Goal: Information Seeking & Learning: Learn about a topic

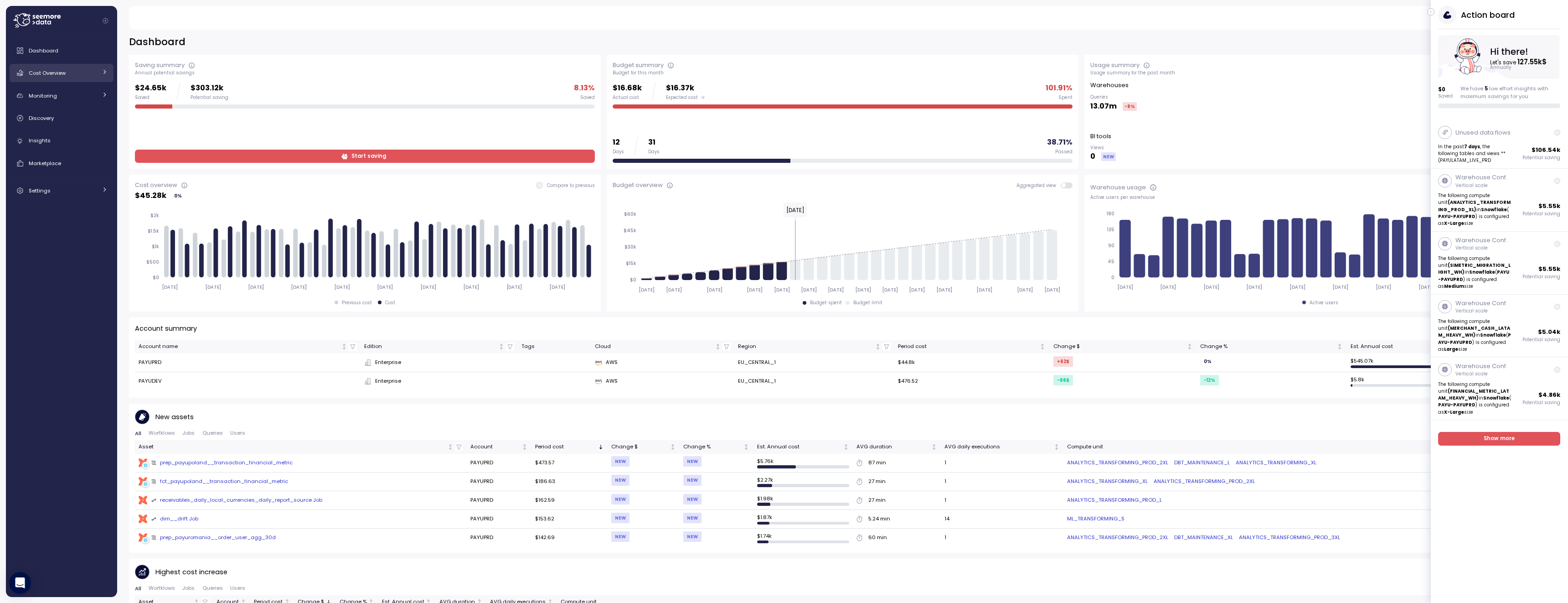
click at [71, 76] on div "Cost Overview" at bounding box center [63, 72] width 68 height 9
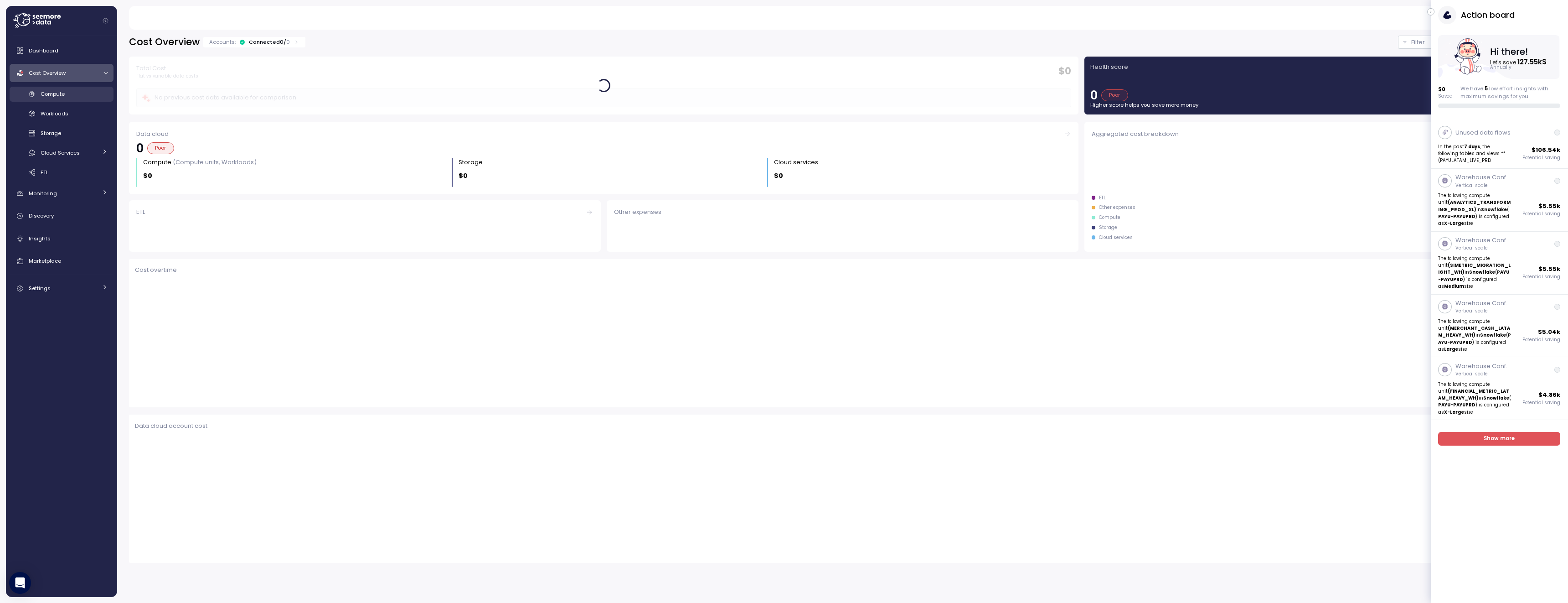
click at [73, 86] on link "Compute" at bounding box center [61, 94] width 104 height 15
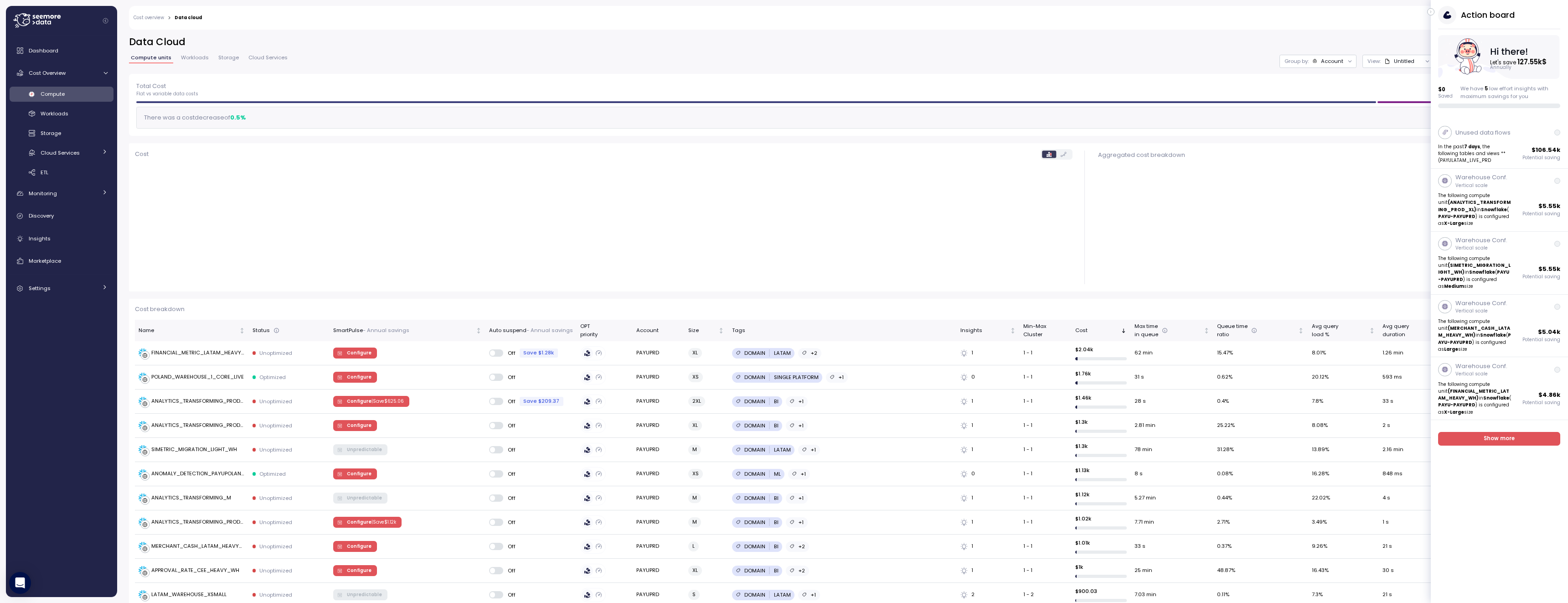
click at [1433, 12] on button "button" at bounding box center [1431, 12] width 7 height 7
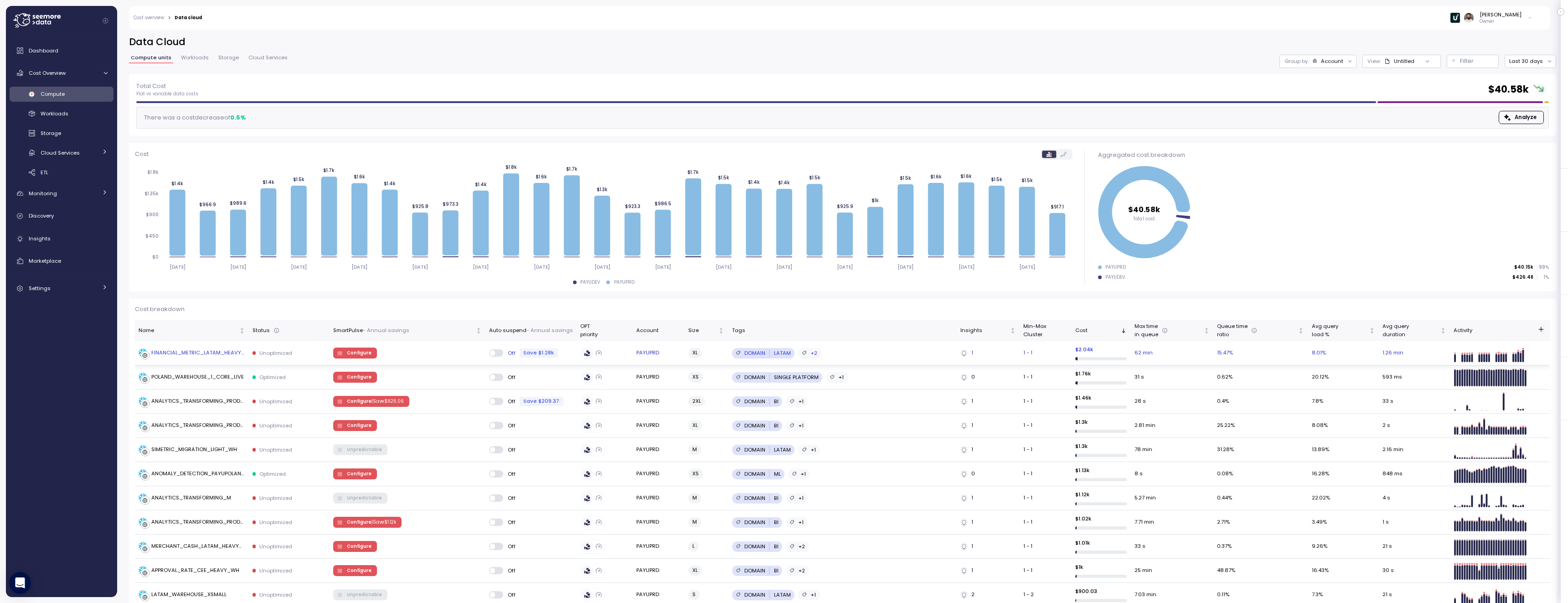
click at [258, 347] on td "Unoptimized" at bounding box center [289, 353] width 81 height 24
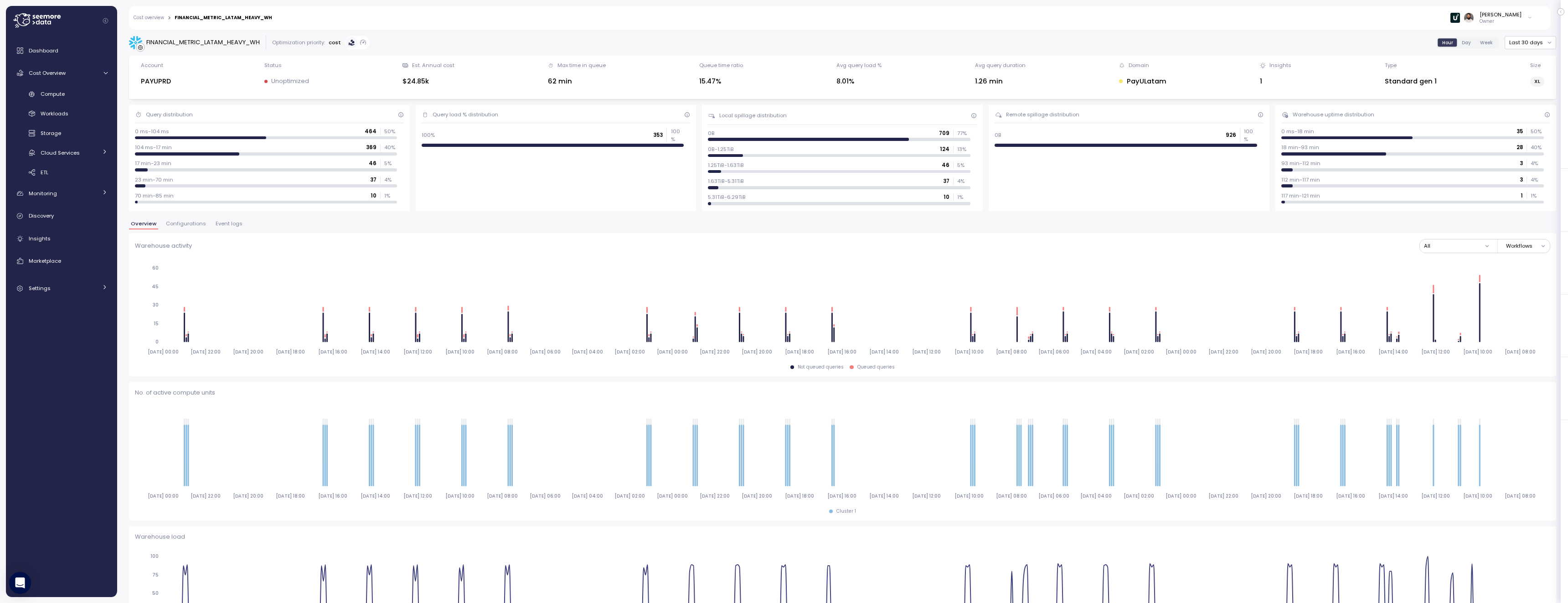
click at [184, 220] on div "FINANCIAL_METRIC_LATAM_HEAVY_WH Optimization priority: cost Hour Day Week Last …" at bounding box center [842, 582] width 1427 height 1094
click at [184, 221] on span "Configurations" at bounding box center [186, 224] width 40 height 5
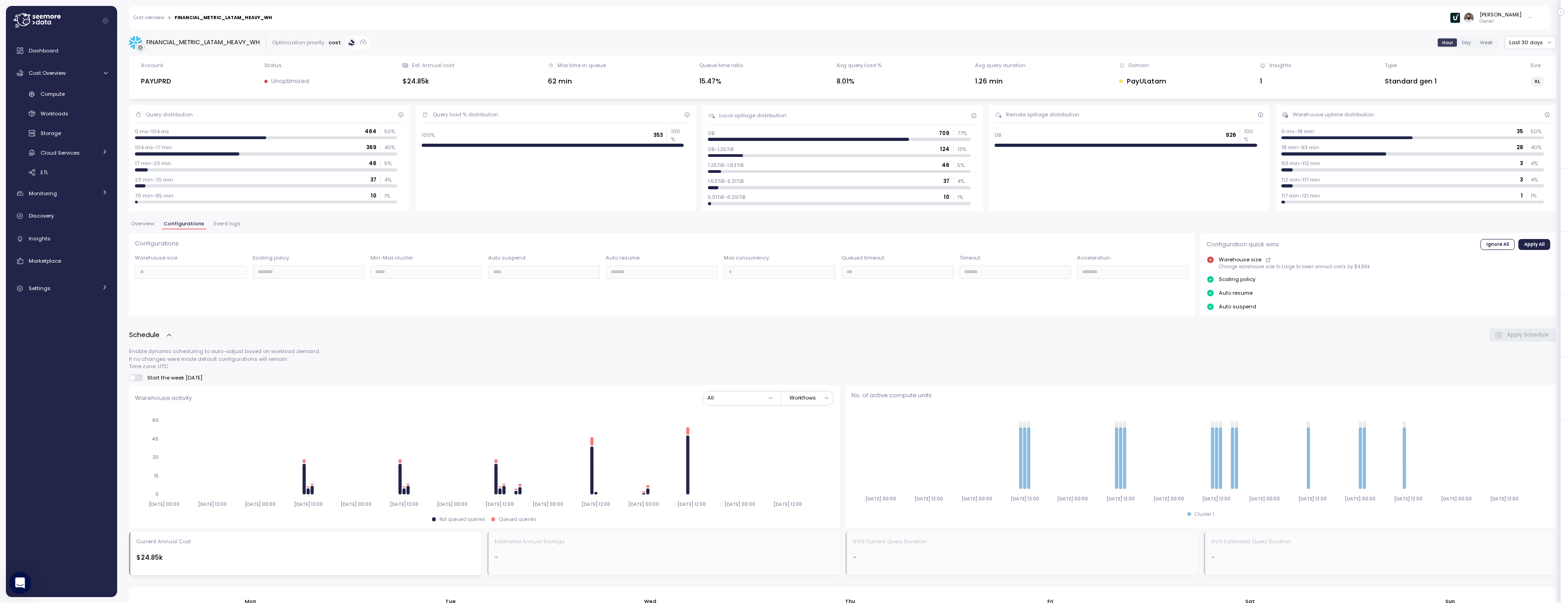
click at [217, 43] on div "FINANCIAL_METRIC_LATAM_HEAVY_WH" at bounding box center [203, 42] width 113 height 9
copy div "FINANCIAL_METRIC_LATAM_HEAVY_WH"
click at [93, 97] on div "Compute" at bounding box center [74, 94] width 67 height 9
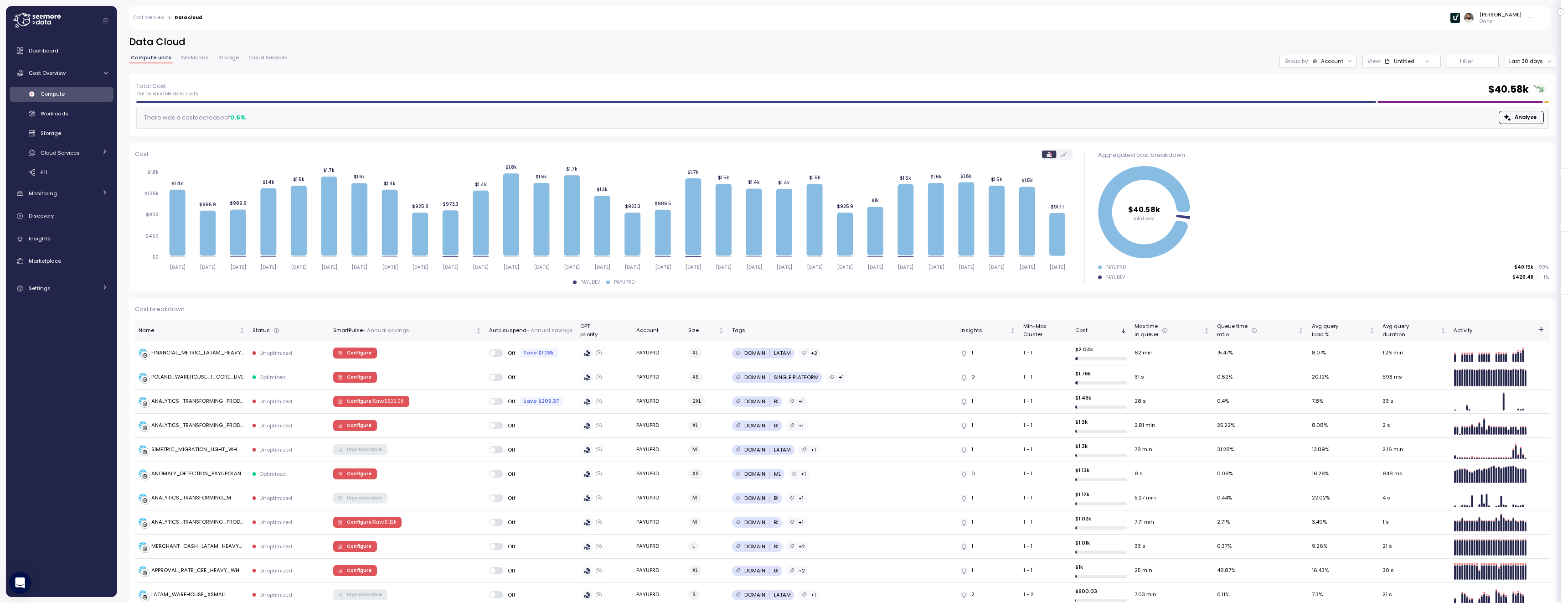
click at [92, 94] on div "Compute" at bounding box center [74, 94] width 67 height 9
click at [1457, 65] on button "Filter" at bounding box center [1472, 62] width 52 height 13
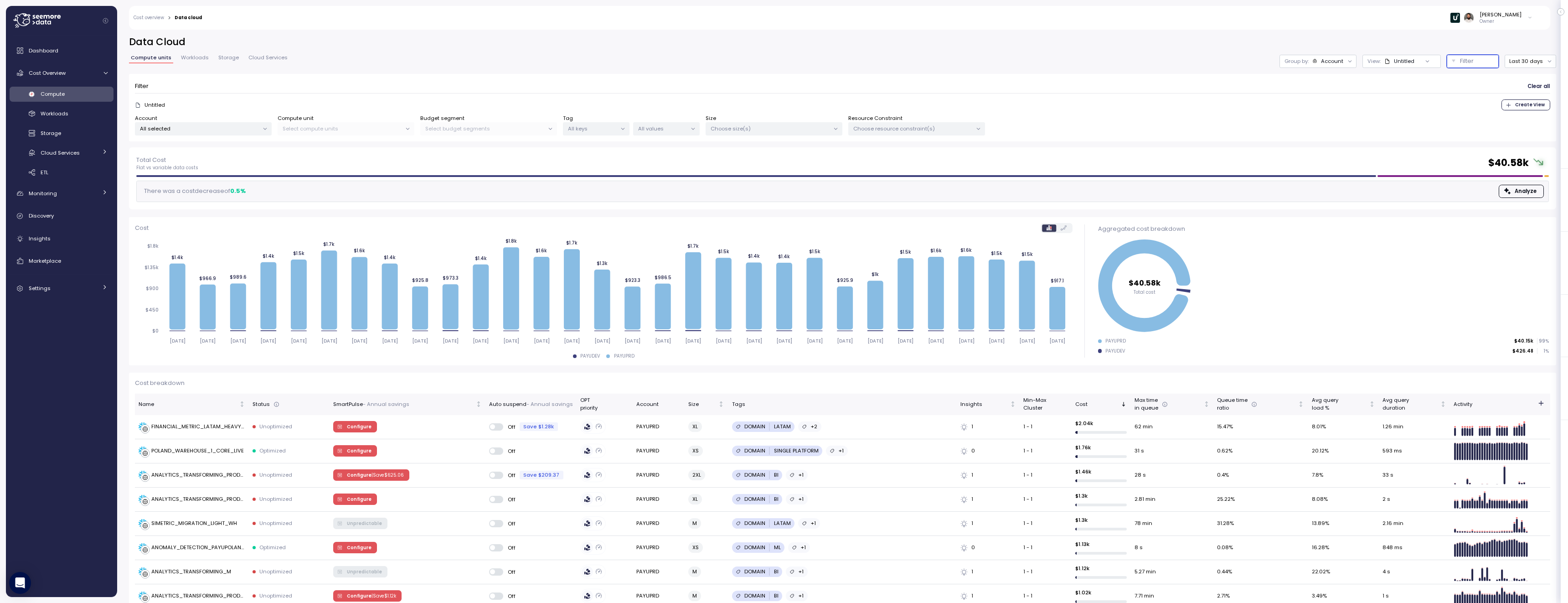
drag, startPoint x: 220, startPoint y: 124, endPoint x: 218, endPoint y: 130, distance: 6.3
click at [220, 124] on div "All selected" at bounding box center [203, 129] width 137 height 13
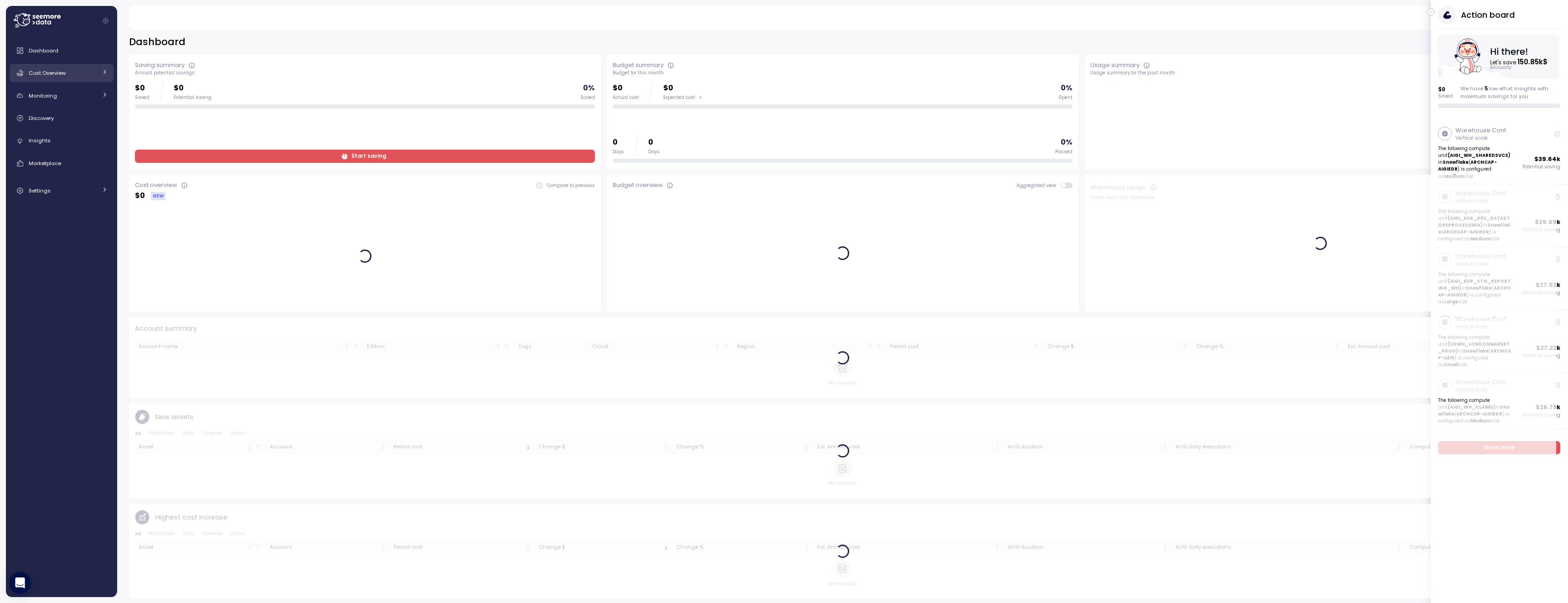
click at [81, 70] on div "Cost Overview" at bounding box center [63, 72] width 68 height 9
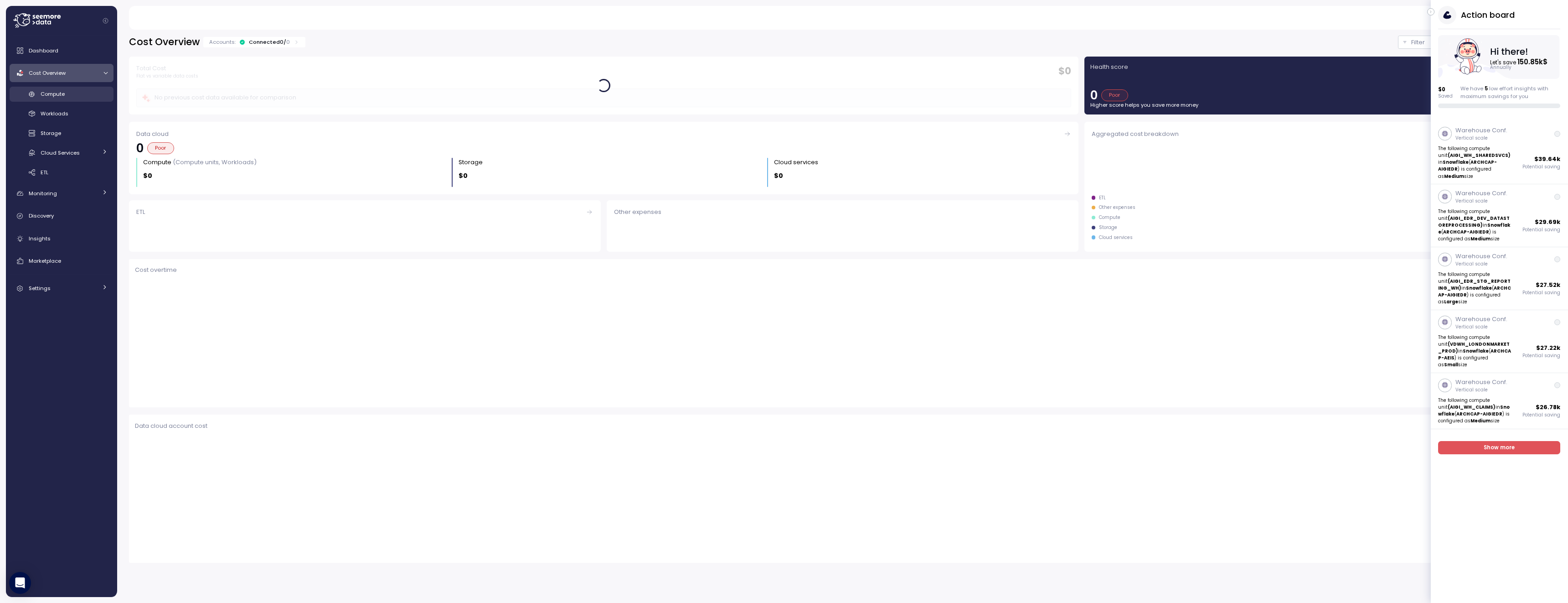
click at [84, 94] on div "Compute" at bounding box center [74, 94] width 67 height 9
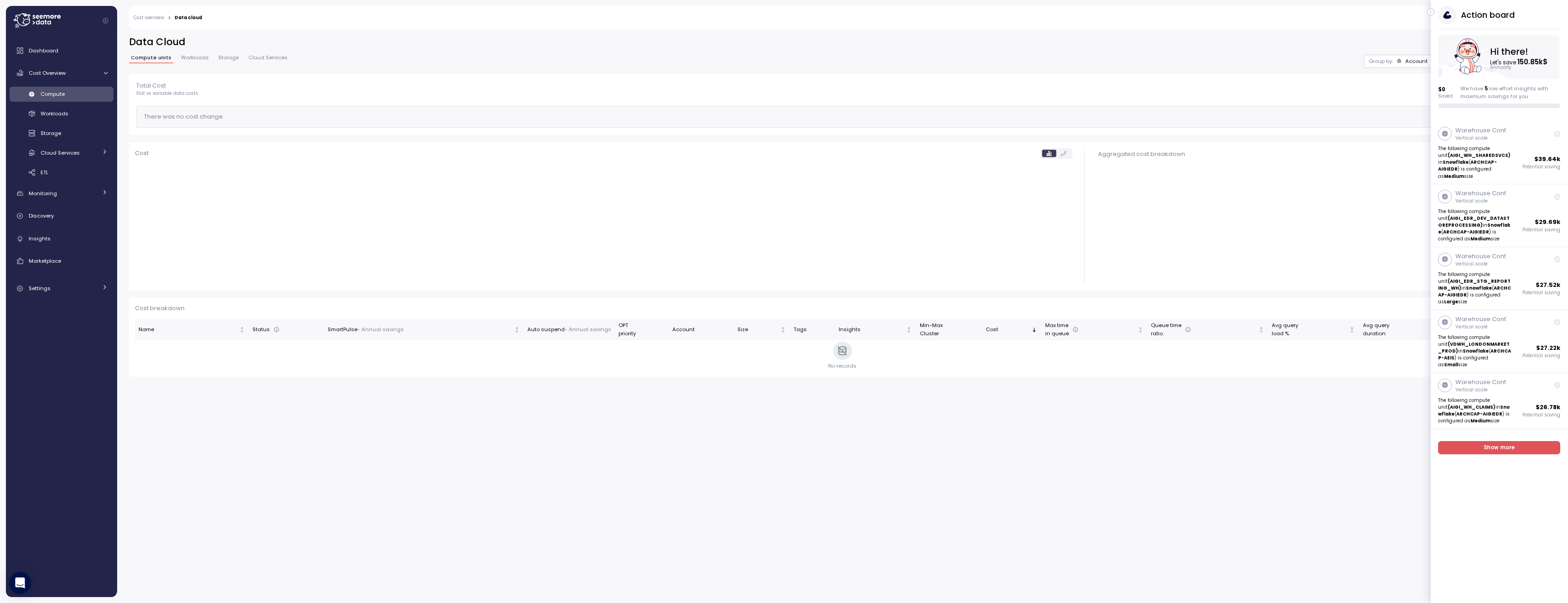
click at [1435, 12] on div "Action board Let's save 150.85k $ Annually $ 0 Saved We have 5 low effort insig…" at bounding box center [1499, 57] width 137 height 102
click at [1432, 12] on icon "button" at bounding box center [1431, 12] width 4 height 11
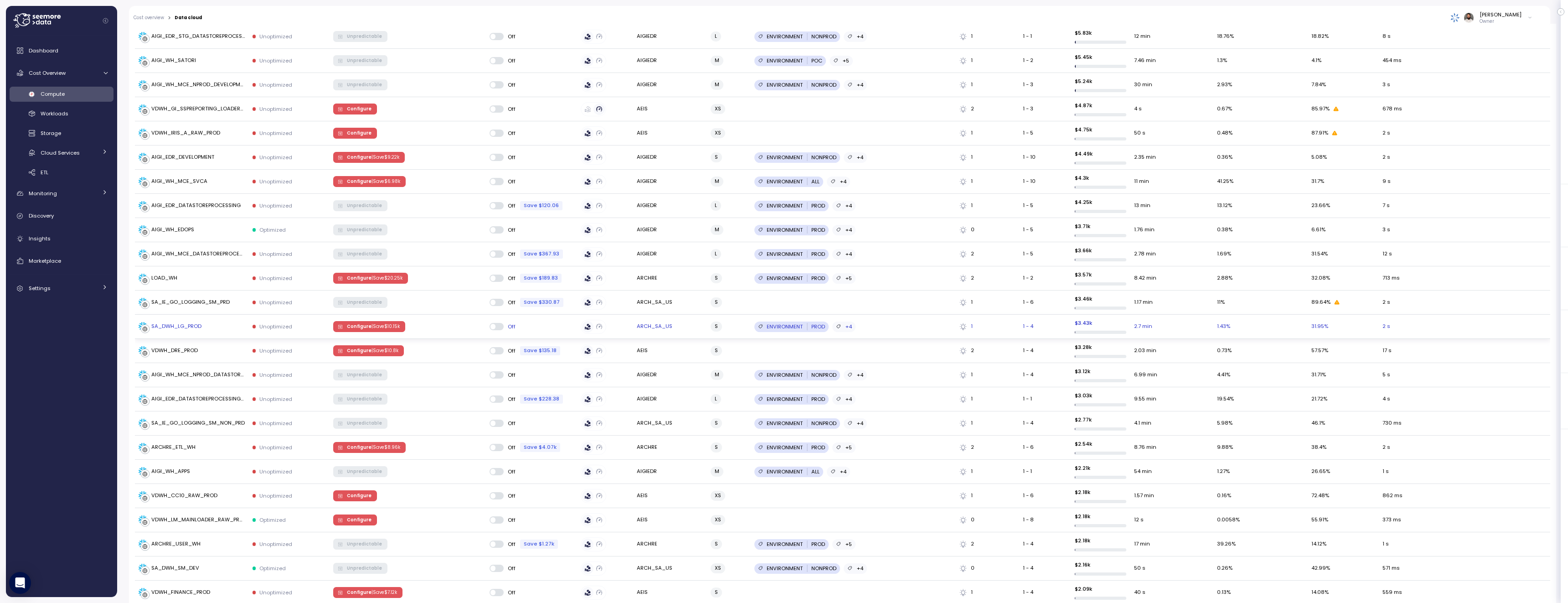
scroll to position [586, 0]
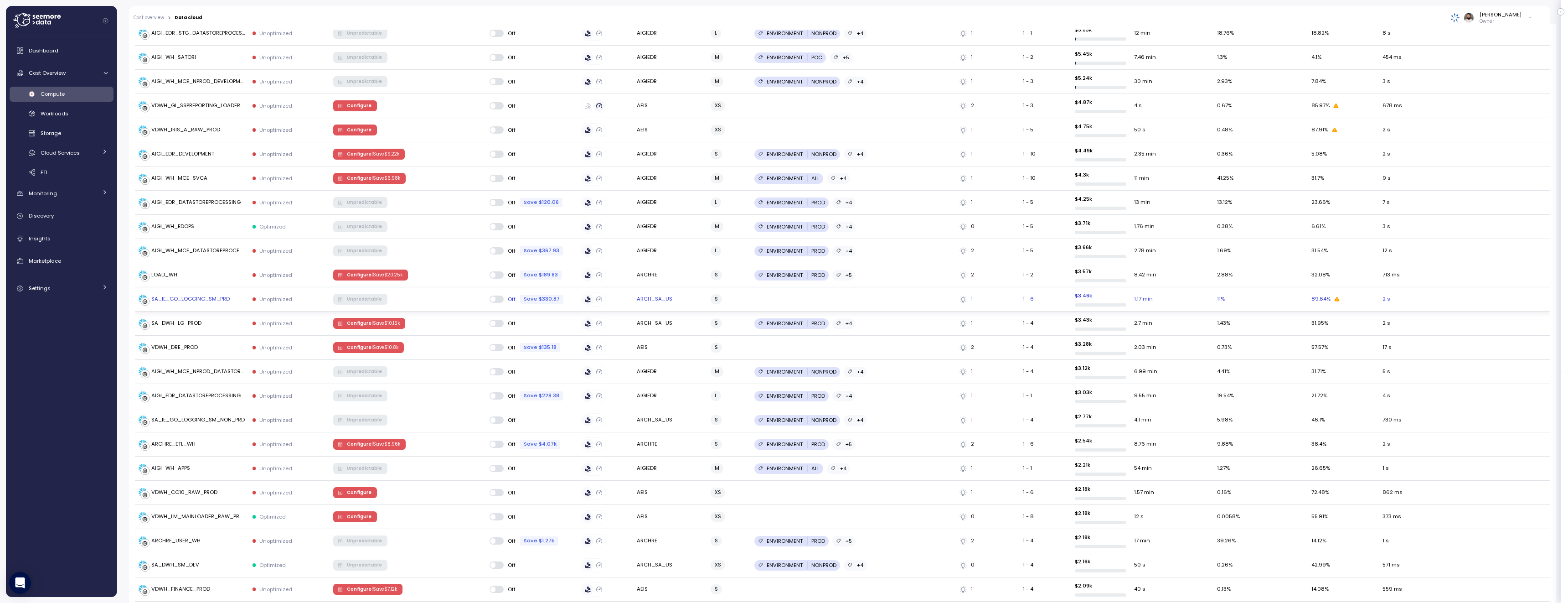
click at [237, 300] on div "SA_IE_GO_LOGGING_SM_PRD" at bounding box center [192, 299] width 107 height 9
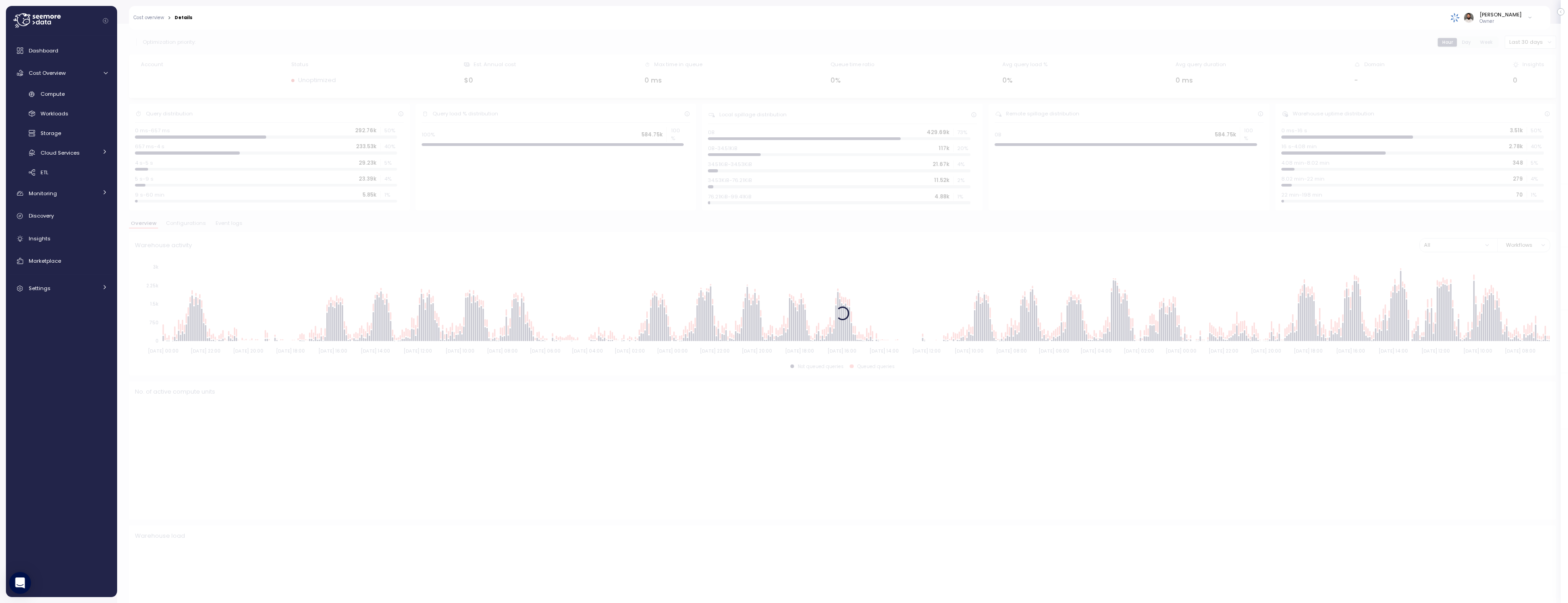
click at [189, 229] on div at bounding box center [842, 313] width 1451 height 579
click at [190, 227] on div at bounding box center [842, 313] width 1451 height 579
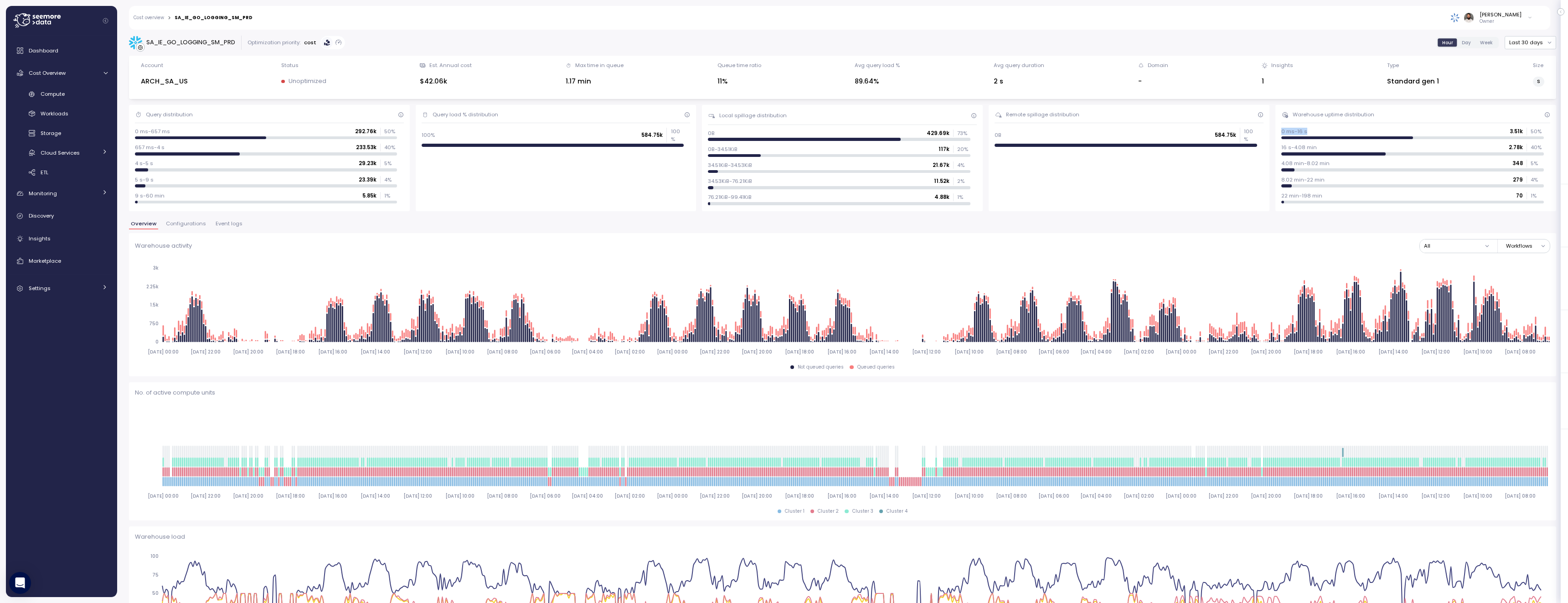
drag, startPoint x: 1303, startPoint y: 132, endPoint x: 1308, endPoint y: 132, distance: 5.0
click at [1308, 132] on div "Warehouse uptime distribution 0 ms-16 s 3.51k 50 % 16 s-4.08 min 2.78k 40 % 4.0…" at bounding box center [1415, 158] width 281 height 106
drag, startPoint x: 1298, startPoint y: 149, endPoint x: 1342, endPoint y: 150, distance: 44.0
click at [1342, 150] on div "Warehouse uptime distribution 0 ms-16 s 3.51k 50 % 16 s-4.08 min 2.78k 40 % 4.0…" at bounding box center [1415, 158] width 281 height 106
click at [1342, 150] on div "16 s-4.08 min 2.78k 40 %" at bounding box center [1412, 147] width 262 height 7
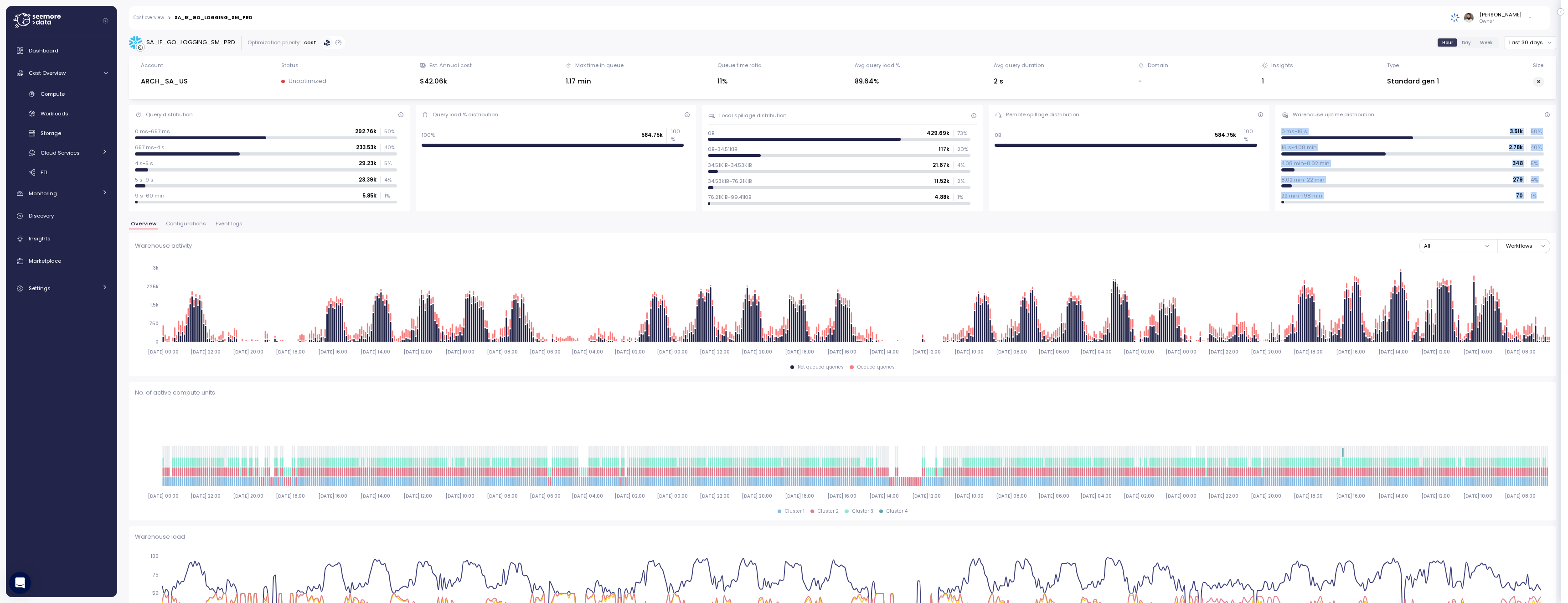
drag, startPoint x: 1328, startPoint y: 199, endPoint x: 1283, endPoint y: 130, distance: 82.4
click at [1283, 130] on div "0 ms-16 s 3.51k 50 % 16 s-4.08 min 2.78k 40 % 4.08 min-8.02 min 348 5 % 8.02 mi…" at bounding box center [1416, 166] width 269 height 76
click at [1340, 150] on div "16 s-4.08 min 2.78k 40 %" at bounding box center [1412, 147] width 262 height 7
click at [215, 219] on div "SA_IE_GO_LOGGING_SM_PRD Optimization priority: cost Hour Day Week Last 30 days …" at bounding box center [842, 582] width 1427 height 1094
click at [219, 224] on span "Event logs" at bounding box center [229, 224] width 27 height 5
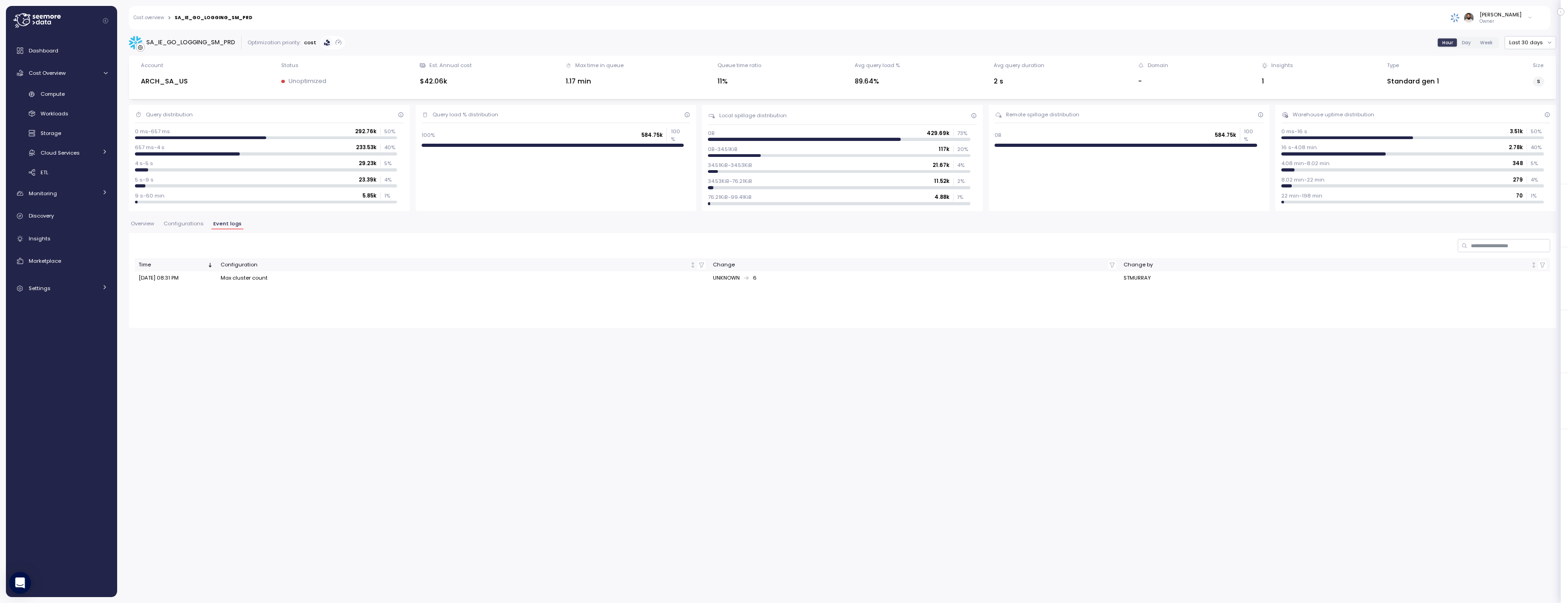
click at [192, 226] on span "Configurations" at bounding box center [184, 224] width 40 height 5
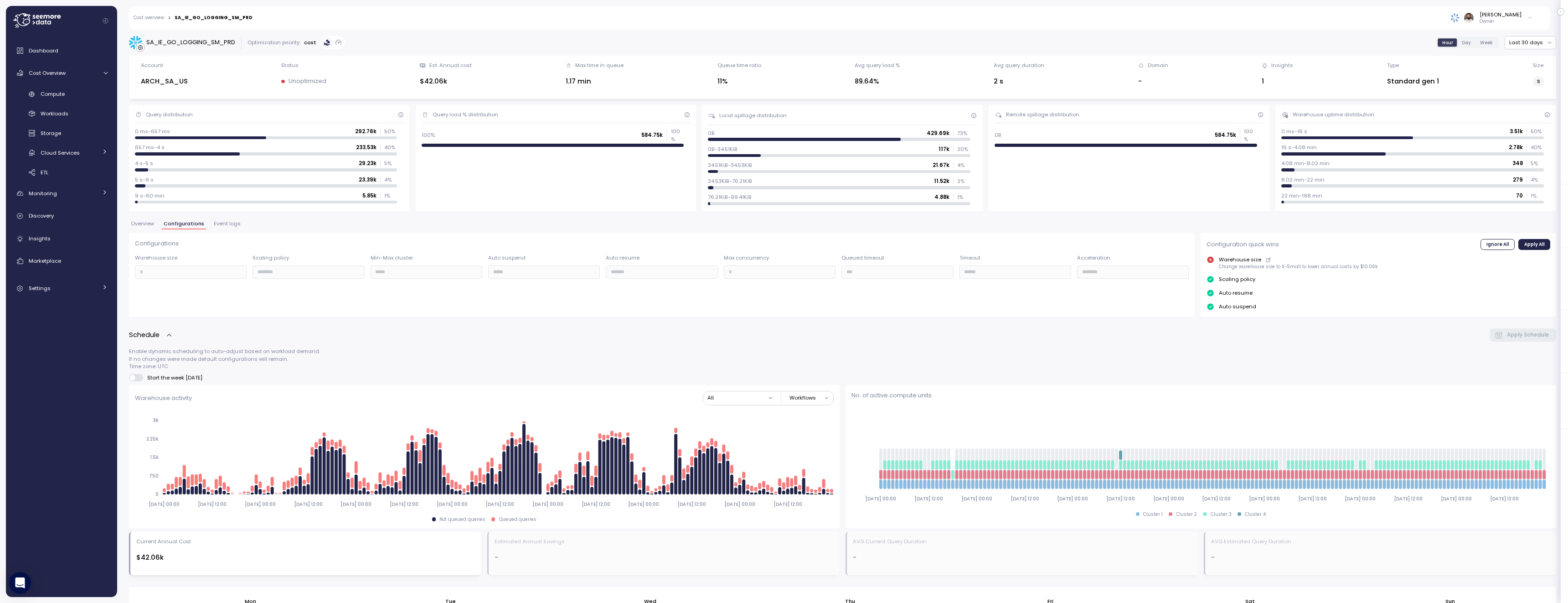
click at [228, 225] on span "Event logs" at bounding box center [227, 224] width 27 height 5
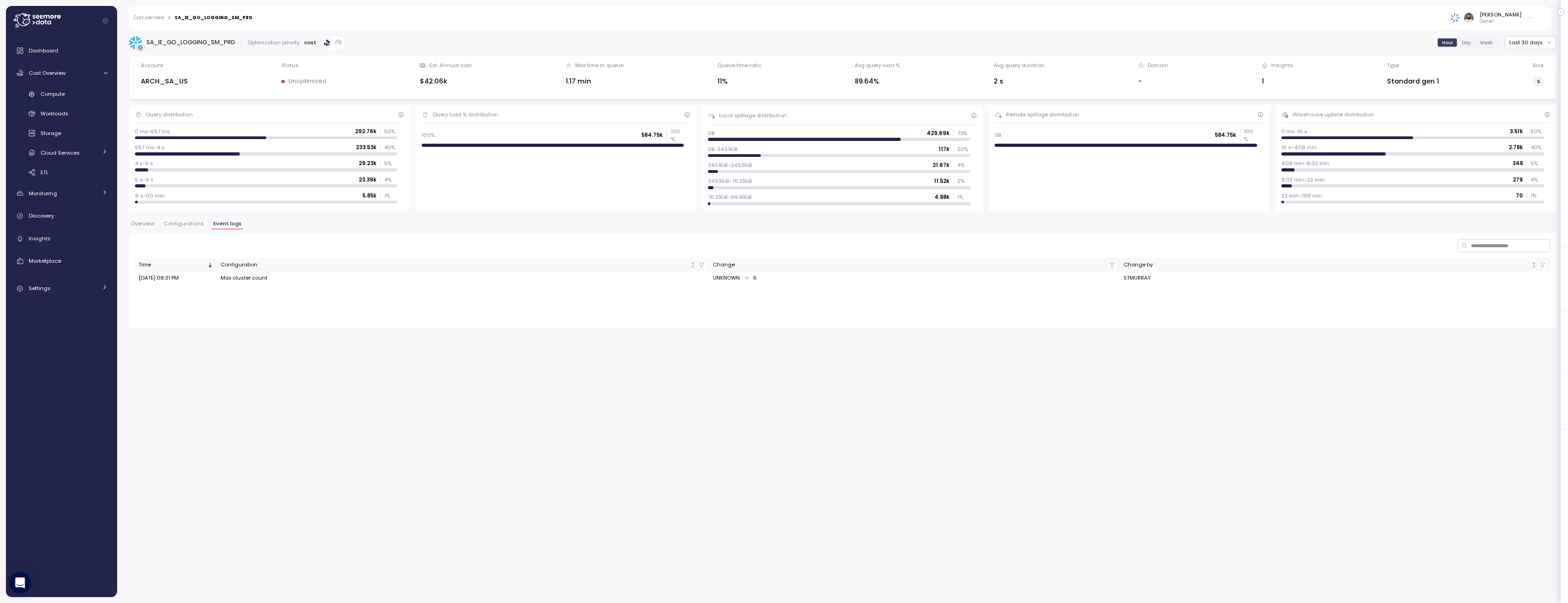
click at [186, 224] on span "Configurations" at bounding box center [184, 224] width 40 height 5
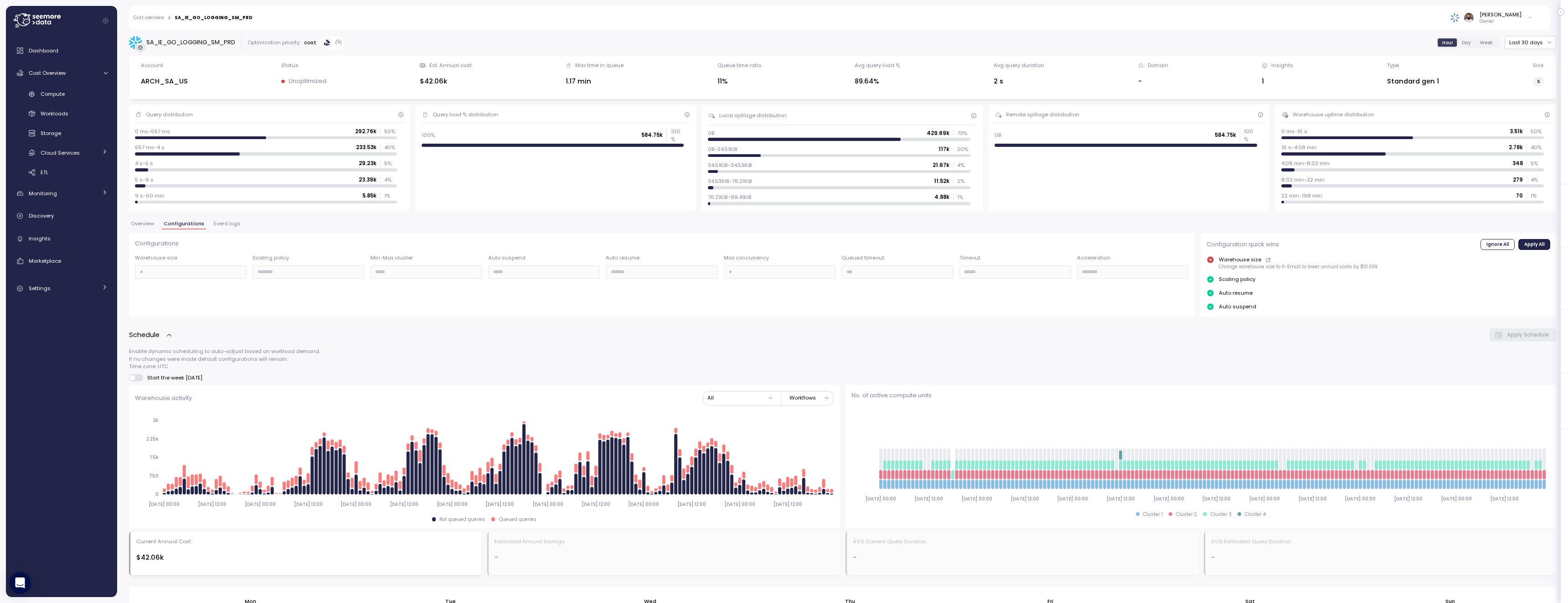
click at [138, 226] on span "Overview" at bounding box center [142, 224] width 23 height 5
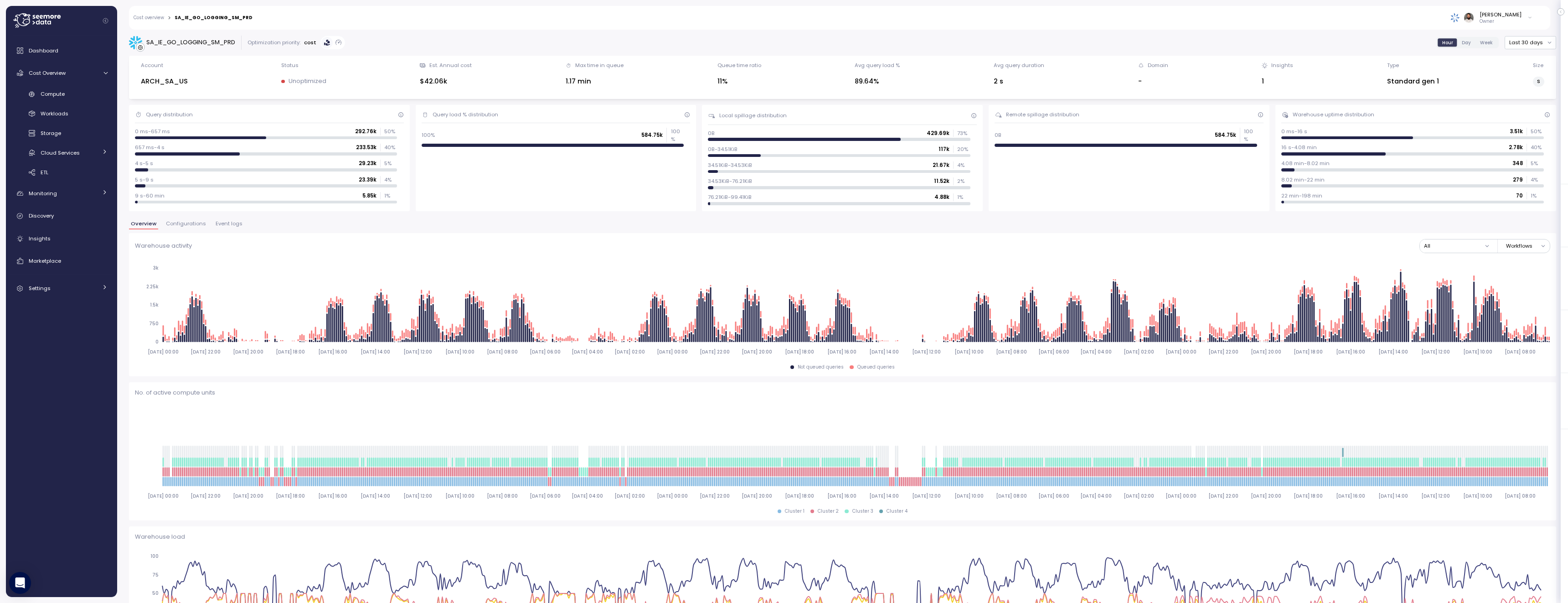
scroll to position [842, 0]
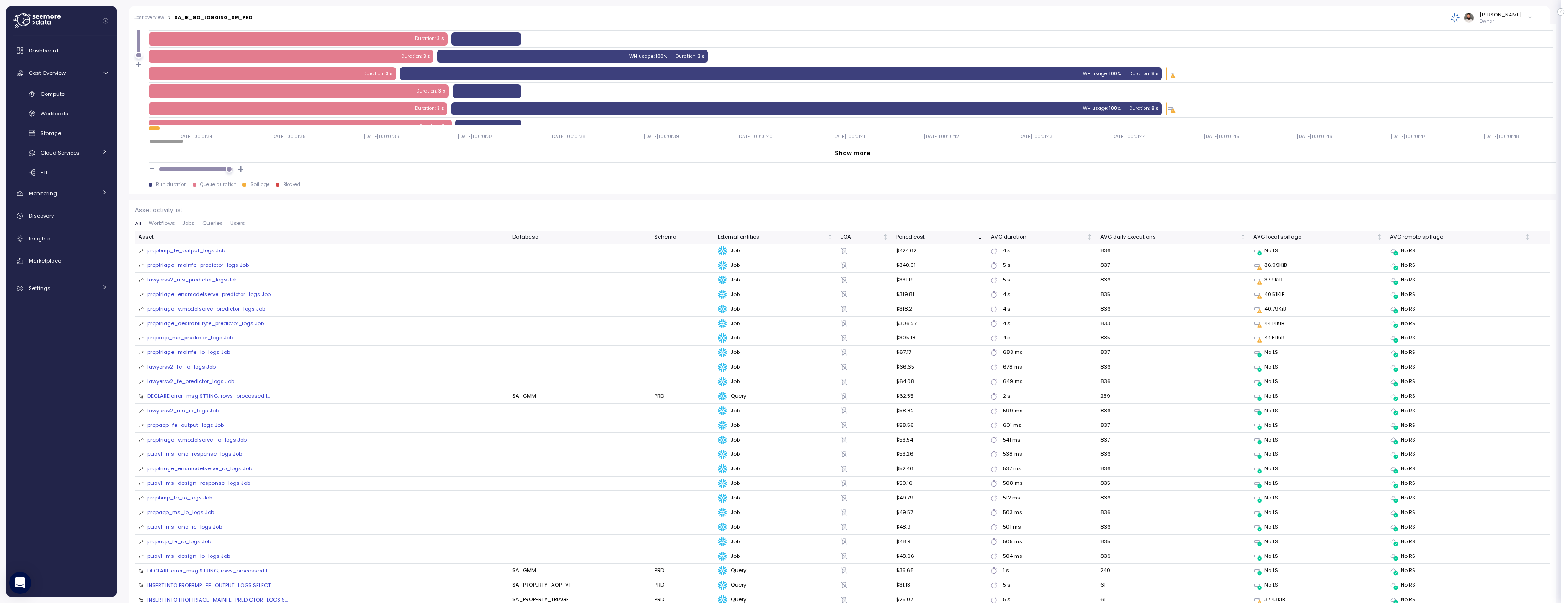
click at [213, 248] on div "propbmp_fe_output_logs Job" at bounding box center [186, 250] width 78 height 8
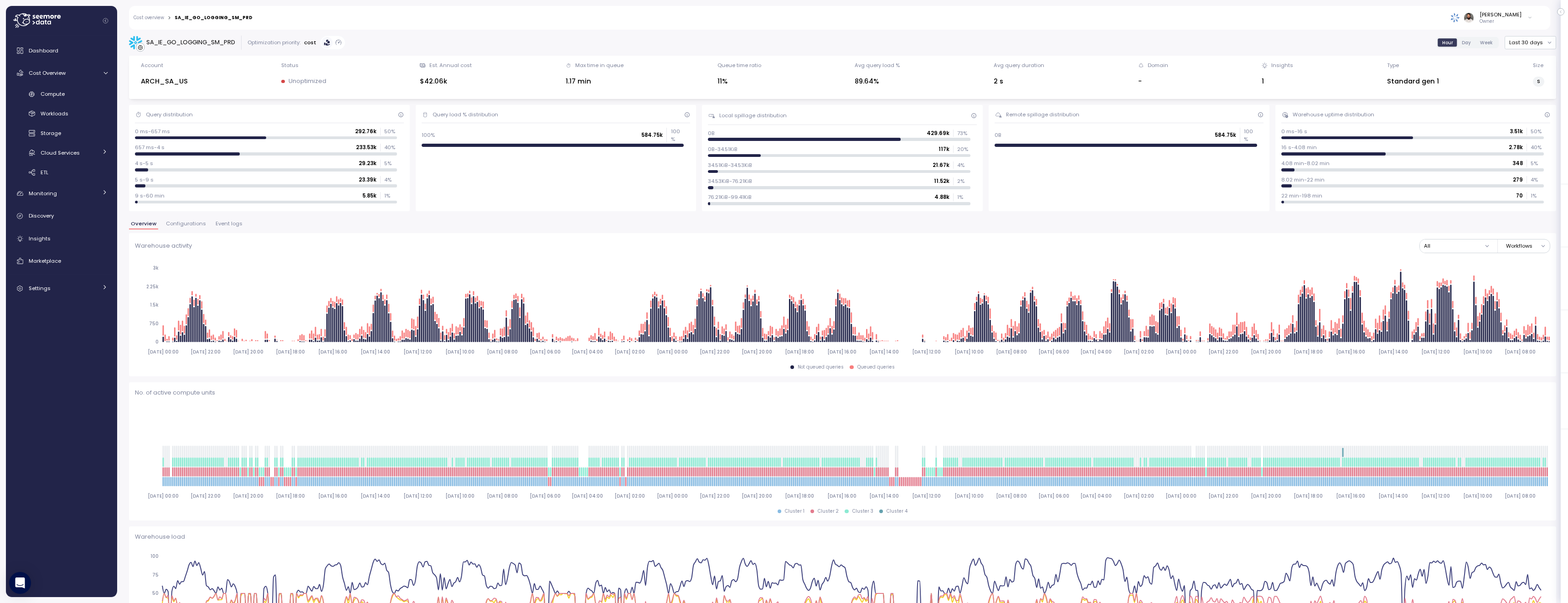
click at [220, 222] on span "Event logs" at bounding box center [229, 224] width 27 height 5
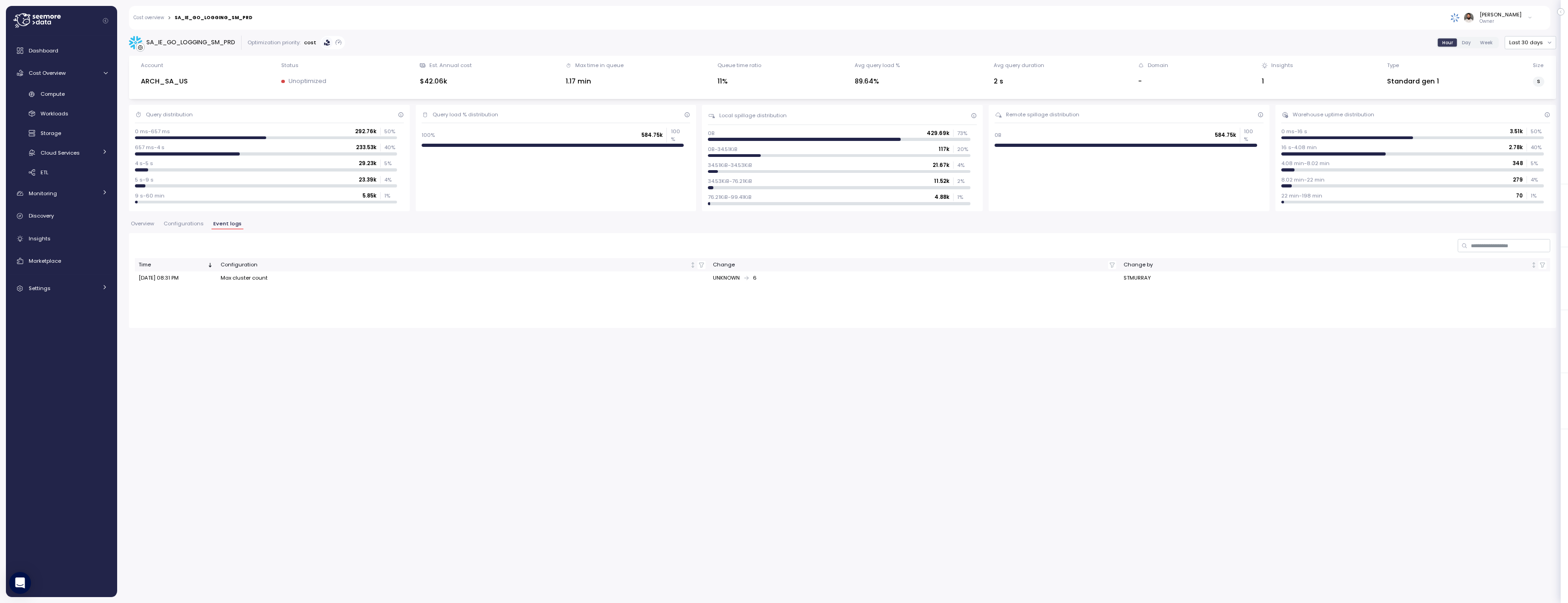
click at [187, 222] on span "Configurations" at bounding box center [184, 224] width 40 height 5
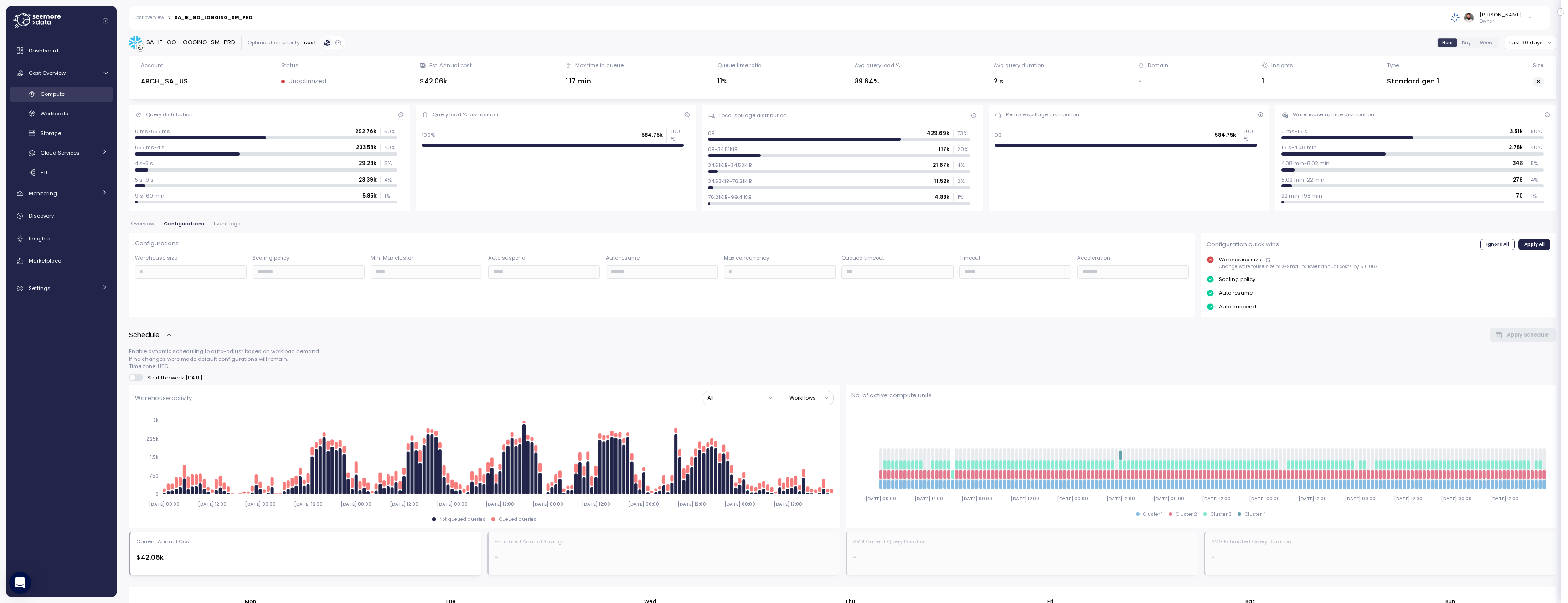
drag, startPoint x: 145, startPoint y: 224, endPoint x: 77, endPoint y: 97, distance: 144.1
click at [145, 224] on span "Overview" at bounding box center [142, 224] width 23 height 5
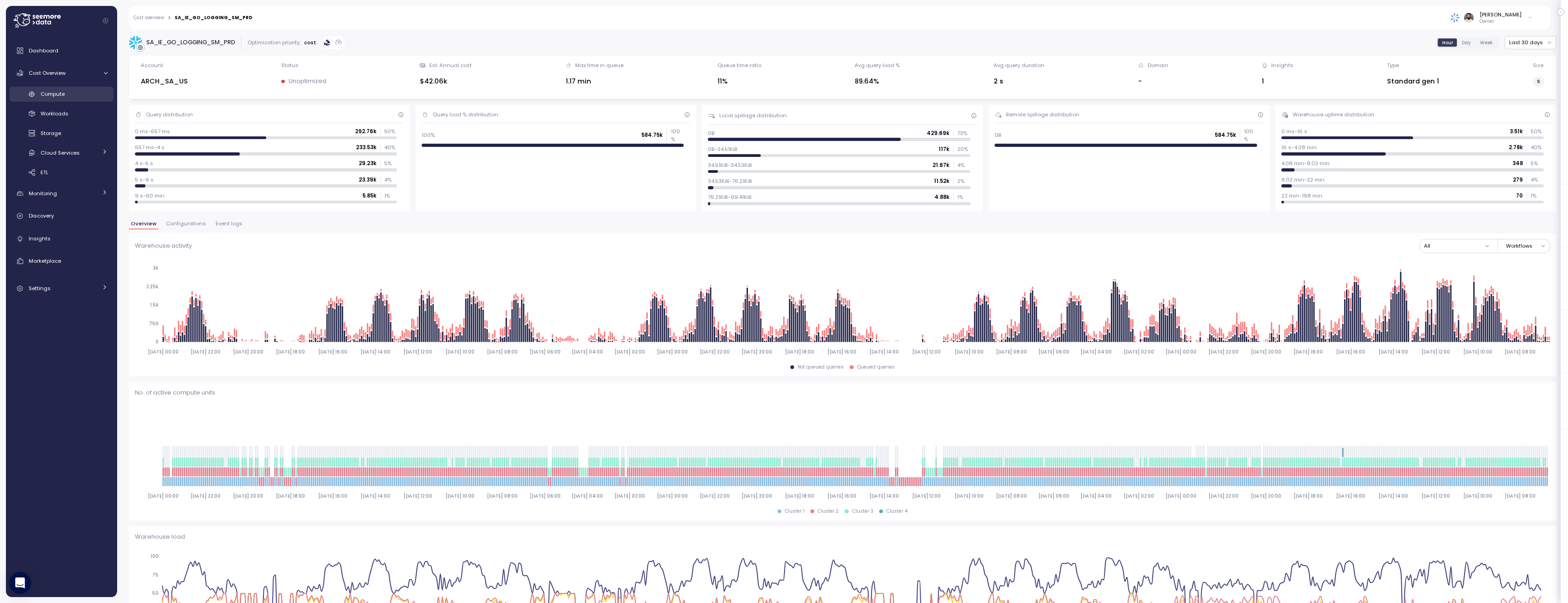
click at [77, 96] on div "Compute" at bounding box center [74, 94] width 67 height 9
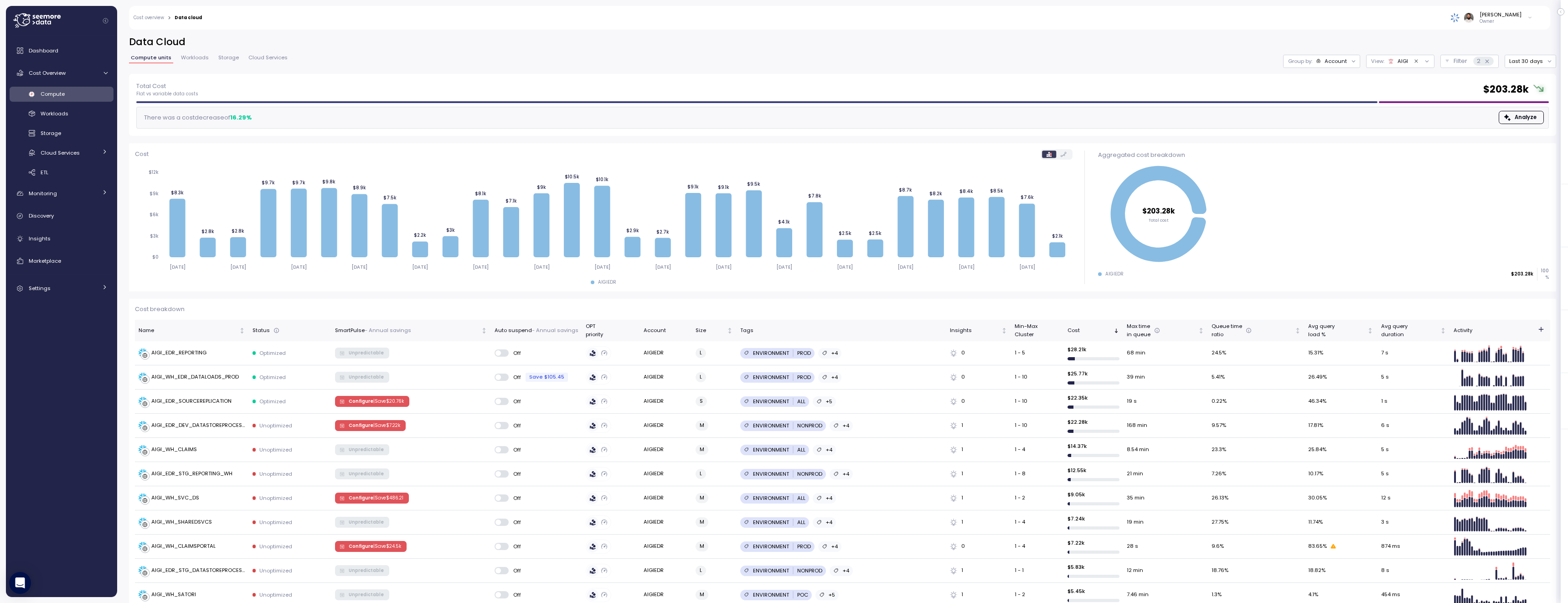
drag, startPoint x: 1415, startPoint y: 62, endPoint x: 1453, endPoint y: 63, distance: 38.0
click at [1419, 62] on icon "Clear value" at bounding box center [1416, 62] width 6 height 6
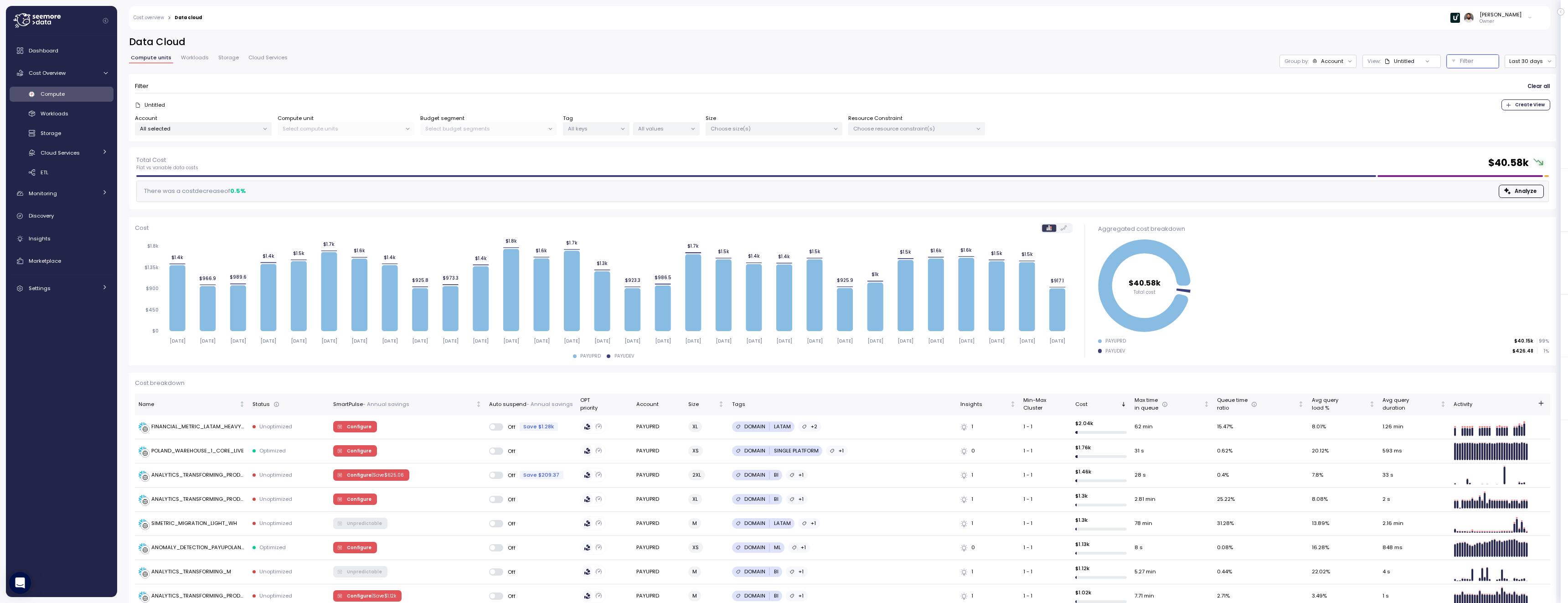
click at [365, 220] on div "Cost 2025-09-12 2025-09-13 2025-09-14 2025-09-15 2025-09-16 2025-09-17 2025-09-…" at bounding box center [604, 291] width 950 height 148
click at [65, 115] on span "Workloads" at bounding box center [55, 113] width 28 height 7
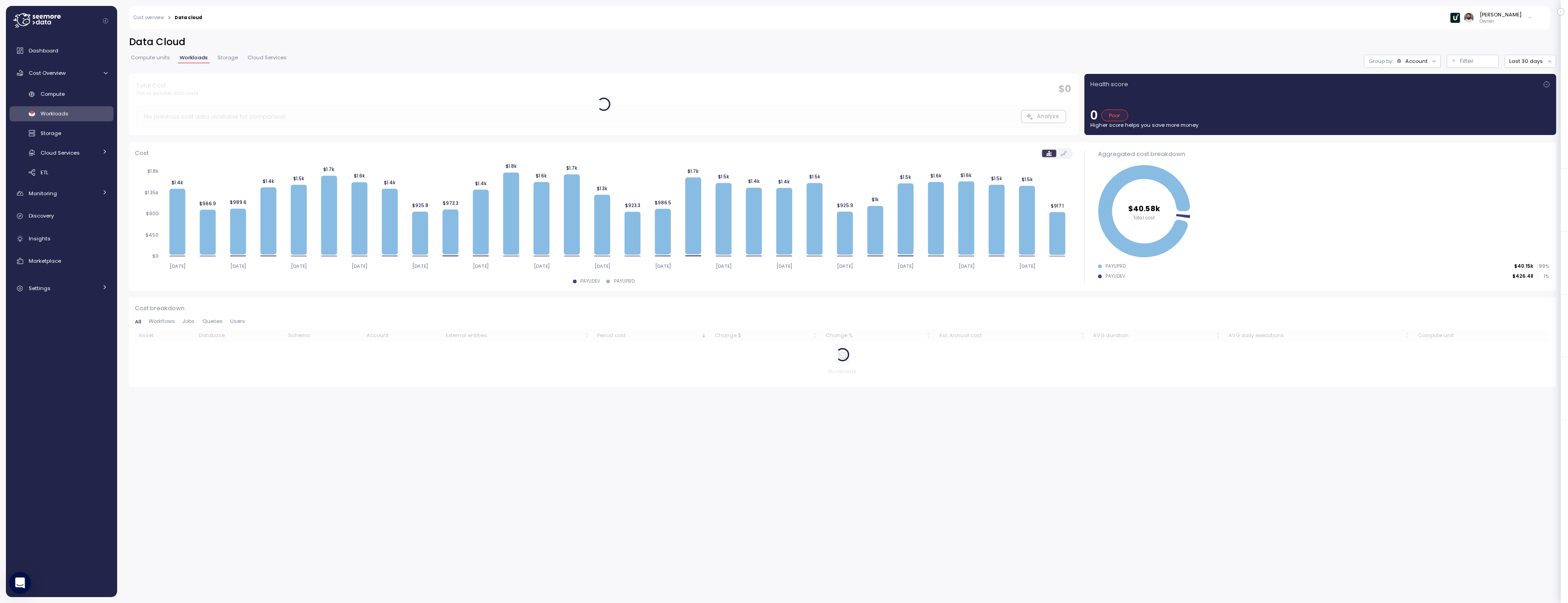
click at [1396, 62] on div "Group by: Account" at bounding box center [1398, 61] width 59 height 7
click at [1025, 189] on icon at bounding box center [1027, 220] width 16 height 69
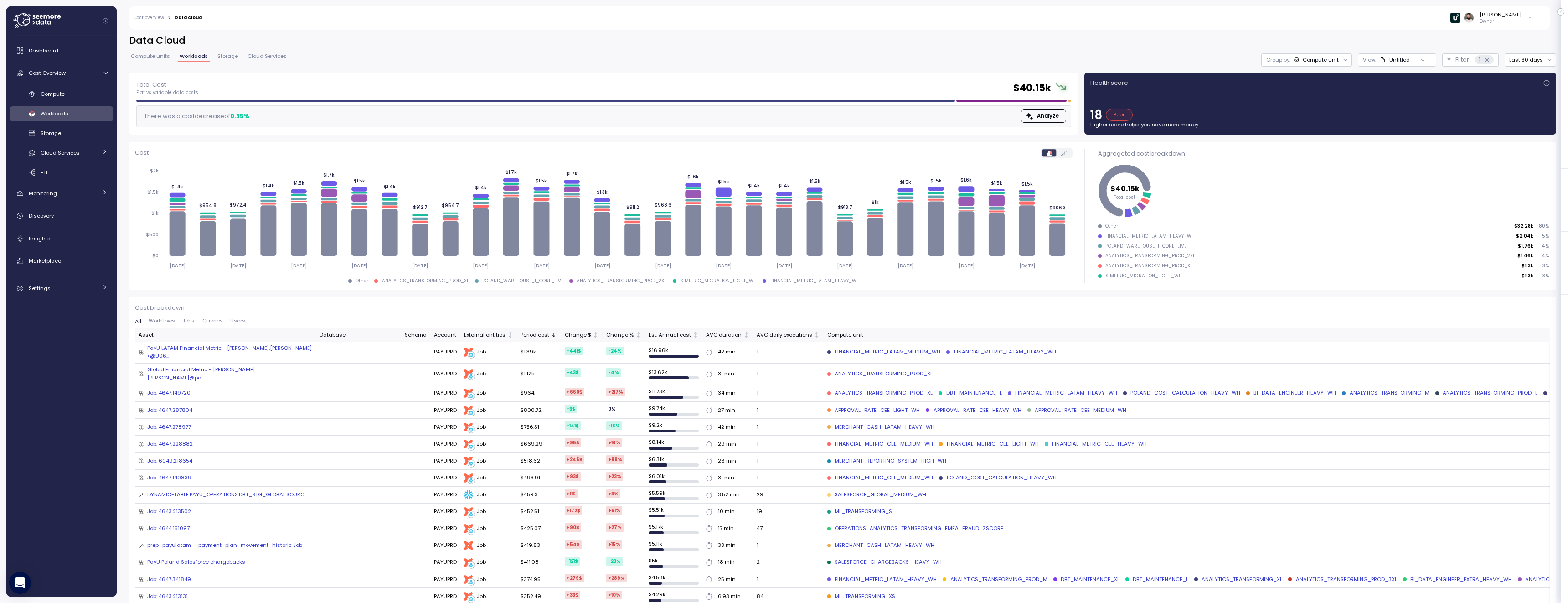
scroll to position [2, 0]
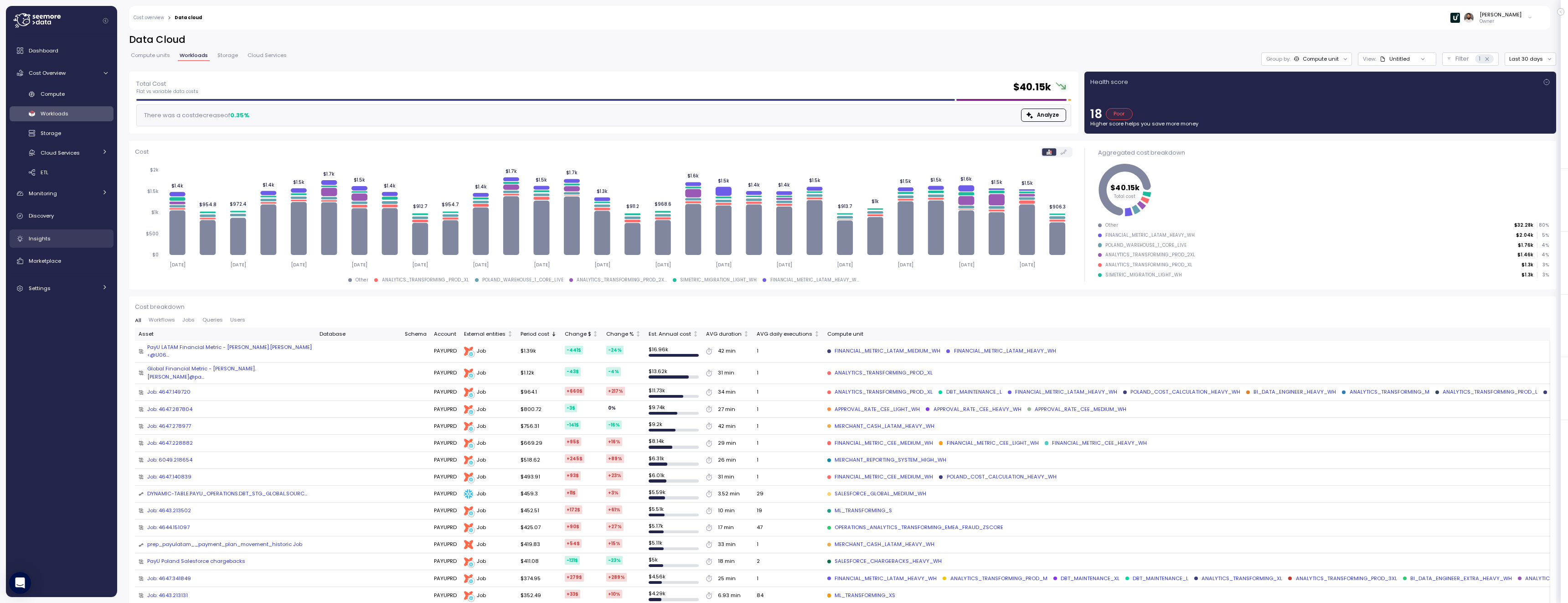
click at [60, 232] on link "Insights" at bounding box center [61, 239] width 104 height 18
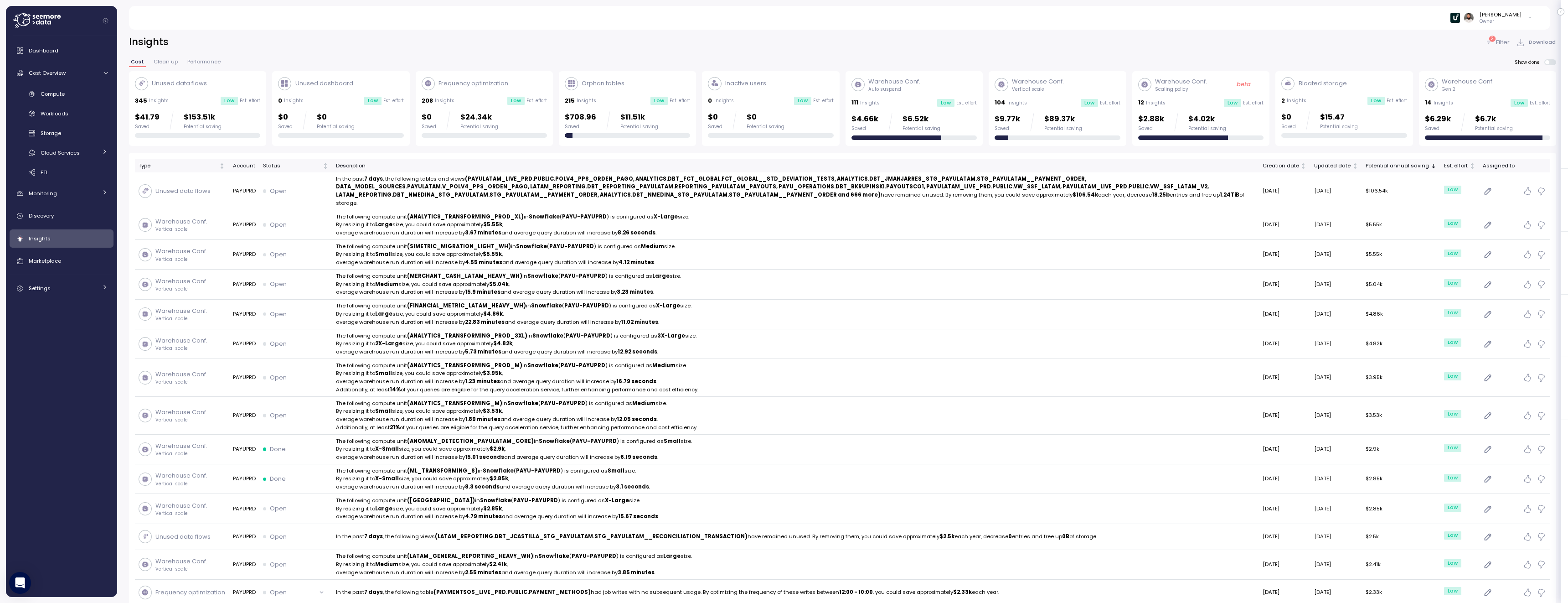
click at [231, 126] on div "$41.79 Saved $153.51k Potential saving" at bounding box center [198, 121] width 125 height 18
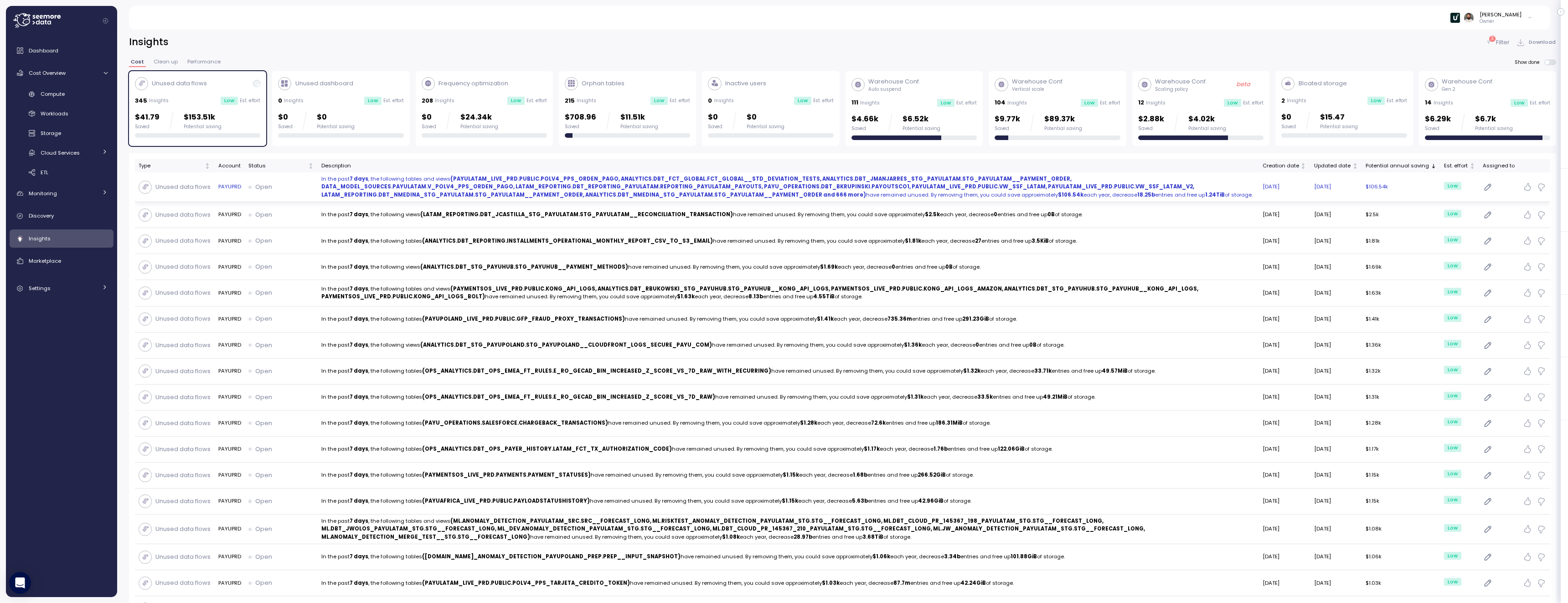
click at [305, 201] on td "Open" at bounding box center [281, 187] width 73 height 30
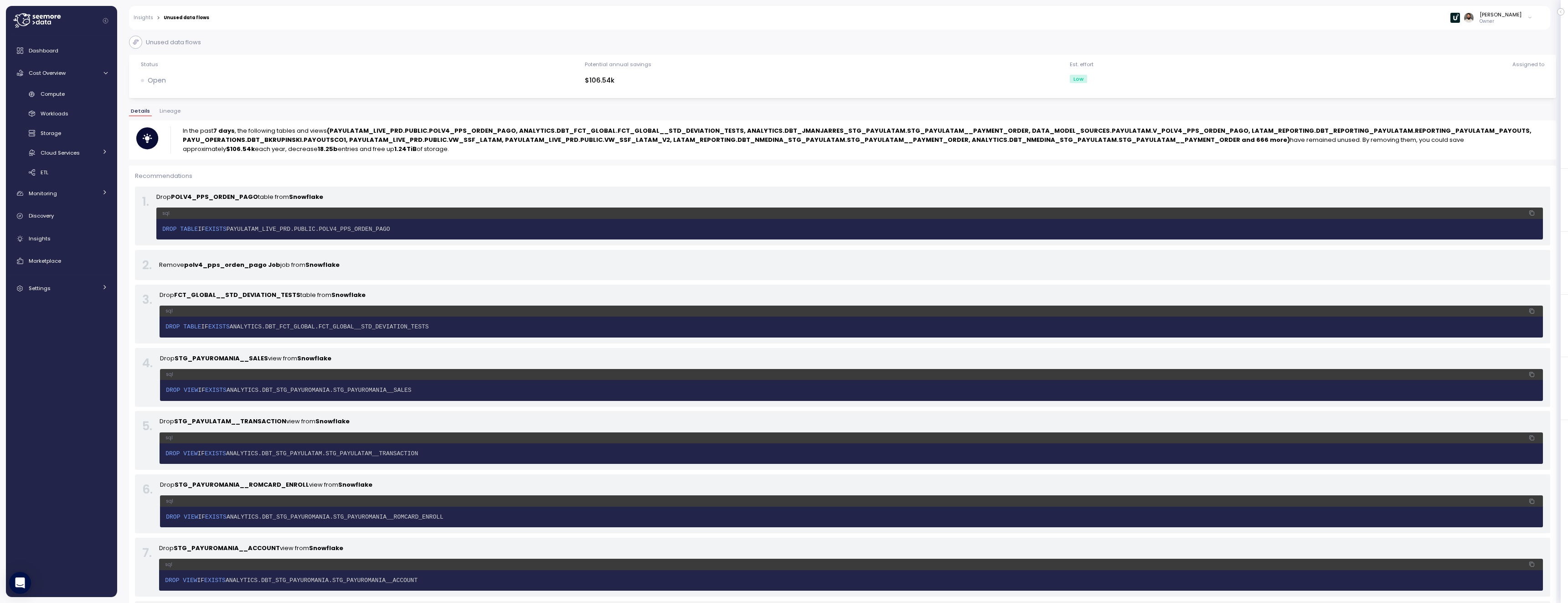
click at [166, 111] on span "Lineage" at bounding box center [170, 111] width 21 height 5
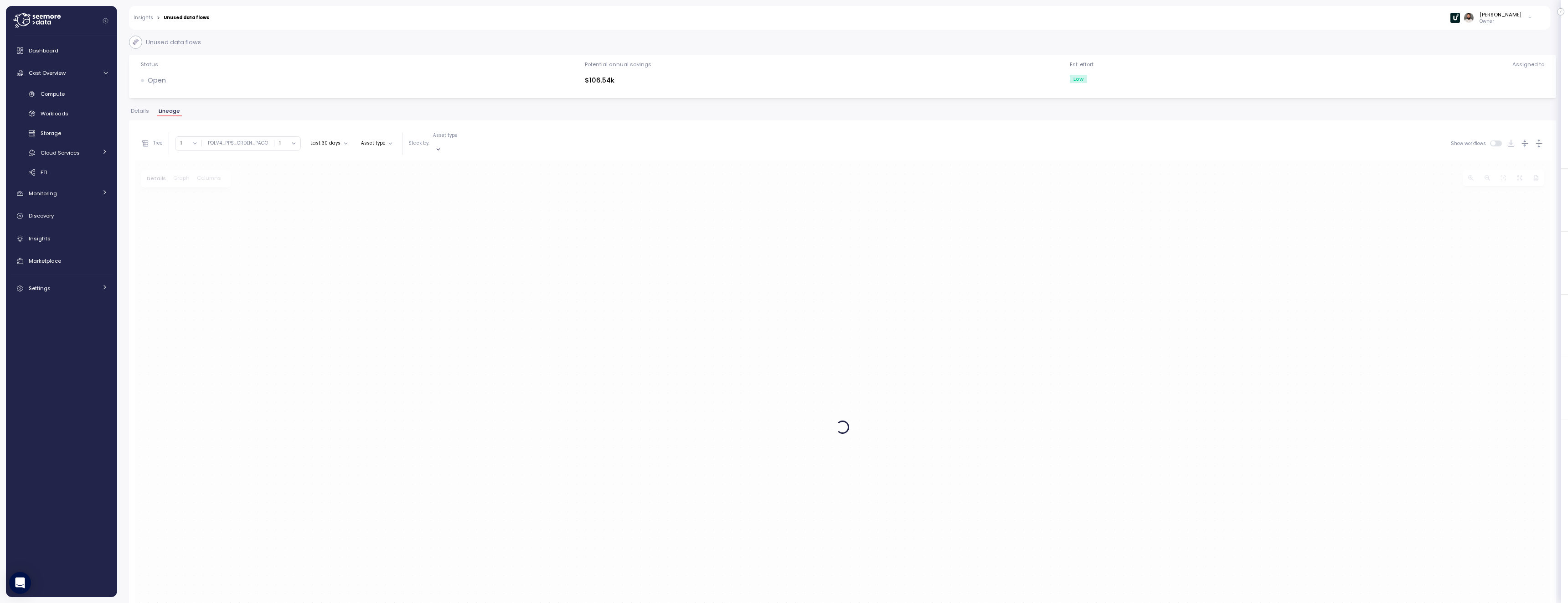
click at [135, 111] on span "Details" at bounding box center [140, 111] width 18 height 5
click at [142, 112] on span "Details" at bounding box center [140, 111] width 18 height 5
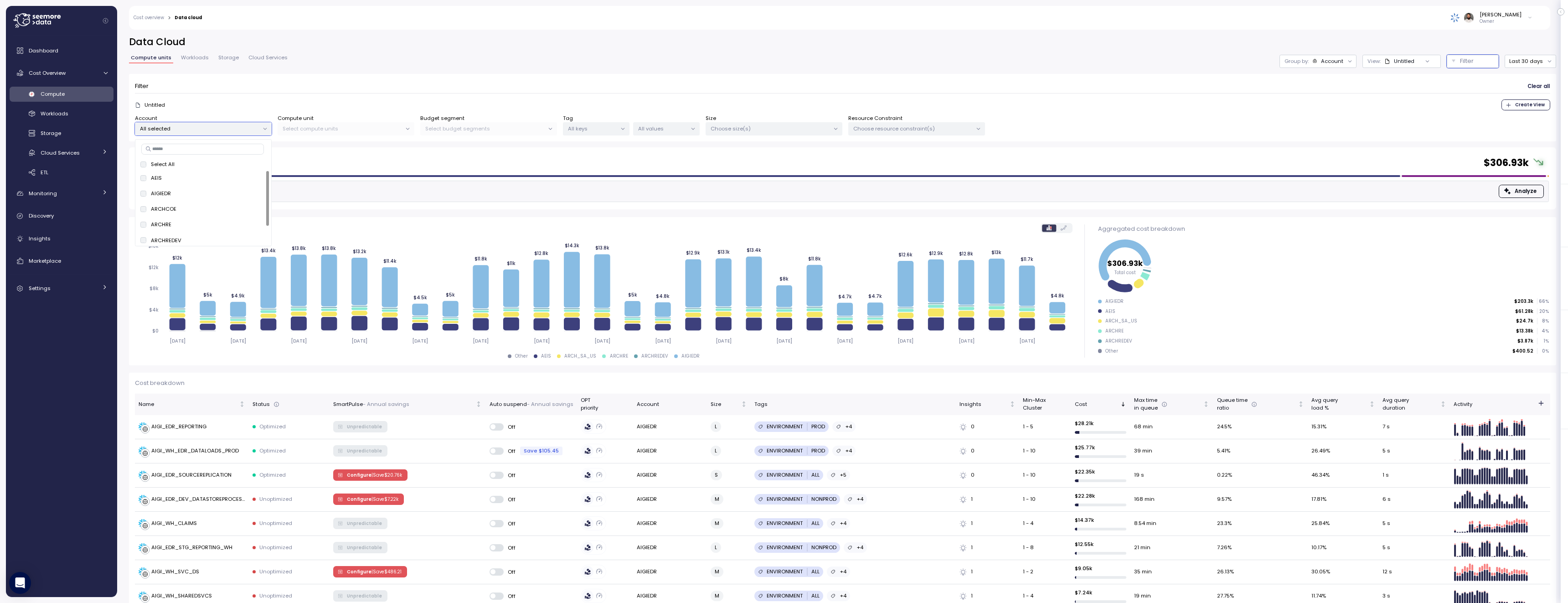
click at [219, 148] on input at bounding box center [202, 149] width 122 height 11
paste input "**********"
type input "**********"
click at [255, 220] on span "only" at bounding box center [254, 225] width 10 height 10
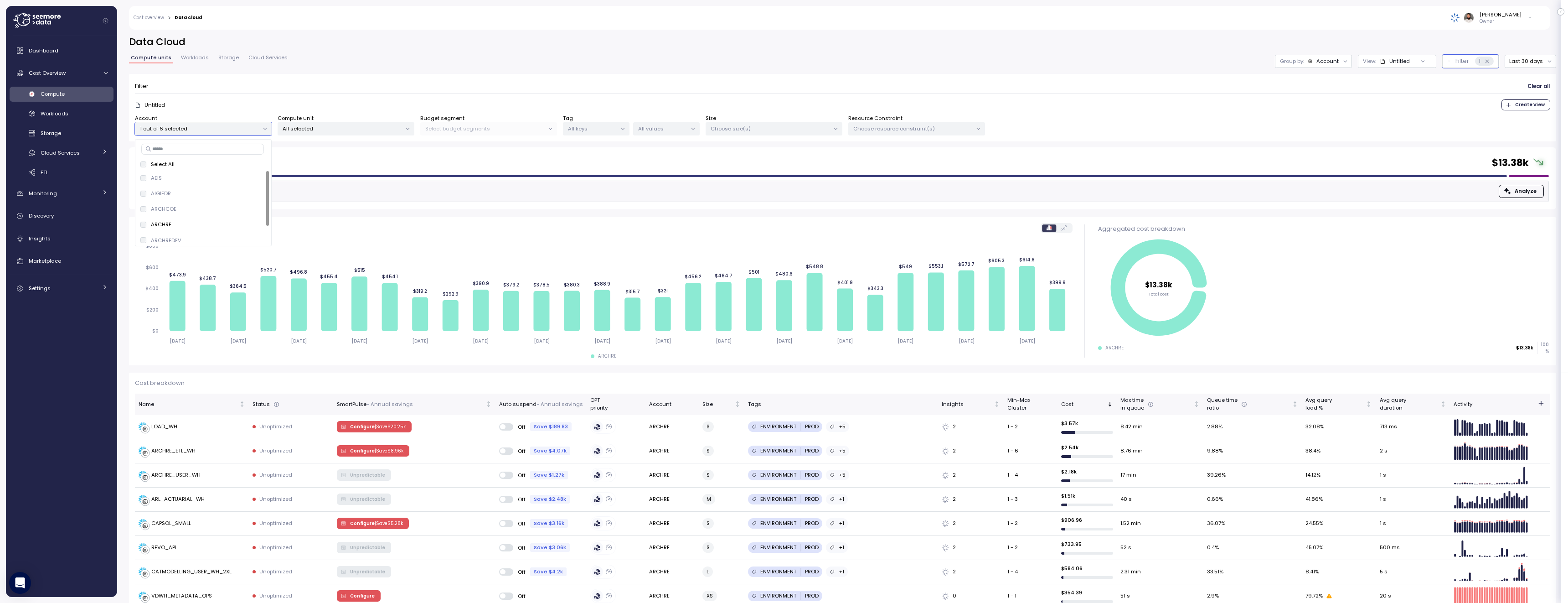
click at [351, 94] on form "Filter Clear all Untitled Create View Account 1 out of 6 selected Compute unit …" at bounding box center [842, 108] width 1415 height 56
drag, startPoint x: 354, startPoint y: 122, endPoint x: 354, endPoint y: 127, distance: 5.0
click at [354, 122] on div "All selected" at bounding box center [346, 129] width 137 height 13
click at [352, 147] on input at bounding box center [346, 149] width 128 height 11
paste input "**********"
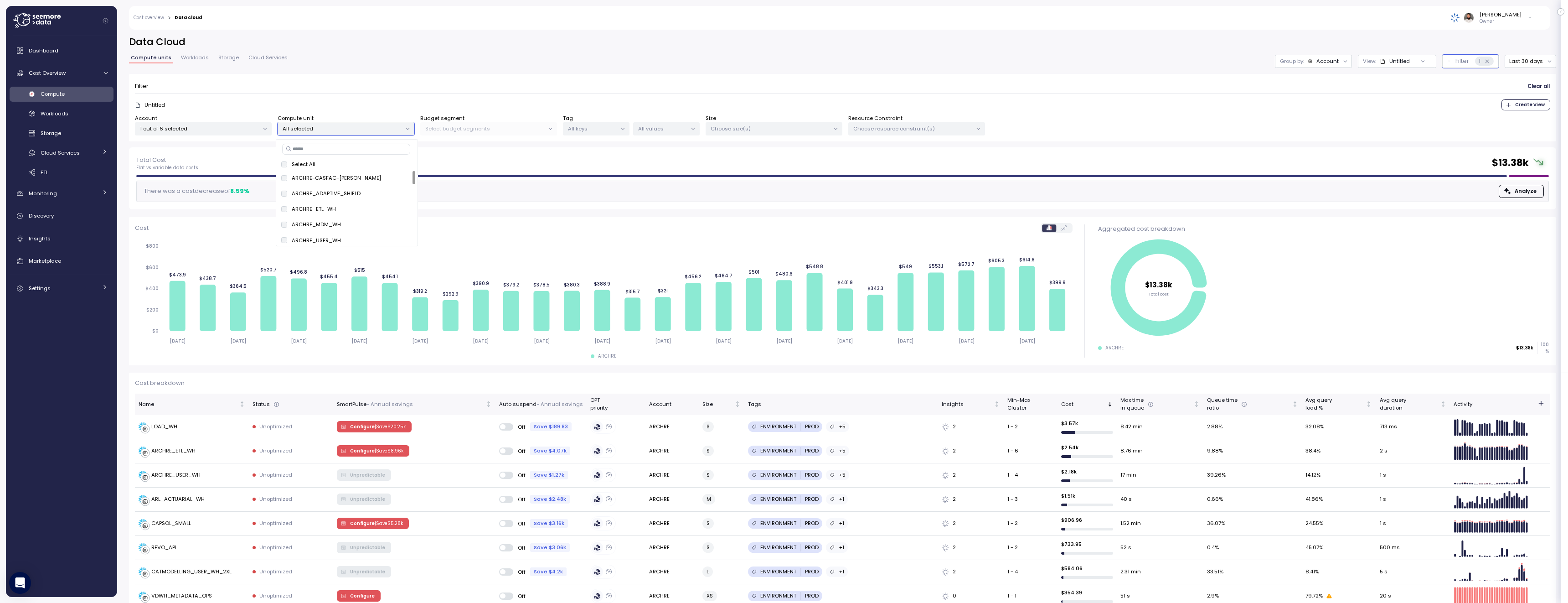
type input "**********"
click at [391, 177] on button "only" at bounding box center [398, 178] width 22 height 11
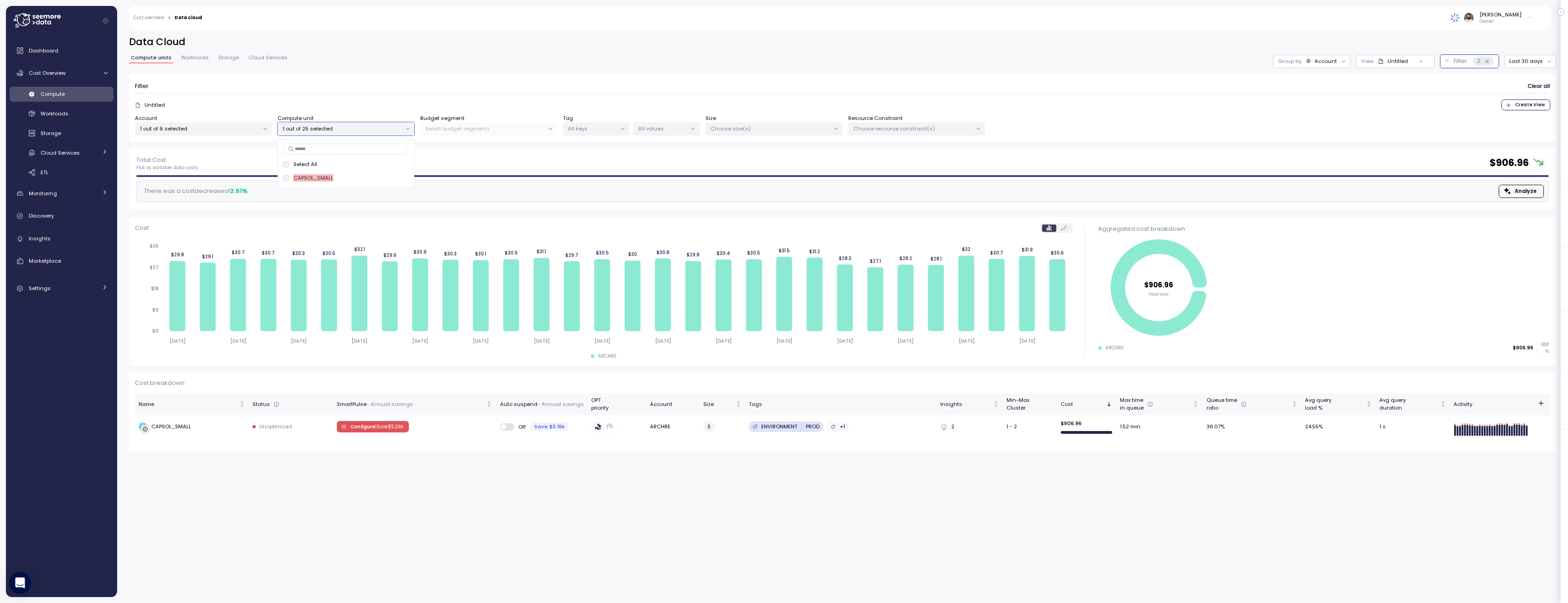
click at [492, 87] on div "Filter Clear all" at bounding box center [842, 86] width 1415 height 13
click at [264, 425] on p "Unoptimized" at bounding box center [276, 426] width 33 height 7
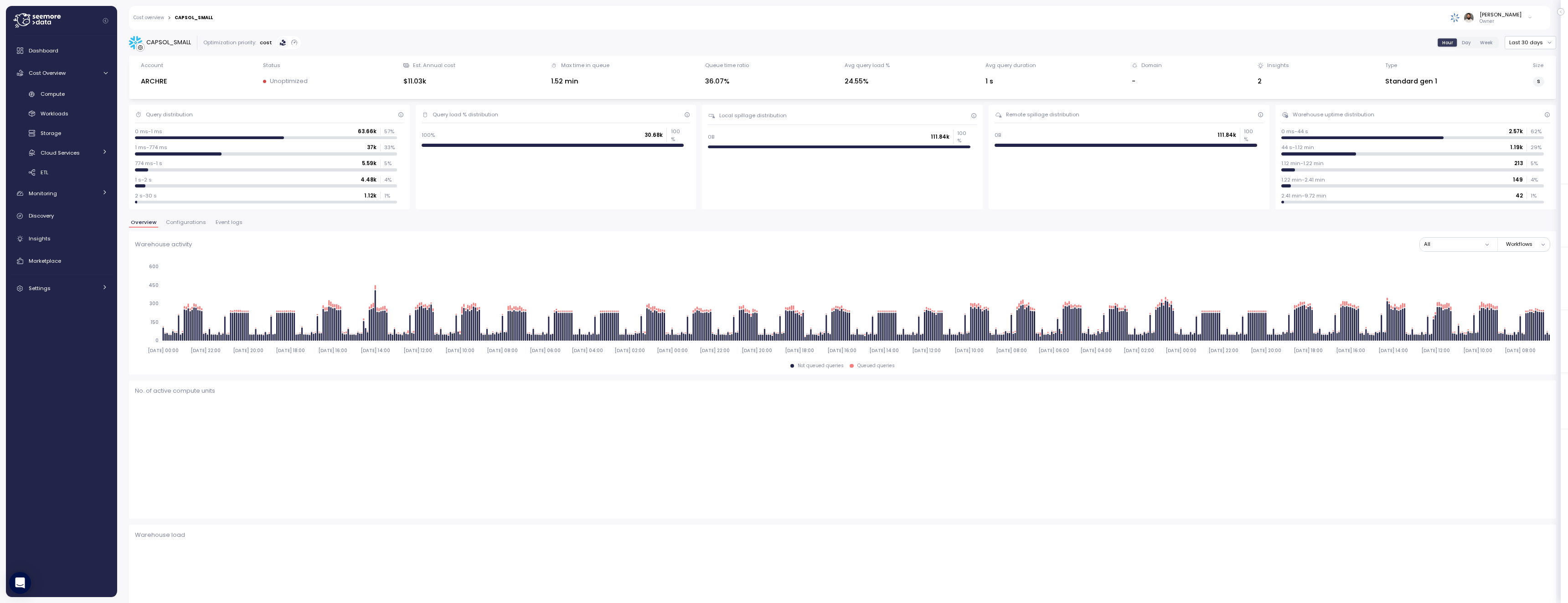
click at [197, 222] on span "Configurations" at bounding box center [186, 222] width 40 height 5
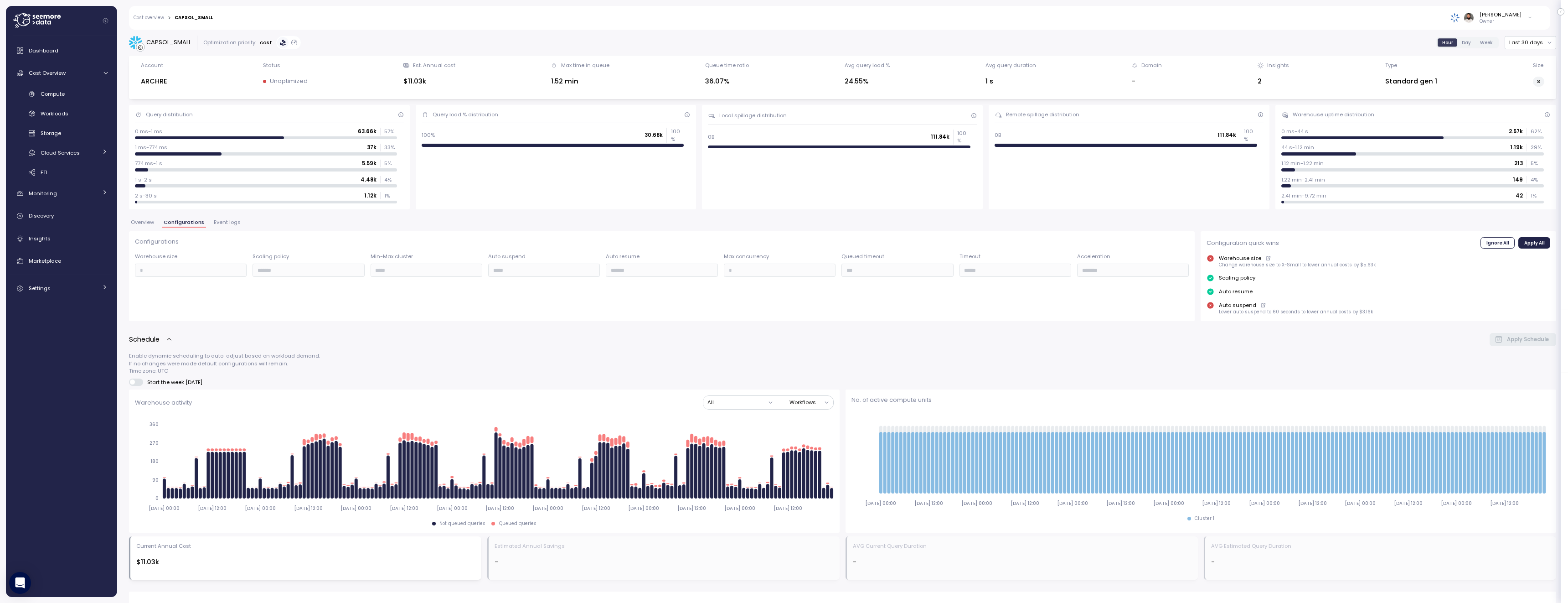
click at [233, 228] on div "Overview Configurations Event logs" at bounding box center [842, 225] width 1427 height 12
click at [233, 224] on span "Event logs" at bounding box center [227, 222] width 27 height 5
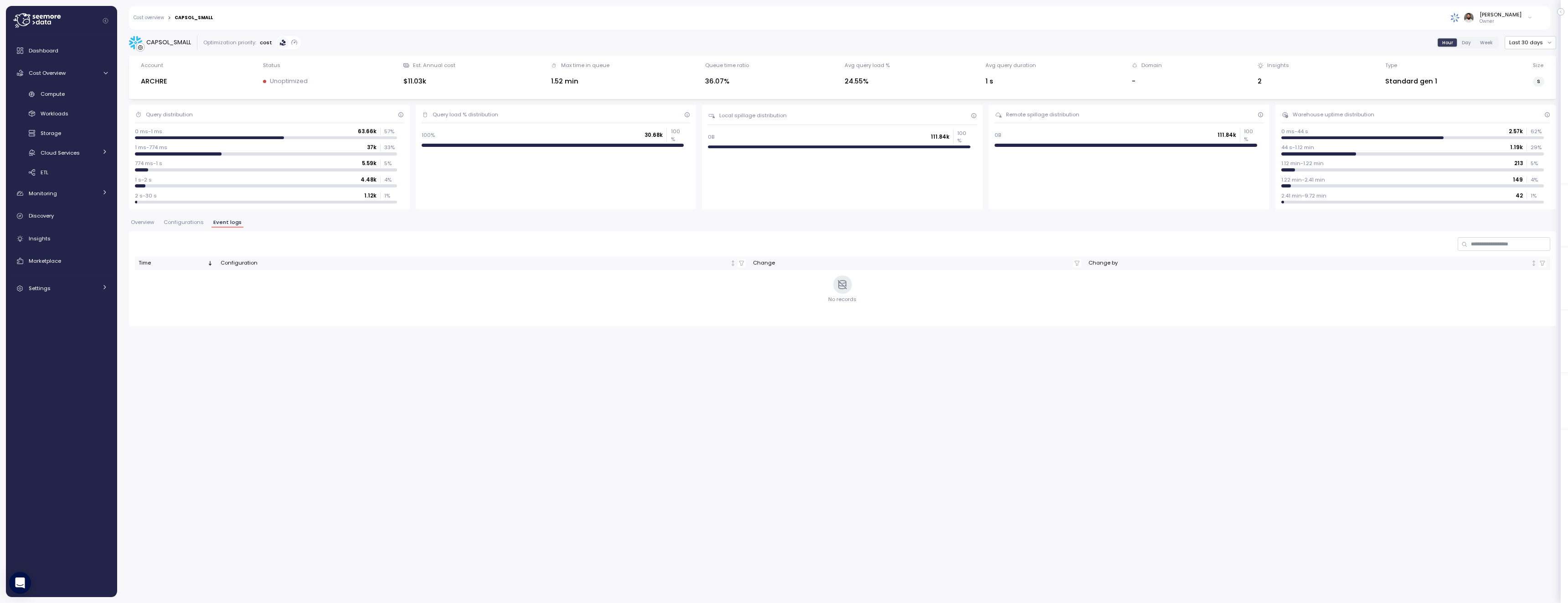
drag, startPoint x: 179, startPoint y: 226, endPoint x: 172, endPoint y: 226, distance: 7.0
click at [179, 226] on button "Configurations" at bounding box center [184, 224] width 44 height 8
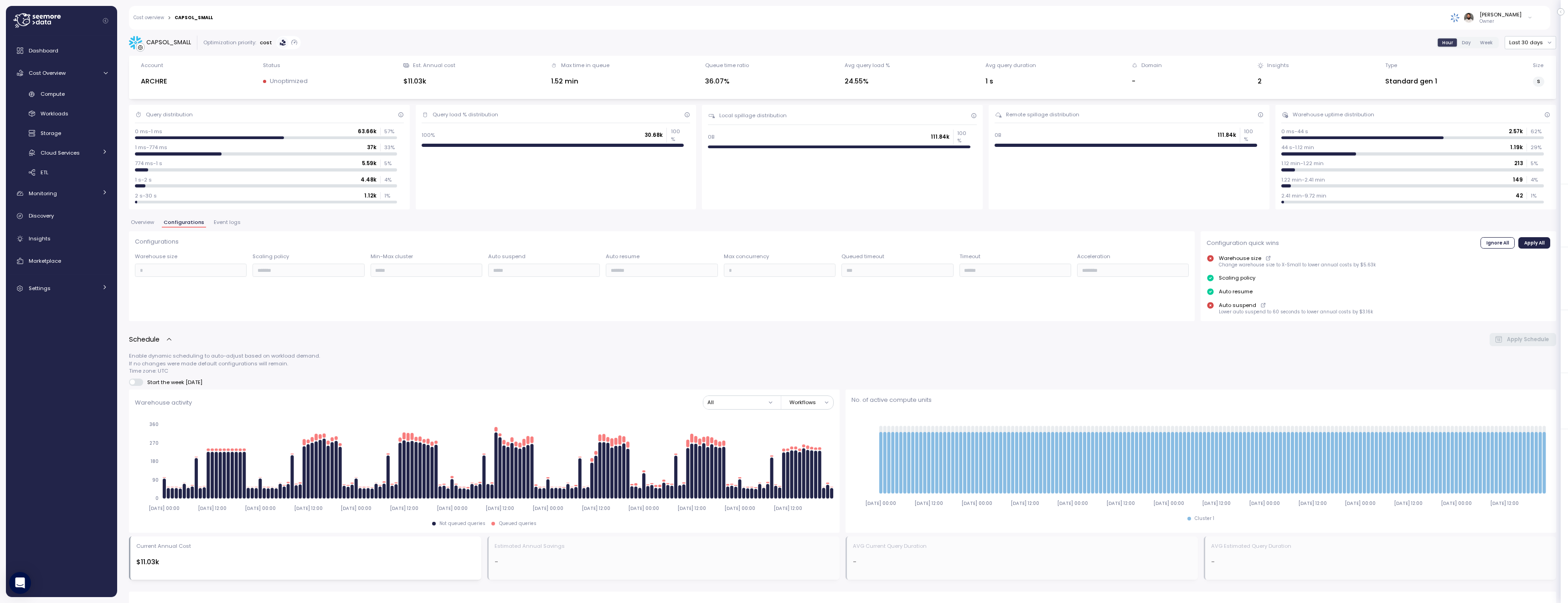
click at [152, 225] on span "Overview" at bounding box center [142, 222] width 23 height 5
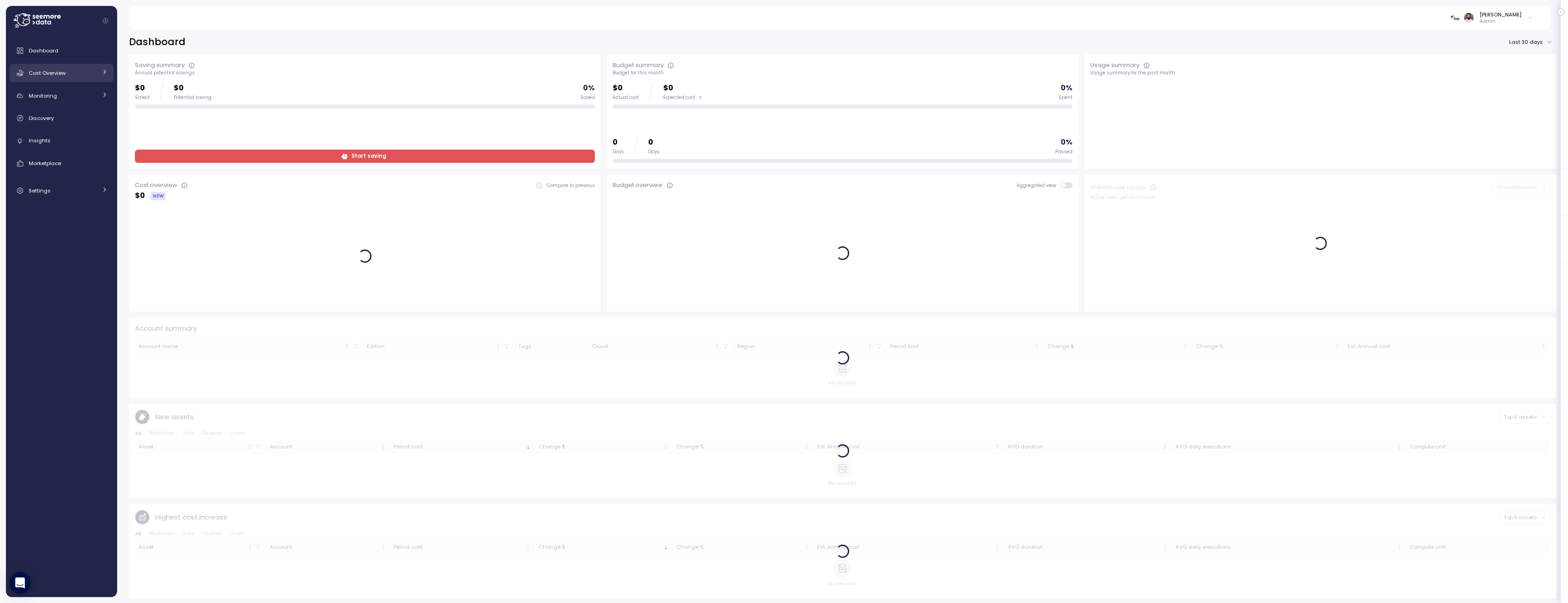
click at [84, 75] on div "Cost Overview" at bounding box center [63, 72] width 68 height 9
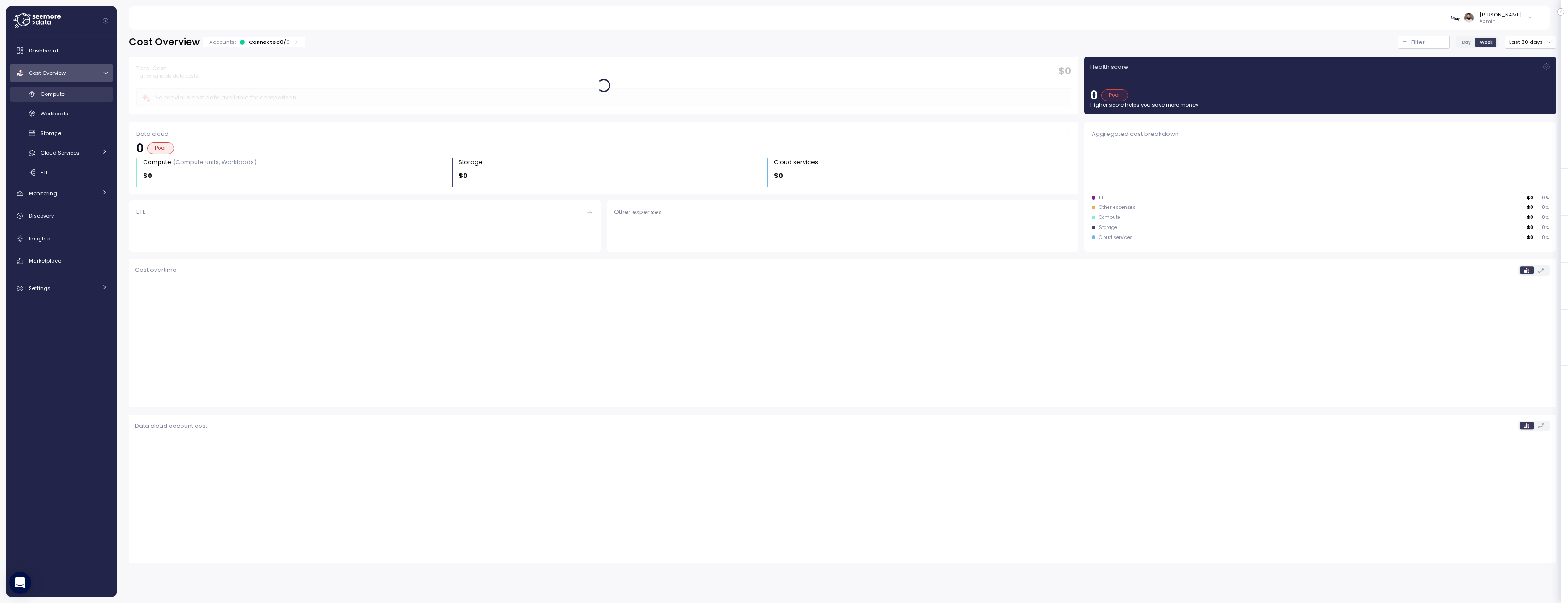
click at [81, 86] on link "Compute" at bounding box center [61, 94] width 104 height 15
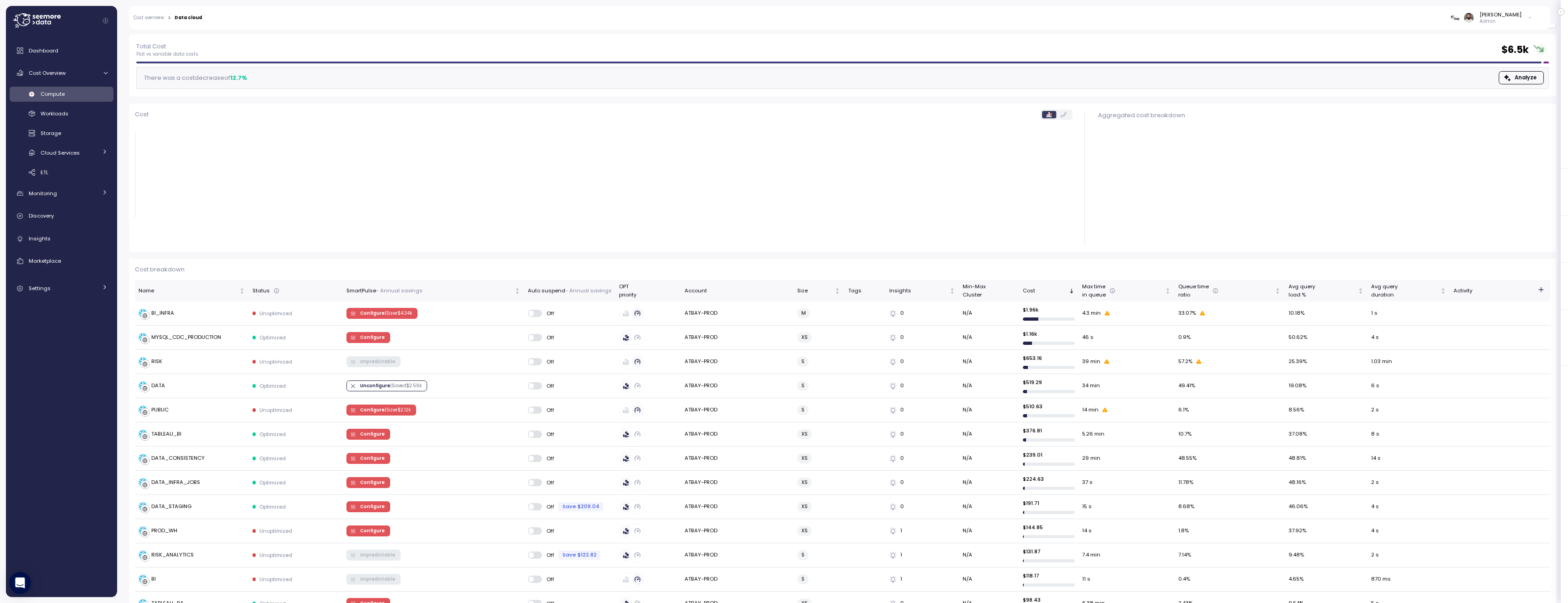
scroll to position [45, 0]
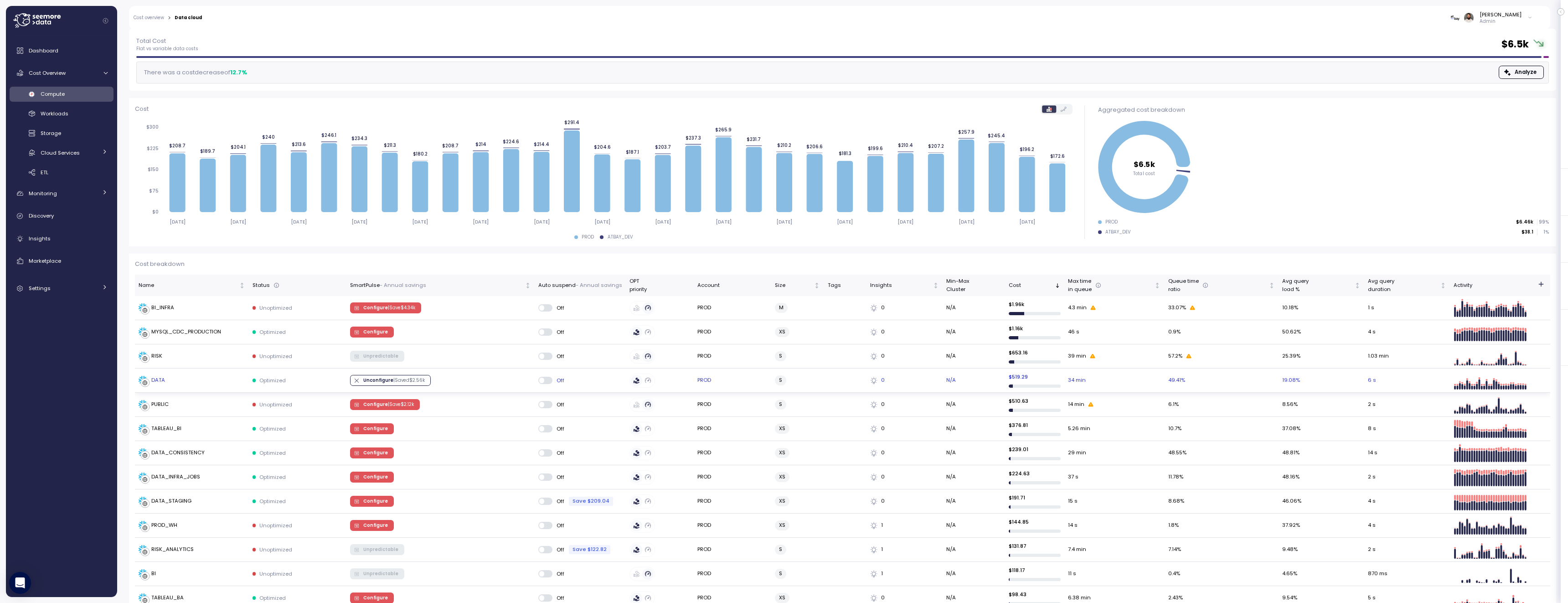
click at [219, 384] on td "DATA" at bounding box center [192, 381] width 114 height 24
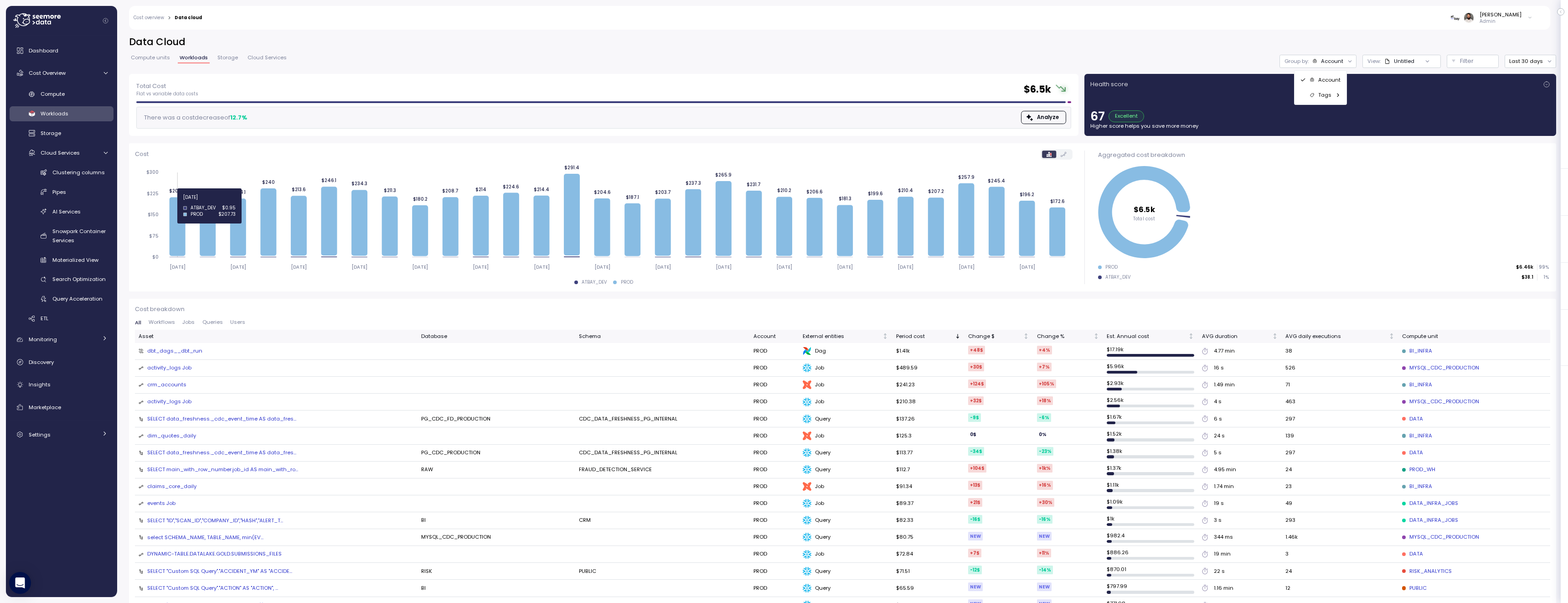
scroll to position [1, 0]
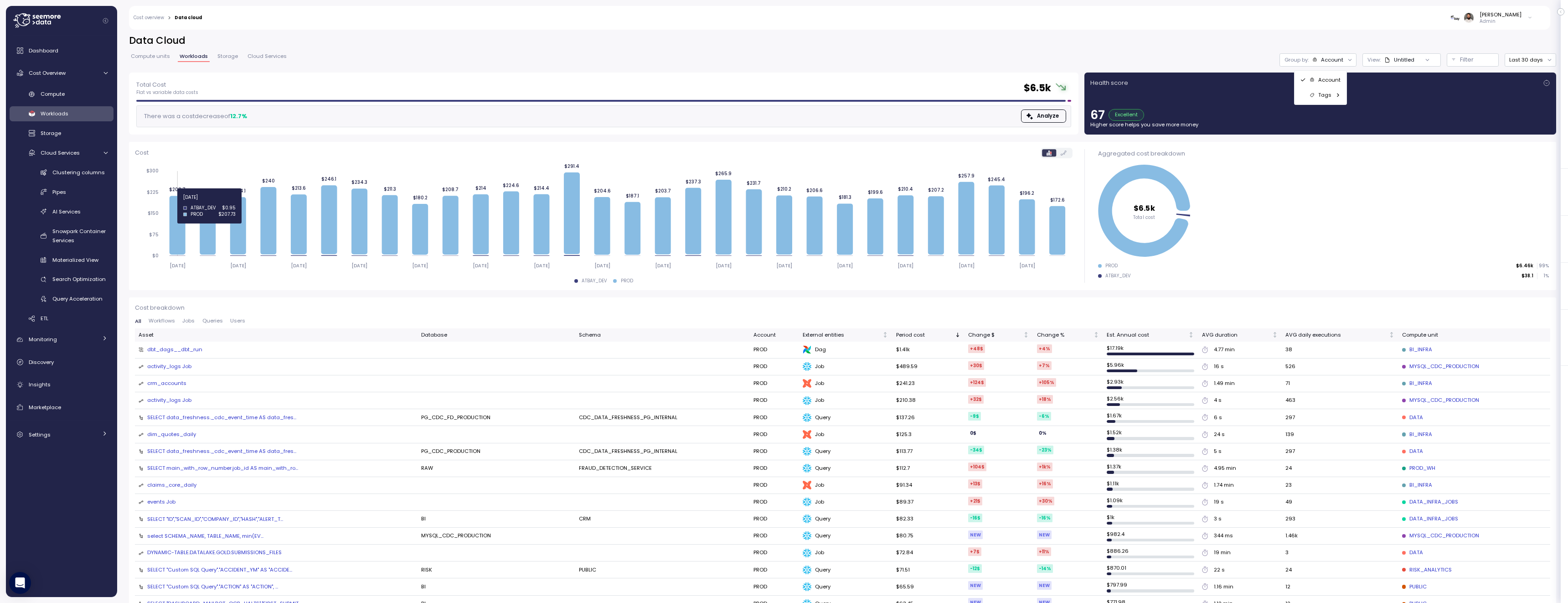
click at [180, 202] on icon at bounding box center [177, 225] width 16 height 59
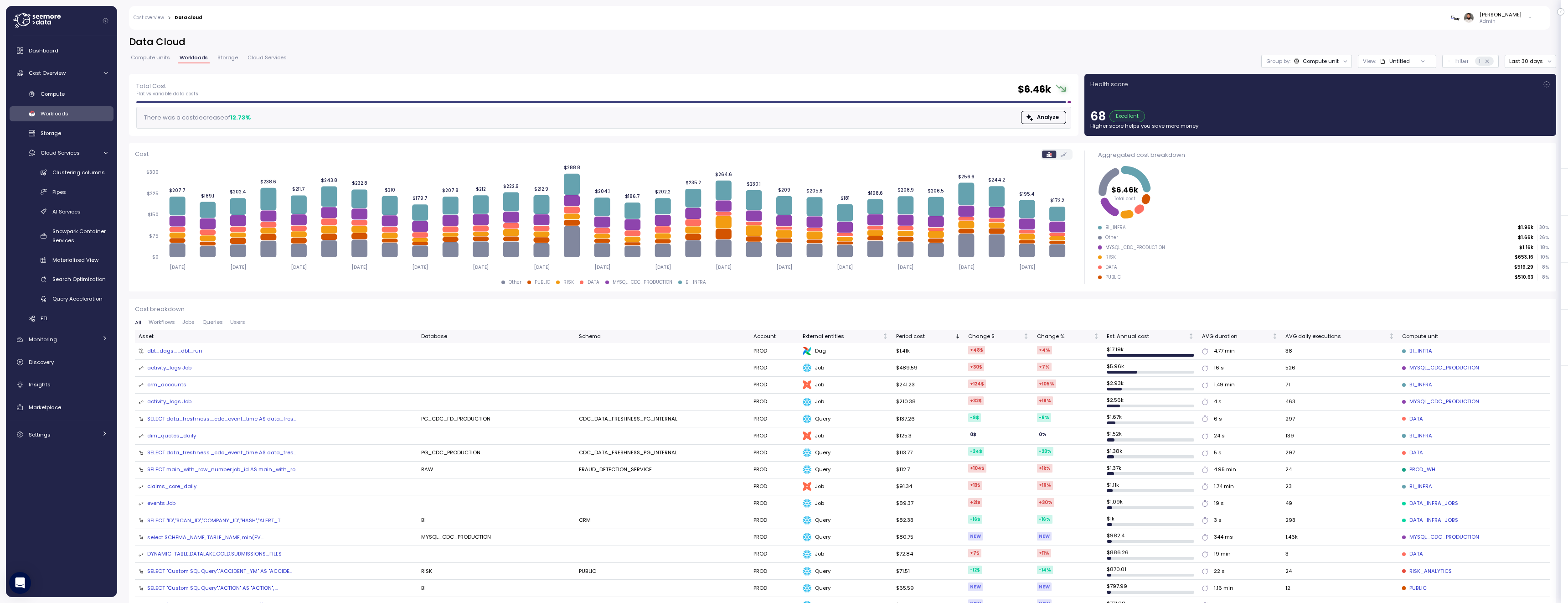
scroll to position [2, 0]
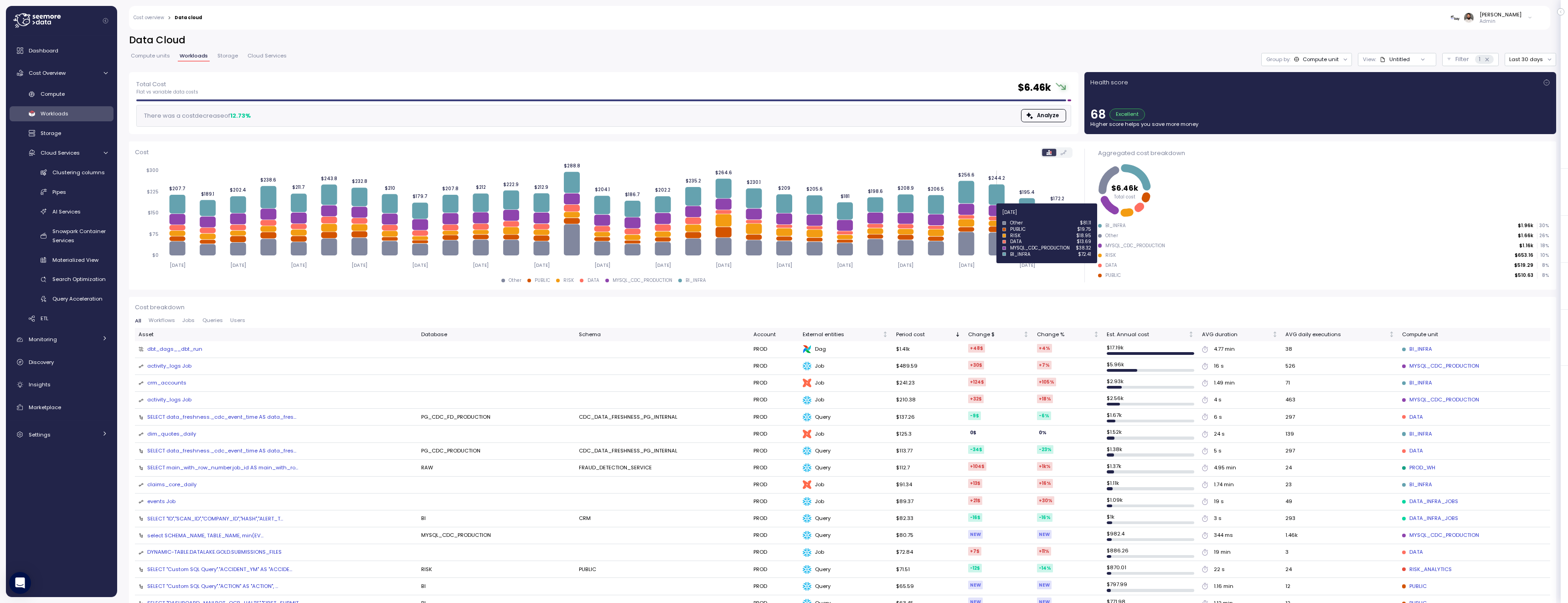
click at [996, 217] on icon at bounding box center [996, 219] width 16 height 4
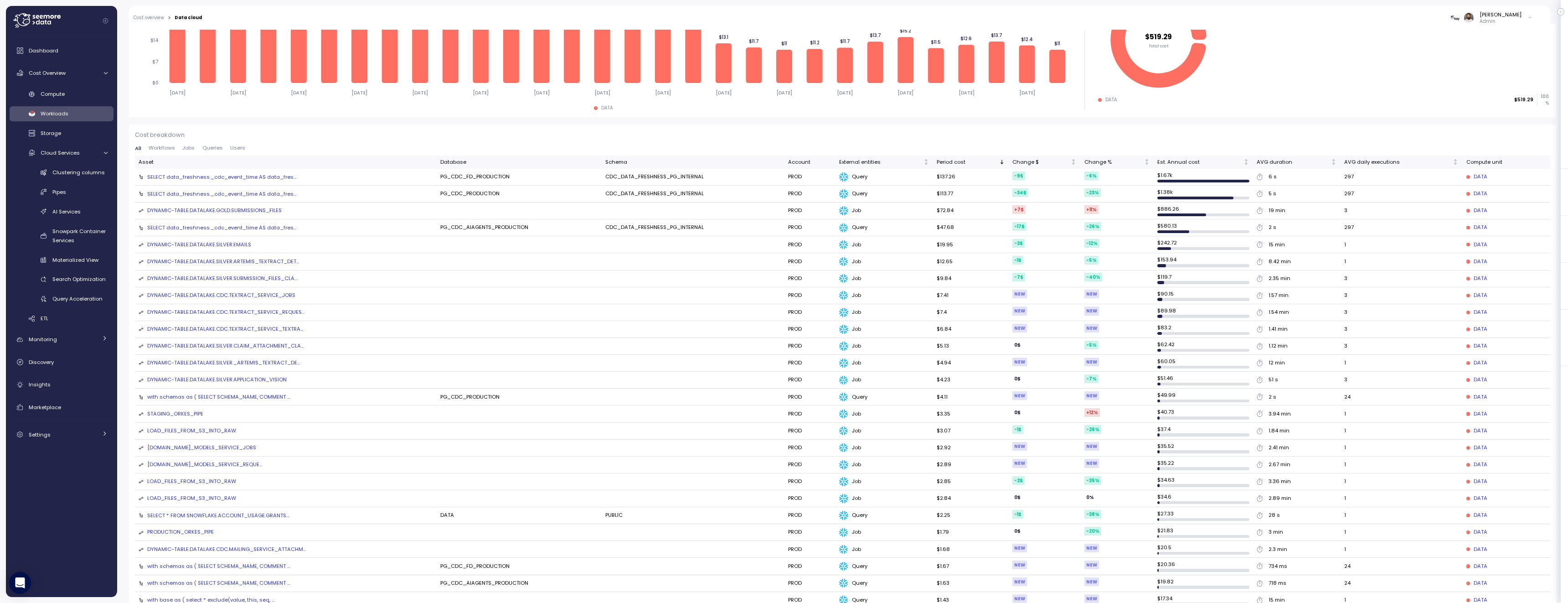
scroll to position [183, 0]
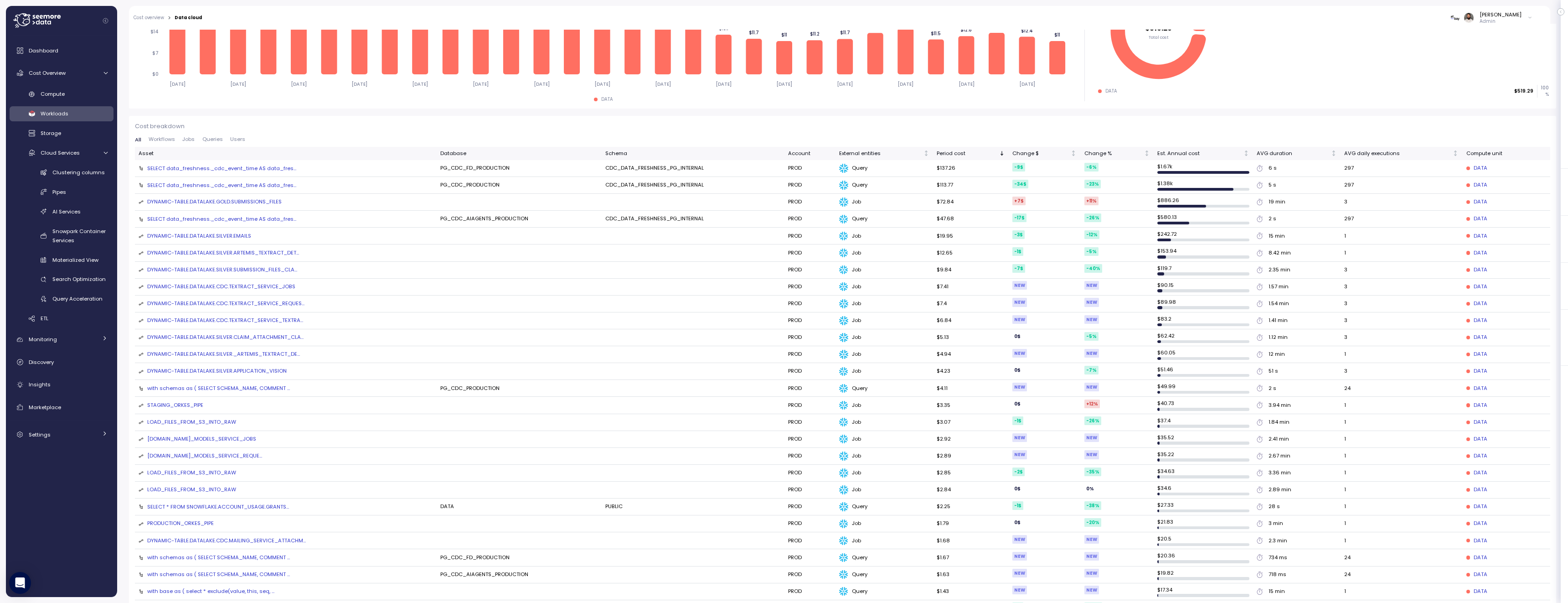
click at [192, 140] on span "Jobs" at bounding box center [189, 139] width 12 height 5
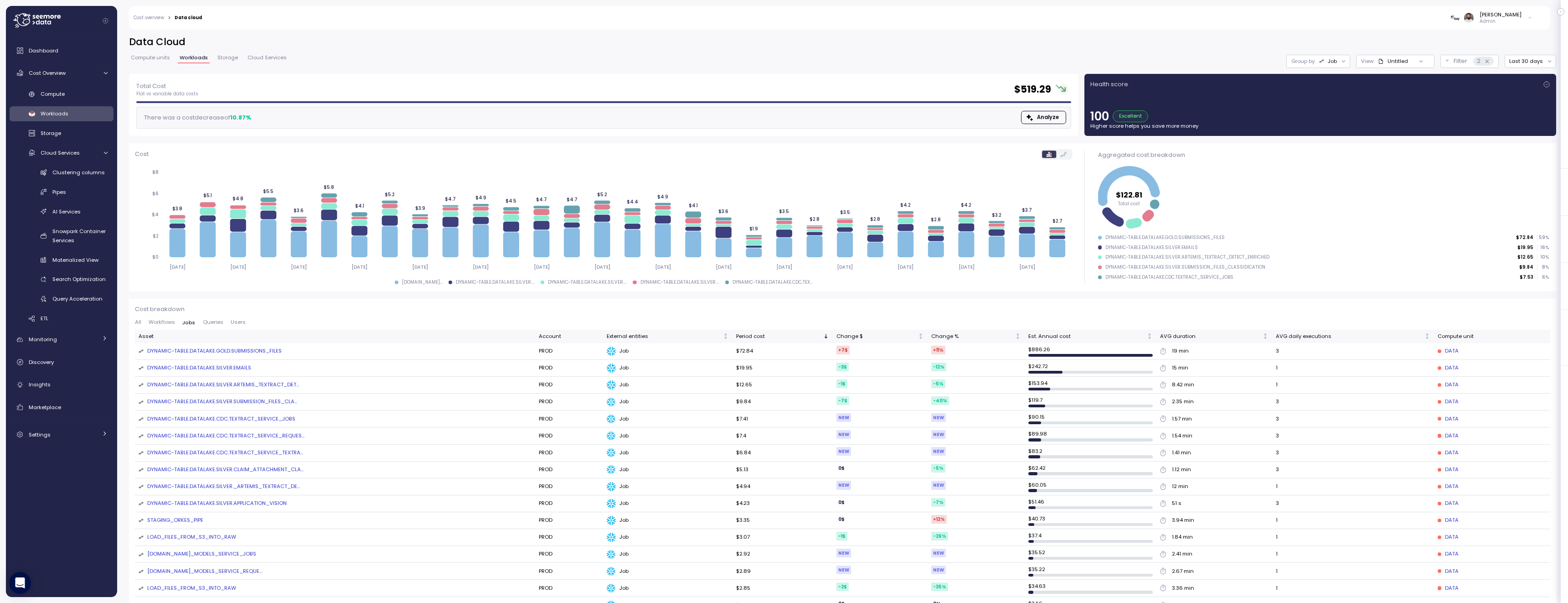
scroll to position [1, 0]
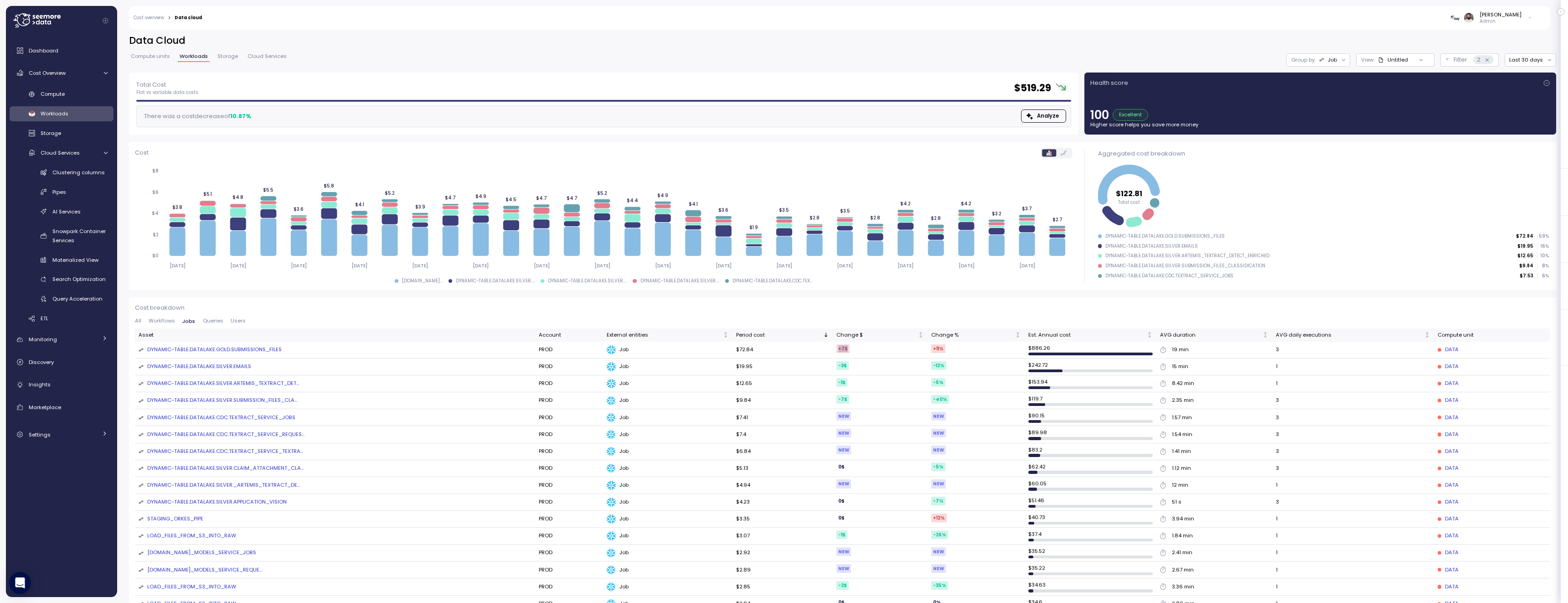
drag, startPoint x: 876, startPoint y: 347, endPoint x: 901, endPoint y: 347, distance: 25.0
click at [901, 347] on tr "DYNAMIC-TABLE.DATALAKE.GOLD.SUBMISSIONS_FILES PROD Job $72.84 +7 $ +11 % $ 886.…" at bounding box center [842, 350] width 1415 height 17
click at [256, 346] on div "DYNAMIC-TABLE.DATALAKE.GOLD.SUBMISSIONS_FILES" at bounding box center [214, 350] width 135 height 8
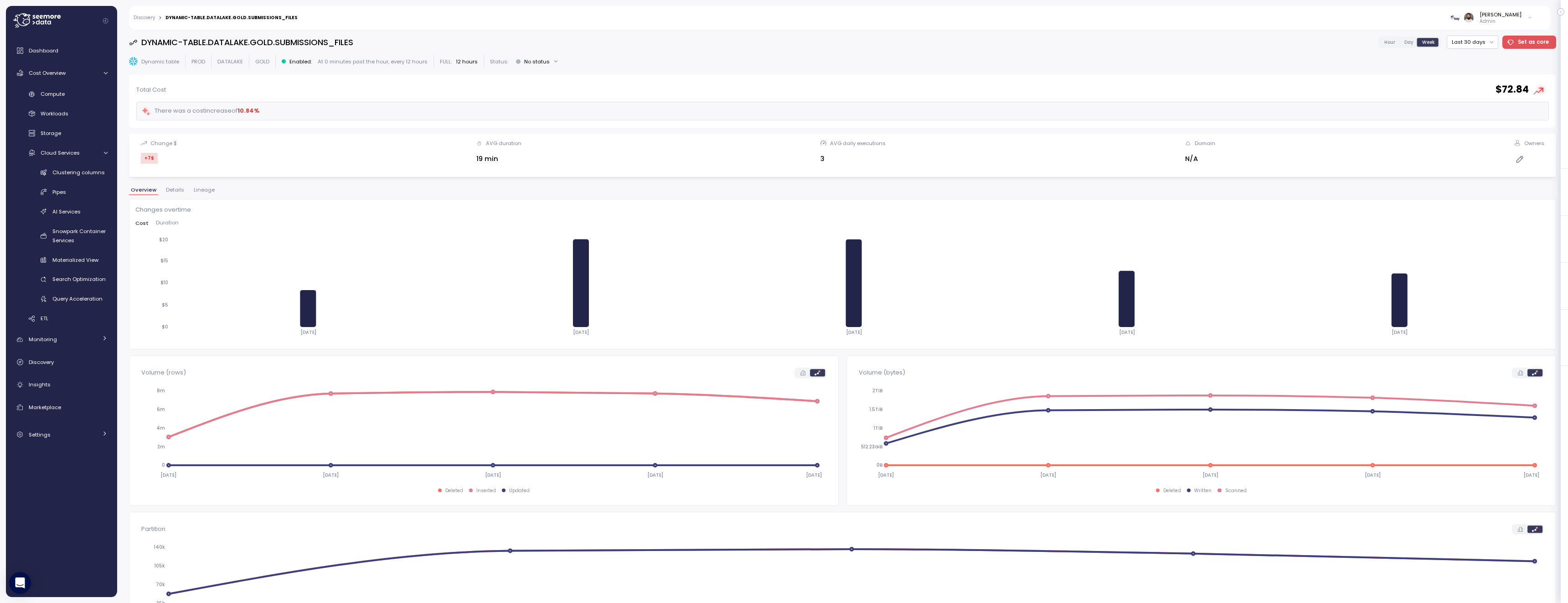
click at [1397, 46] on label "Hour" at bounding box center [1390, 41] width 20 height 8
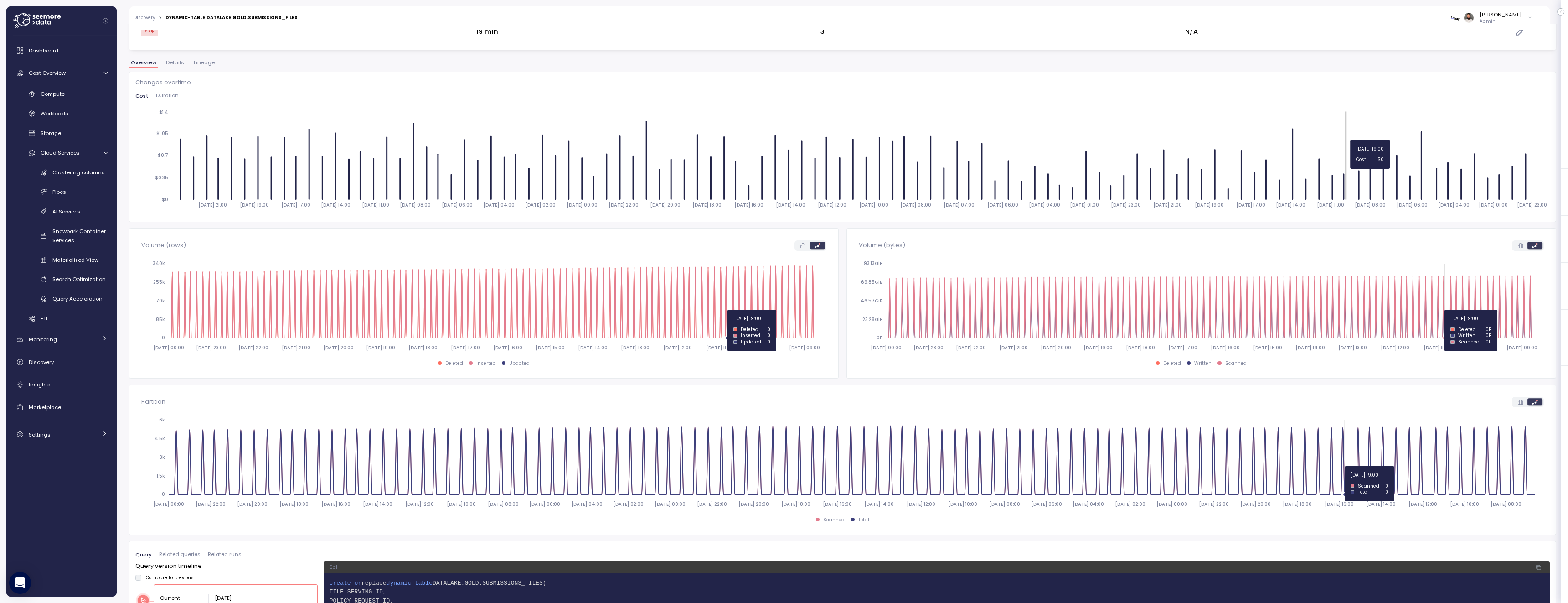
scroll to position [128, 0]
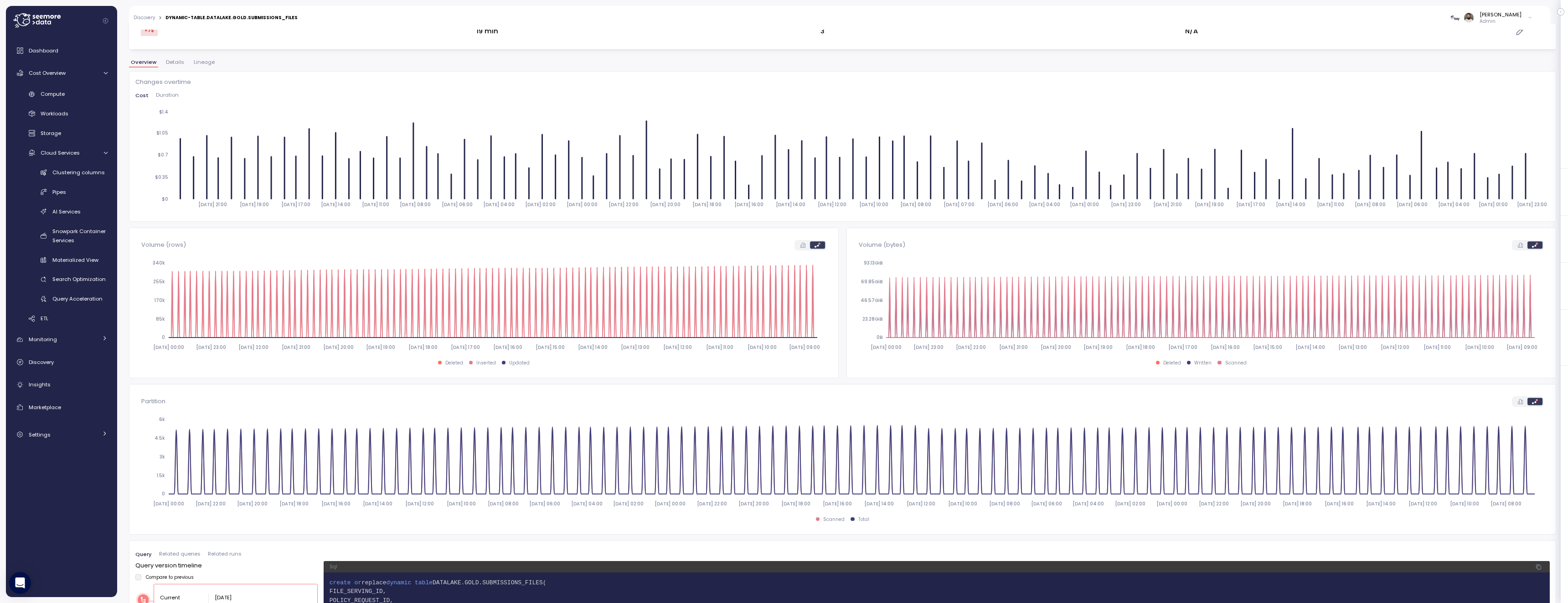
click at [177, 93] on button "Duration" at bounding box center [167, 96] width 30 height 6
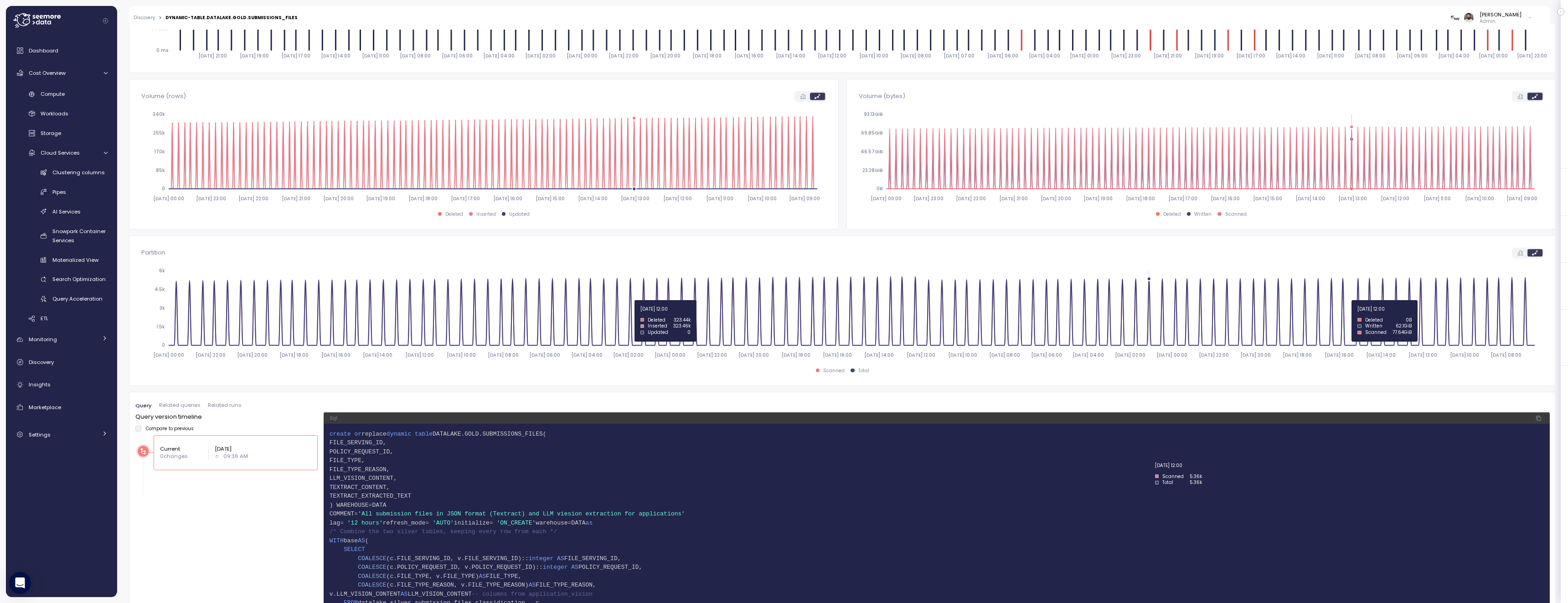
scroll to position [391, 0]
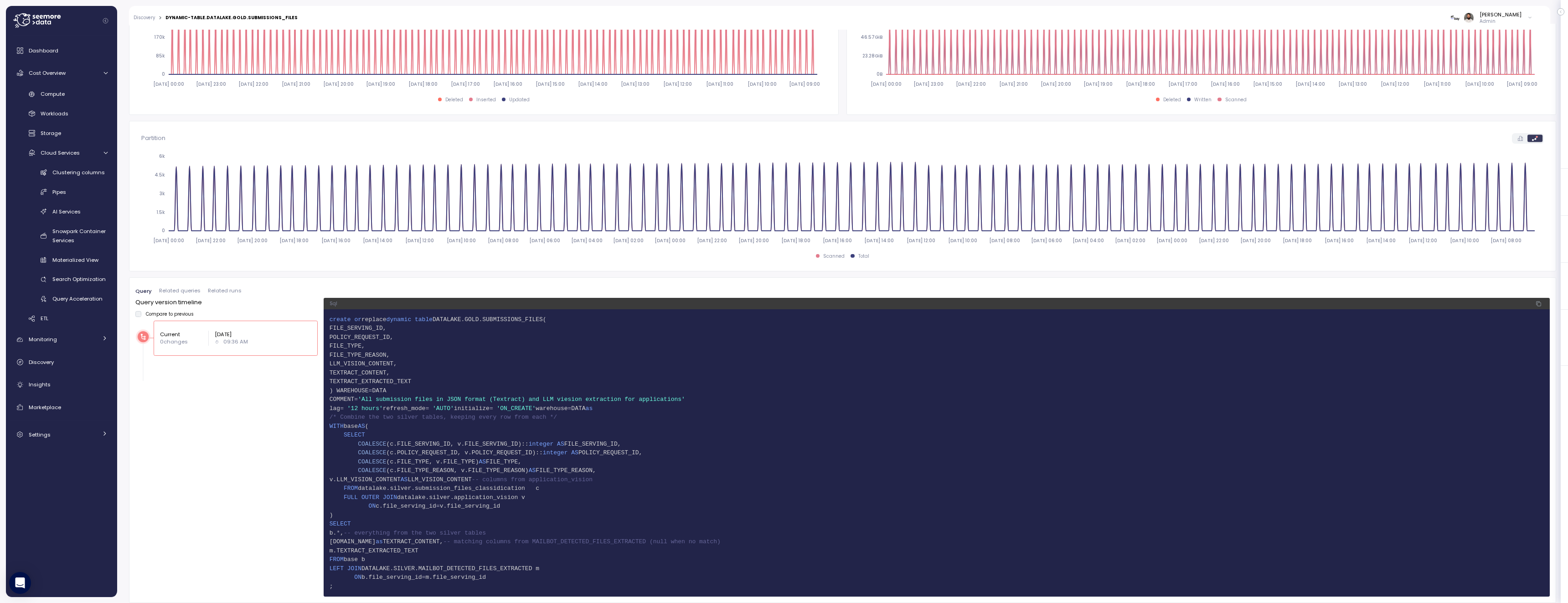
click at [160, 294] on span "Related queries" at bounding box center [180, 291] width 41 height 5
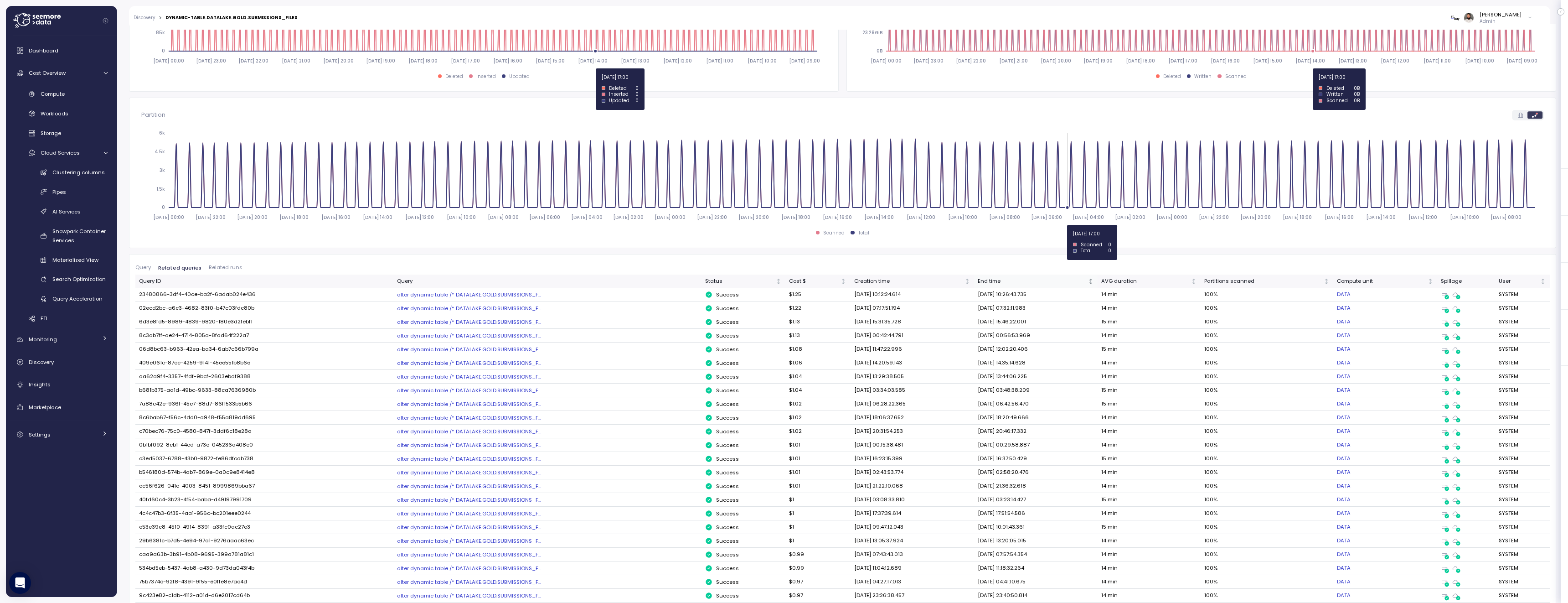
scroll to position [439, 0]
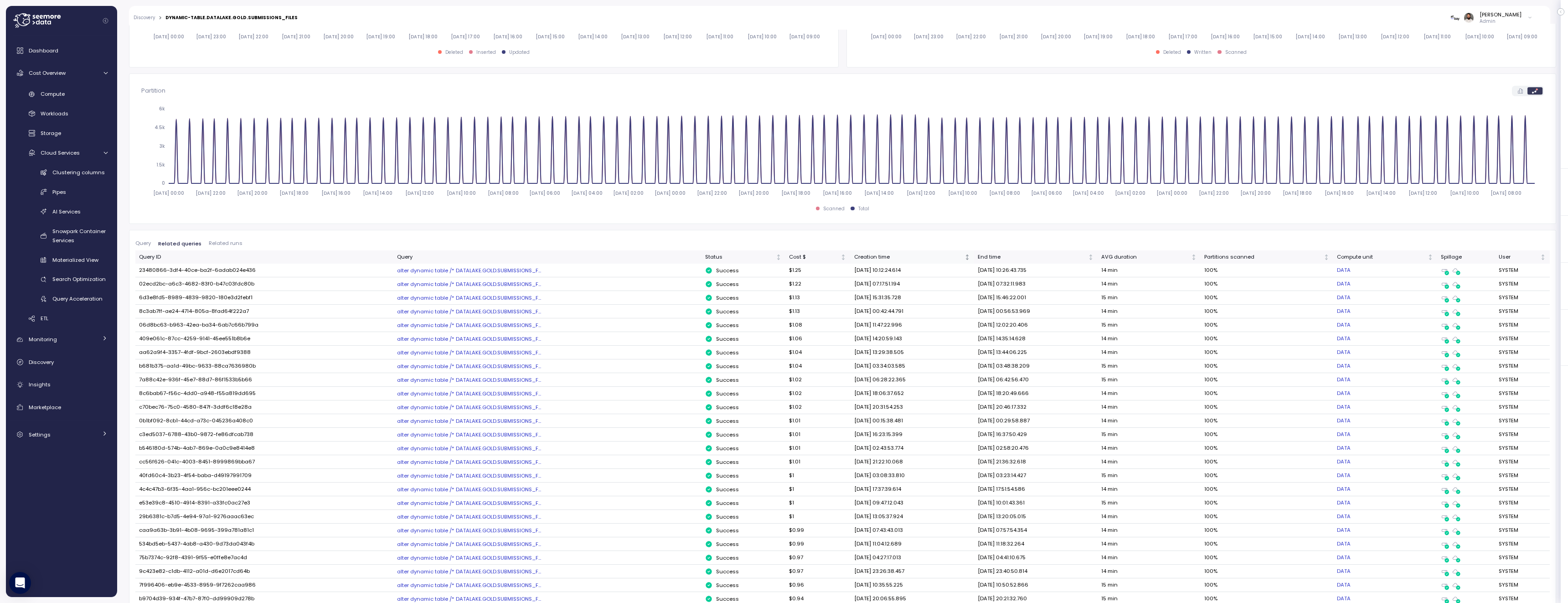
click at [873, 249] on div "Query Related queries Related runs" at bounding box center [842, 245] width 1415 height 10
click at [874, 253] on div "Creation time" at bounding box center [908, 257] width 108 height 8
click at [875, 259] on div "Creation time" at bounding box center [908, 257] width 108 height 8
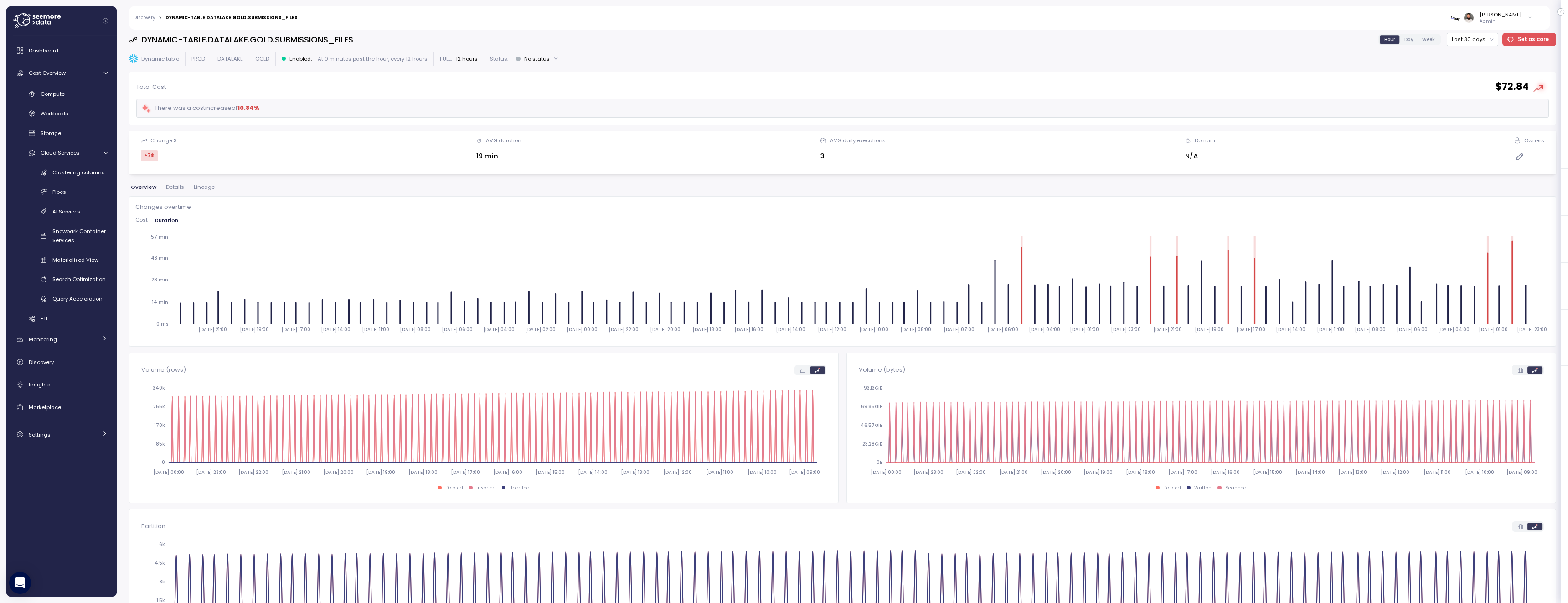
scroll to position [0, 0]
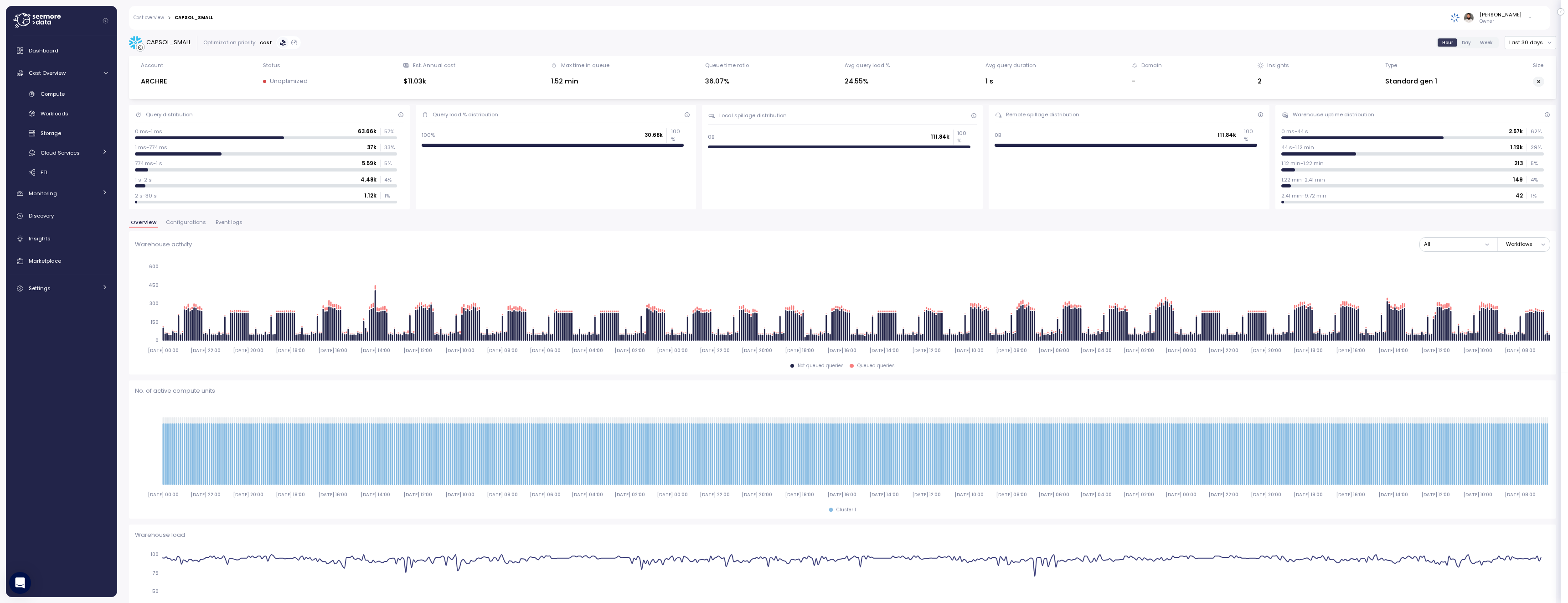
scroll to position [1018, 0]
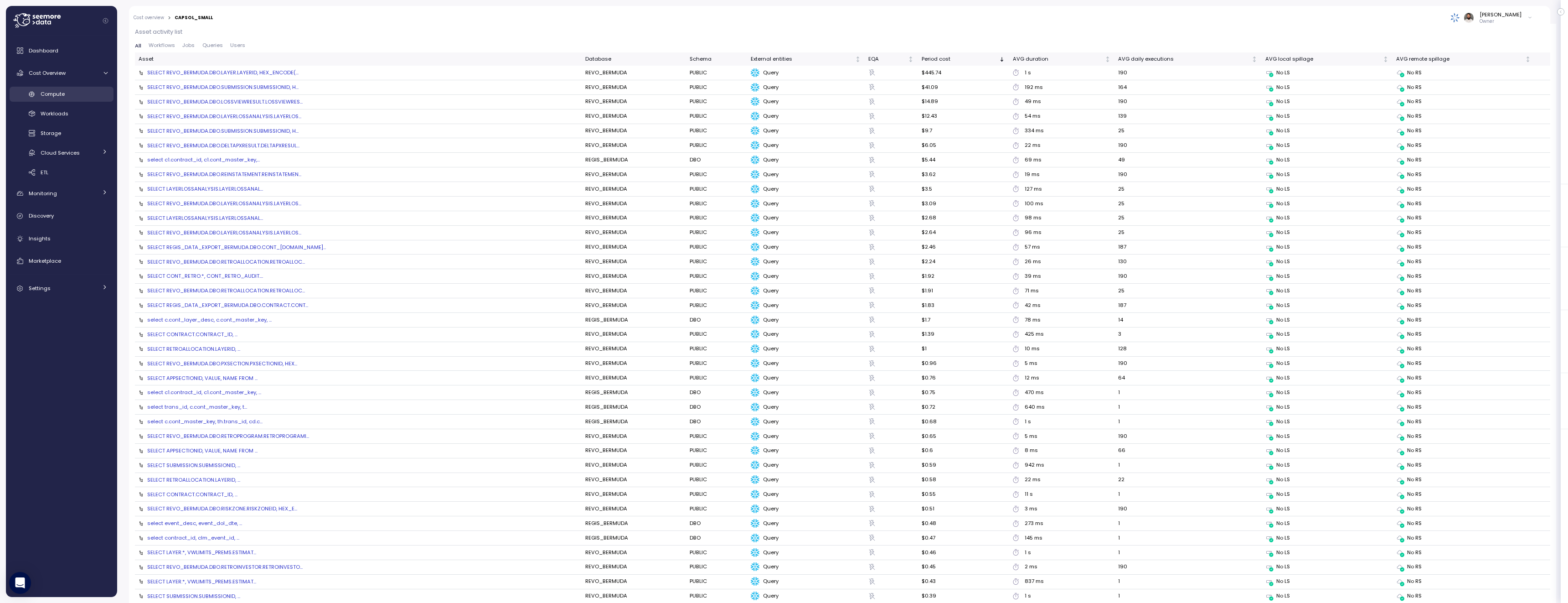
click at [70, 94] on div "Compute" at bounding box center [74, 94] width 67 height 9
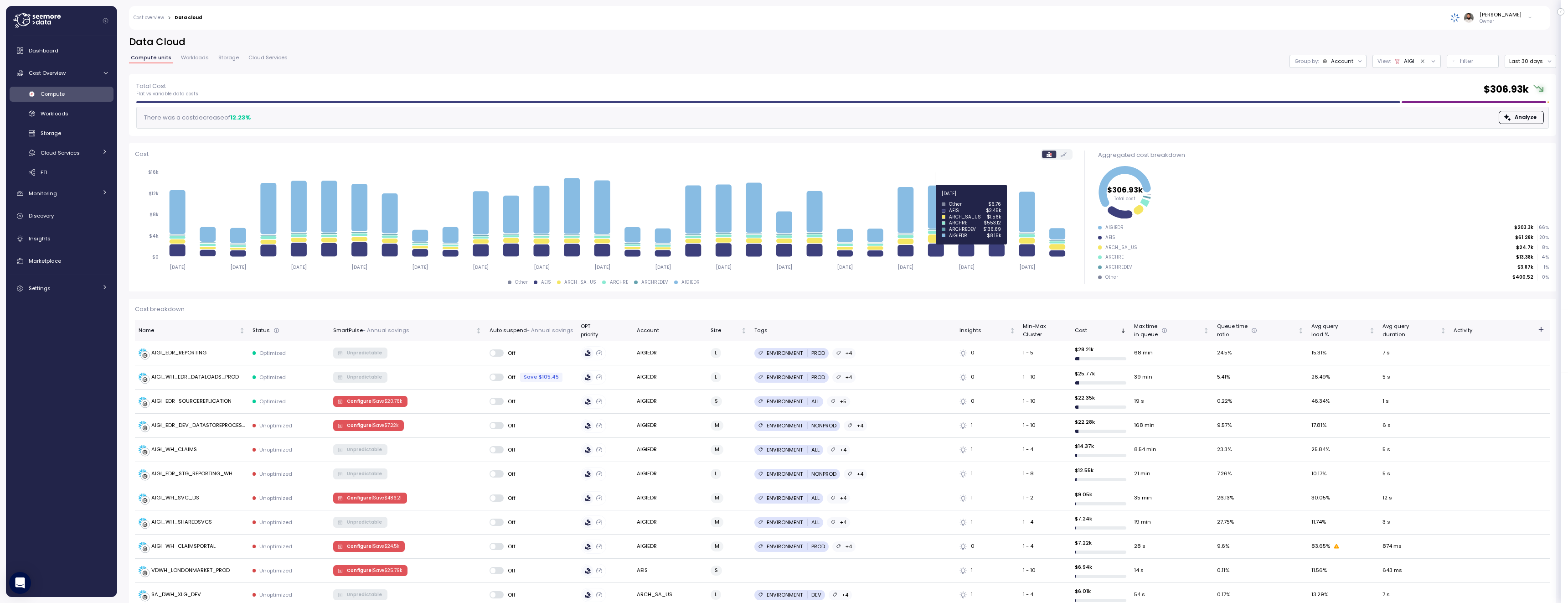
click at [941, 199] on icon at bounding box center [936, 207] width 16 height 43
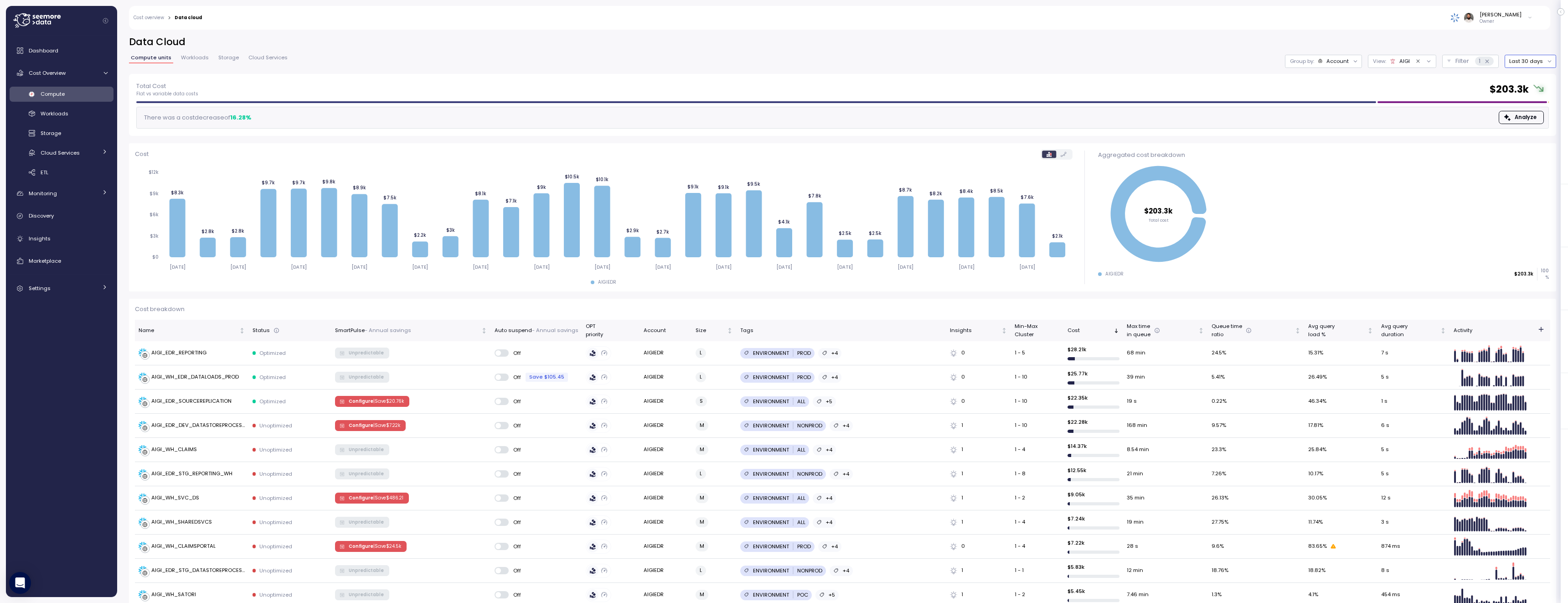
click at [1520, 60] on button "Last 30 days" at bounding box center [1530, 62] width 52 height 13
click at [1547, 144] on div "Last 6 months" at bounding box center [1531, 139] width 55 height 12
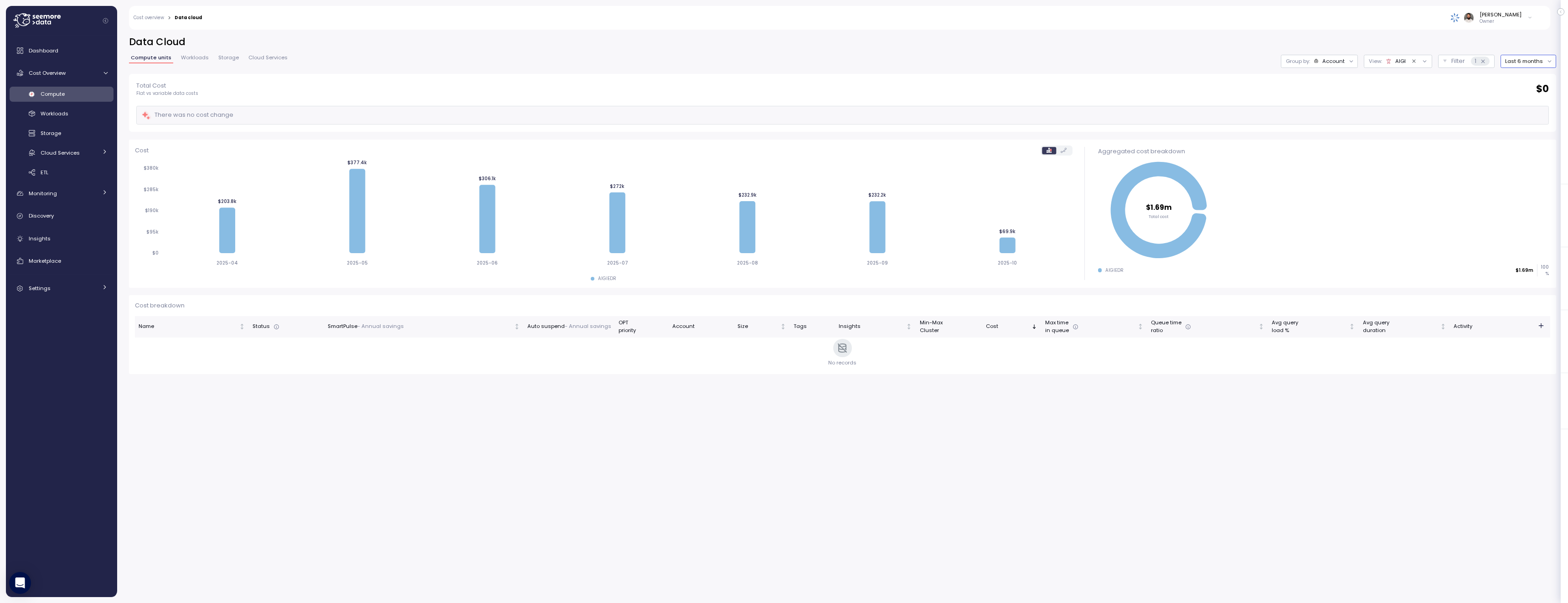
click at [1335, 60] on div "Account" at bounding box center [1333, 61] width 23 height 7
click at [1332, 105] on div "Compute unit" at bounding box center [1321, 111] width 70 height 15
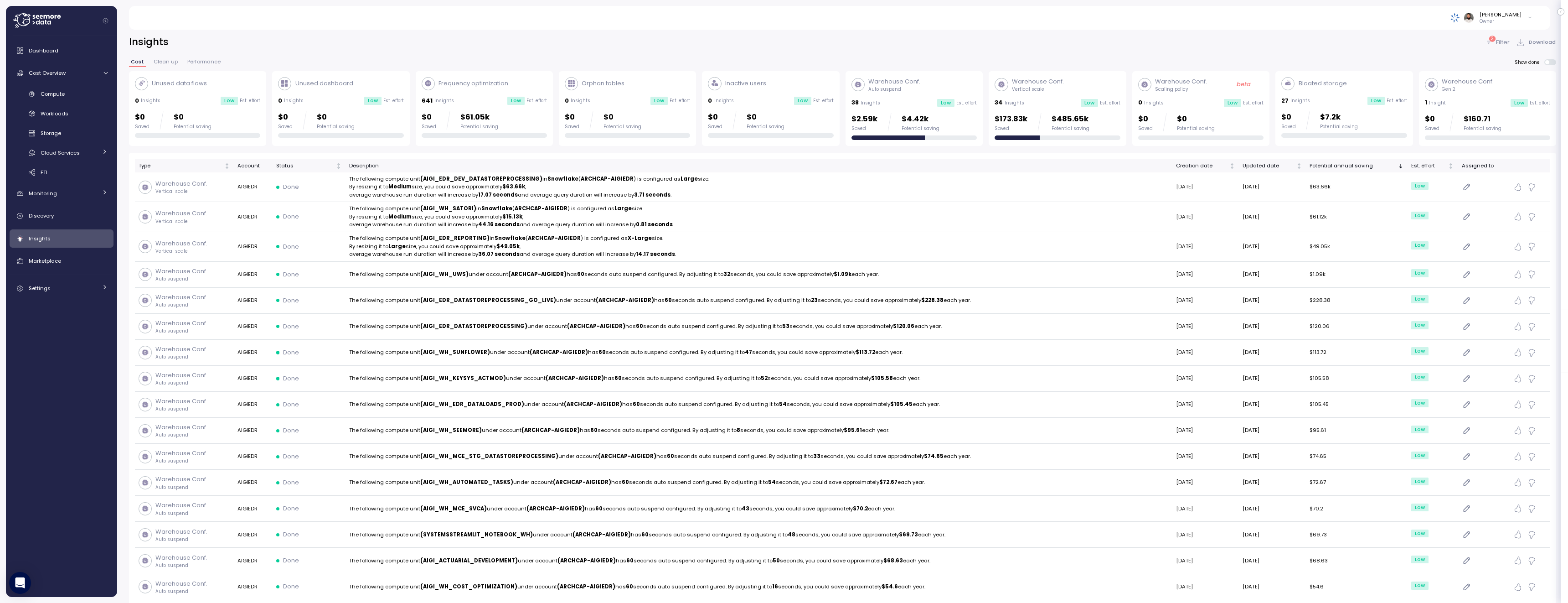
click at [1493, 43] on div "2 Filter" at bounding box center [1497, 42] width 24 height 9
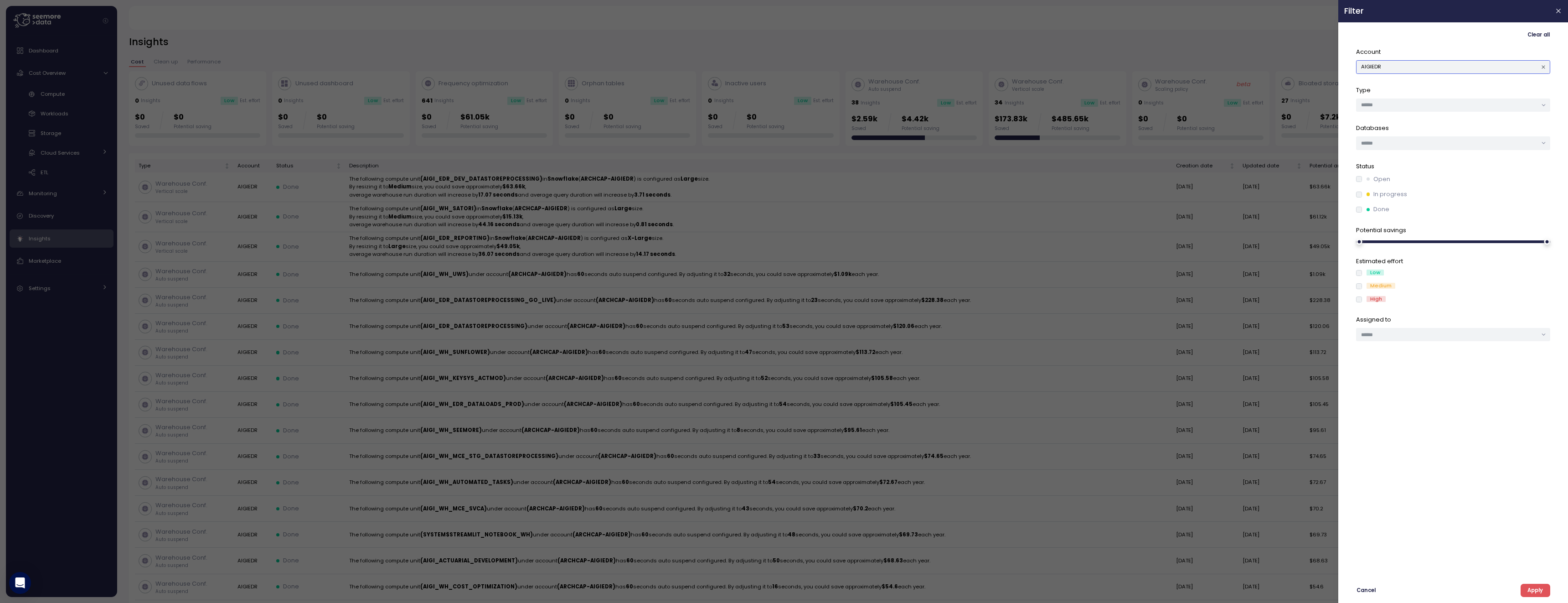
click at [1440, 68] on button "AIGIEDR" at bounding box center [1453, 67] width 194 height 13
click at [1428, 95] on div "AEIS" at bounding box center [1453, 97] width 187 height 7
click at [1551, 593] on div "Clear all Account AEIS Type Databases Status Open In progress Done Potential sa…" at bounding box center [1453, 312] width 218 height 569
click at [1543, 593] on button "Apply" at bounding box center [1535, 591] width 30 height 13
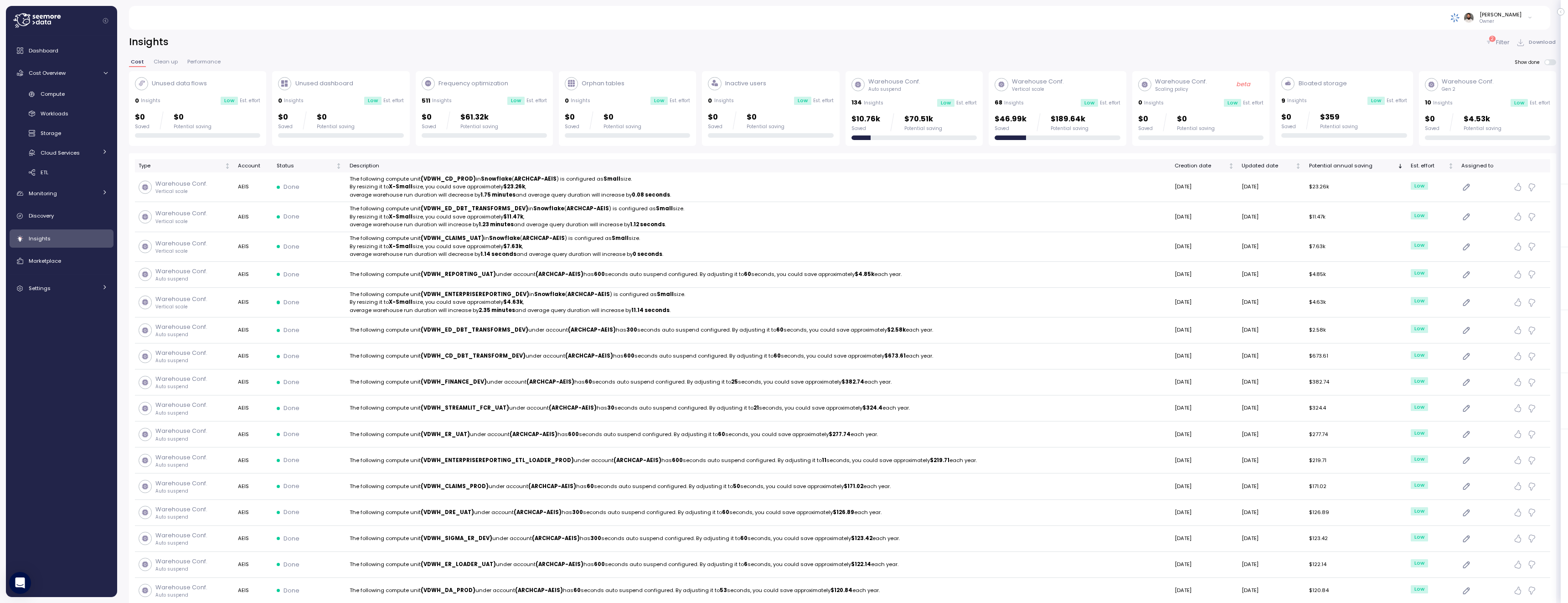
click at [1045, 128] on div "$46.99k Saved $189.64k Potential saving" at bounding box center [1041, 122] width 94 height 18
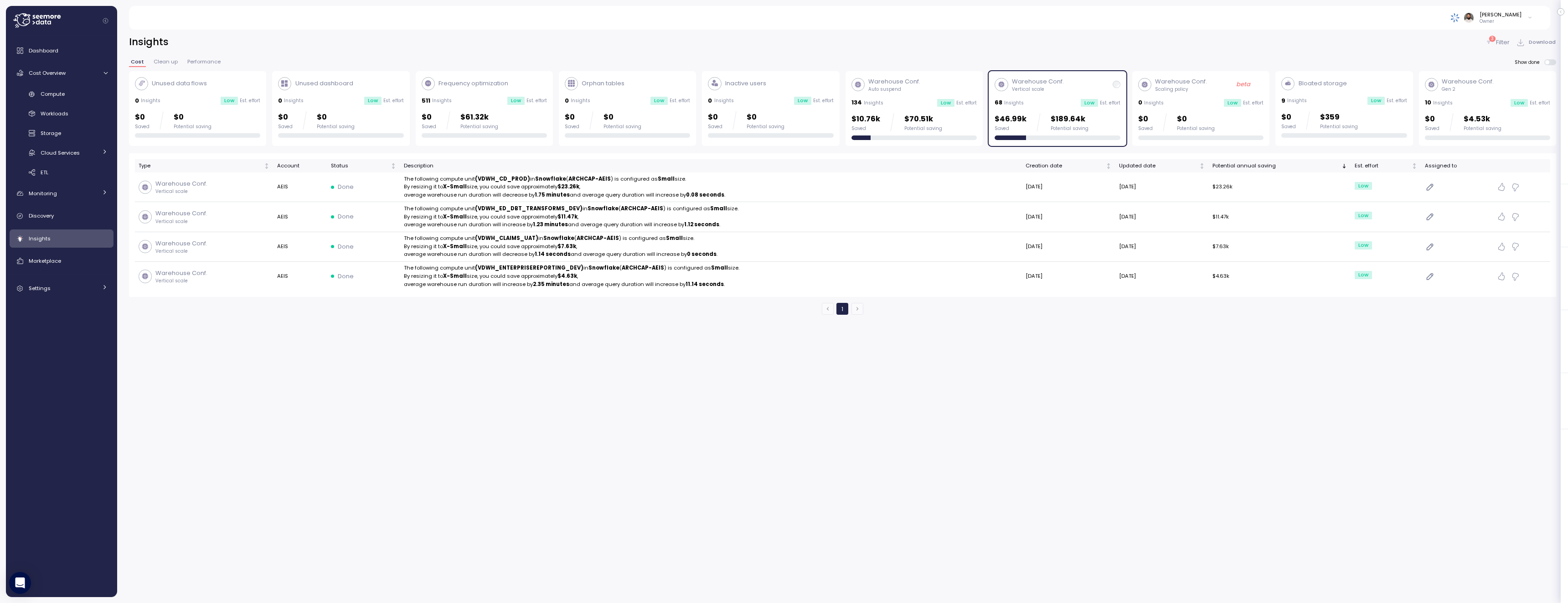
click at [957, 116] on div "$10.76k Saved $70.51k Potential saving" at bounding box center [914, 122] width 125 height 18
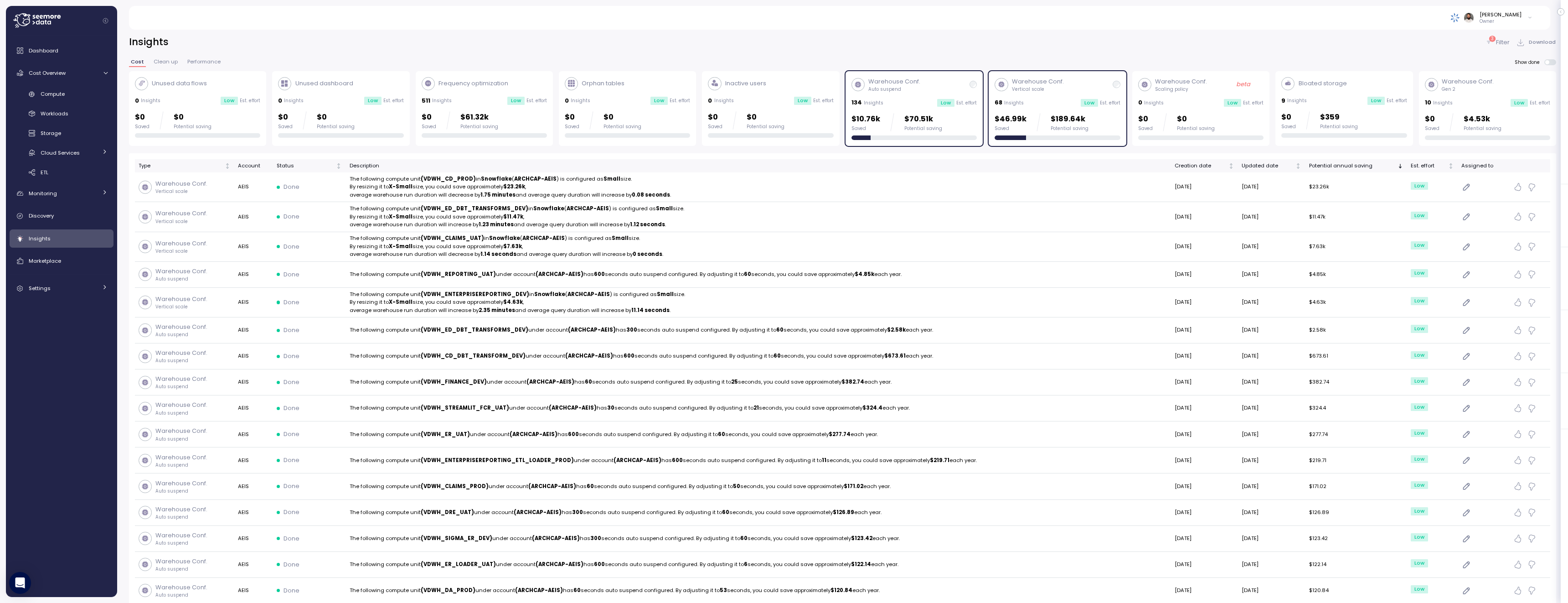
click at [1032, 115] on div "$46.99k Saved $189.64k Potential saving" at bounding box center [1041, 122] width 94 height 18
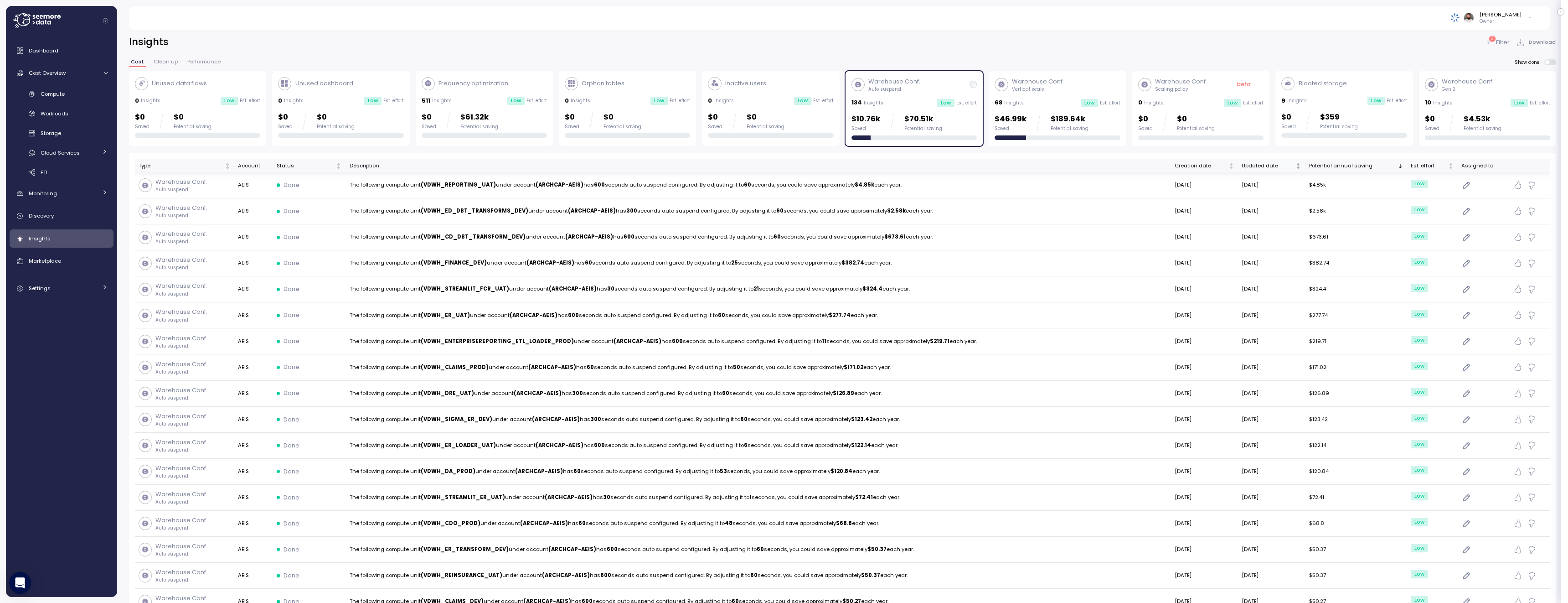
click at [1272, 163] on div "Updated date" at bounding box center [1267, 166] width 52 height 8
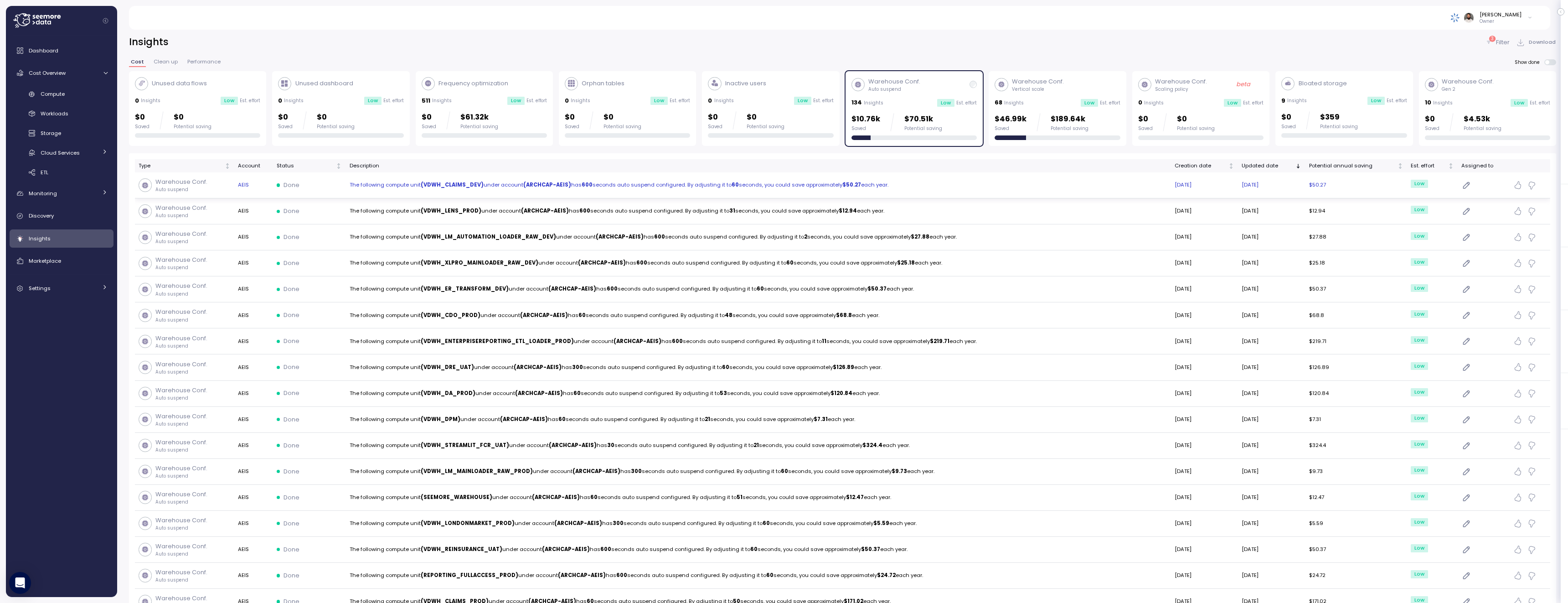
click at [843, 183] on strong "$50.27" at bounding box center [852, 185] width 19 height 7
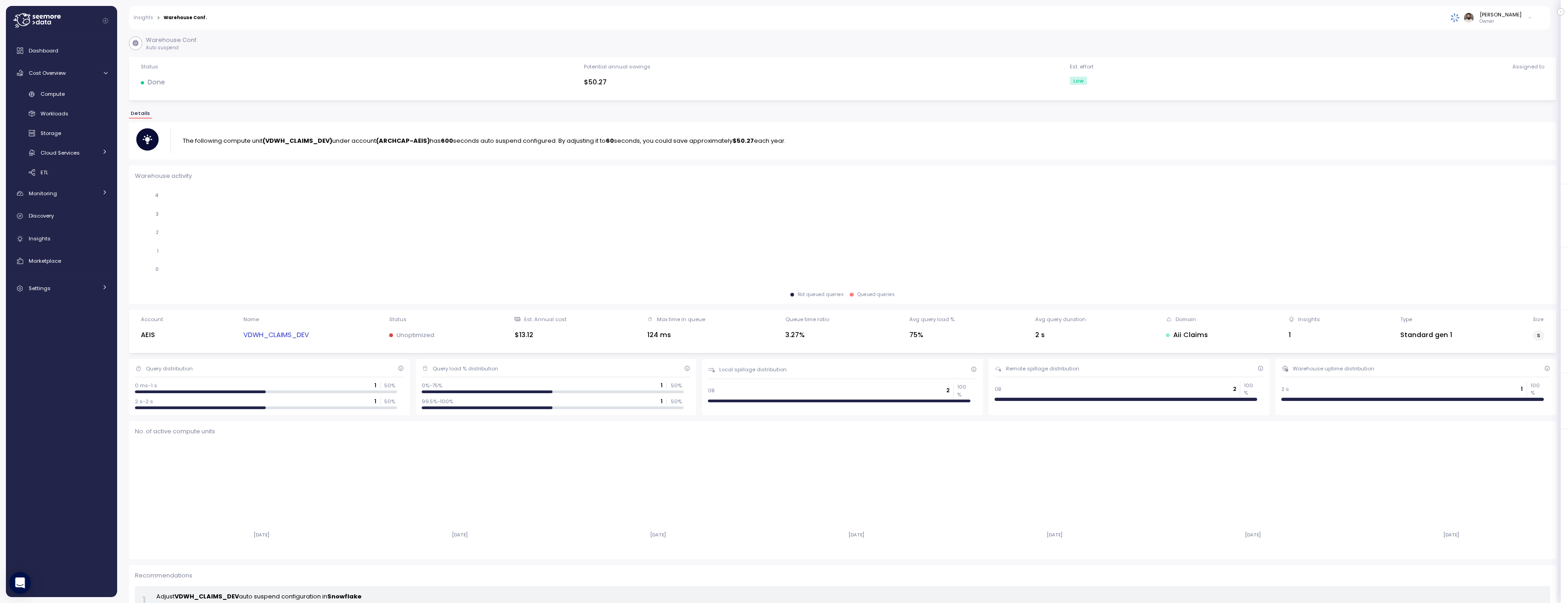
click at [307, 141] on strong "(VDWH_CLAIMS_DEV)" at bounding box center [297, 141] width 70 height 9
click at [270, 329] on div "Name VDWH_CLAIMS_DEV" at bounding box center [276, 331] width 66 height 32
click at [270, 331] on link "VDWH_CLAIMS_DEV" at bounding box center [276, 334] width 66 height 10
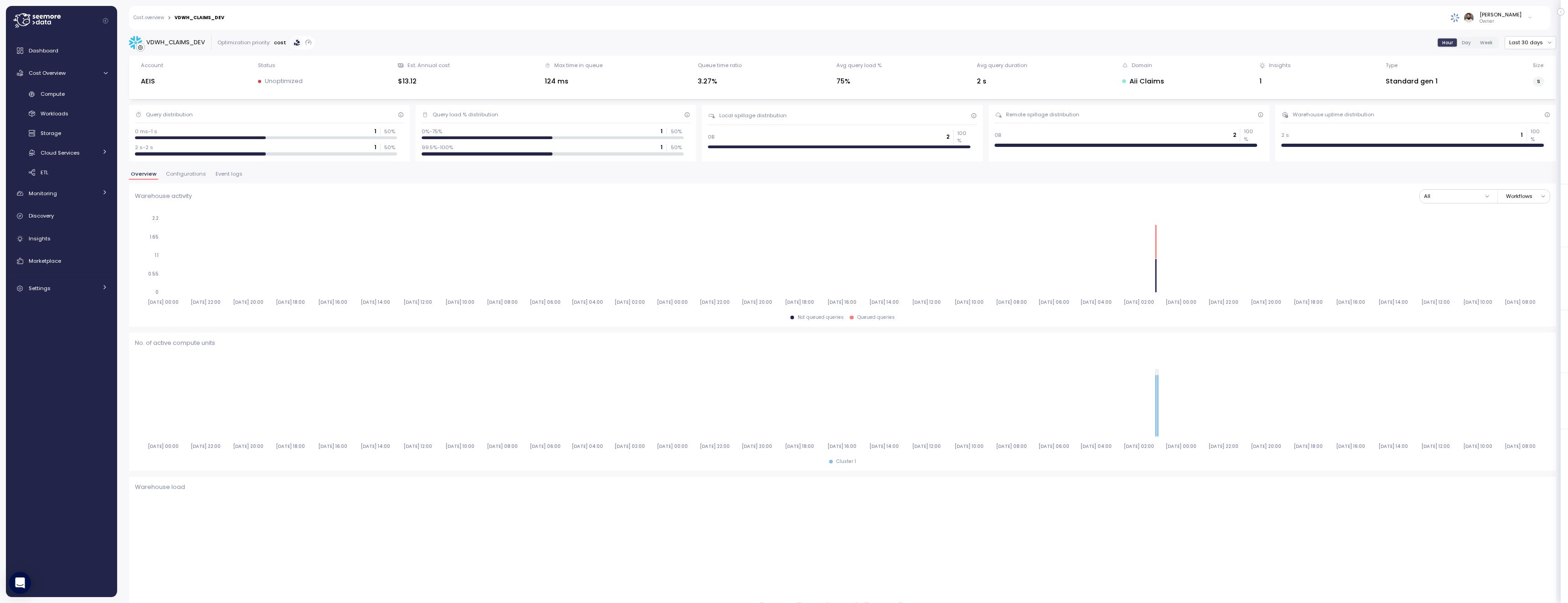
type input "*********"
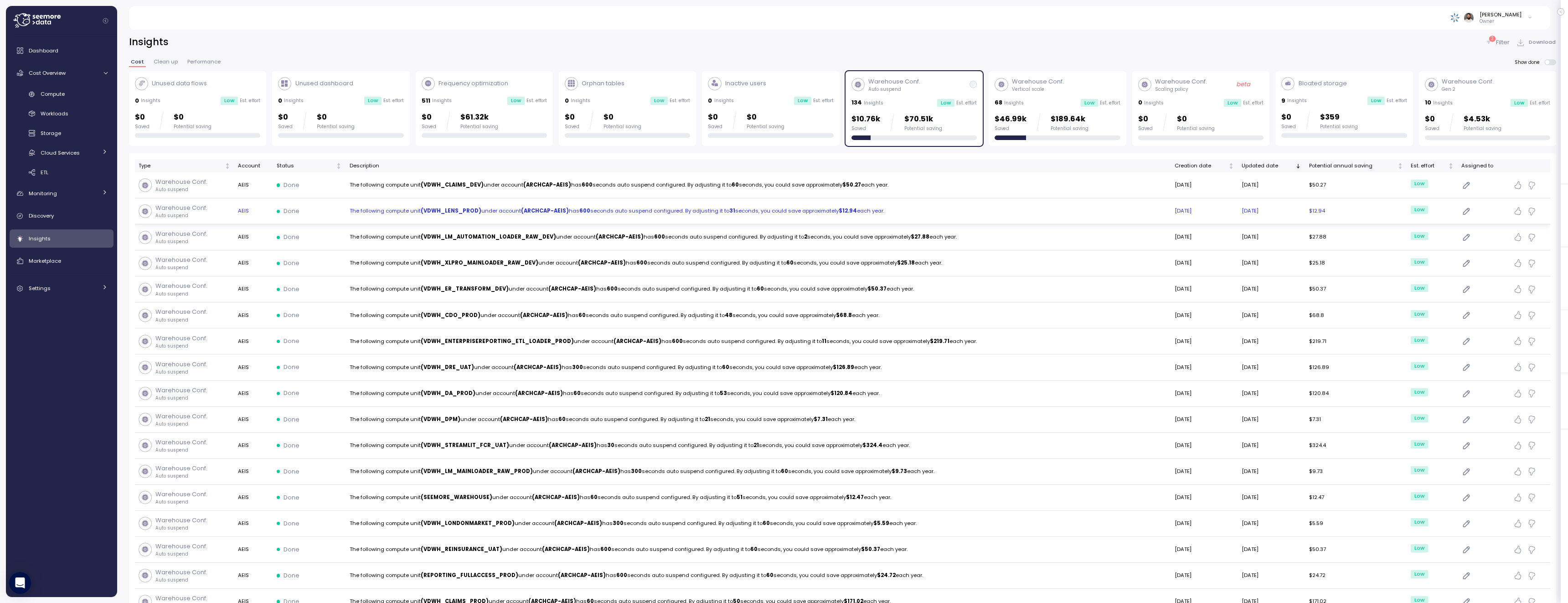
click at [419, 206] on td "The following compute unit (VDWH_LENS_PROD) under account (ARCHCAP-AEIS) has 60…" at bounding box center [758, 211] width 825 height 26
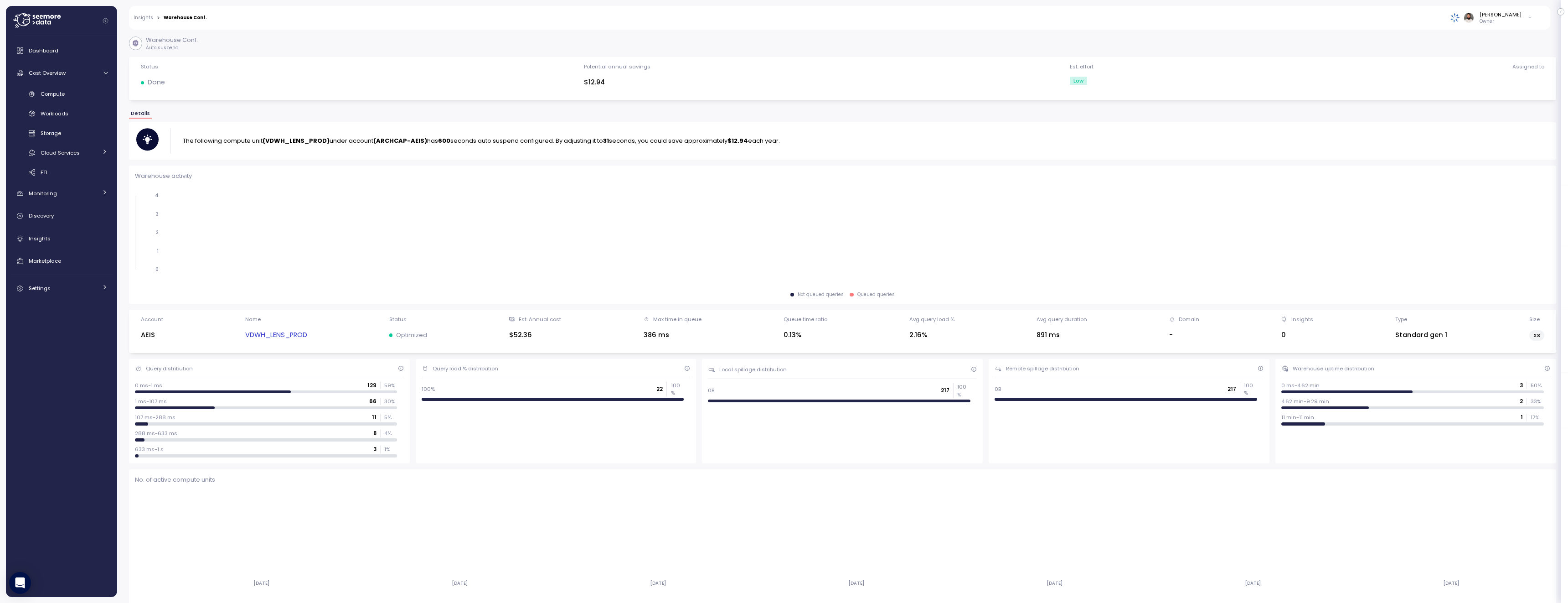
scroll to position [17, 0]
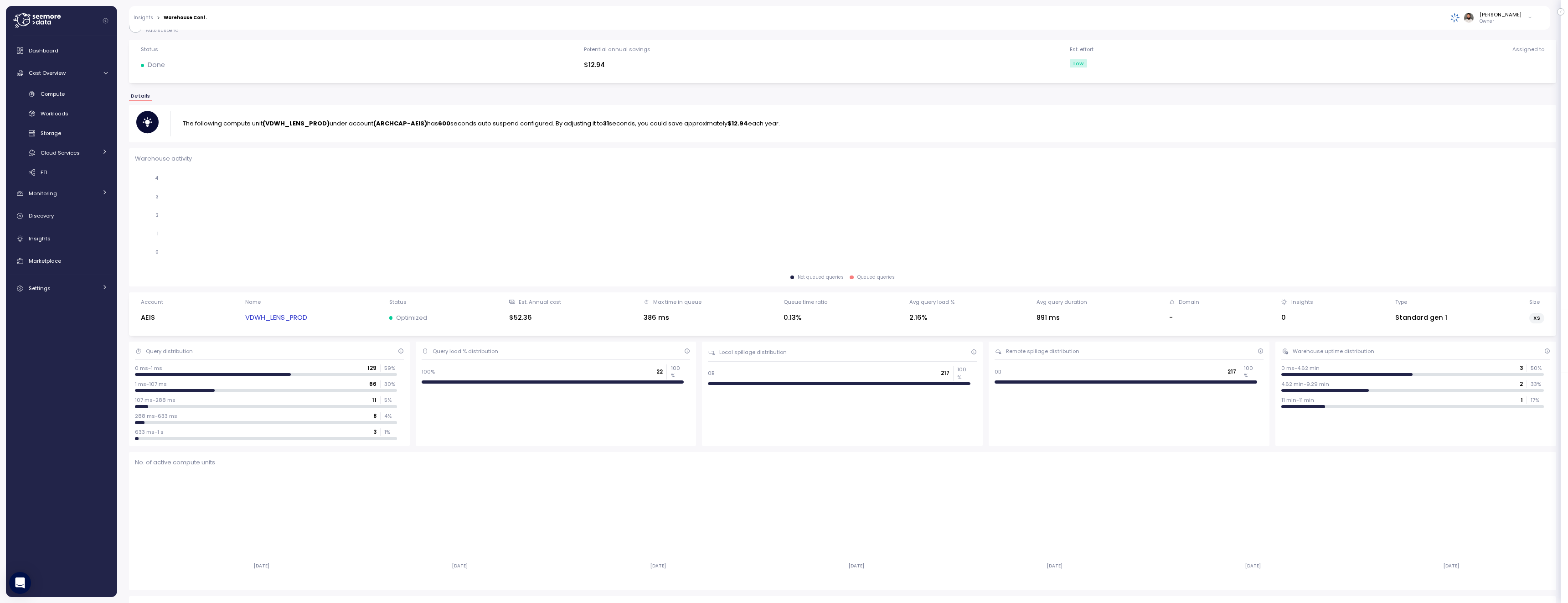
click at [283, 315] on link "VDWH_LENS_PROD" at bounding box center [276, 317] width 62 height 10
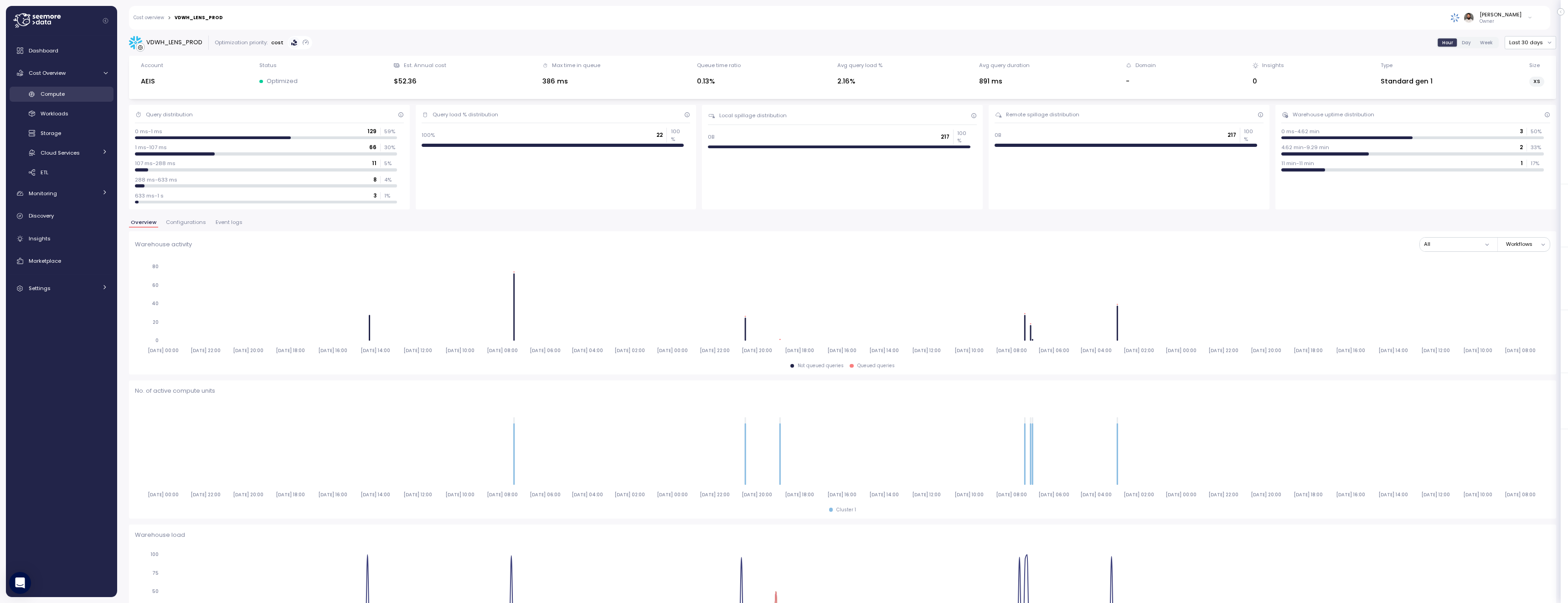
click at [72, 99] on link "Compute" at bounding box center [61, 94] width 104 height 15
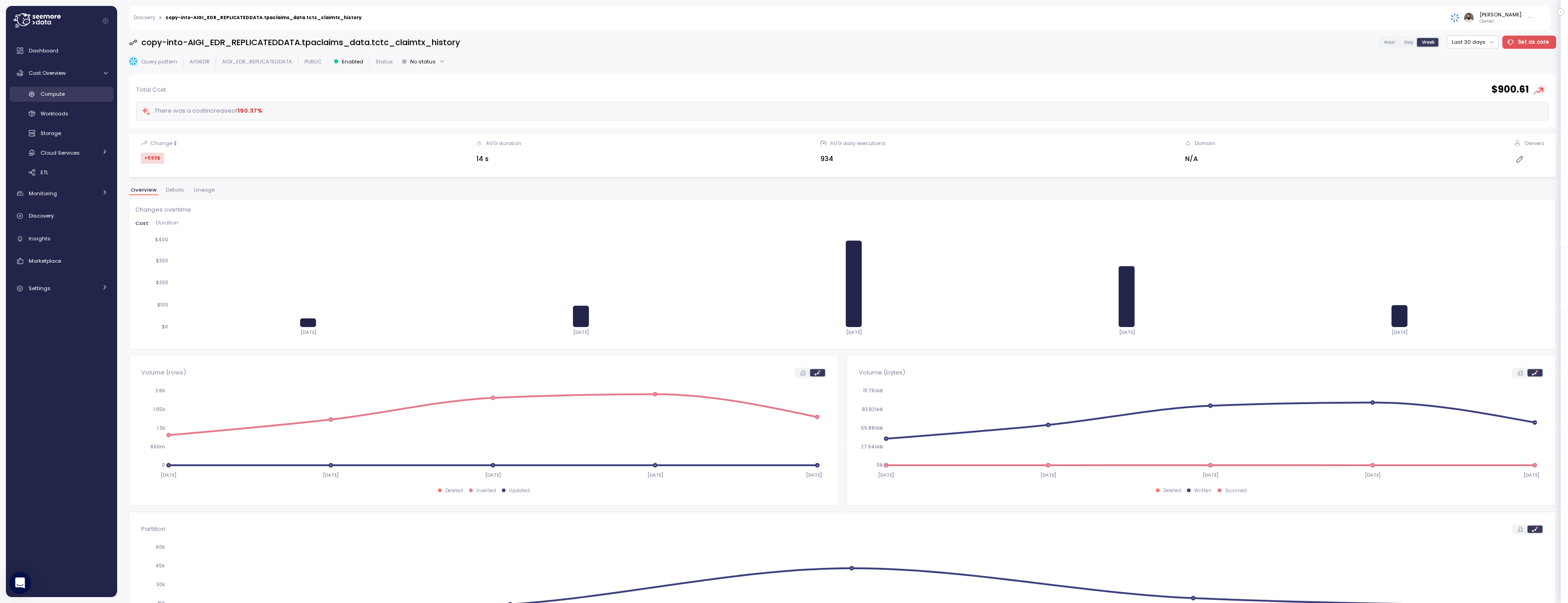
click at [68, 96] on div "Compute" at bounding box center [74, 94] width 67 height 9
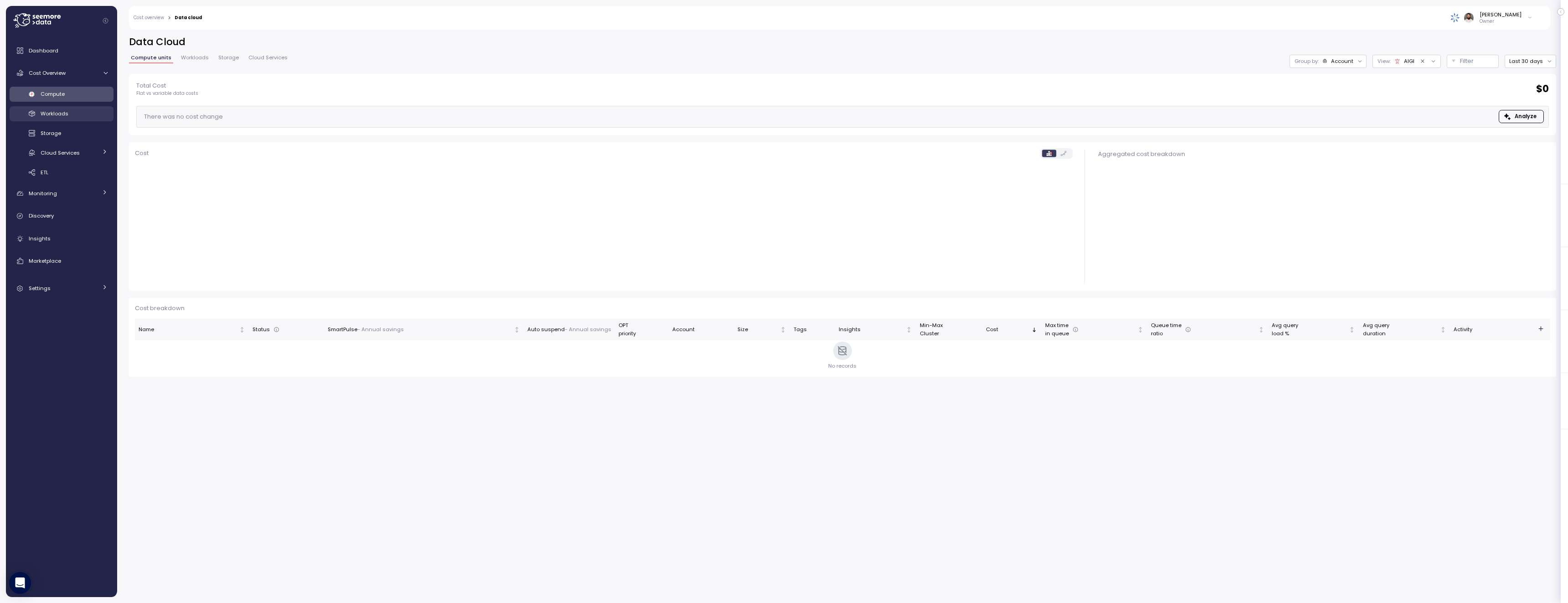
click at [70, 117] on div "Workloads" at bounding box center [74, 113] width 67 height 9
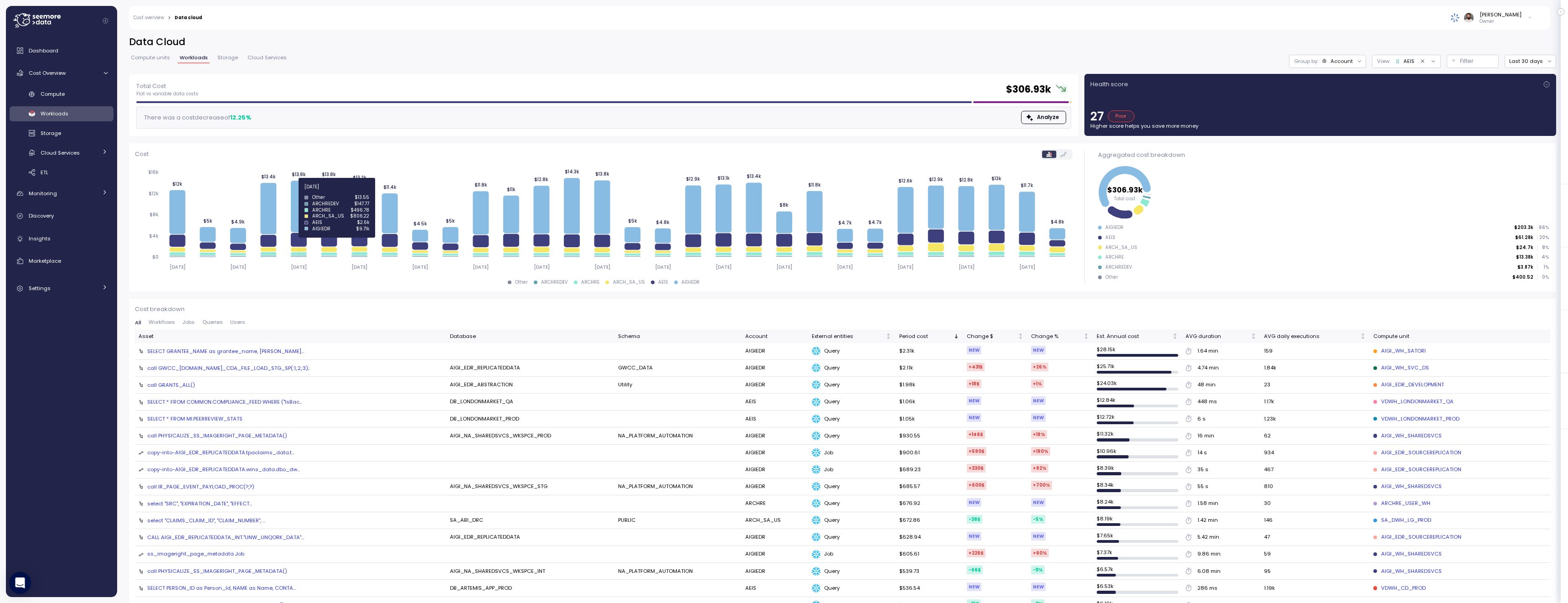
click at [301, 192] on icon at bounding box center [299, 206] width 16 height 52
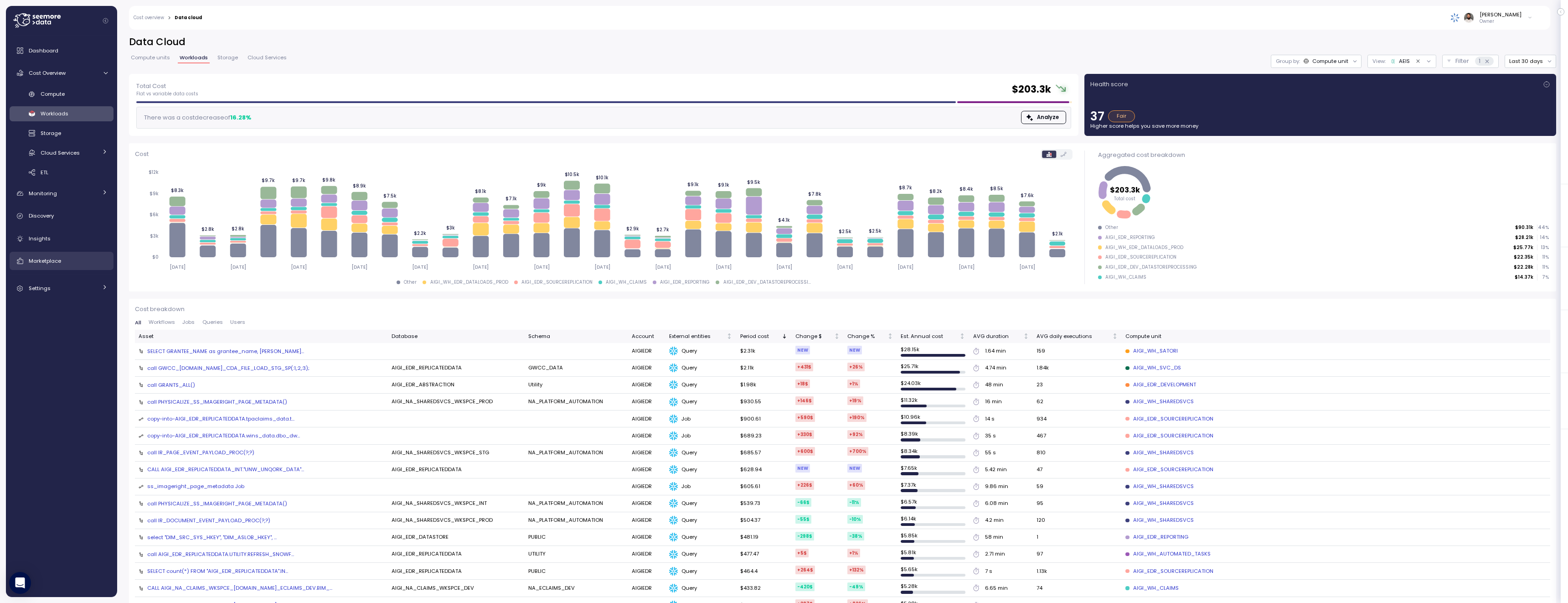
click at [69, 263] on div "Marketplace" at bounding box center [68, 261] width 79 height 9
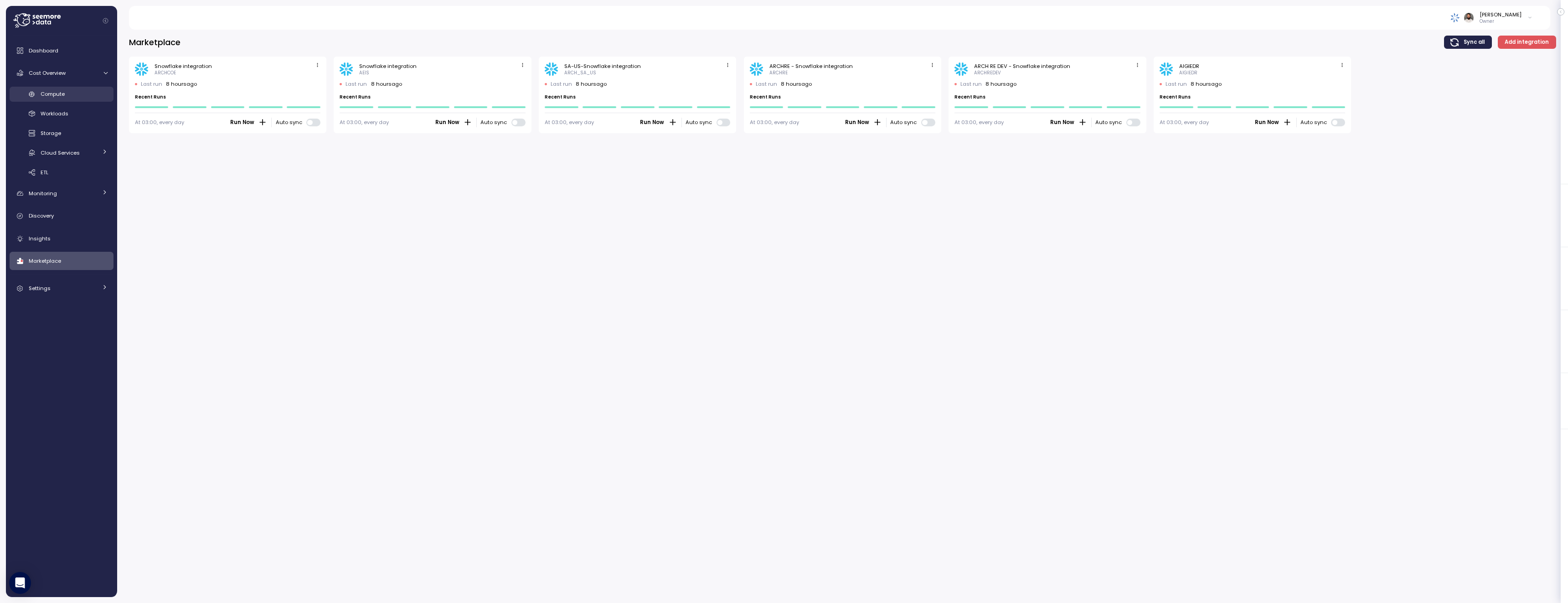
click at [83, 92] on div "Compute" at bounding box center [74, 94] width 67 height 9
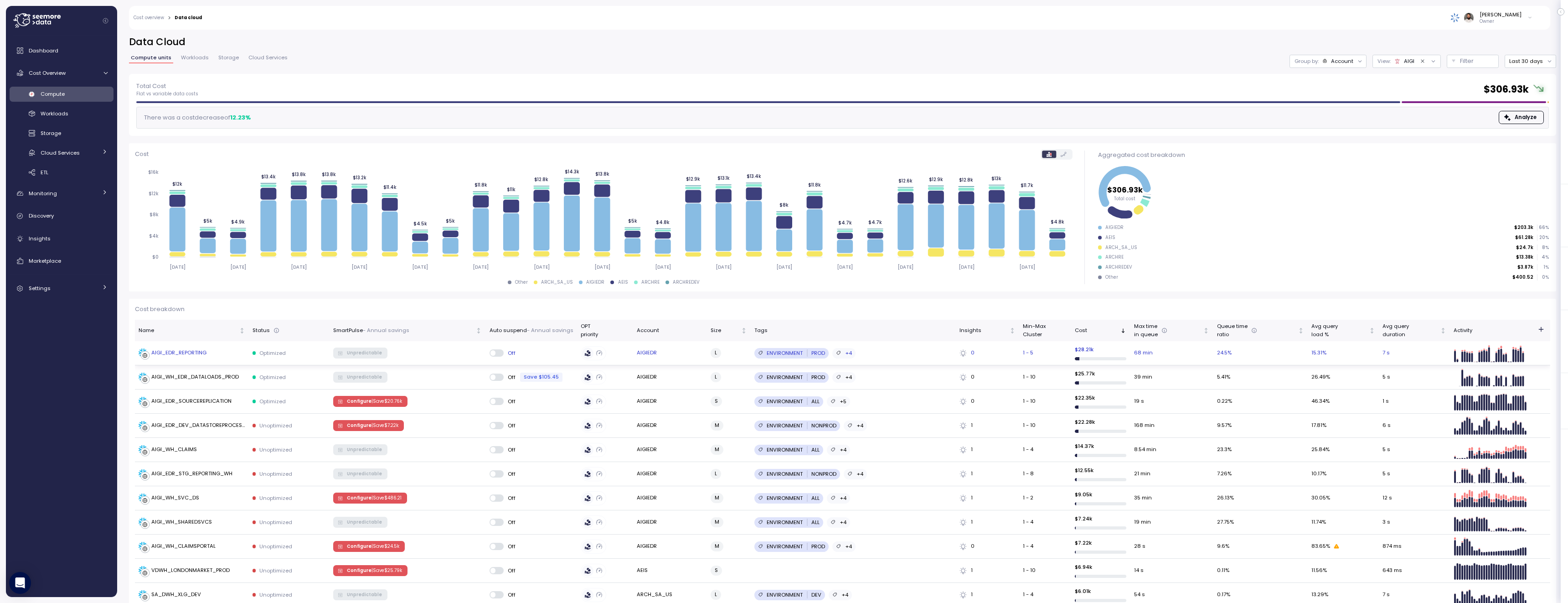
click at [183, 357] on td "AIGI_EDR_REPORTING" at bounding box center [192, 353] width 114 height 24
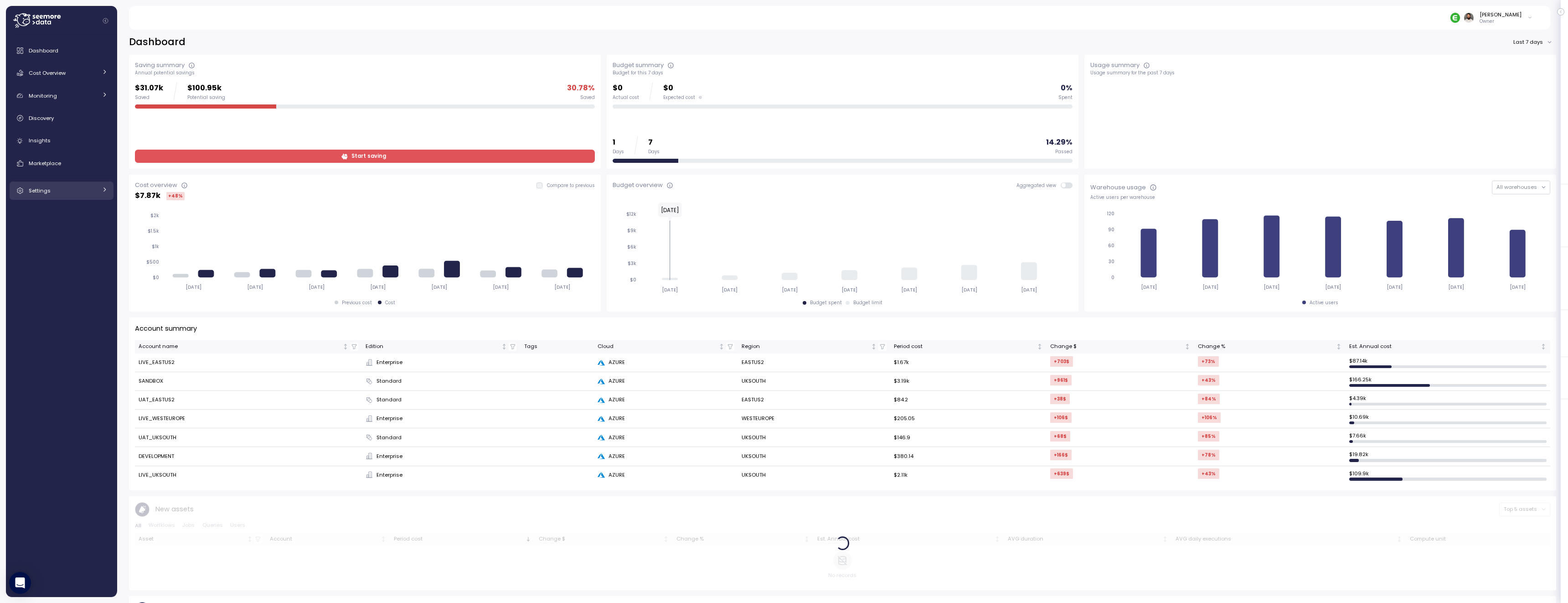
click at [66, 189] on div "Settings" at bounding box center [63, 191] width 68 height 9
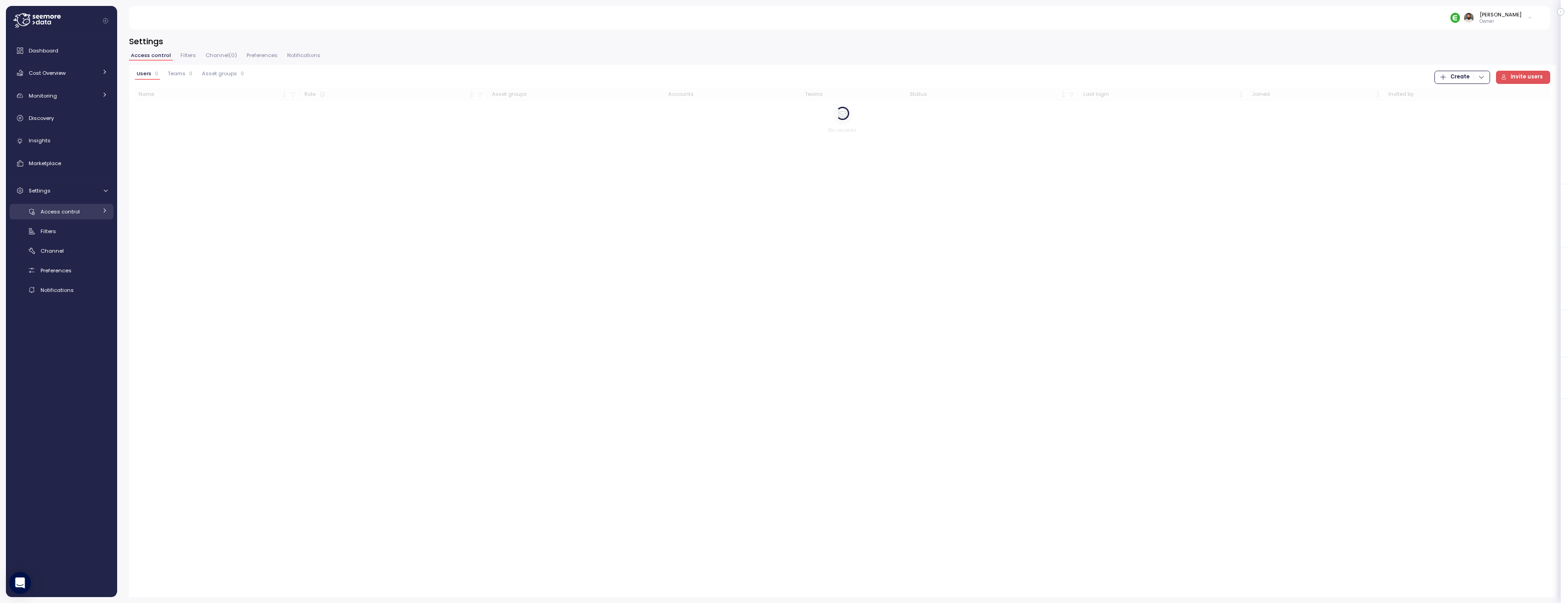
click at [72, 216] on link "Access control" at bounding box center [61, 211] width 104 height 15
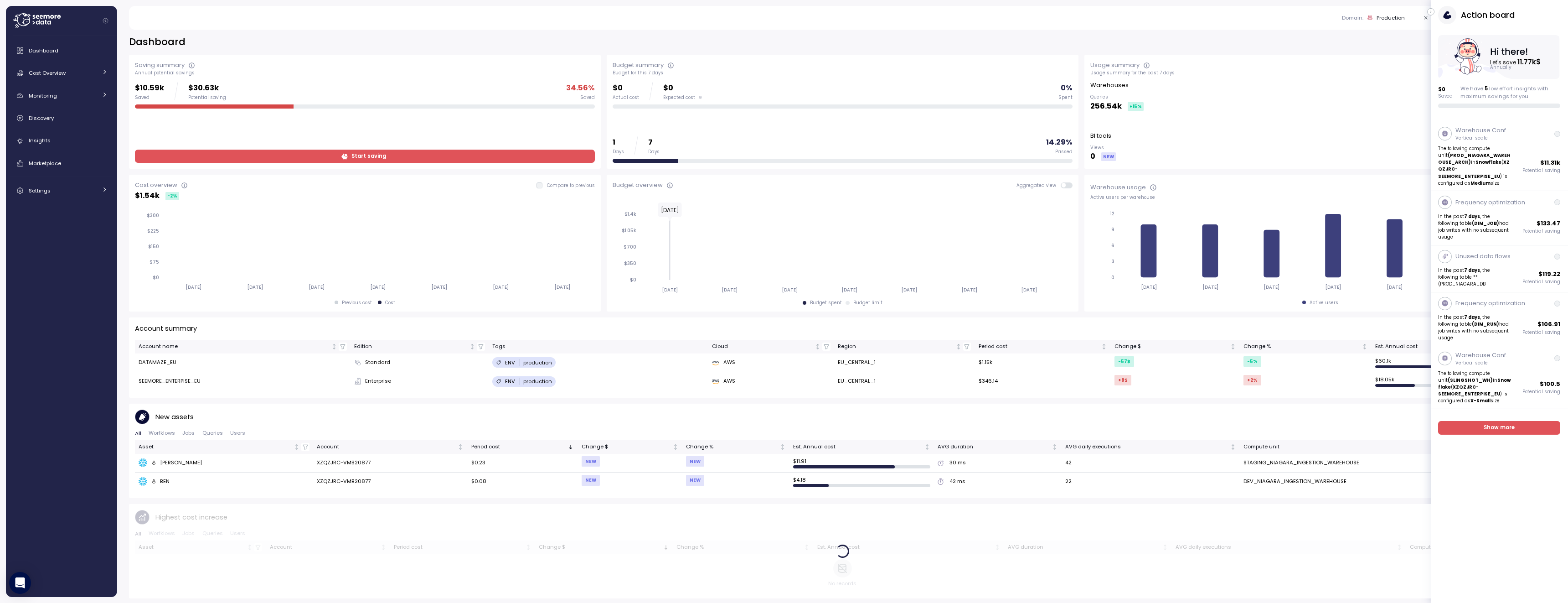
click at [119, 196] on div "Dashboard Last 7 days Saving summary Annual potential savings $10.59k Saved $30…" at bounding box center [842, 313] width 1451 height 579
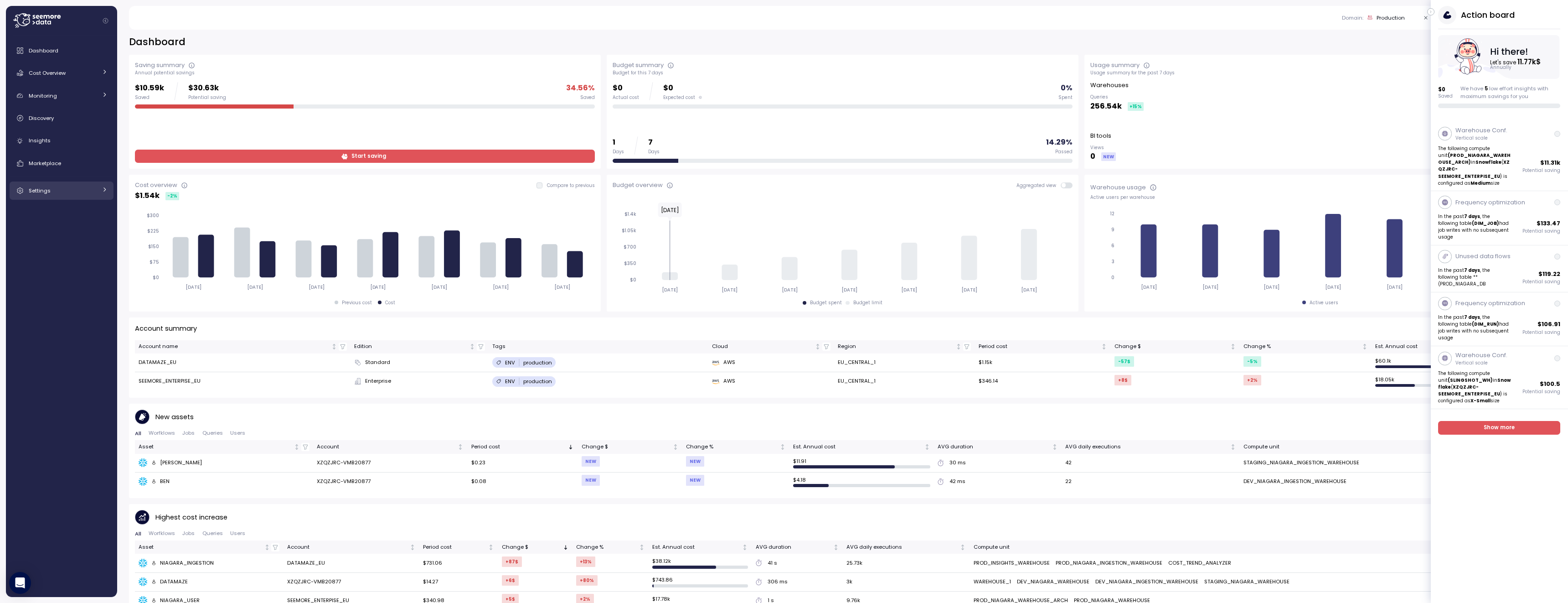
click at [103, 196] on link "Settings" at bounding box center [61, 191] width 104 height 18
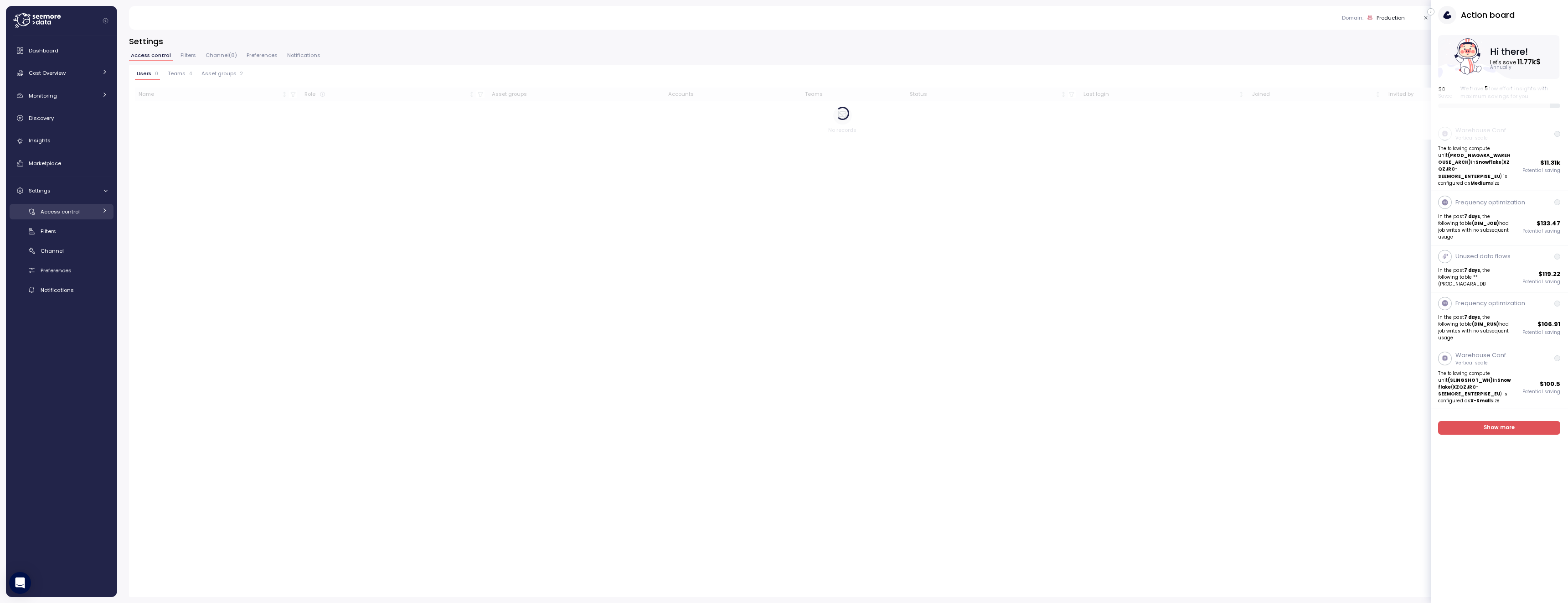
click at [96, 217] on link "Access control" at bounding box center [61, 211] width 104 height 15
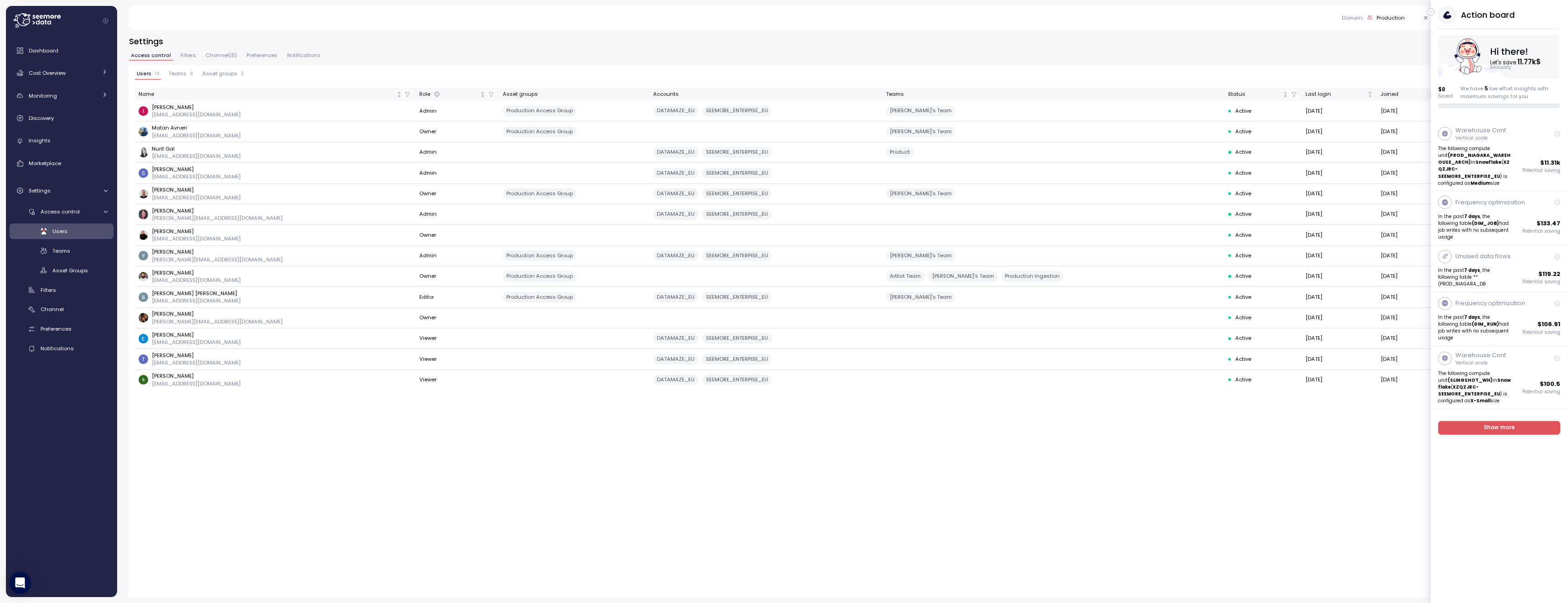
click at [1435, 11] on div "Action board Let's save 11.77k $ Annually $ 0 Saved We have 5 low effort insigh…" at bounding box center [1499, 57] width 137 height 102
click at [1426, 9] on div "Domain : Production All domains Staging Dev Production Production Application P…" at bounding box center [839, 18] width 1399 height 24
click at [82, 250] on div "Teams" at bounding box center [80, 250] width 55 height 9
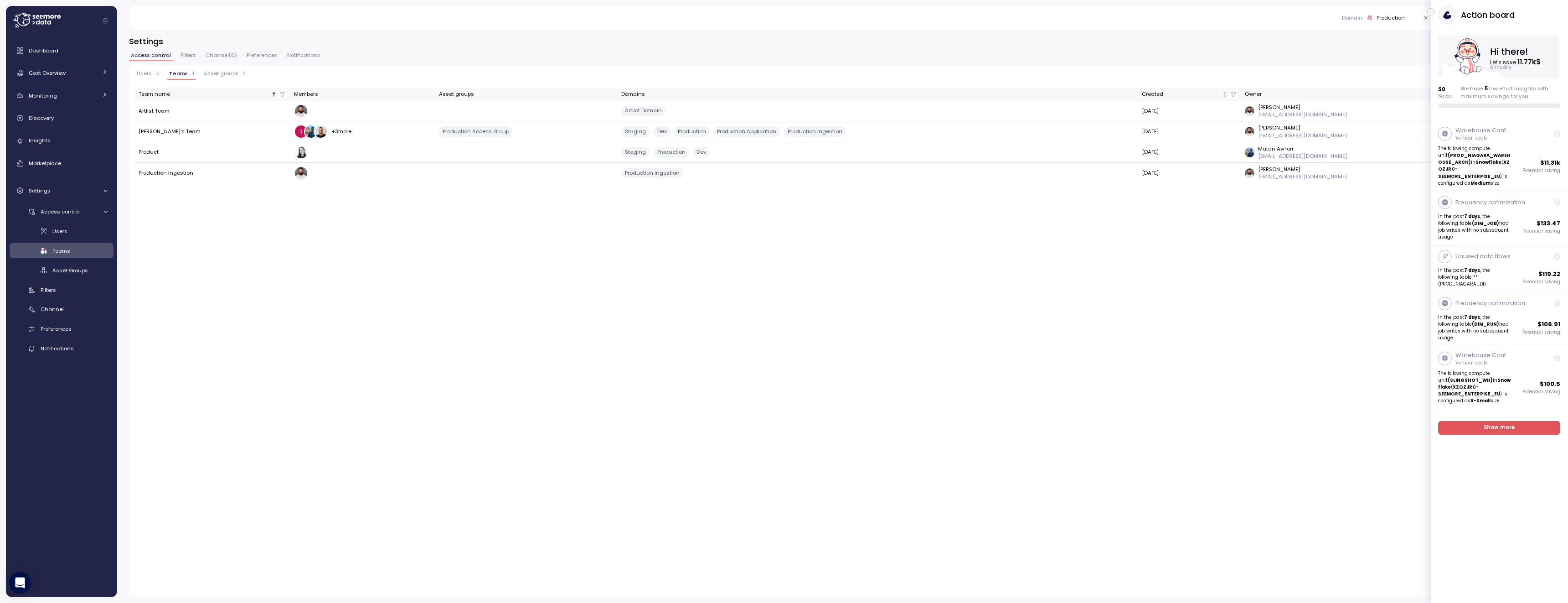
click at [1429, 9] on icon "button" at bounding box center [1431, 12] width 4 height 11
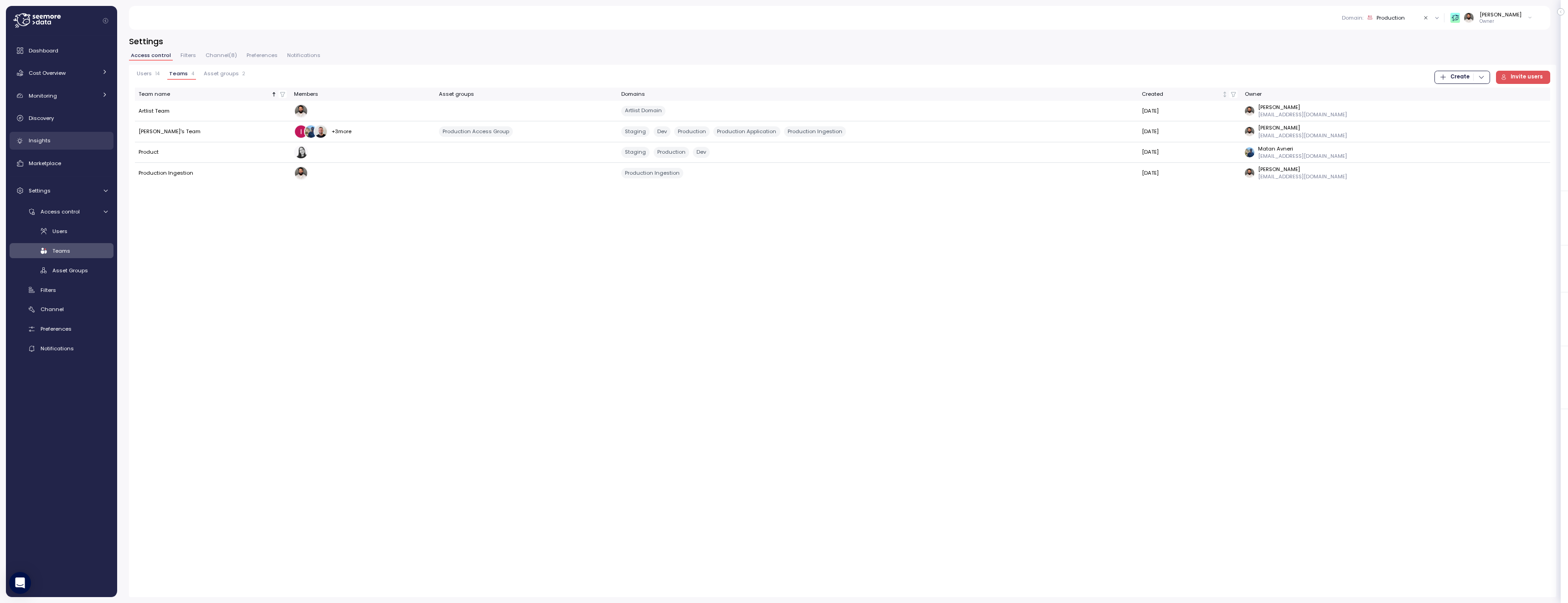
click at [57, 144] on div "Insights" at bounding box center [68, 140] width 79 height 9
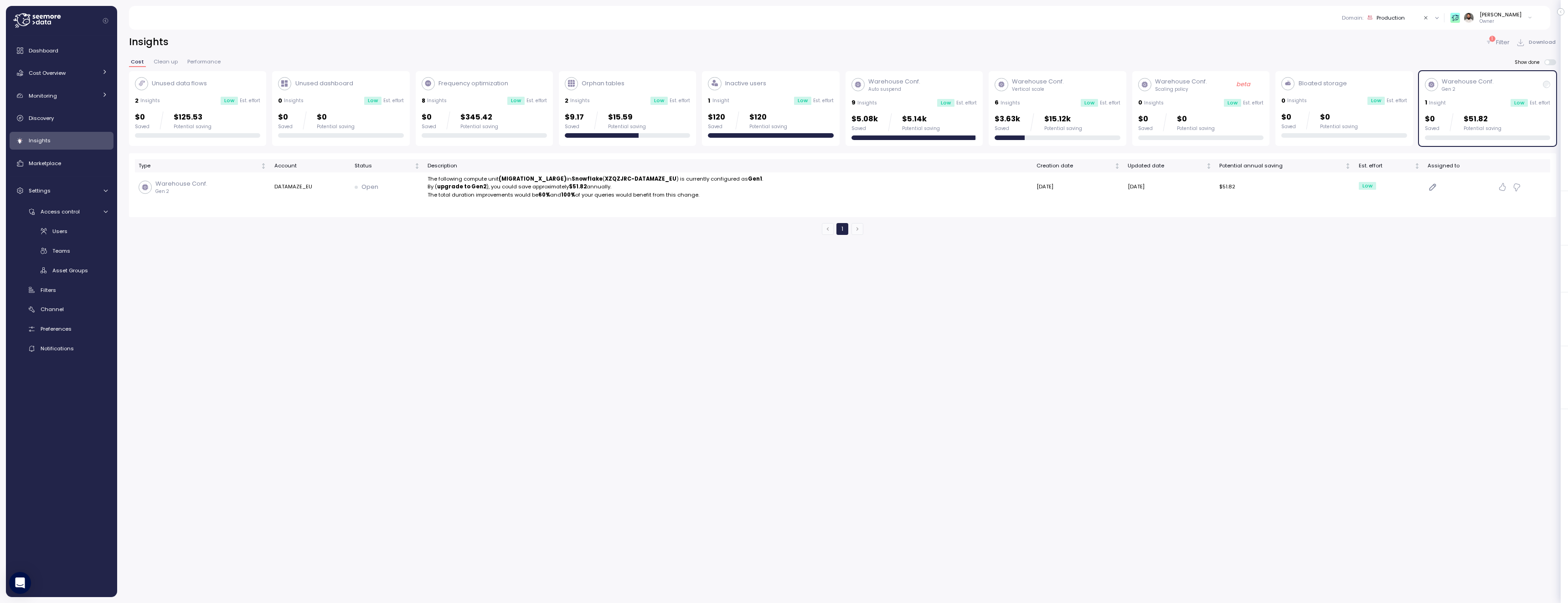
click at [1049, 104] on div "6 Insights Low Est. effort" at bounding box center [1057, 102] width 125 height 9
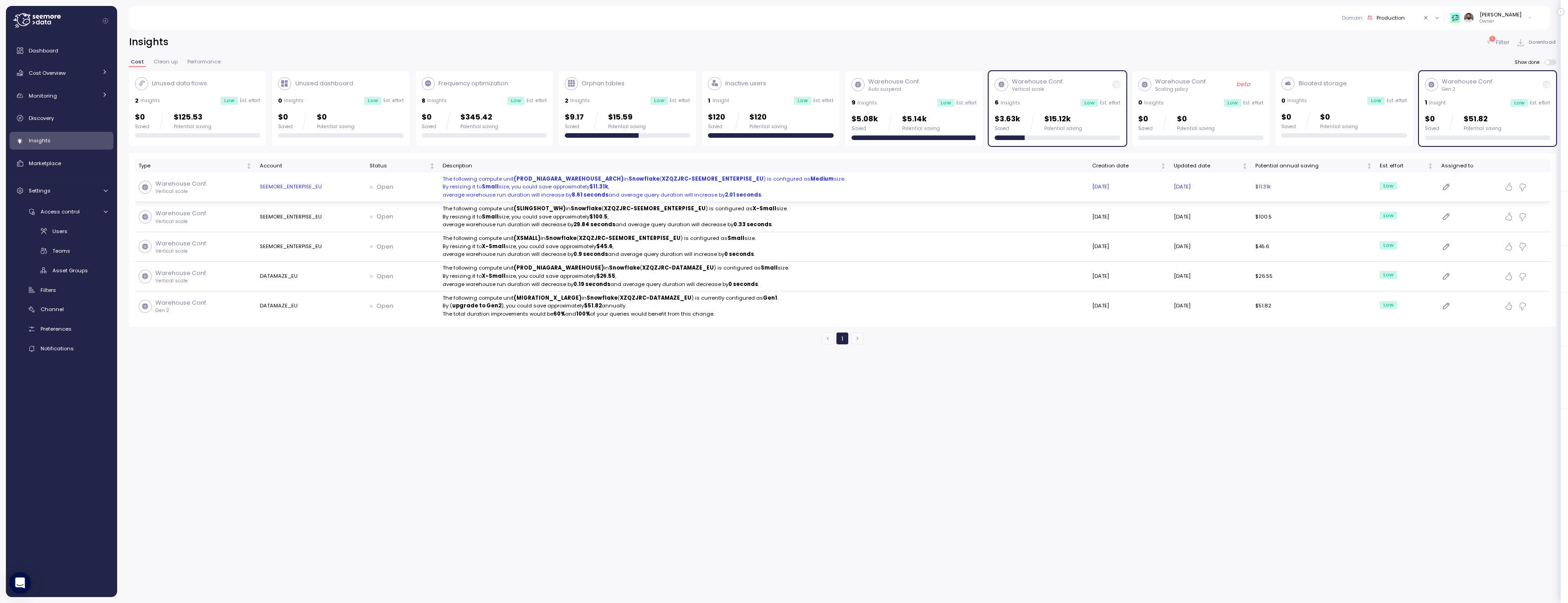
click at [976, 175] on p "The following compute unit (PROD_NIAGARA_WAREHOUSE_ARCH) in Snowflake ( XZQZJRC…" at bounding box center [763, 179] width 642 height 8
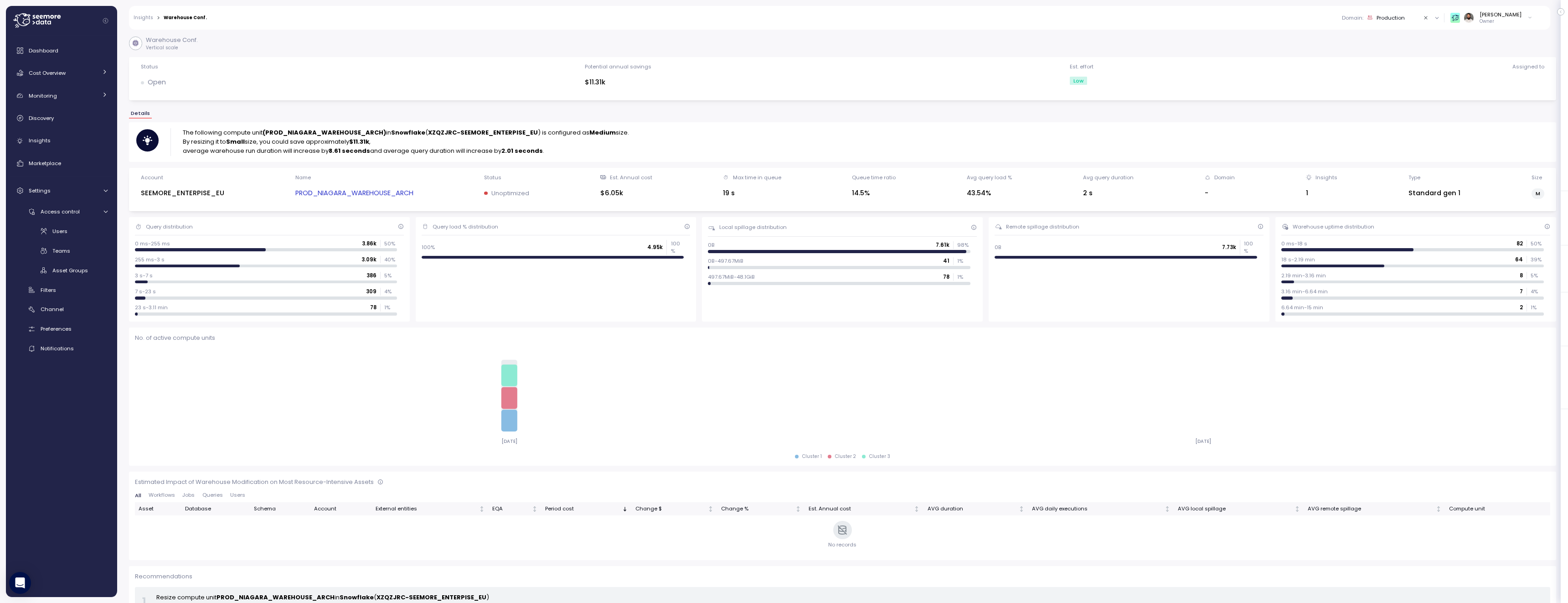
click at [142, 19] on link "Insights" at bounding box center [143, 17] width 19 height 4
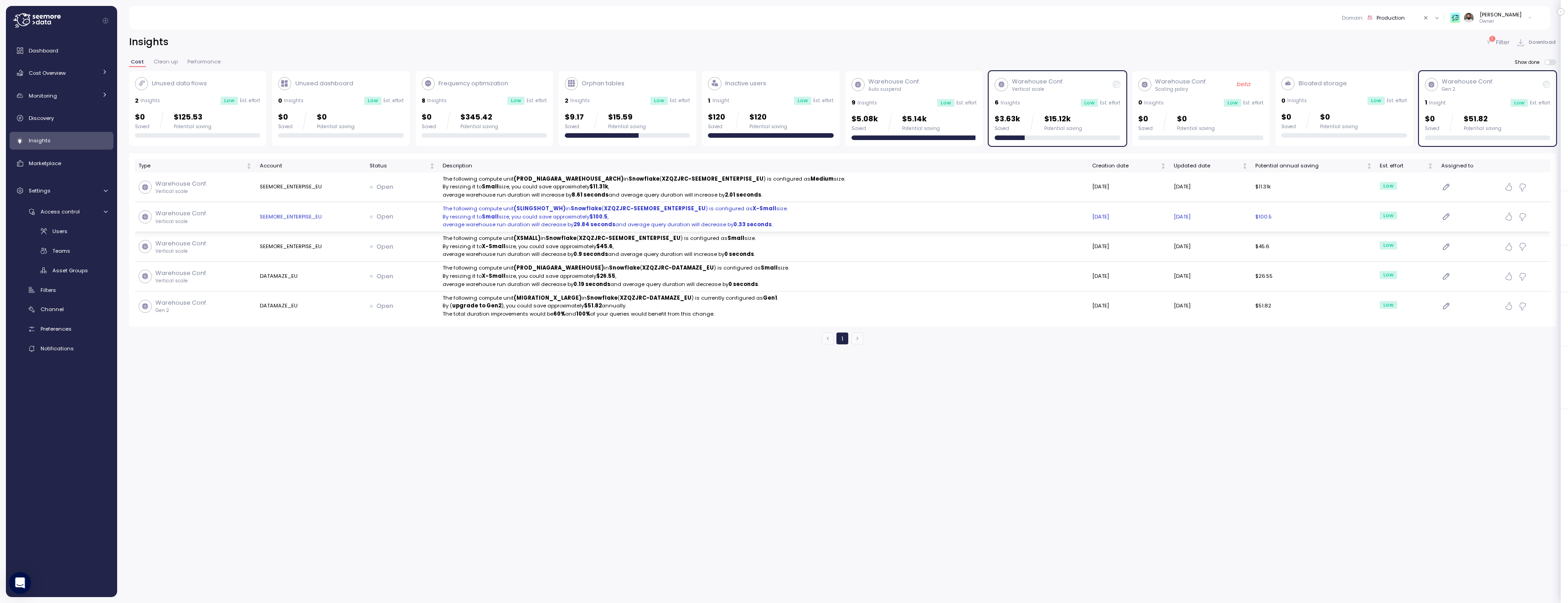
click at [486, 225] on p "average warehouse run duration will decrease by 29.84 seconds and average query…" at bounding box center [763, 224] width 642 height 8
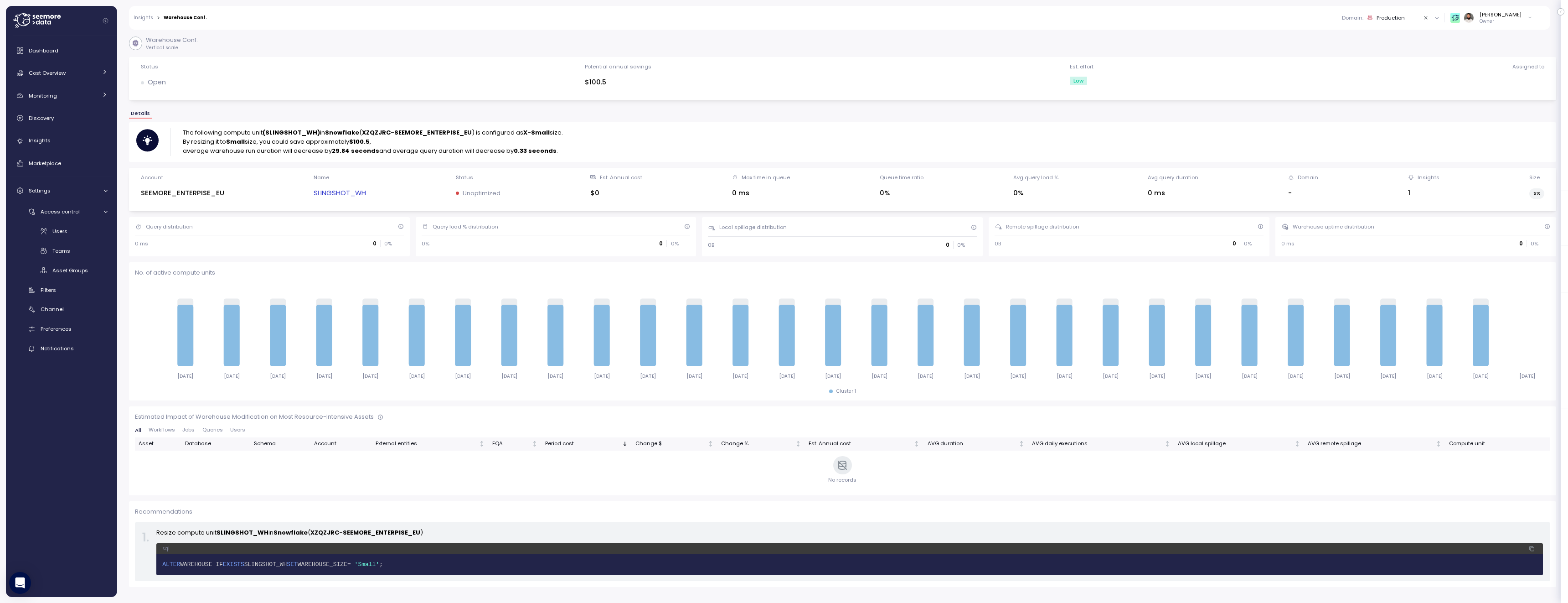
click at [347, 196] on link "SLINGSHOT_WH" at bounding box center [340, 193] width 52 height 10
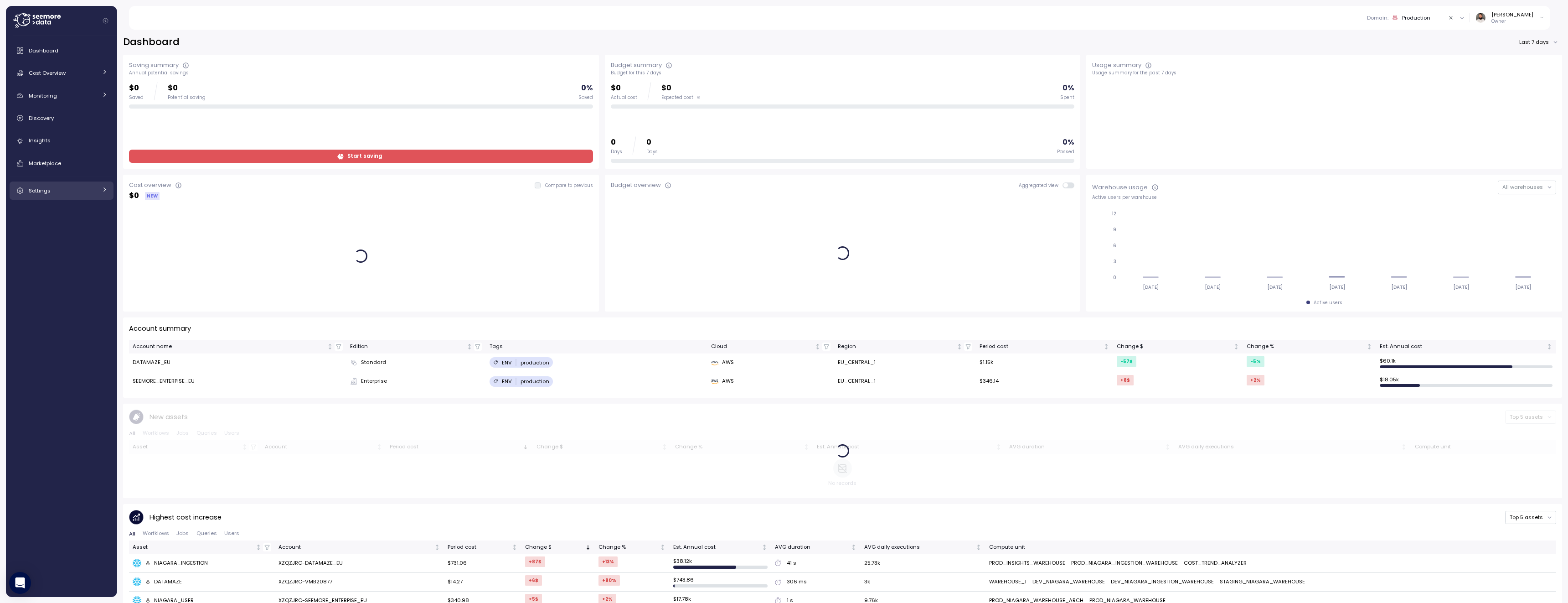
click at [81, 186] on div "Settings" at bounding box center [63, 191] width 68 height 9
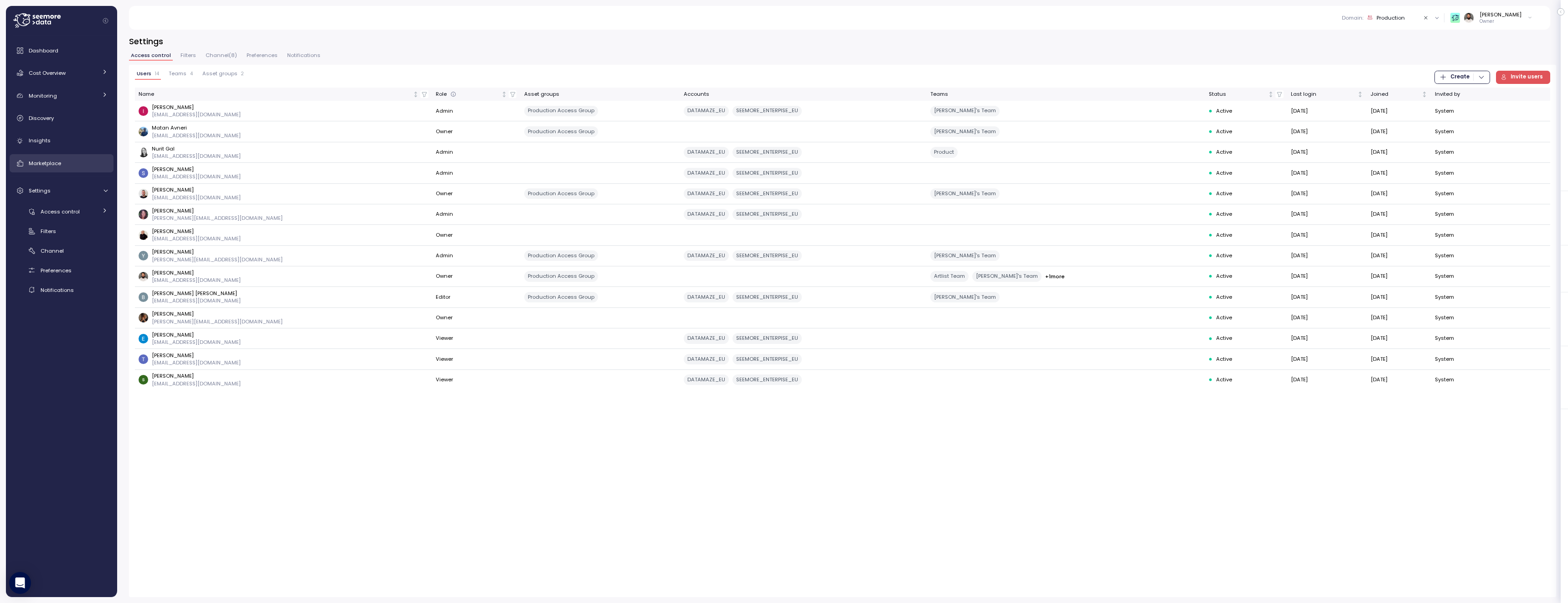
click at [68, 168] on link "Marketplace" at bounding box center [61, 163] width 104 height 18
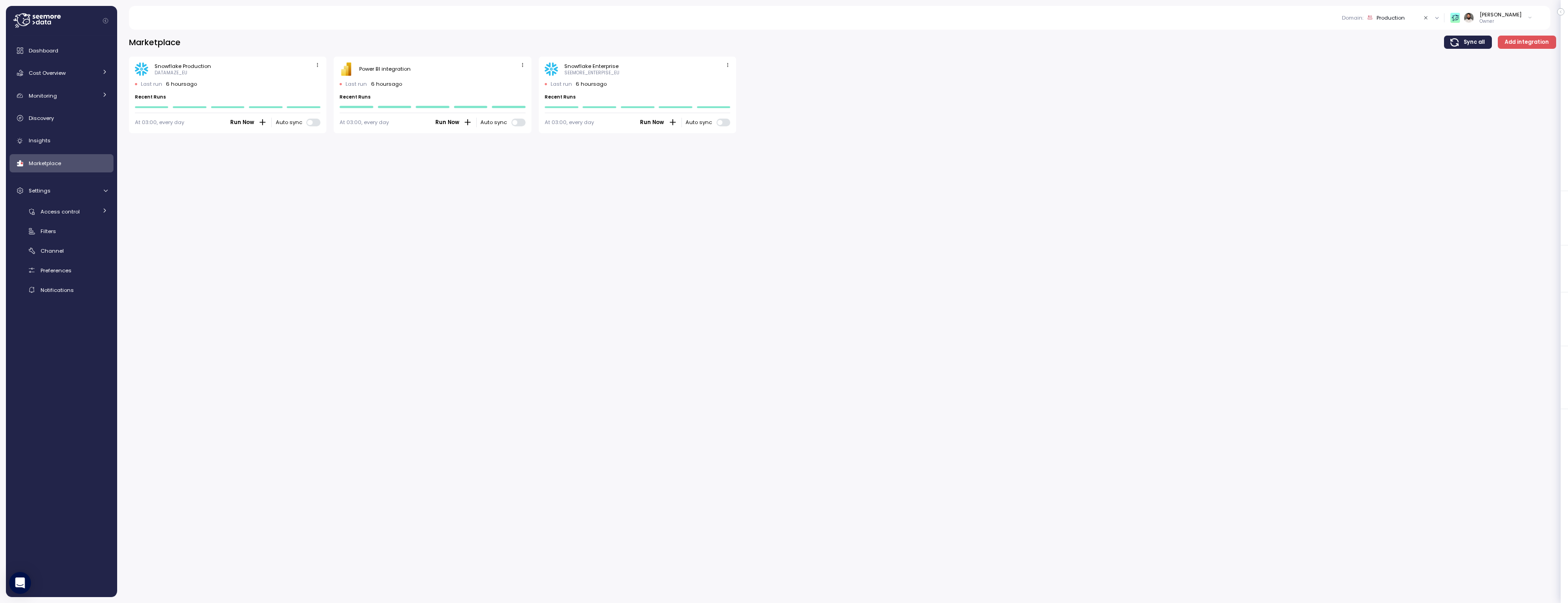
click at [724, 63] on span "button" at bounding box center [728, 66] width 10 height 10
click at [723, 76] on div "Edit Delete" at bounding box center [713, 88] width 38 height 30
click at [722, 79] on div "Edit" at bounding box center [718, 82] width 16 height 8
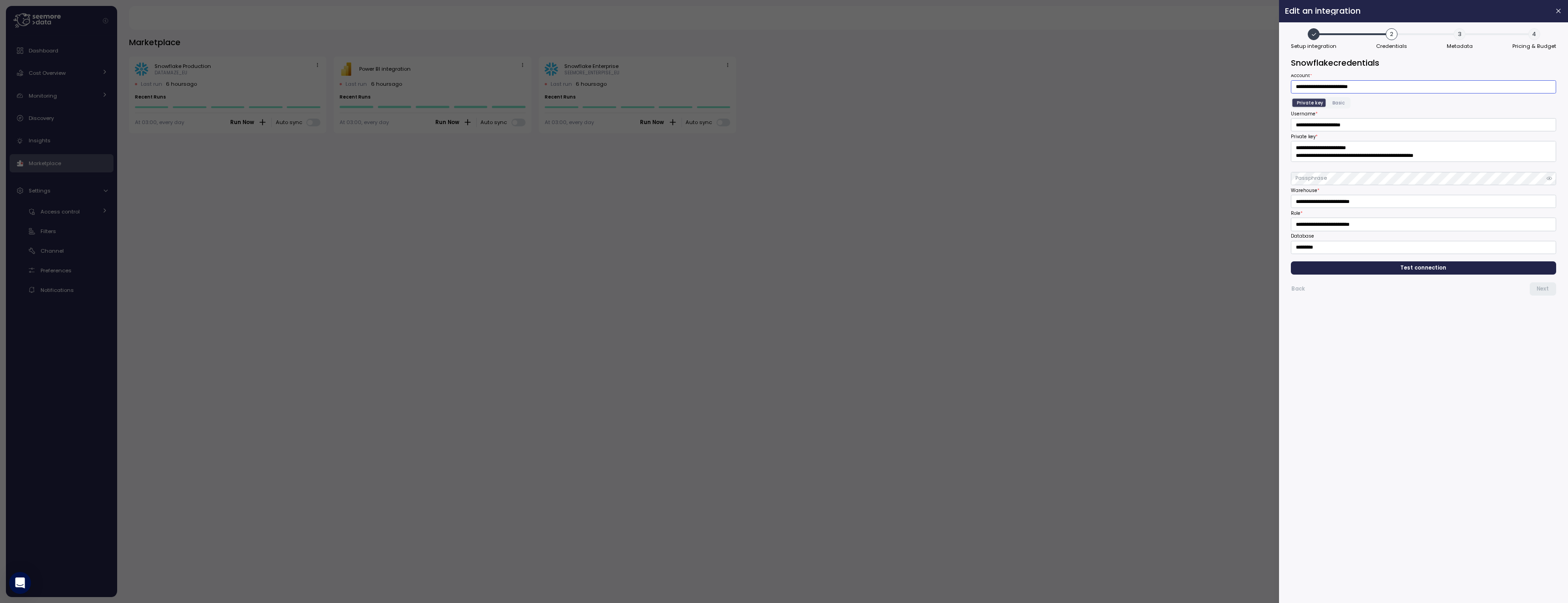
click at [1362, 86] on input "**********" at bounding box center [1424, 87] width 265 height 13
click at [1335, 126] on input "**********" at bounding box center [1424, 125] width 265 height 13
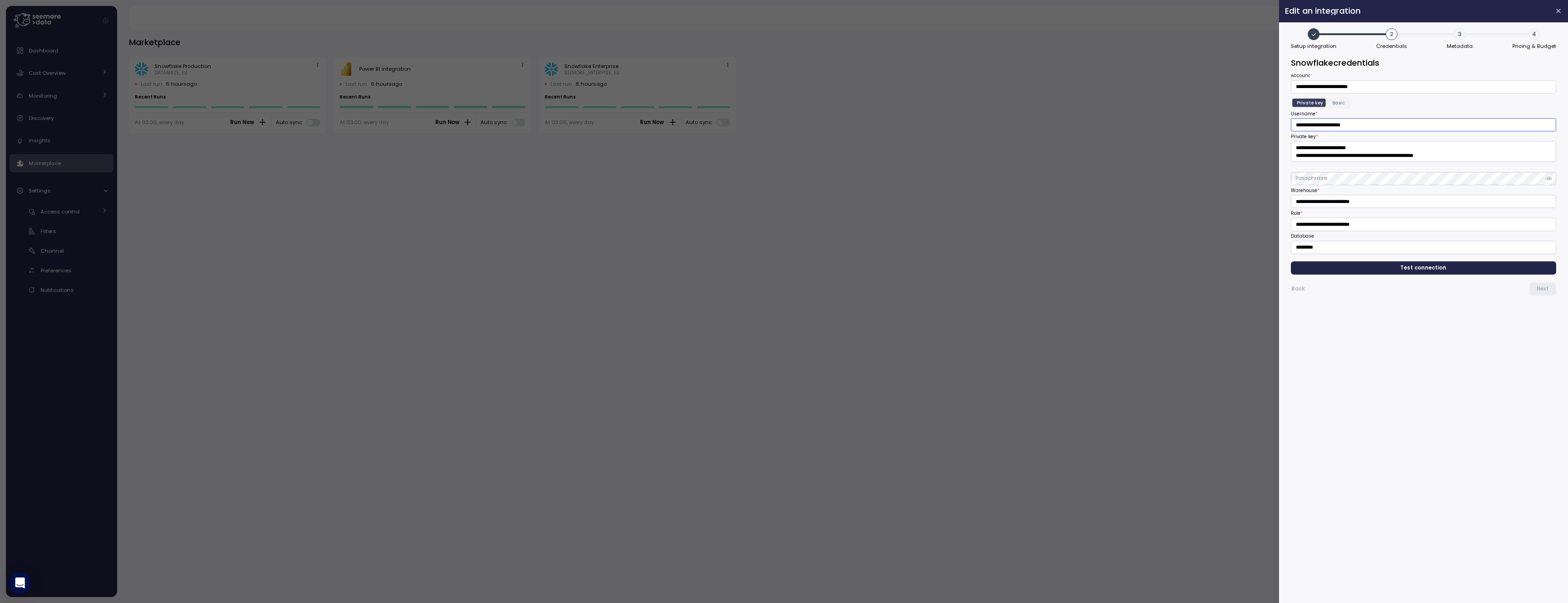
click at [1335, 126] on input "**********" at bounding box center [1424, 125] width 265 height 13
click at [1481, 161] on textarea "Private key *" at bounding box center [1424, 151] width 265 height 21
click at [1482, 159] on textarea "Private key *" at bounding box center [1424, 151] width 265 height 21
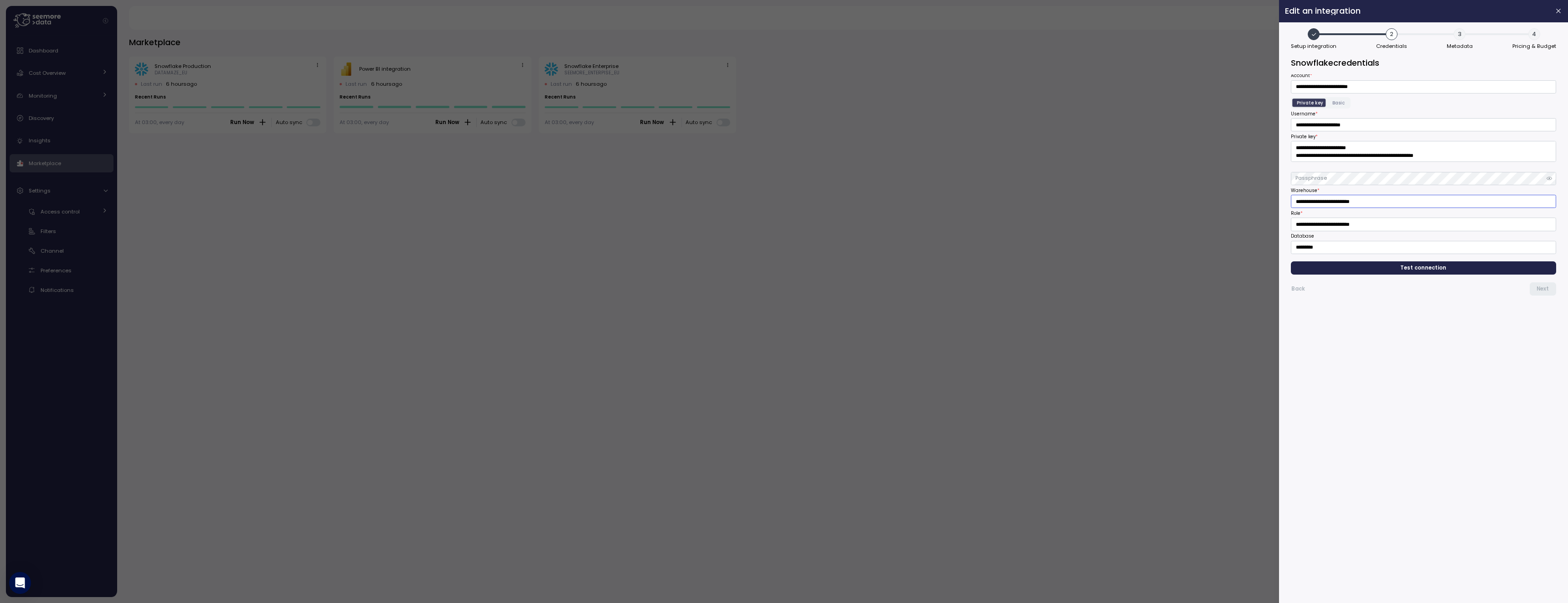
click at [1339, 205] on input "**********" at bounding box center [1424, 202] width 265 height 13
click at [1344, 225] on input "**********" at bounding box center [1424, 224] width 265 height 13
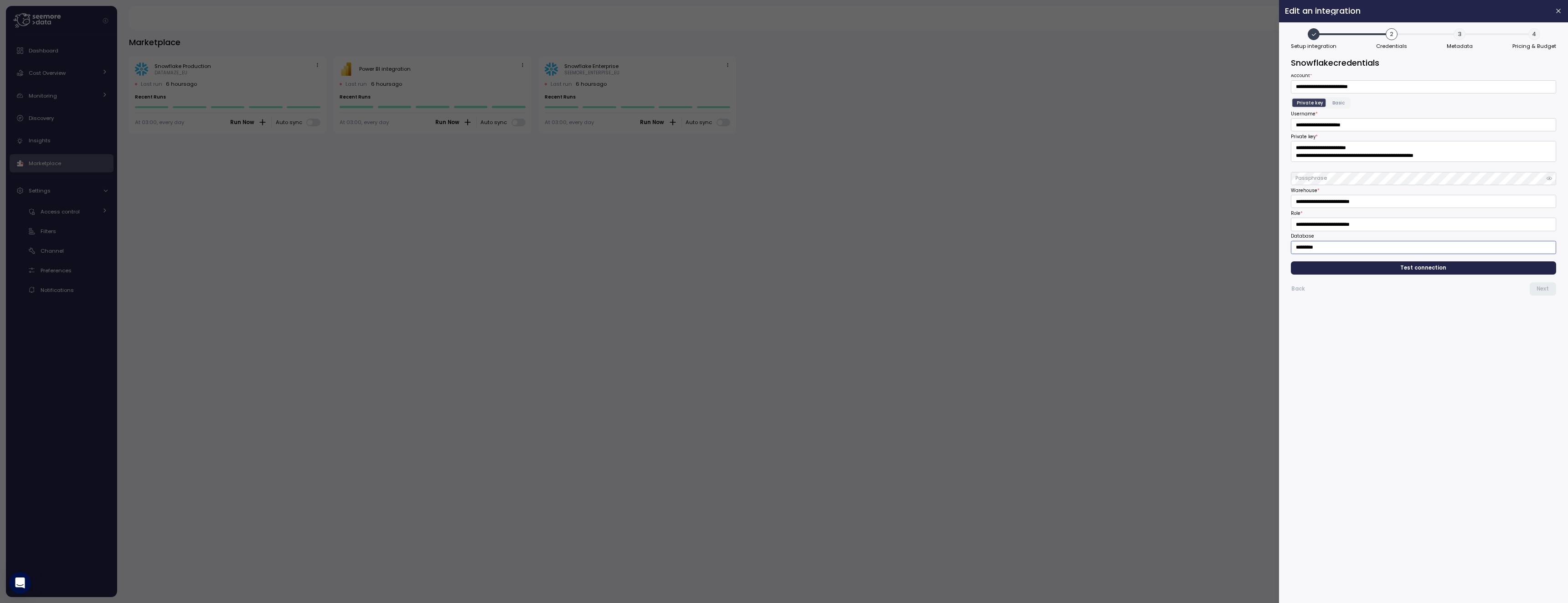
click at [1342, 250] on input "*********" at bounding box center [1424, 247] width 265 height 13
click at [492, 30] on div at bounding box center [784, 302] width 1568 height 603
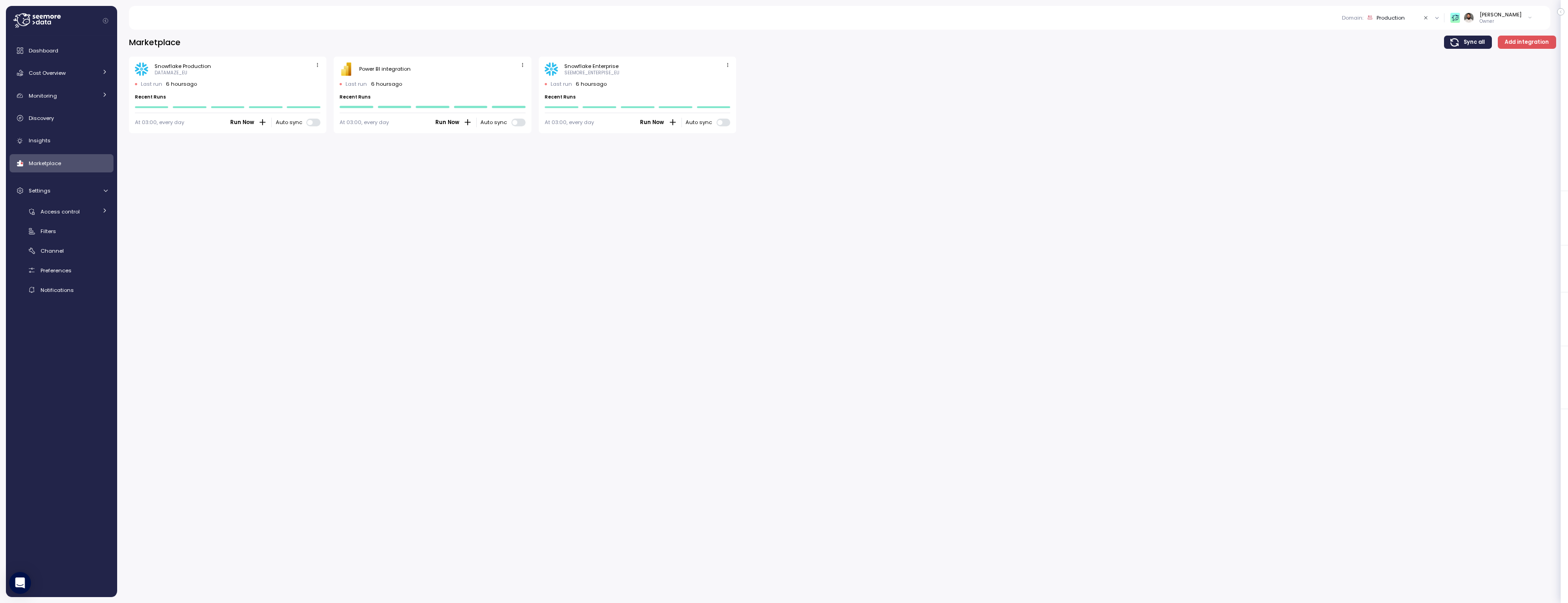
click at [318, 65] on icon "button" at bounding box center [318, 65] width 6 height 6
click at [313, 82] on div "Edit" at bounding box center [308, 82] width 16 height 8
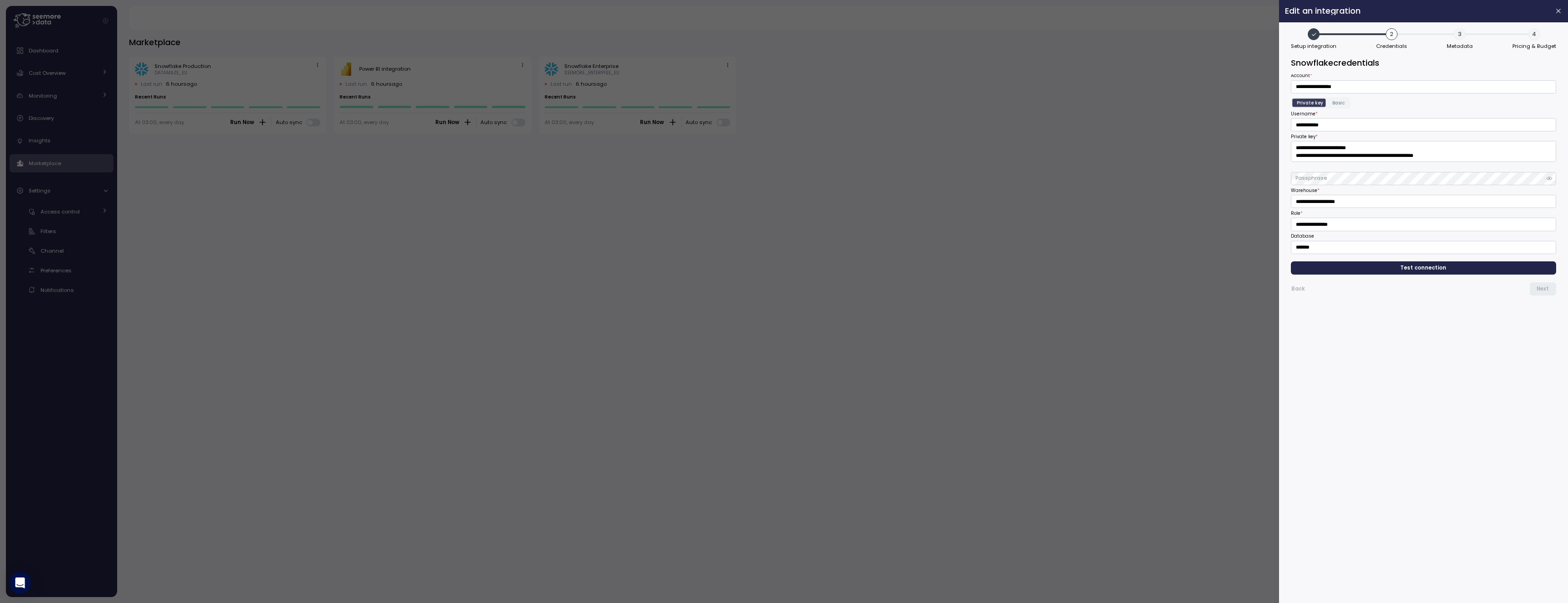
click at [1431, 268] on span "Test connection" at bounding box center [1424, 268] width 46 height 12
click at [1331, 130] on input "**********" at bounding box center [1424, 125] width 265 height 13
click at [751, 76] on div at bounding box center [784, 302] width 1568 height 603
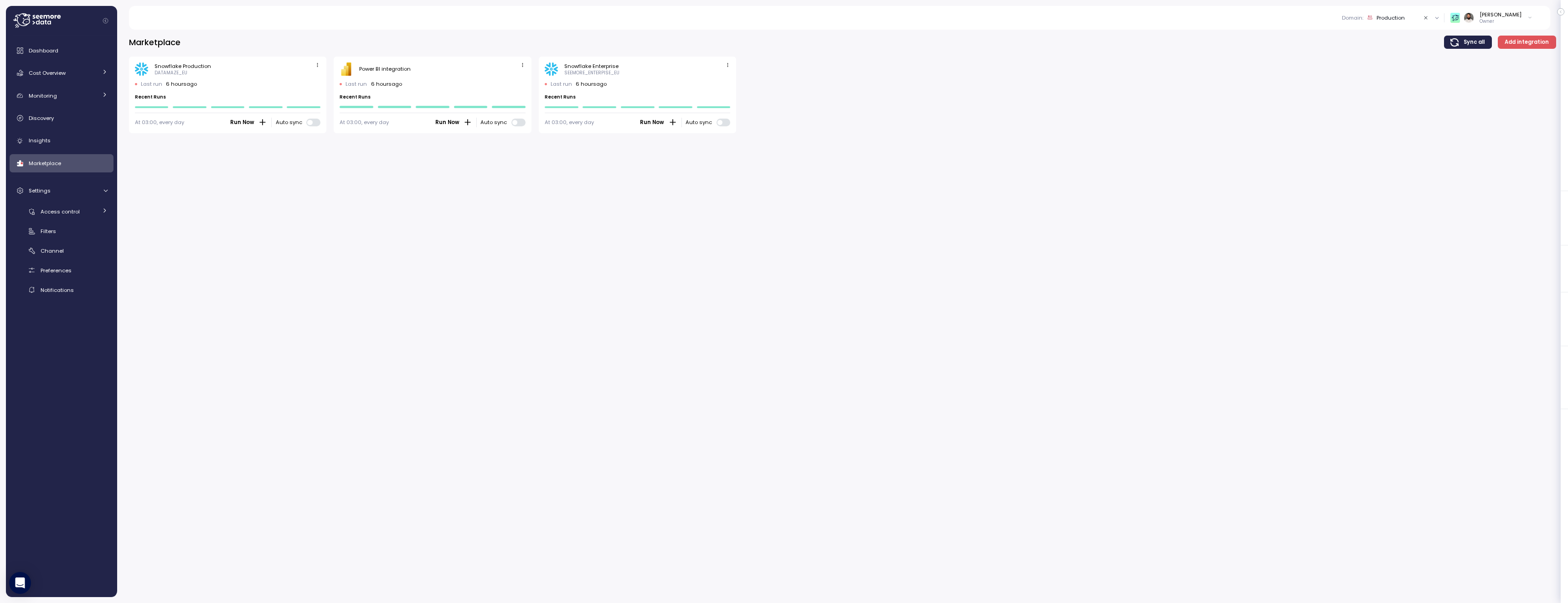
click at [730, 68] on span "button" at bounding box center [728, 66] width 10 height 10
click at [724, 77] on button "Edit" at bounding box center [713, 82] width 34 height 13
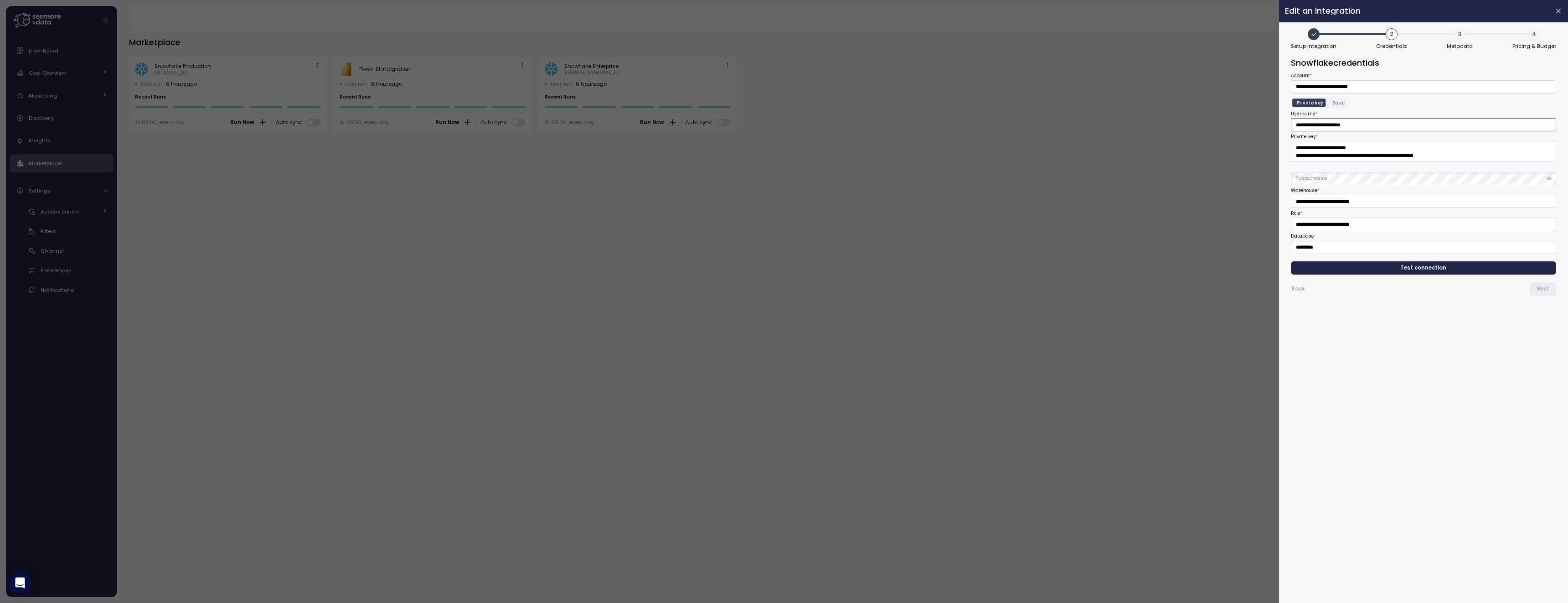
click at [1307, 123] on input "**********" at bounding box center [1424, 125] width 265 height 13
click at [1356, 83] on input "**********" at bounding box center [1424, 87] width 265 height 13
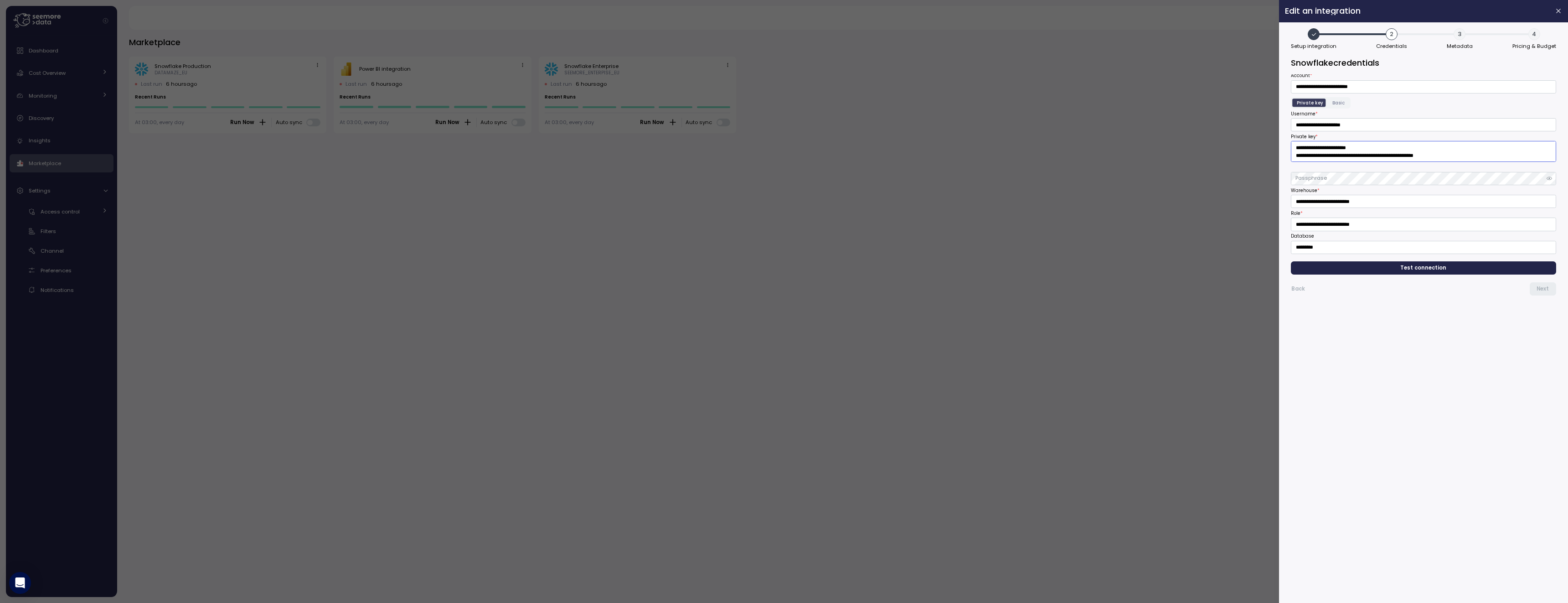
click at [1360, 156] on textarea "Private key *" at bounding box center [1424, 151] width 265 height 21
click at [1357, 202] on input "**********" at bounding box center [1424, 202] width 265 height 13
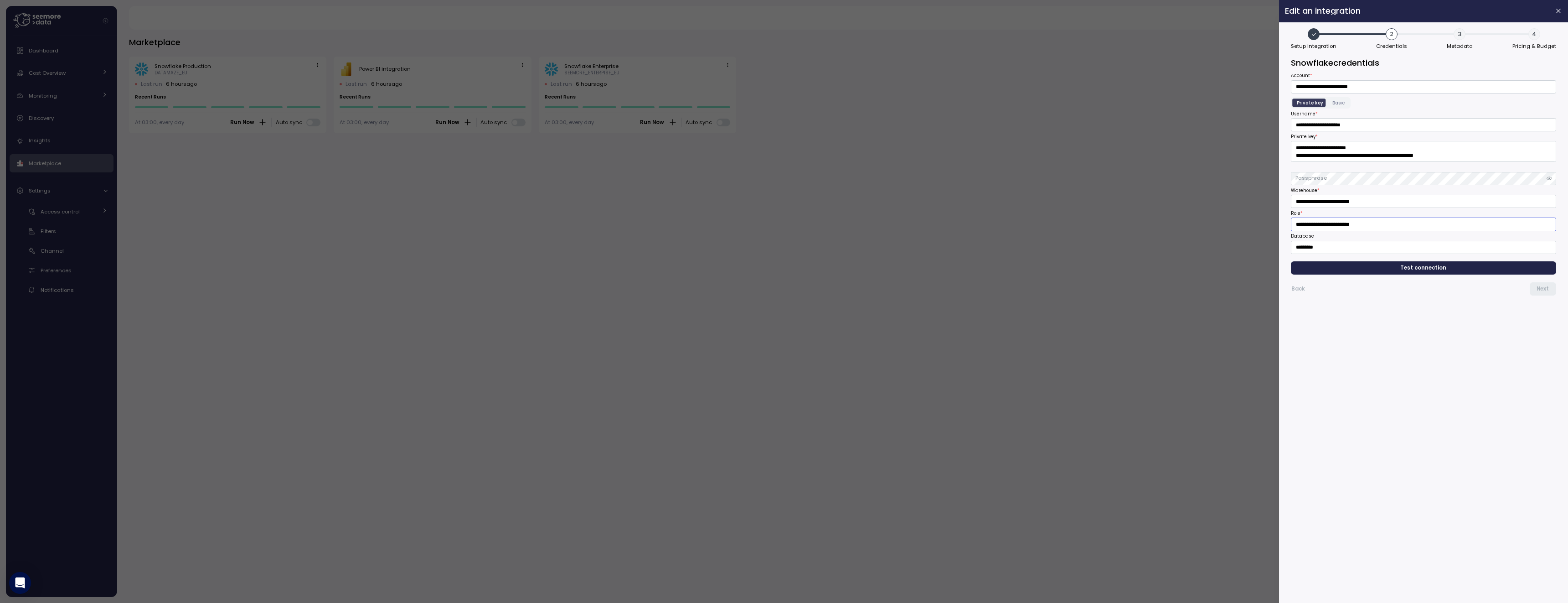
click at [1353, 222] on input "**********" at bounding box center [1424, 224] width 265 height 13
drag, startPoint x: 817, startPoint y: 579, endPoint x: 787, endPoint y: 611, distance: 43.9
click at [787, 602] on html "Action board Let's save 11.77k $ Annually $ 0 Saved We have 5 low effort insigh…" at bounding box center [784, 302] width 1568 height 603
click at [273, 206] on div at bounding box center [784, 302] width 1568 height 603
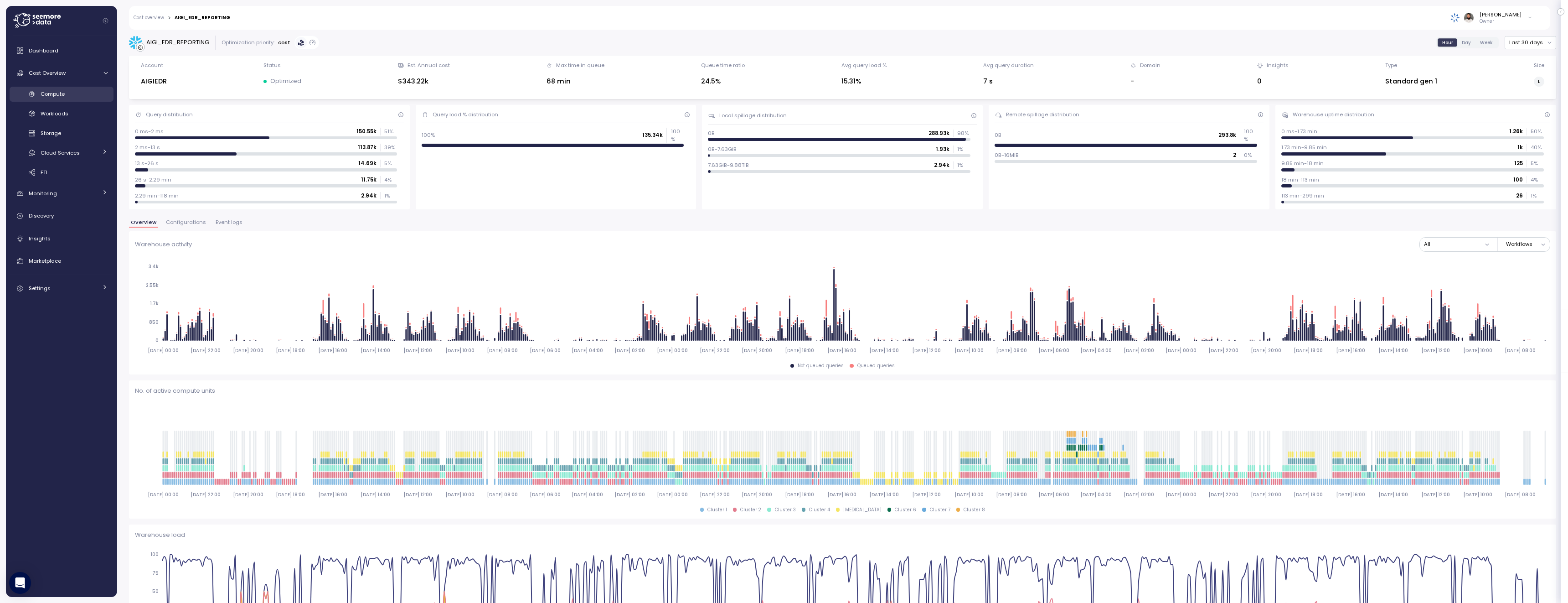
click at [67, 99] on link "Compute" at bounding box center [61, 94] width 104 height 15
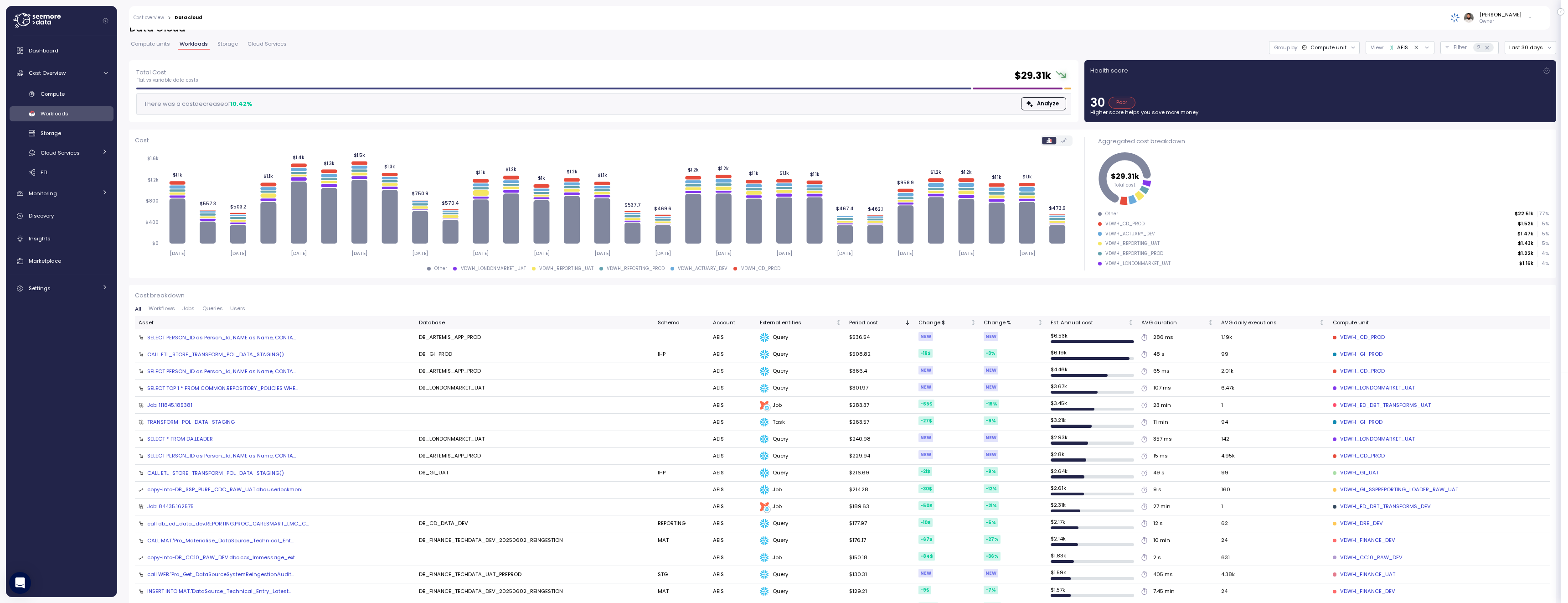
scroll to position [29, 0]
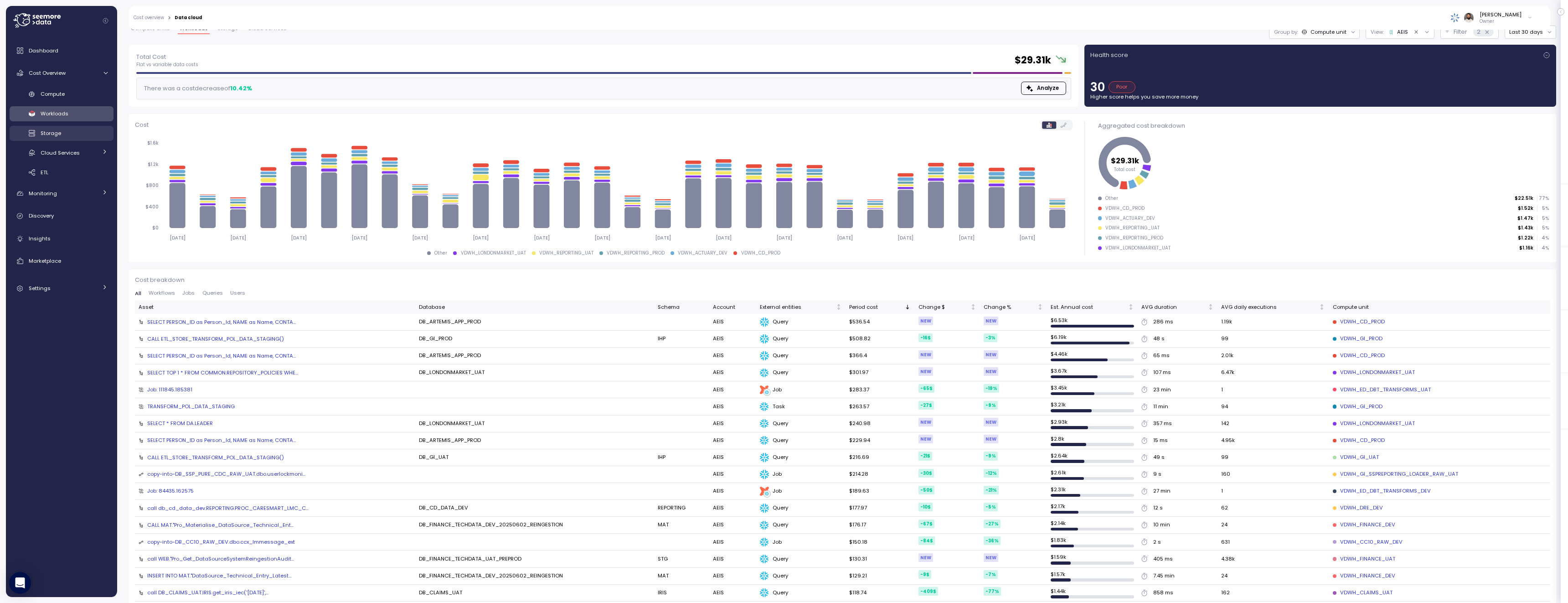
click at [85, 133] on div "Storage" at bounding box center [74, 133] width 67 height 9
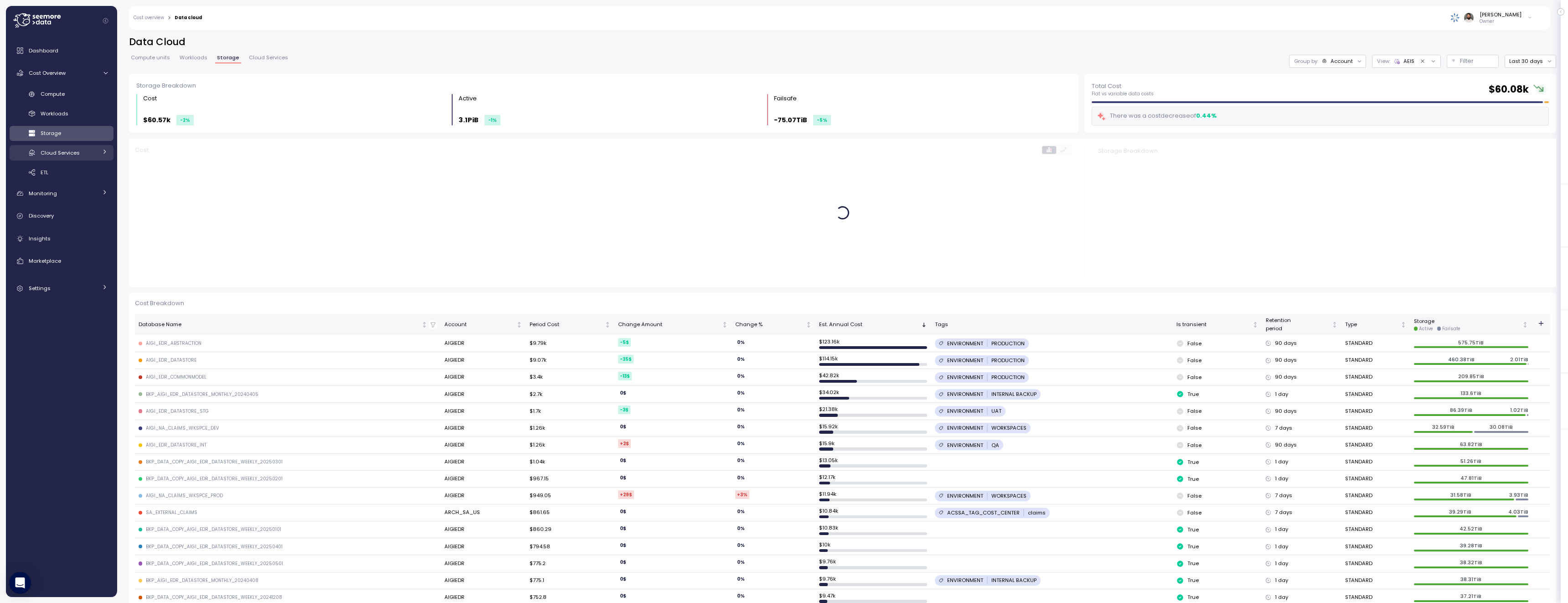
click at [74, 160] on link "Cloud Services" at bounding box center [61, 152] width 104 height 15
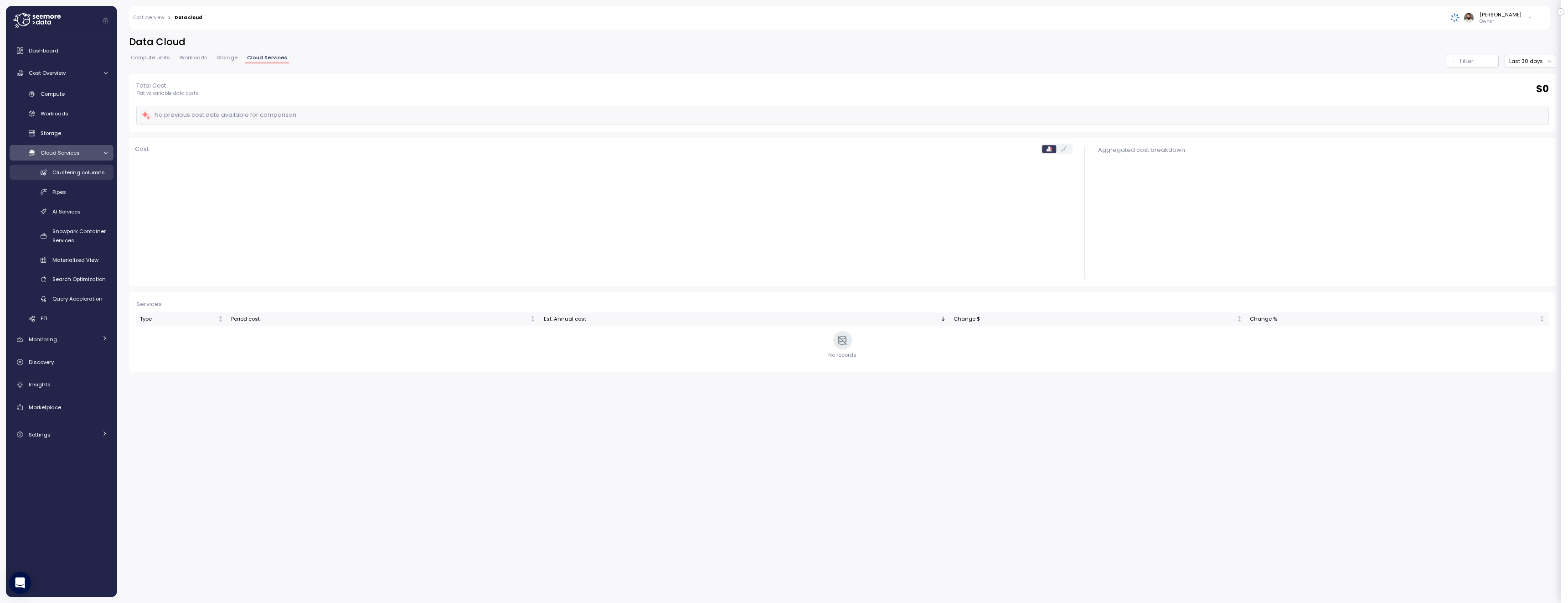
click at [75, 169] on span "Clustering columns" at bounding box center [79, 172] width 52 height 7
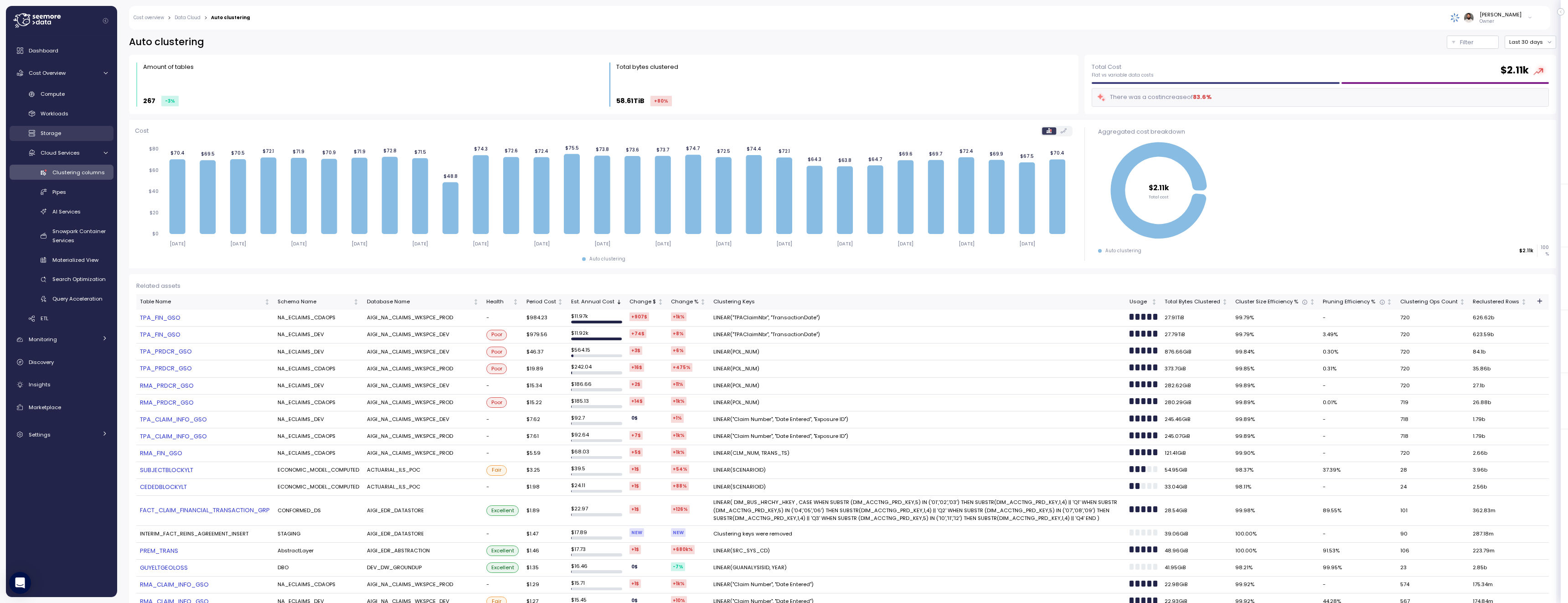
click at [88, 130] on div "Storage" at bounding box center [74, 133] width 67 height 9
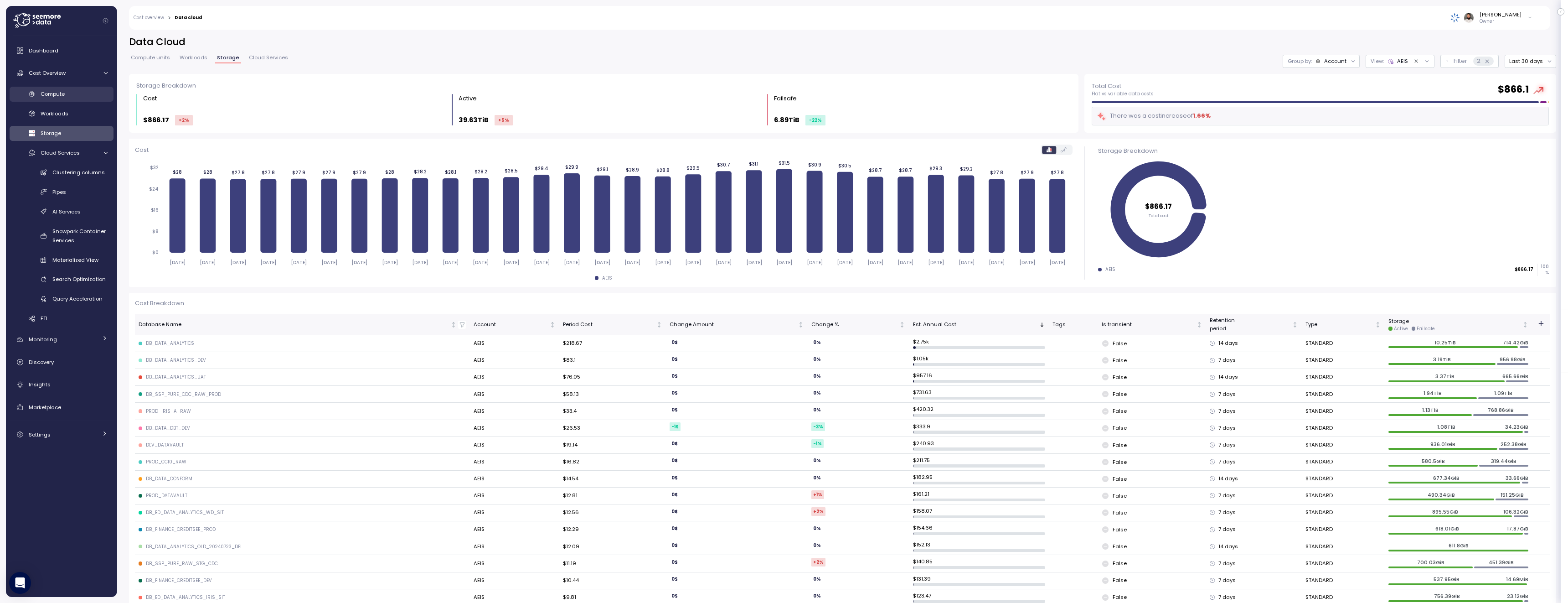
click at [61, 94] on span "Compute" at bounding box center [53, 94] width 24 height 7
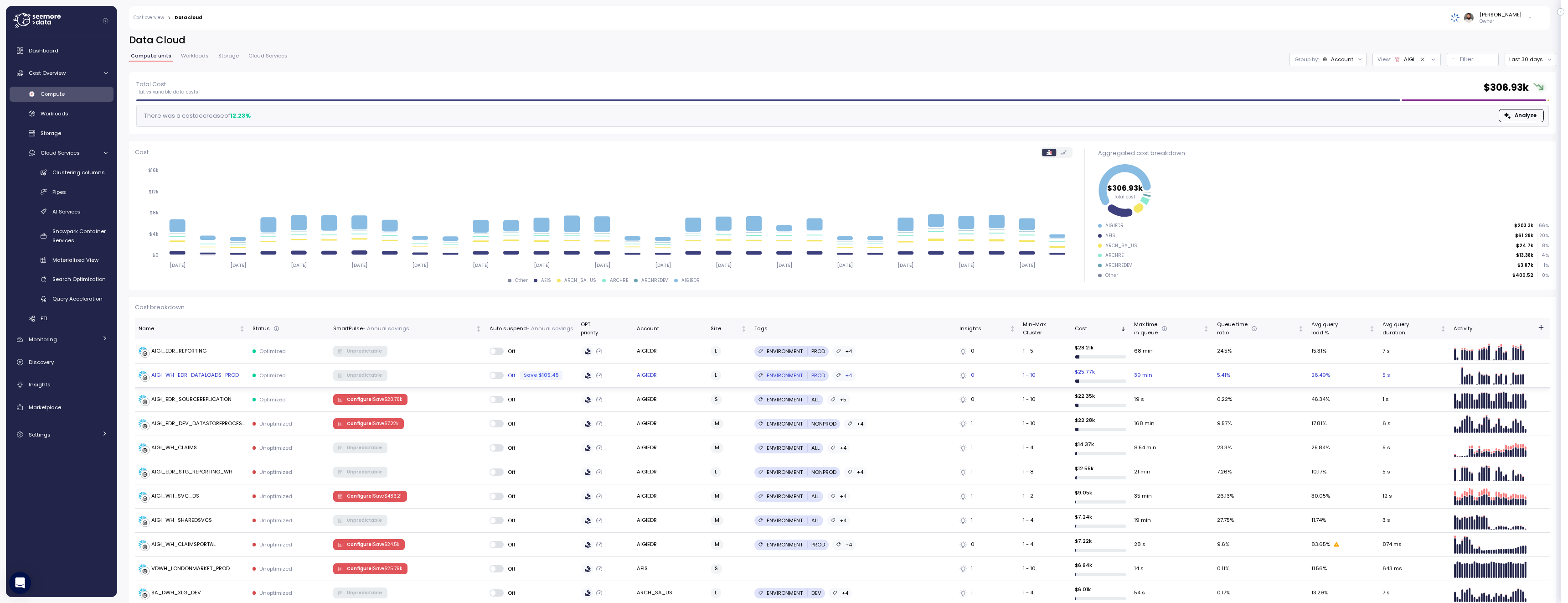
scroll to position [2, 0]
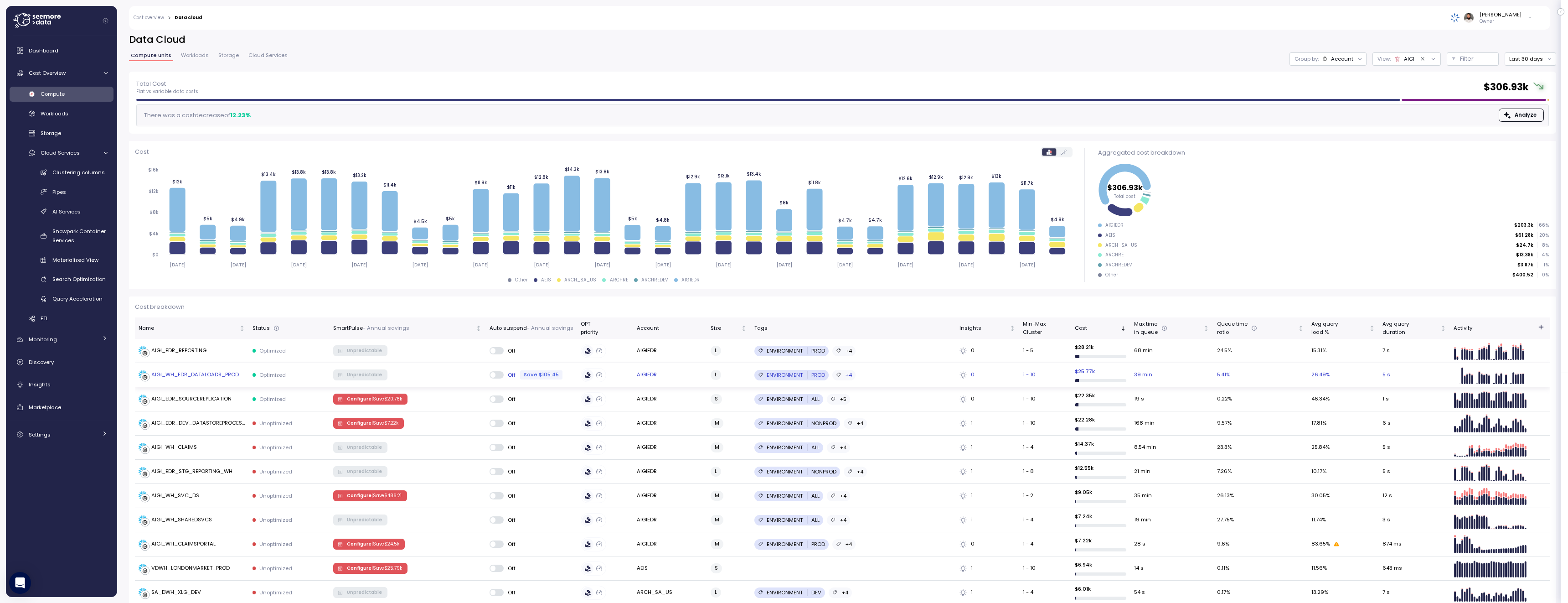
click at [220, 377] on div "AIGI_WH_EDR_DATALOADS_PROD" at bounding box center [195, 375] width 88 height 8
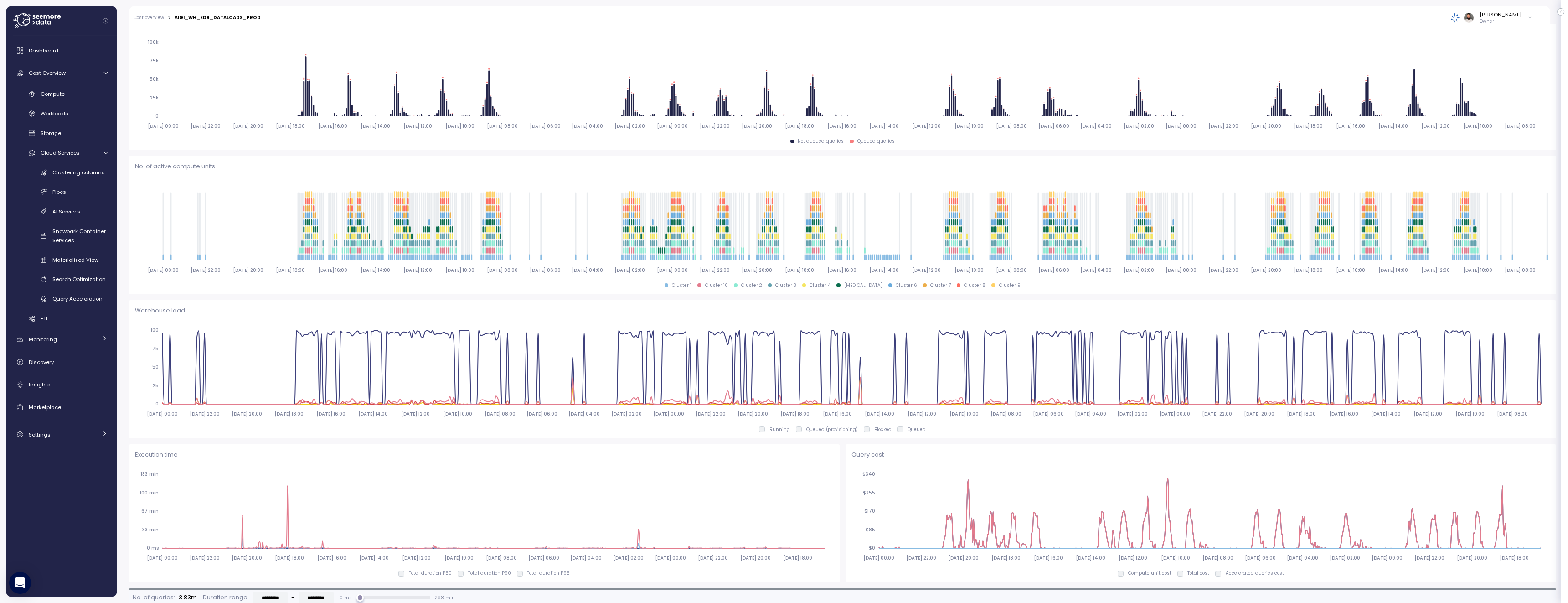
scroll to position [97, 0]
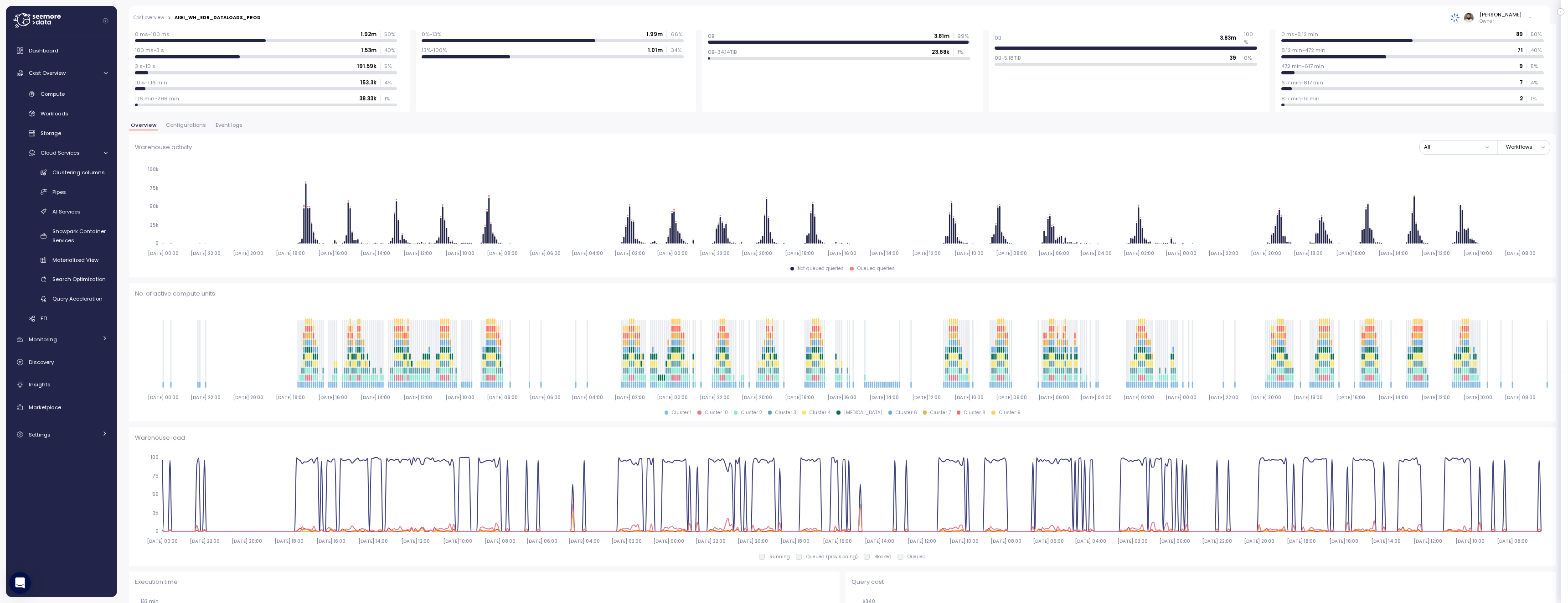
click at [214, 128] on button "Event logs" at bounding box center [229, 126] width 30 height 8
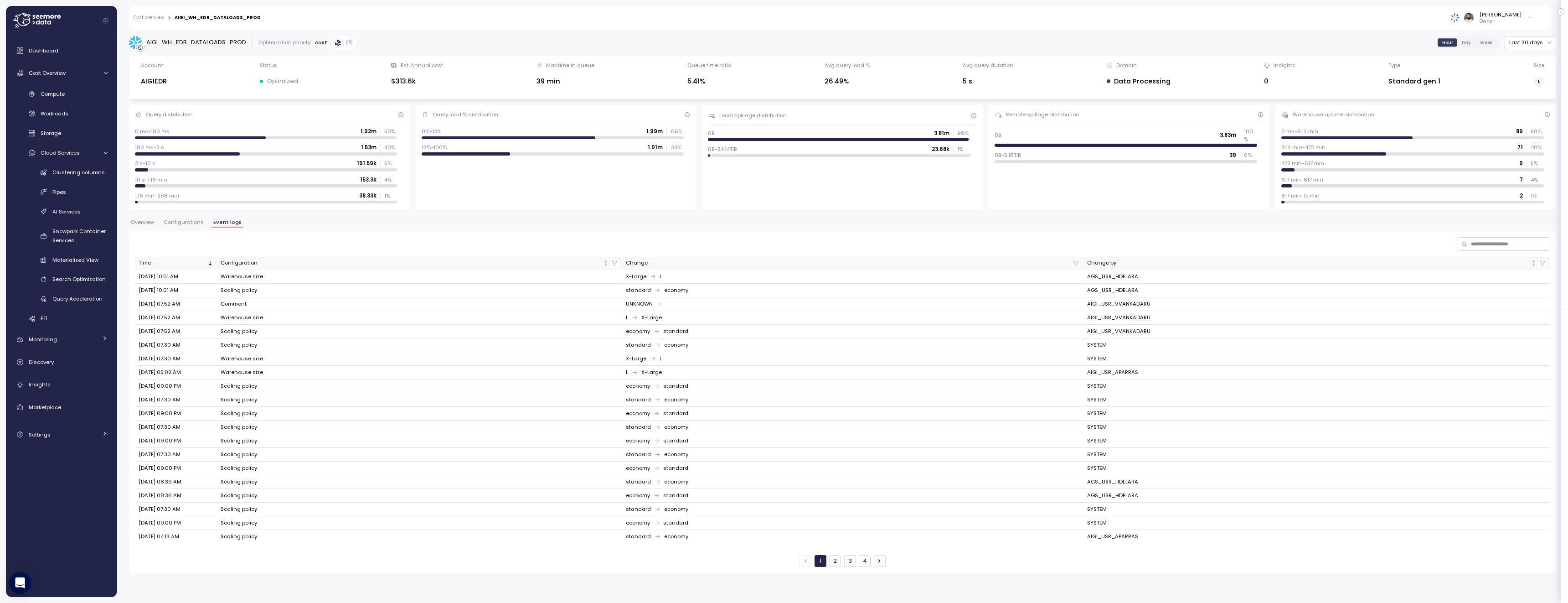
click at [147, 224] on span "Overview" at bounding box center [142, 222] width 23 height 5
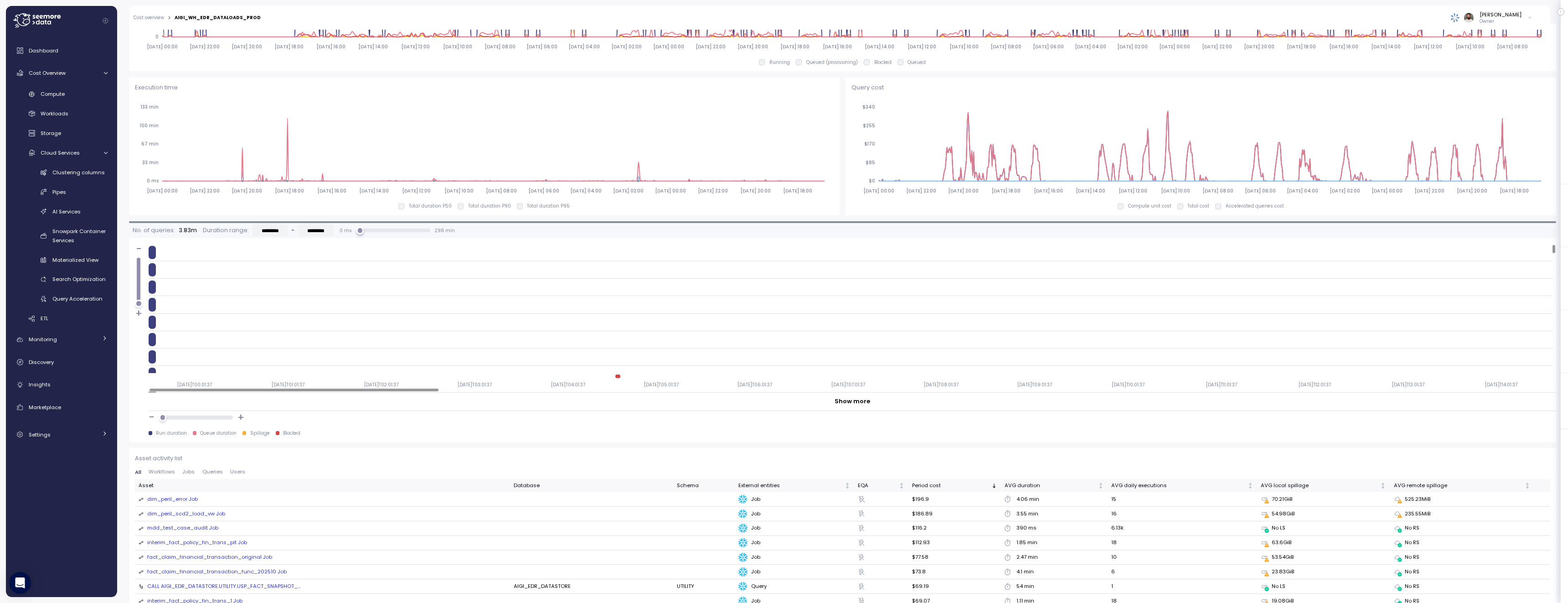
scroll to position [591, 0]
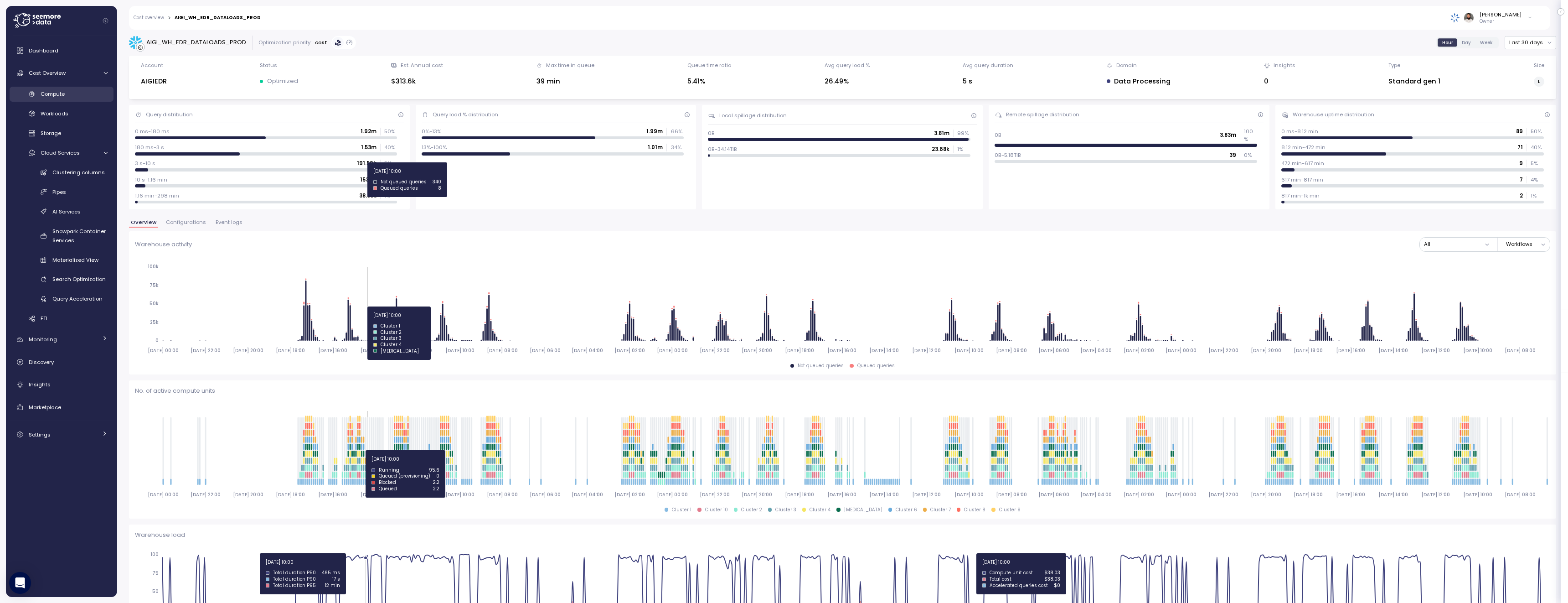
click at [76, 99] on link "Compute" at bounding box center [61, 94] width 104 height 15
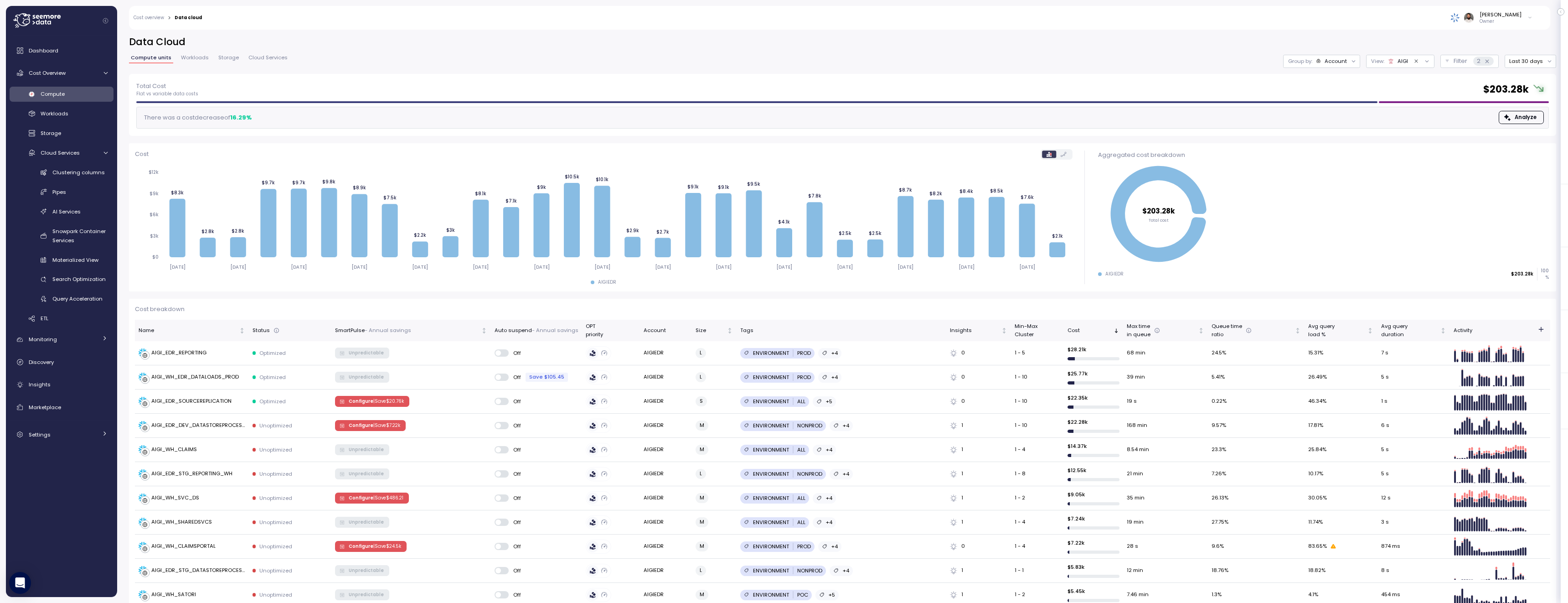
click at [1336, 62] on div "Account" at bounding box center [1335, 61] width 23 height 7
click at [1329, 111] on p "Compute unit" at bounding box center [1329, 111] width 36 height 7
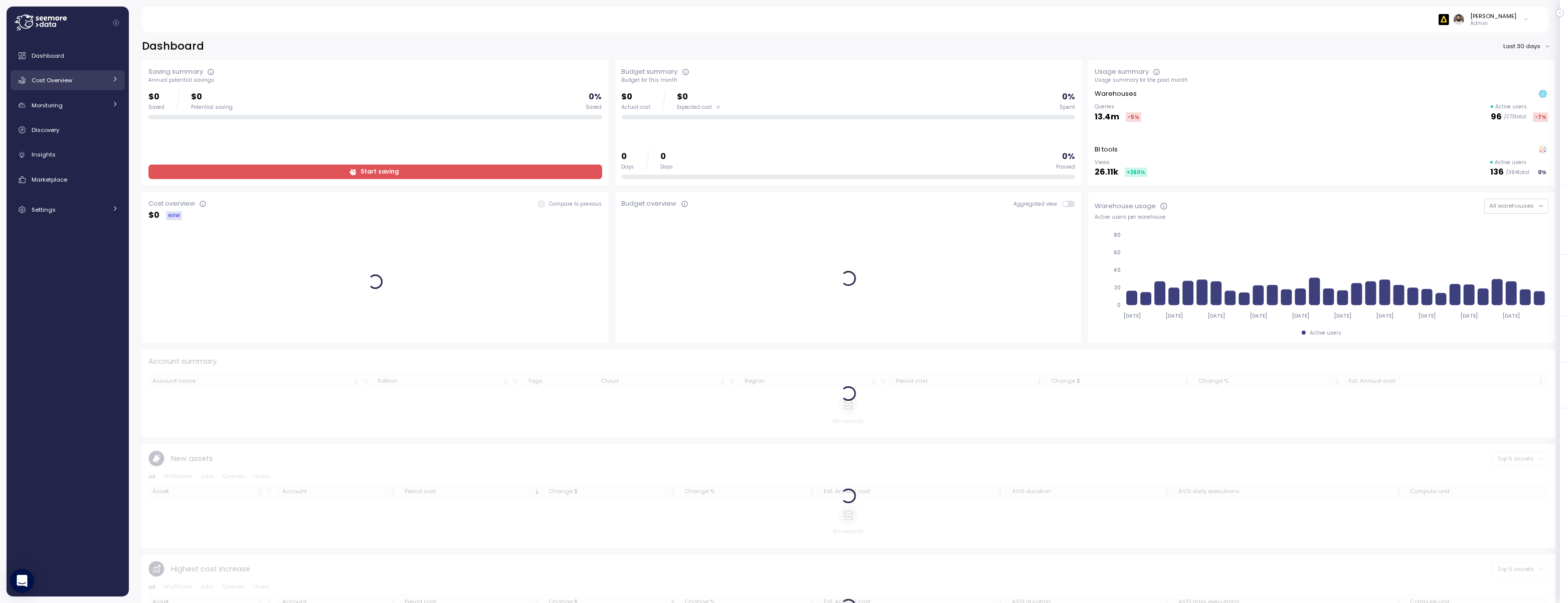
click at [108, 82] on link "Cost Overview" at bounding box center [68, 80] width 114 height 20
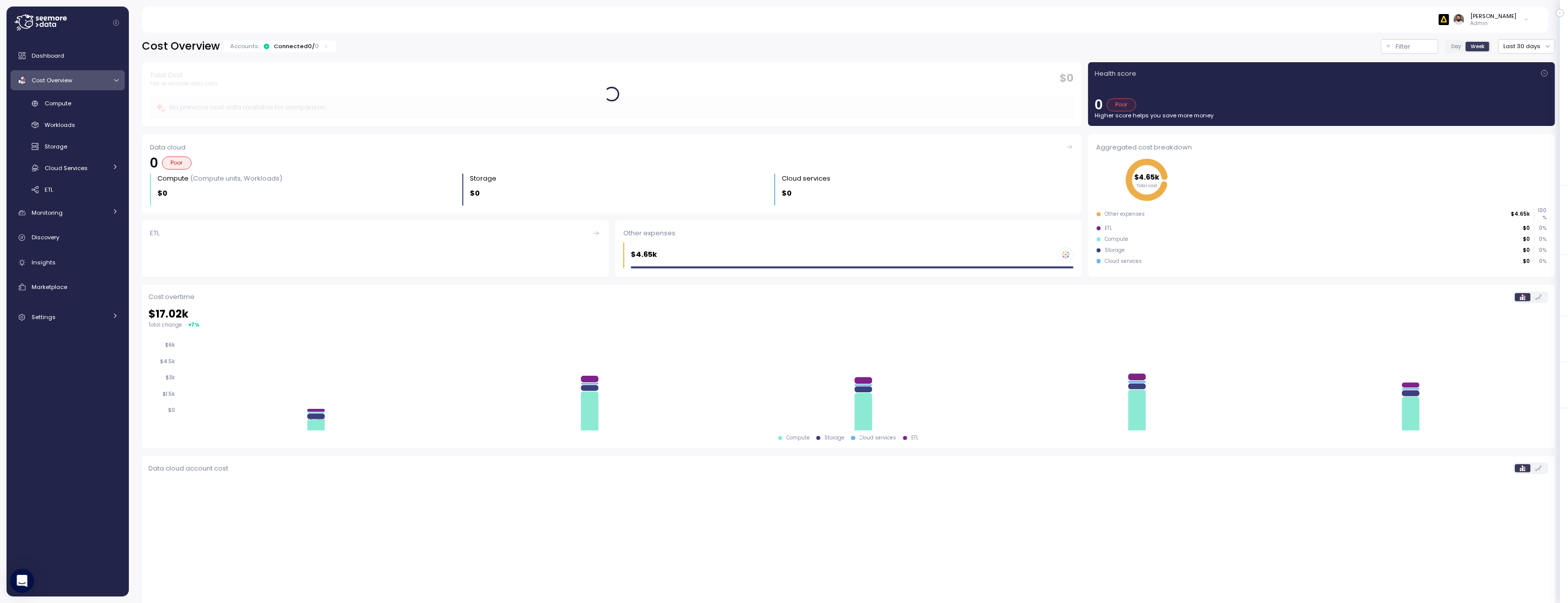
click at [308, 48] on div "Connected 0 / 0" at bounding box center [296, 46] width 45 height 8
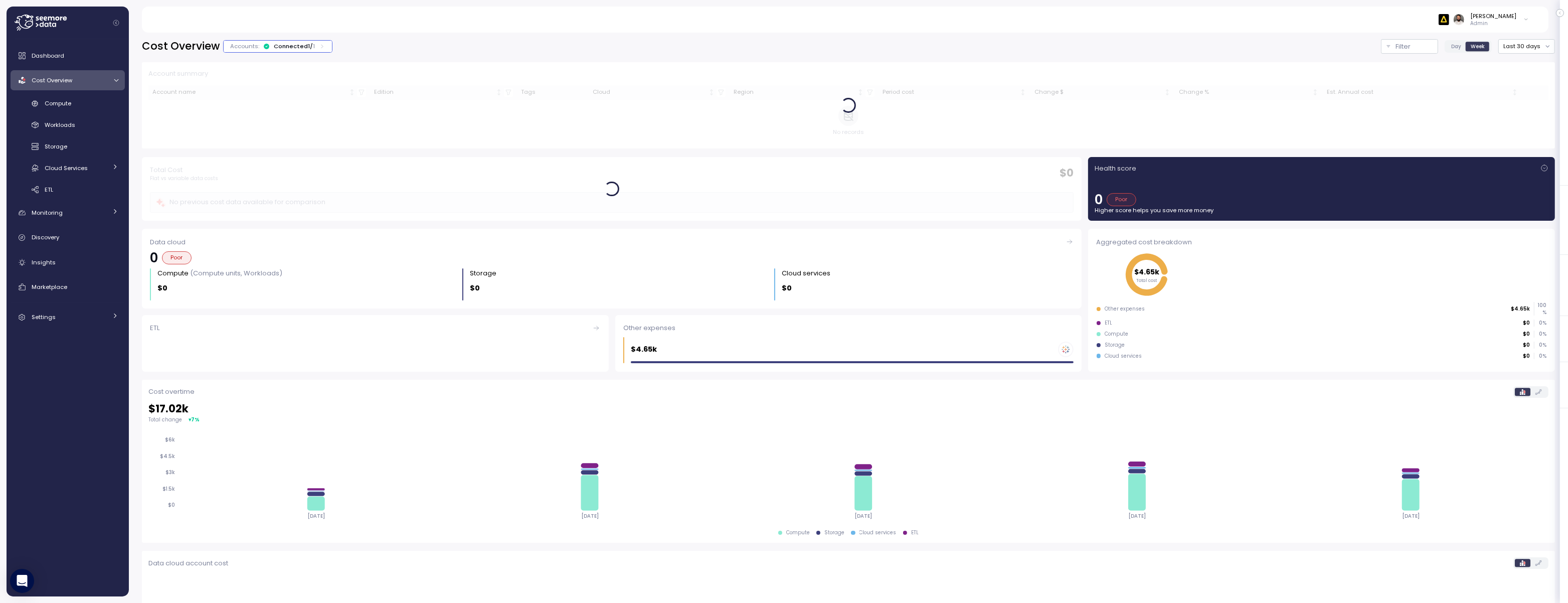
scroll to position [1, 0]
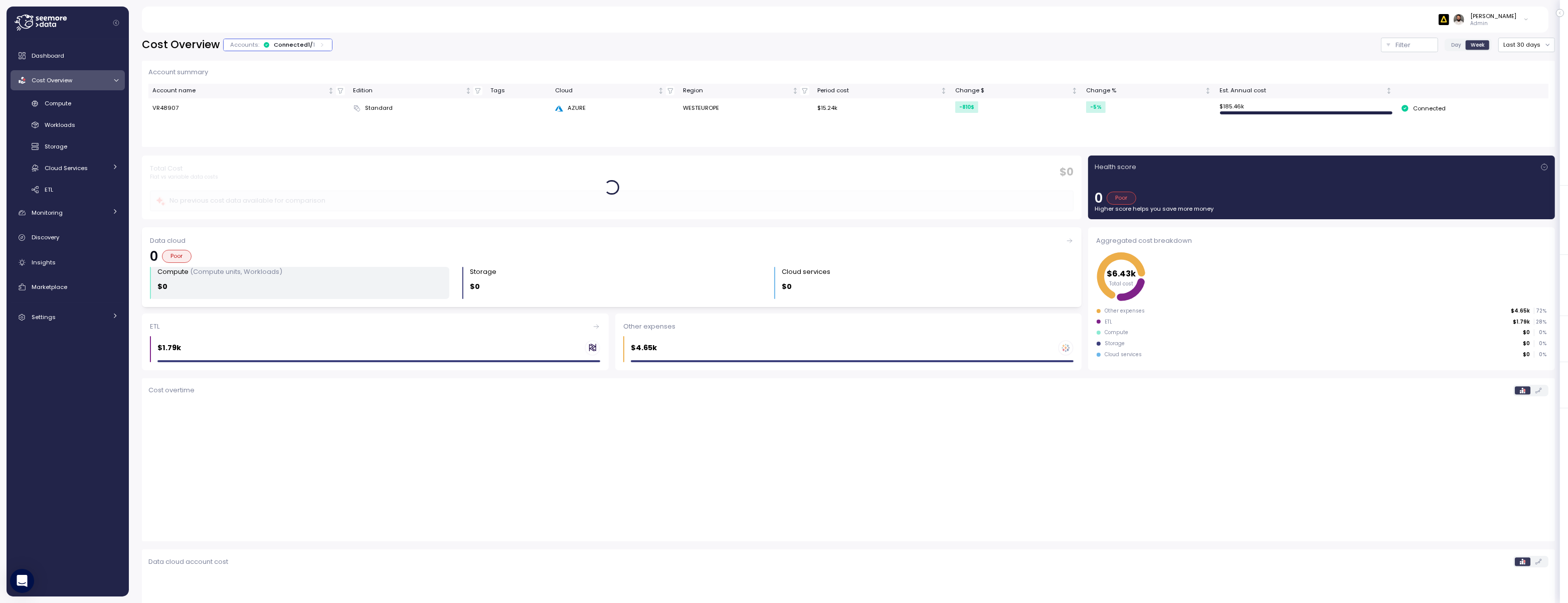
click at [364, 267] on div "Compute (Compute units, Workloads)" at bounding box center [303, 271] width 292 height 10
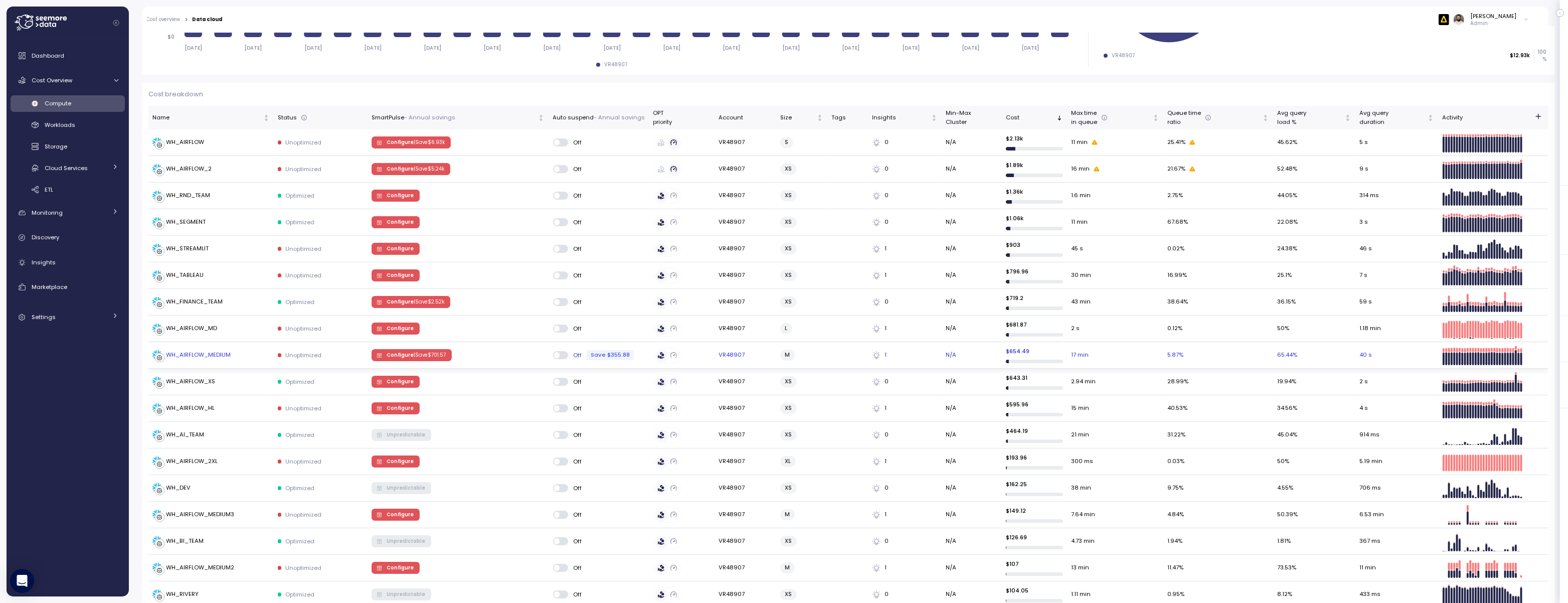
scroll to position [218, 0]
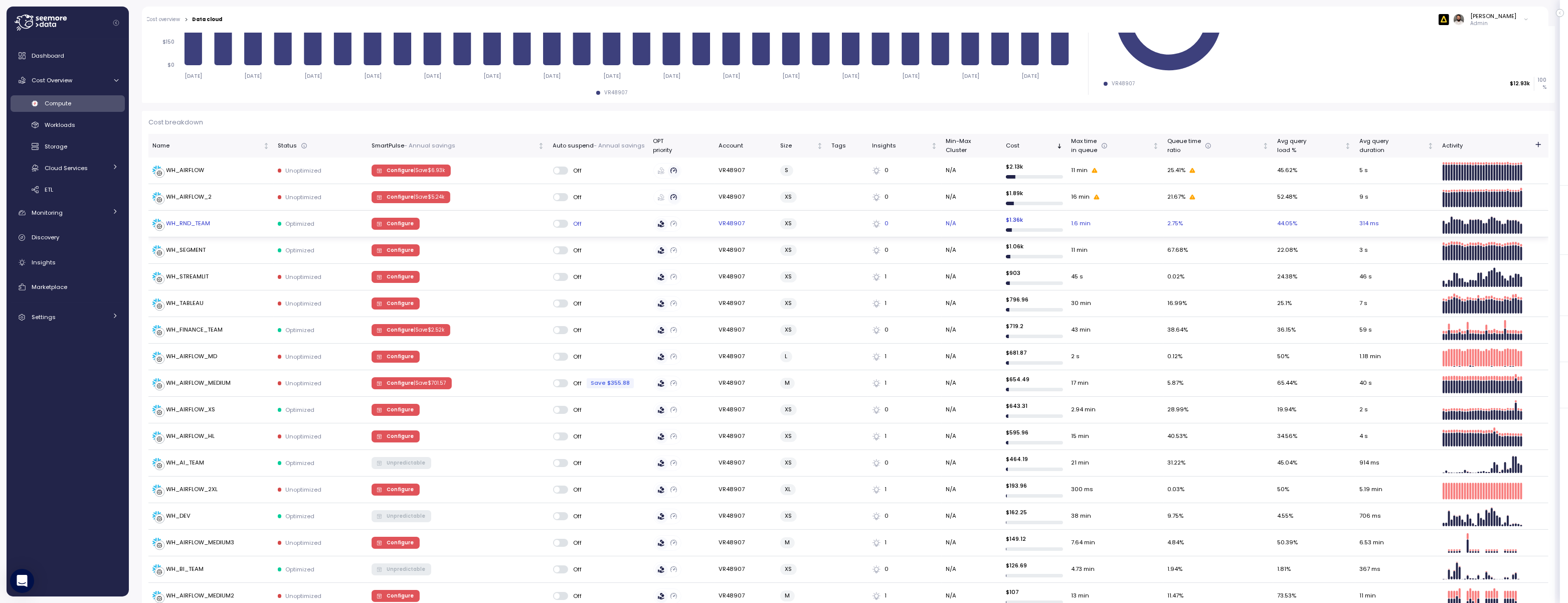
click at [212, 223] on div "WH_RND_TEAM" at bounding box center [211, 223] width 117 height 10
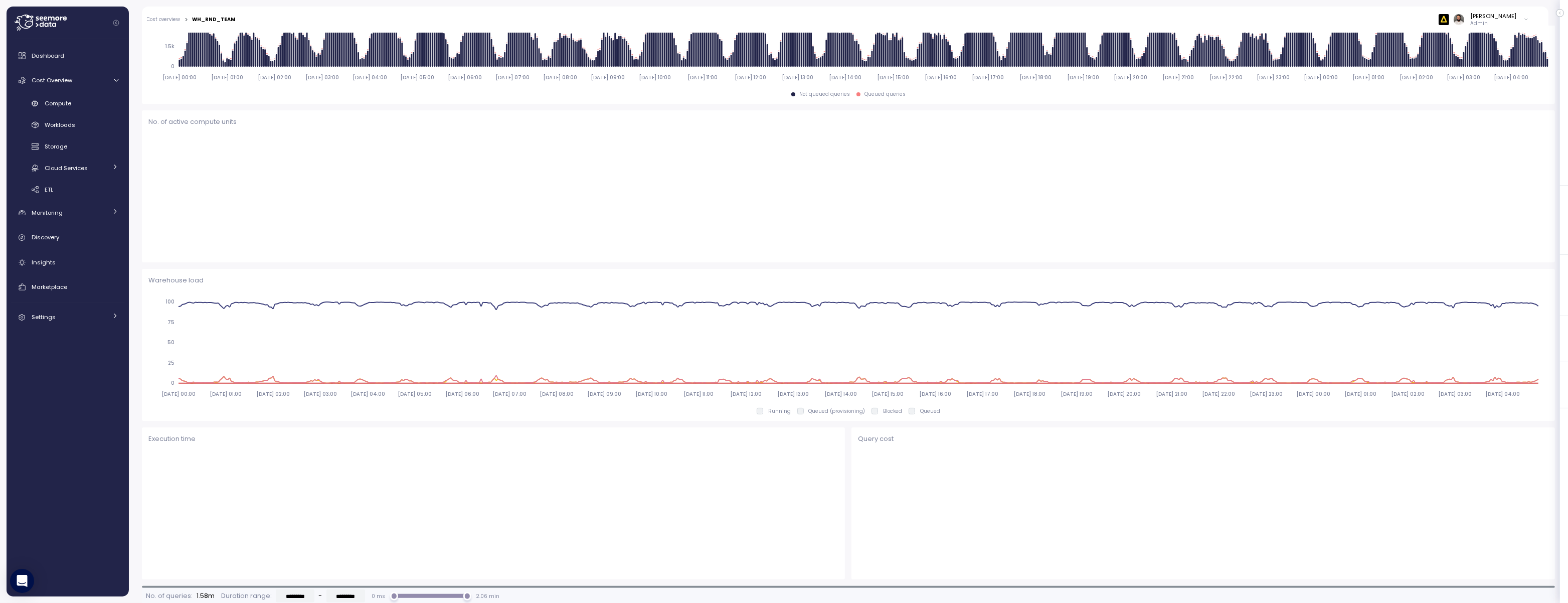
scroll to position [385, 0]
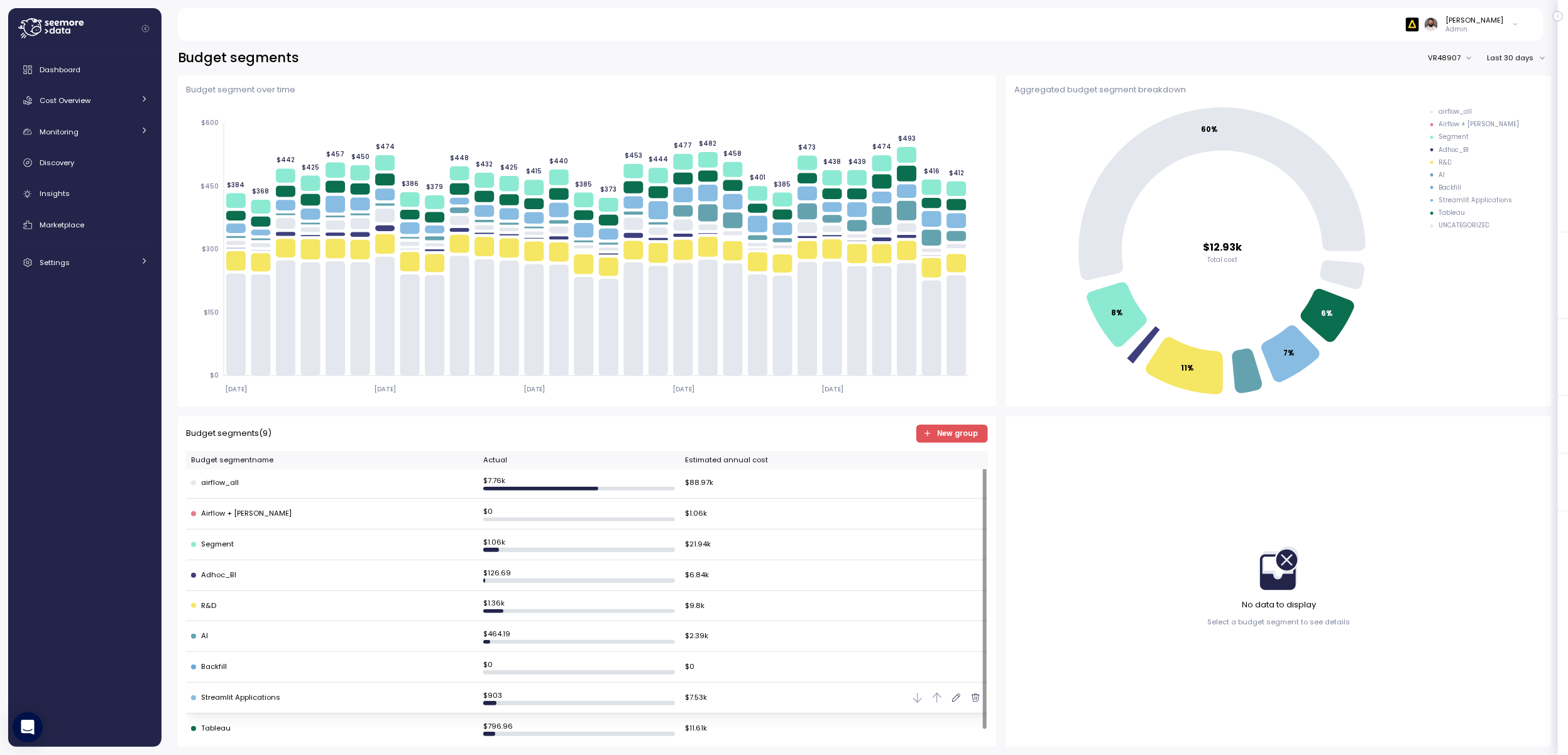
scroll to position [3, 0]
click at [954, 484] on icon "button" at bounding box center [956, 482] width 8 height 10
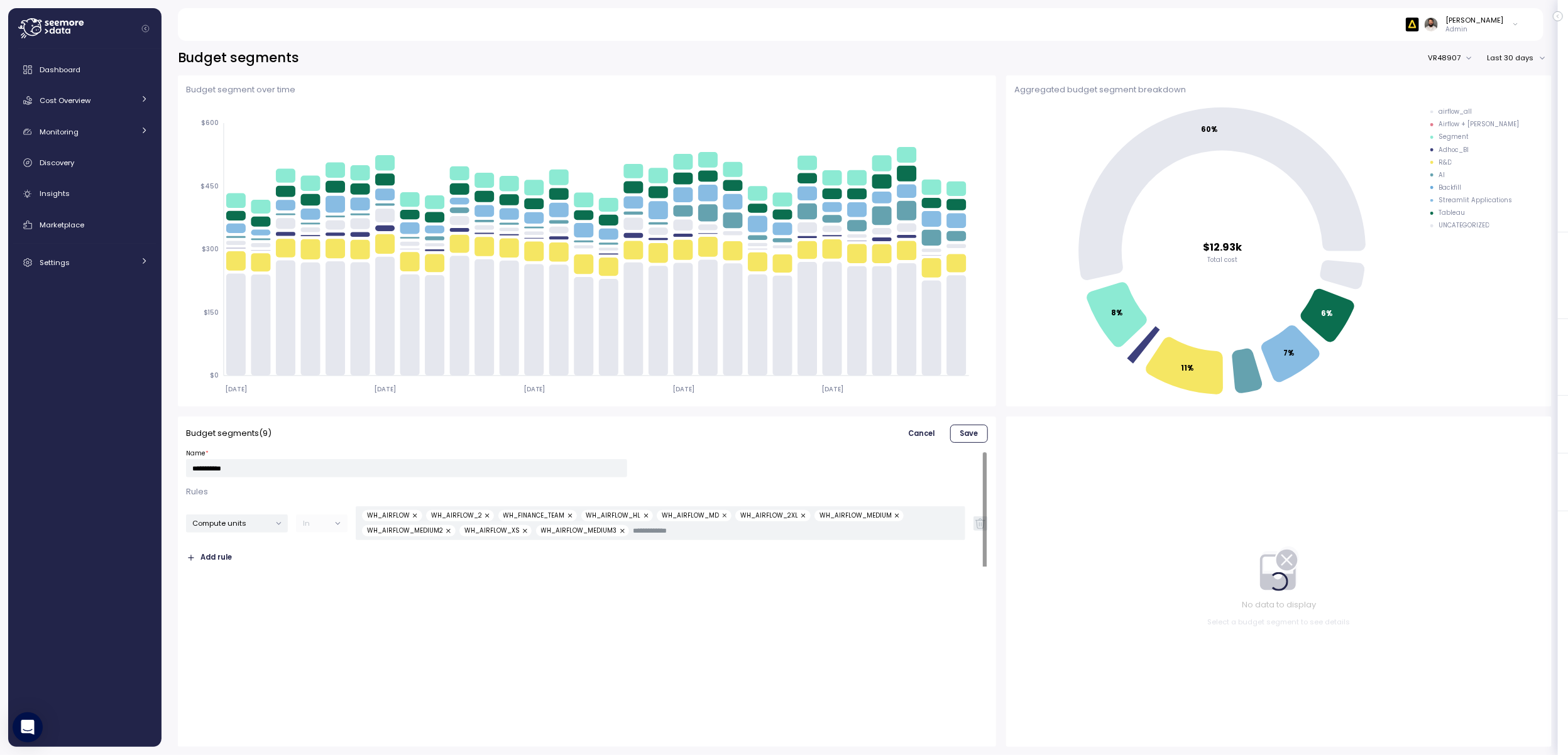
scroll to position [0, 0]
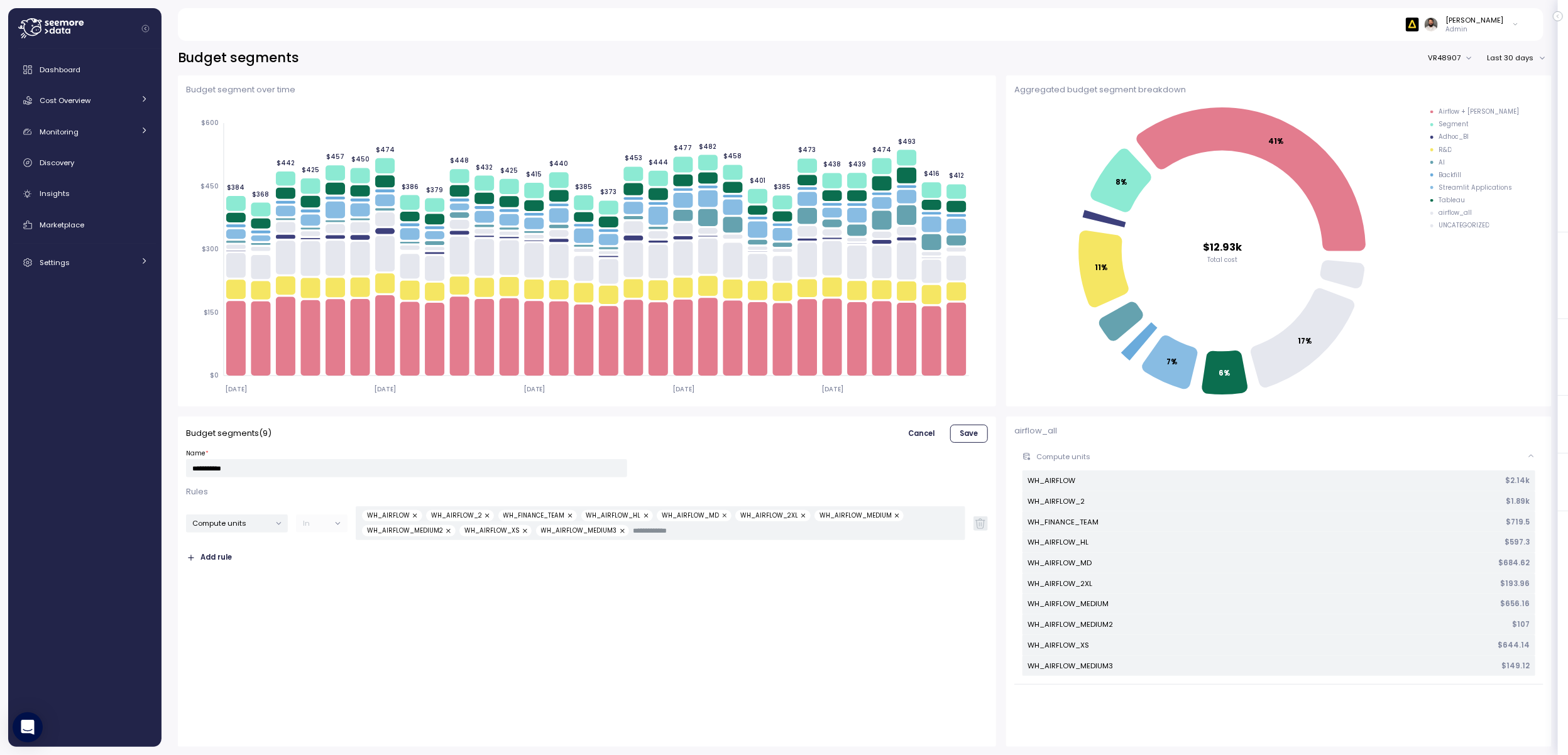
click at [973, 439] on span "Save" at bounding box center [969, 434] width 18 height 17
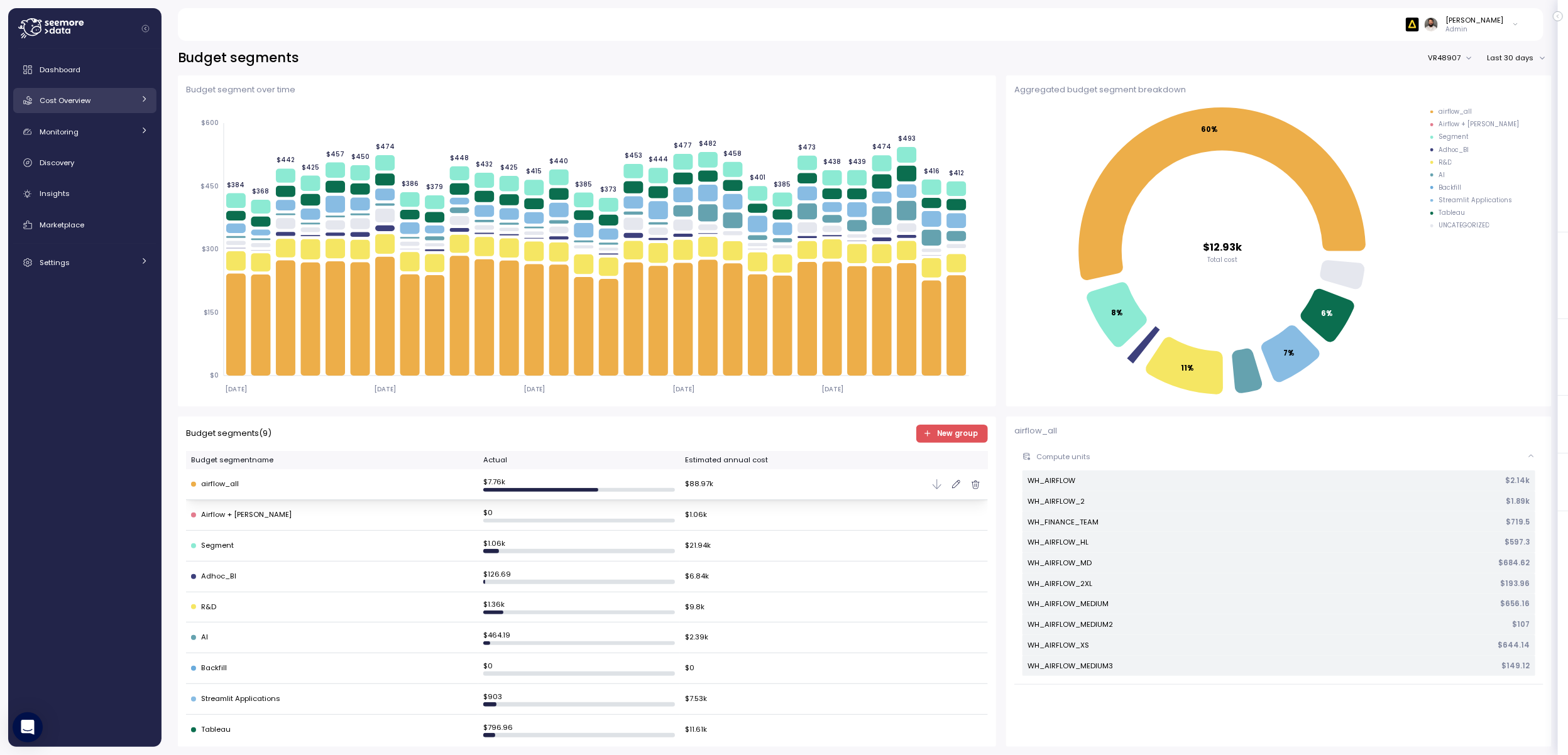
click at [132, 107] on link "Cost Overview" at bounding box center [85, 101] width 144 height 25
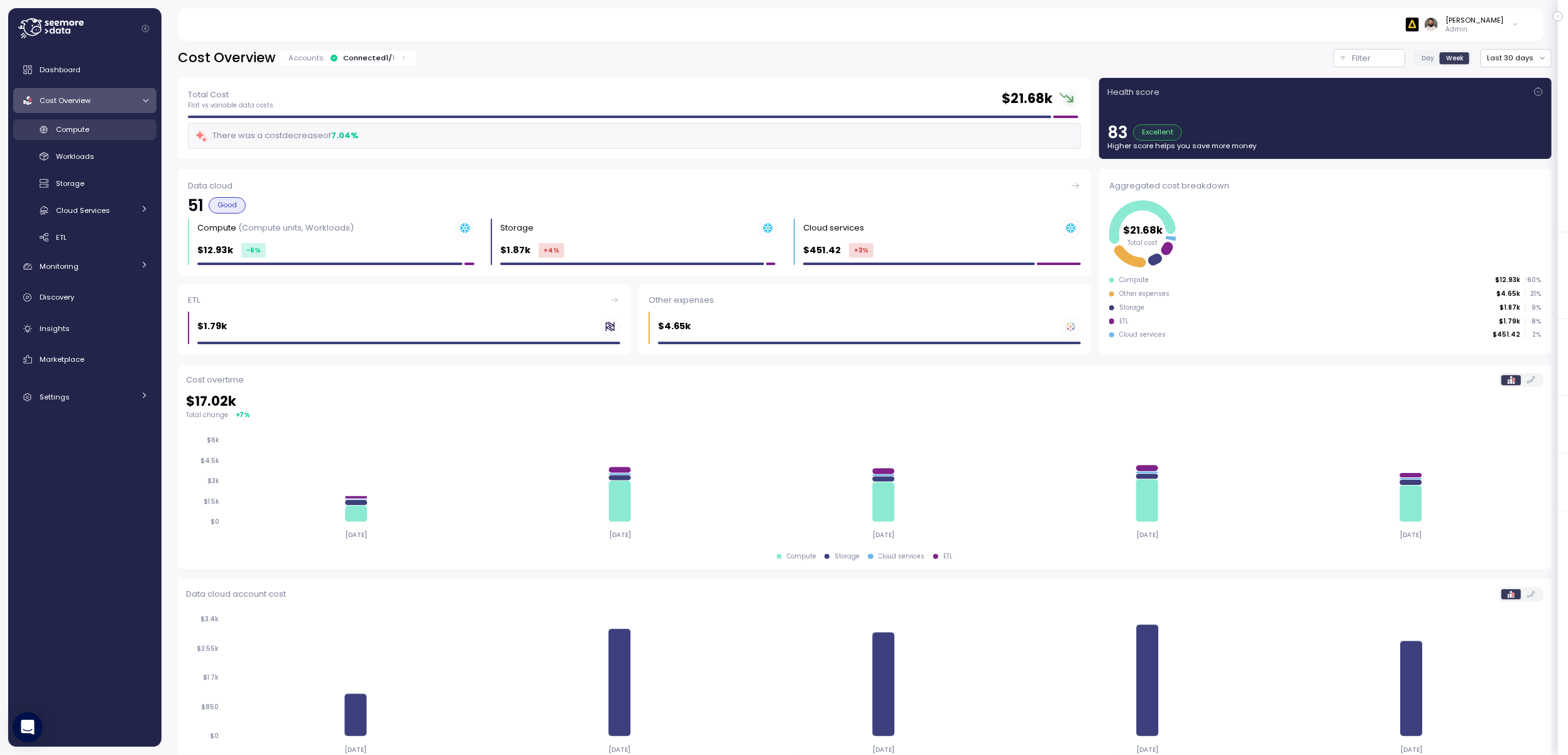
click at [127, 134] on div "Compute" at bounding box center [102, 129] width 92 height 13
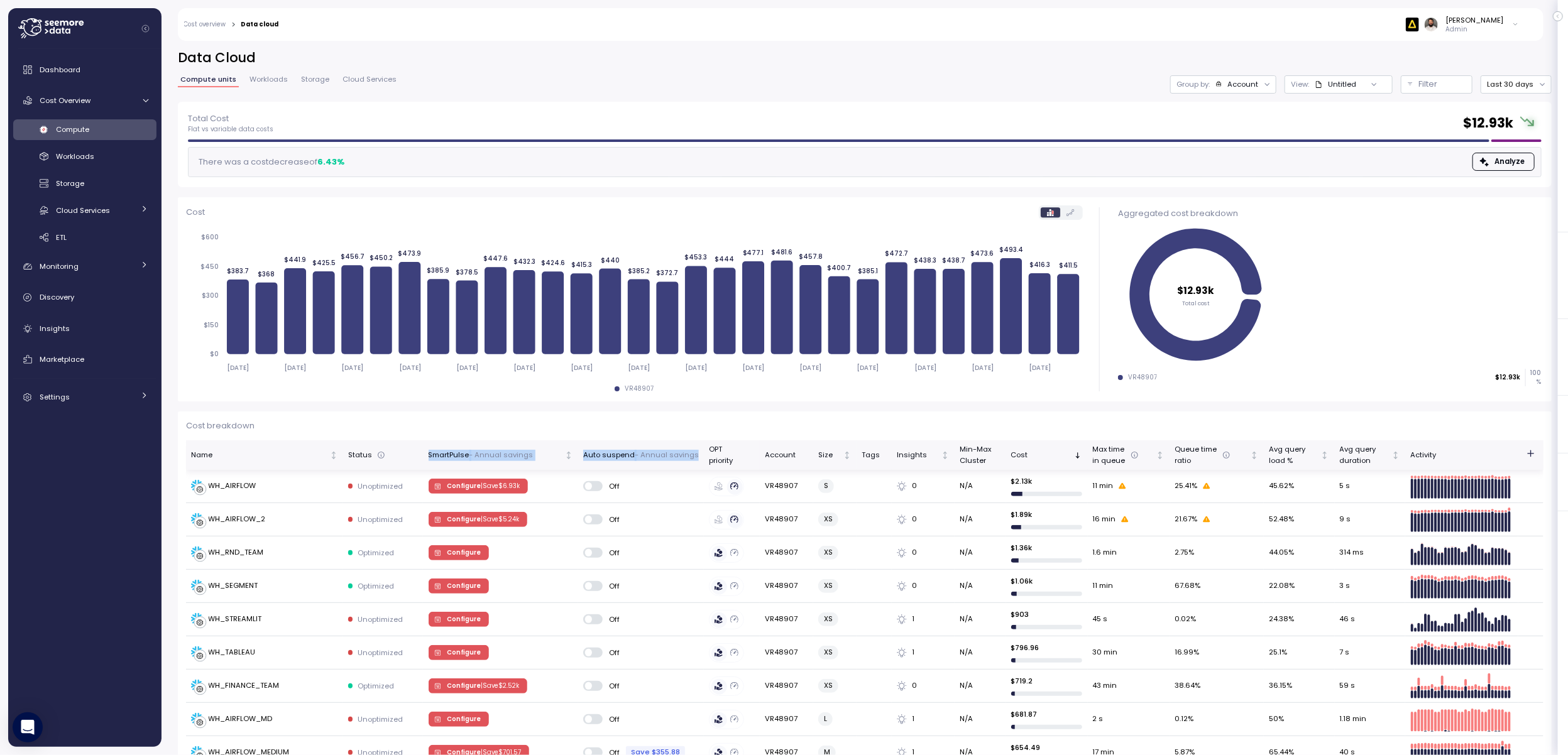
scroll to position [1, 0]
drag, startPoint x: 444, startPoint y: 452, endPoint x: 693, endPoint y: 460, distance: 249.1
click at [693, 460] on tr "Name Status SmartPulse - Annual savings Auto suspend - Annual savings OPT prior…" at bounding box center [865, 455] width 1357 height 29
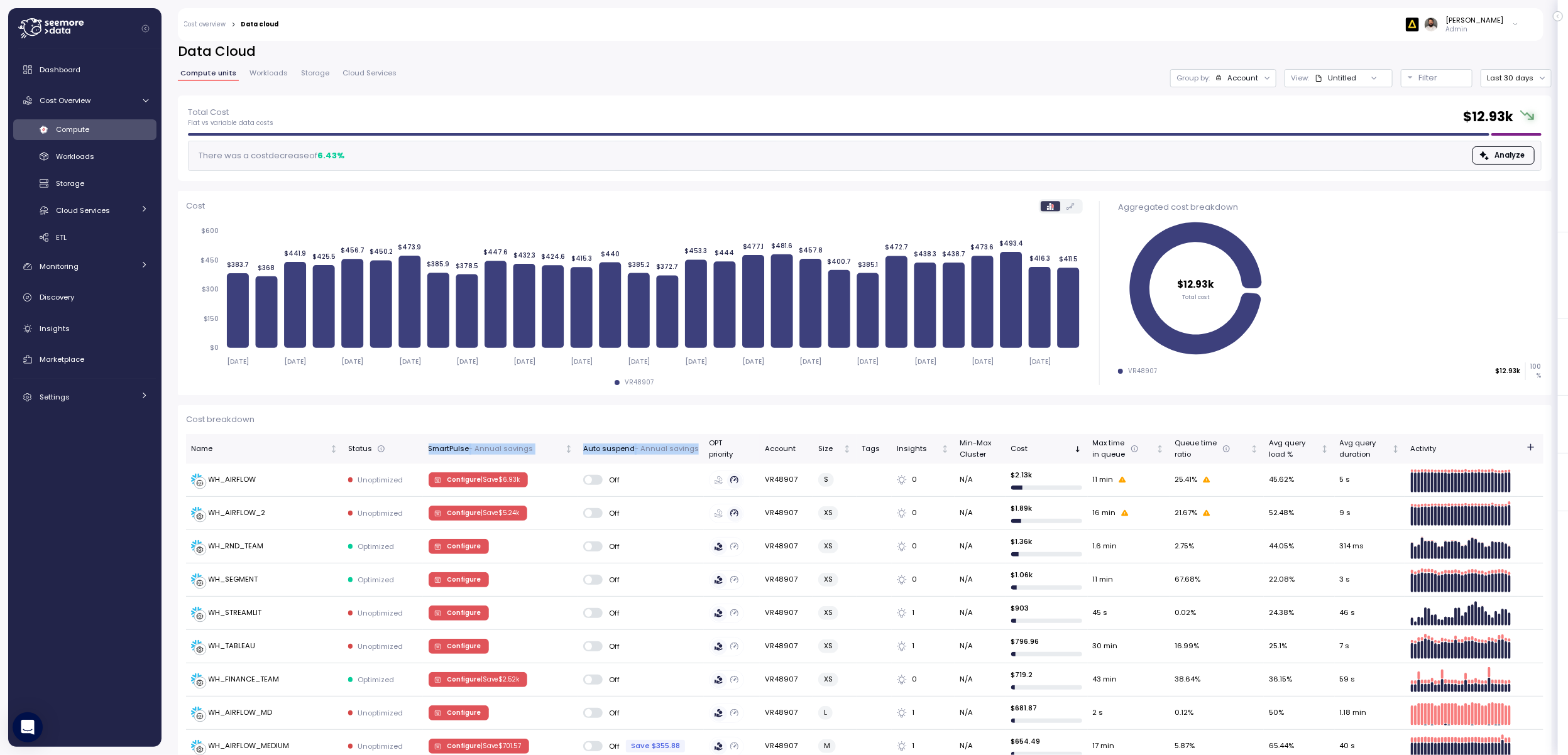
scroll to position [3, 0]
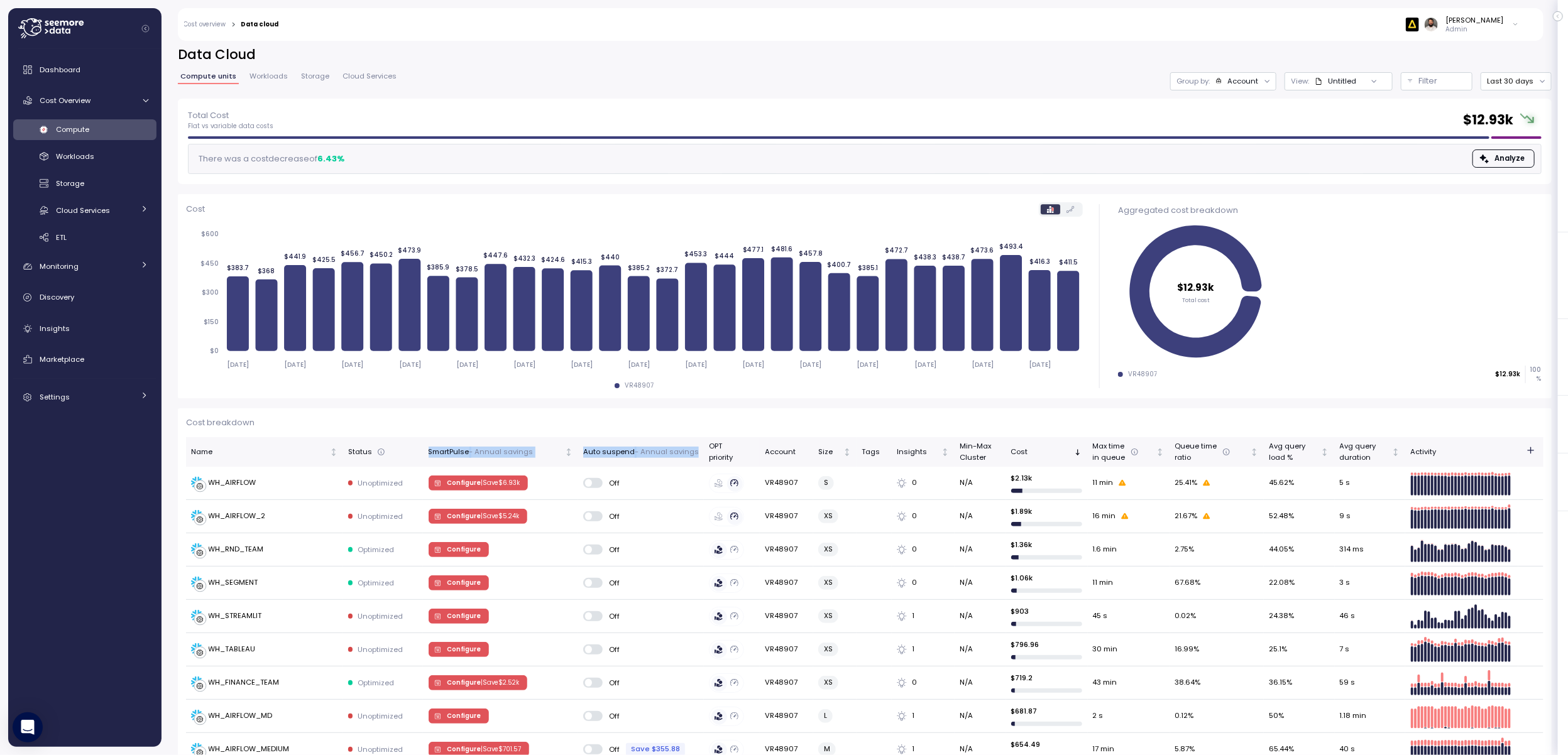
click at [1231, 86] on div "Group by: Account" at bounding box center [1223, 81] width 107 height 18
click at [1242, 143] on div "Compute unit" at bounding box center [1228, 151] width 86 height 15
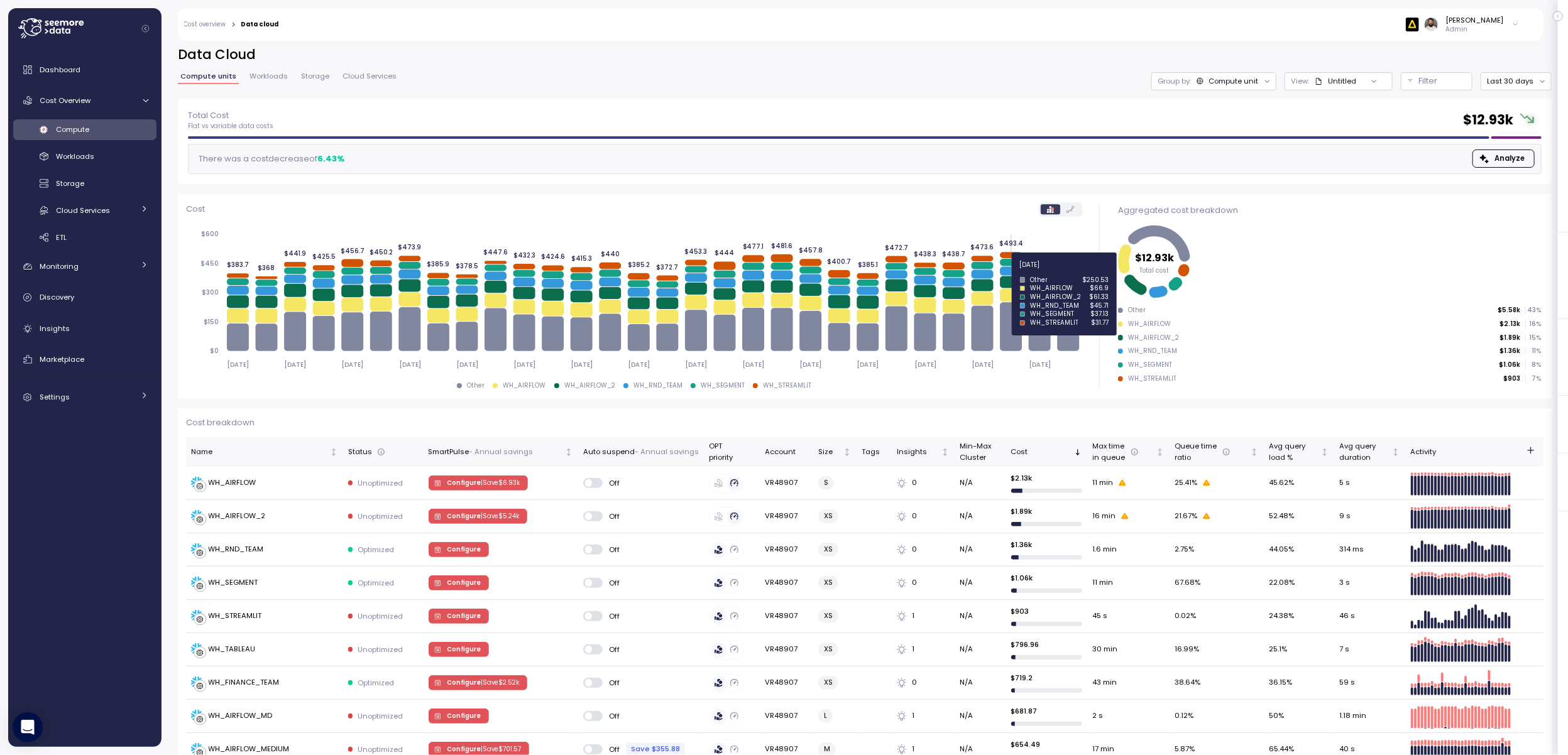
click at [1011, 271] on icon at bounding box center [1011, 271] width 22 height 8
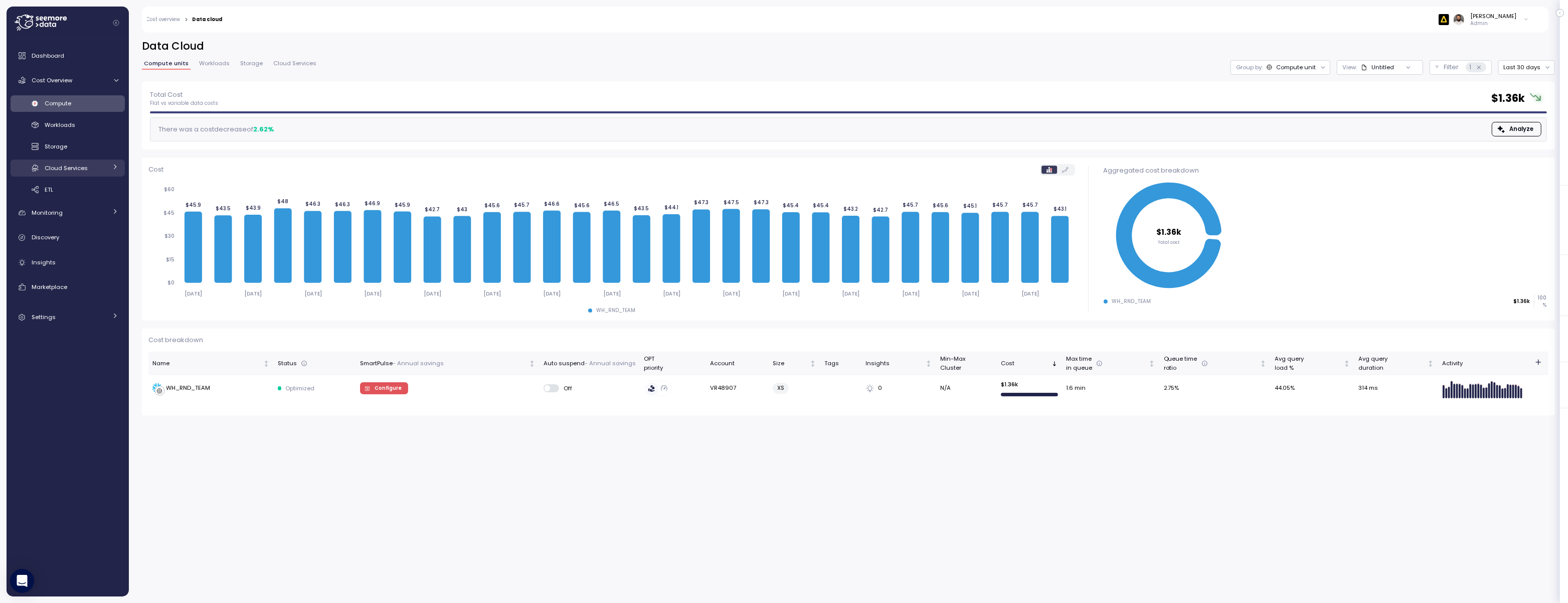
click at [77, 171] on span "Cloud Services" at bounding box center [66, 168] width 43 height 8
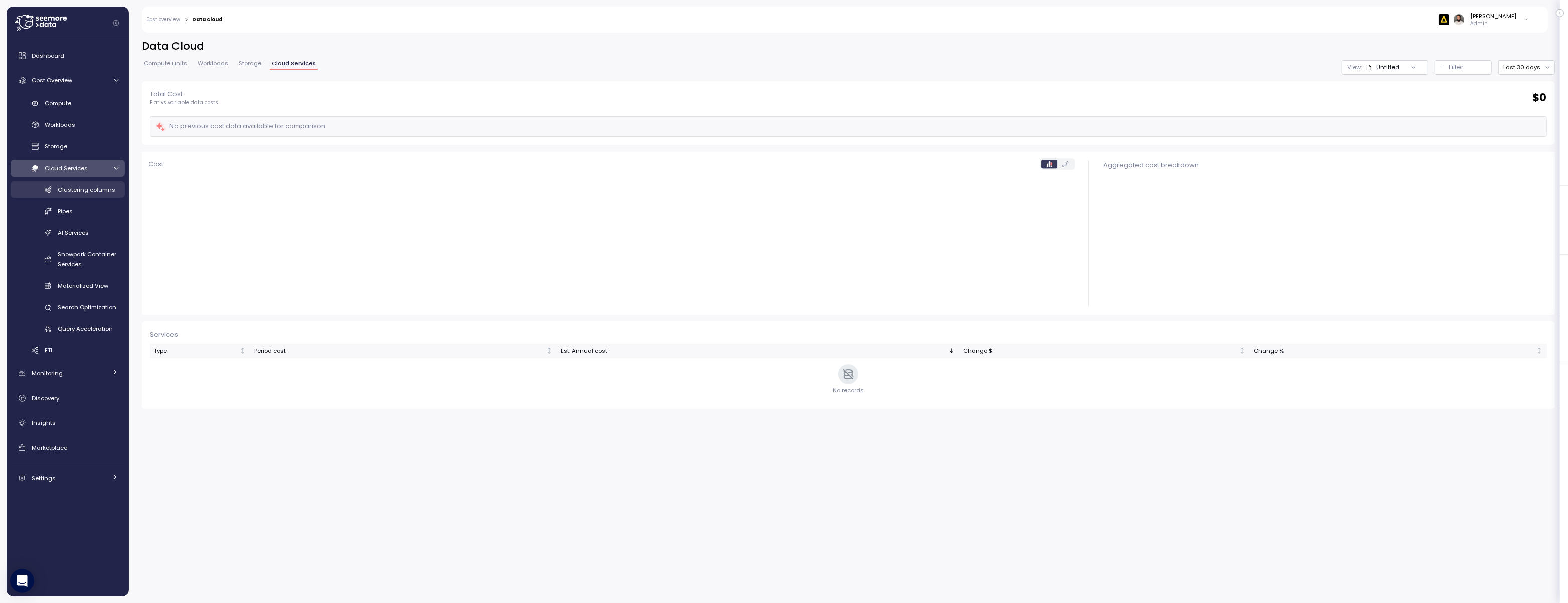
click at [95, 185] on div "Clustering columns" at bounding box center [88, 190] width 61 height 10
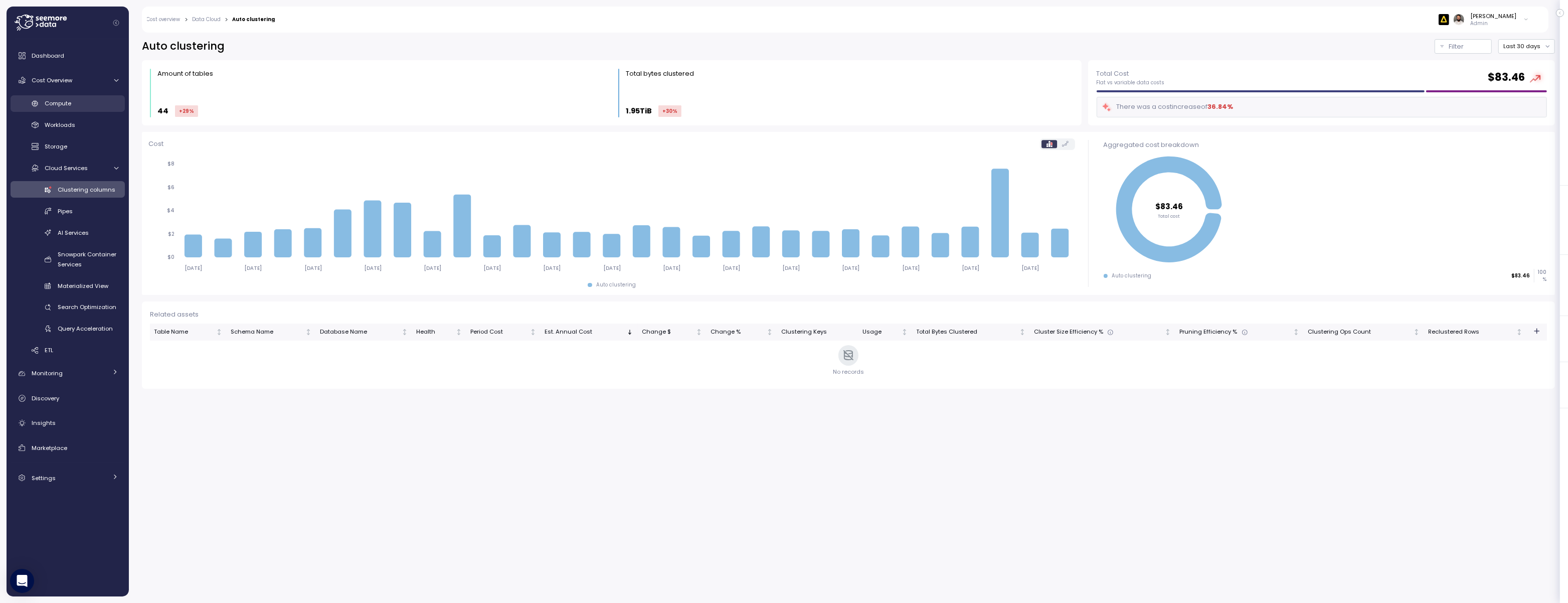
click at [68, 109] on link "Compute" at bounding box center [68, 103] width 114 height 17
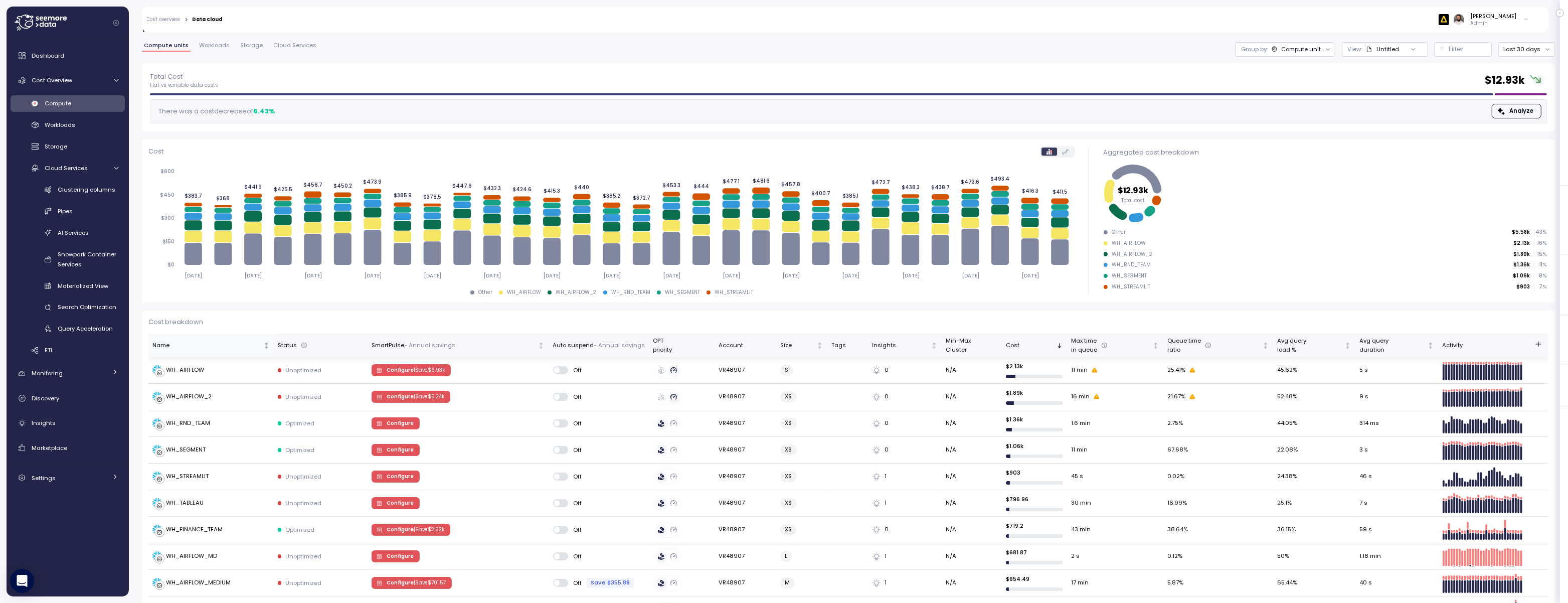
scroll to position [20, 0]
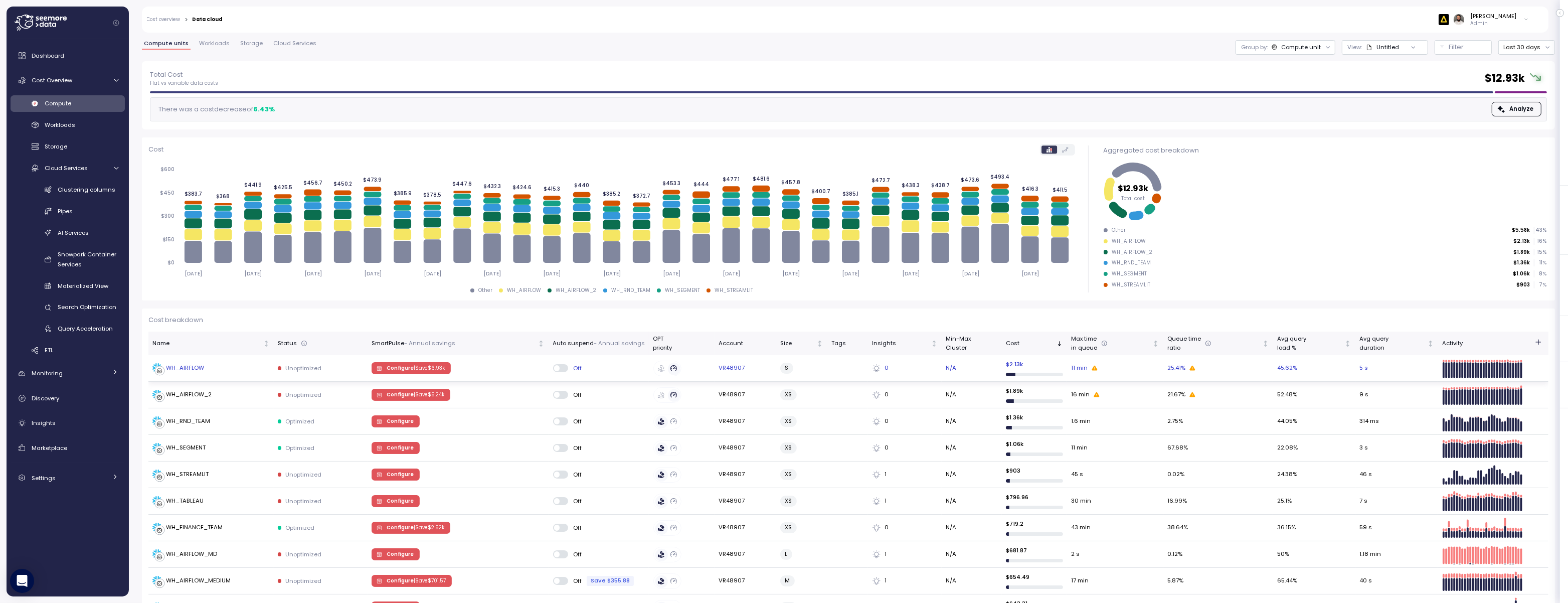
click at [232, 371] on div "WH_AIRFLOW" at bounding box center [211, 368] width 117 height 10
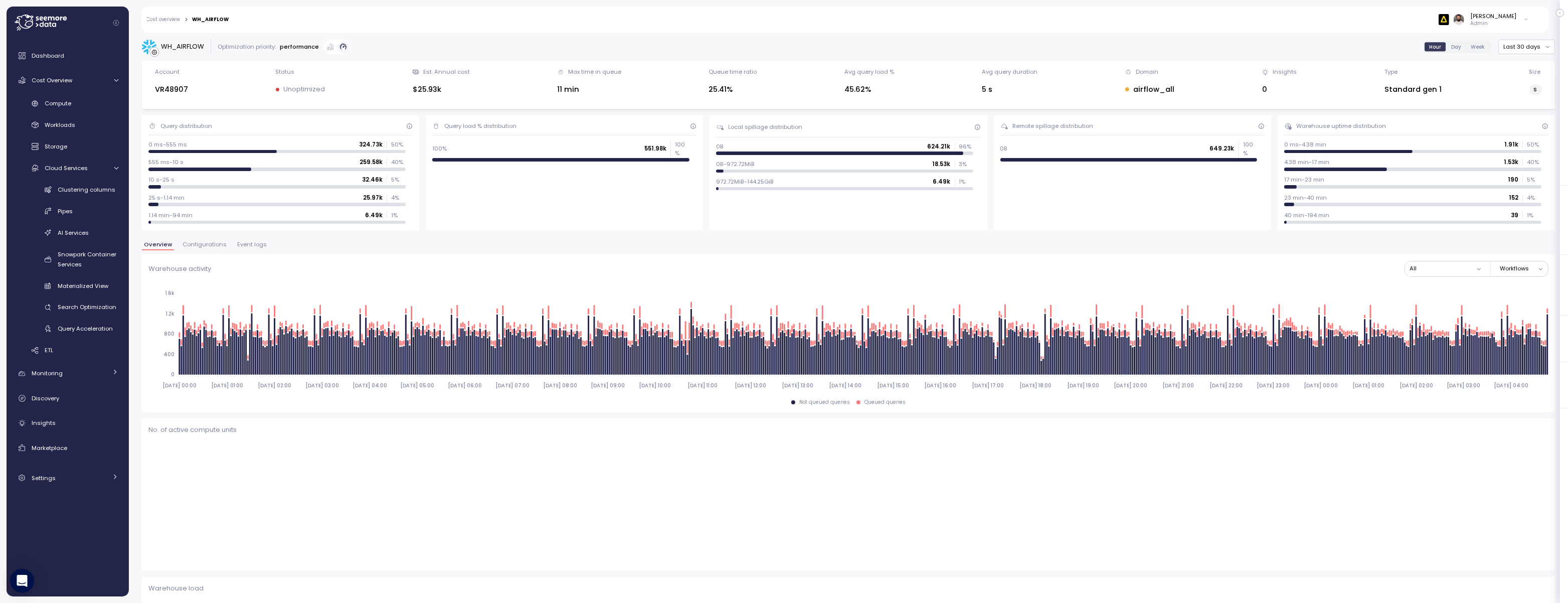
click at [218, 247] on span "Configurations" at bounding box center [205, 245] width 44 height 5
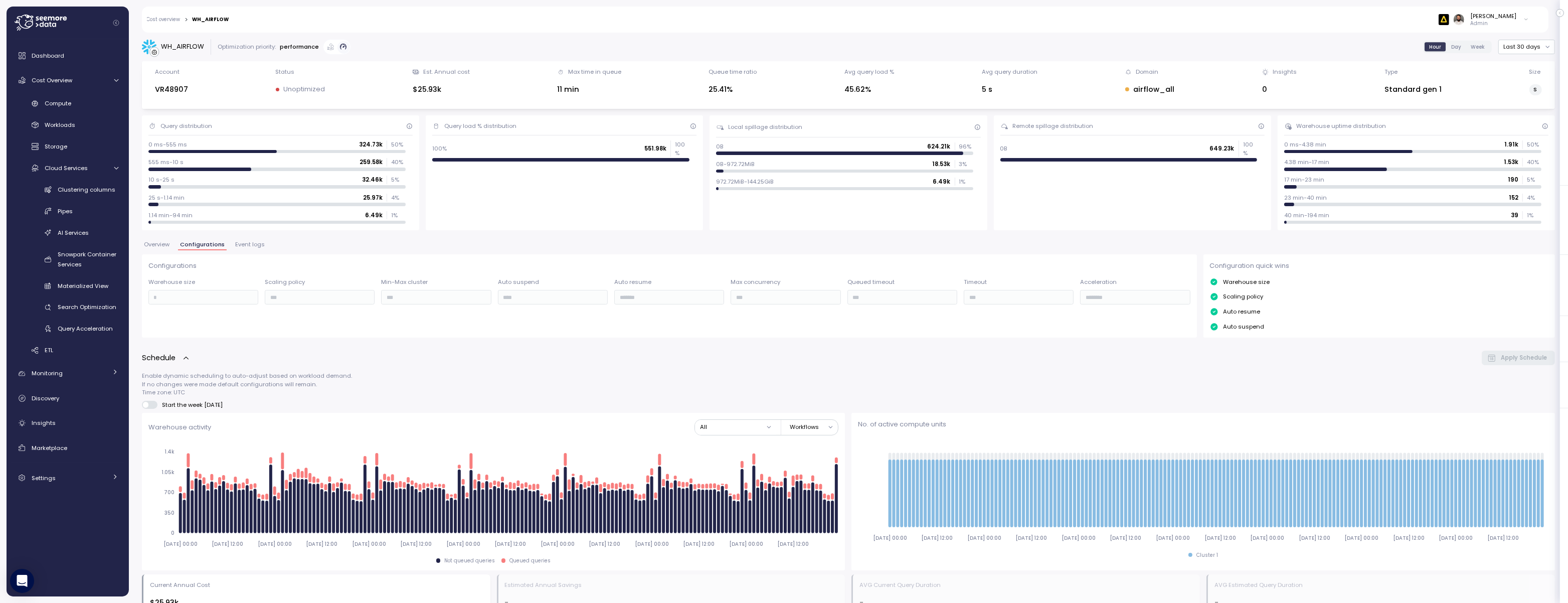
click at [175, 45] on div "WH_AIRFLOW" at bounding box center [182, 46] width 43 height 10
copy div "WH_AIRFLOW"
click at [44, 29] on icon at bounding box center [41, 23] width 52 height 16
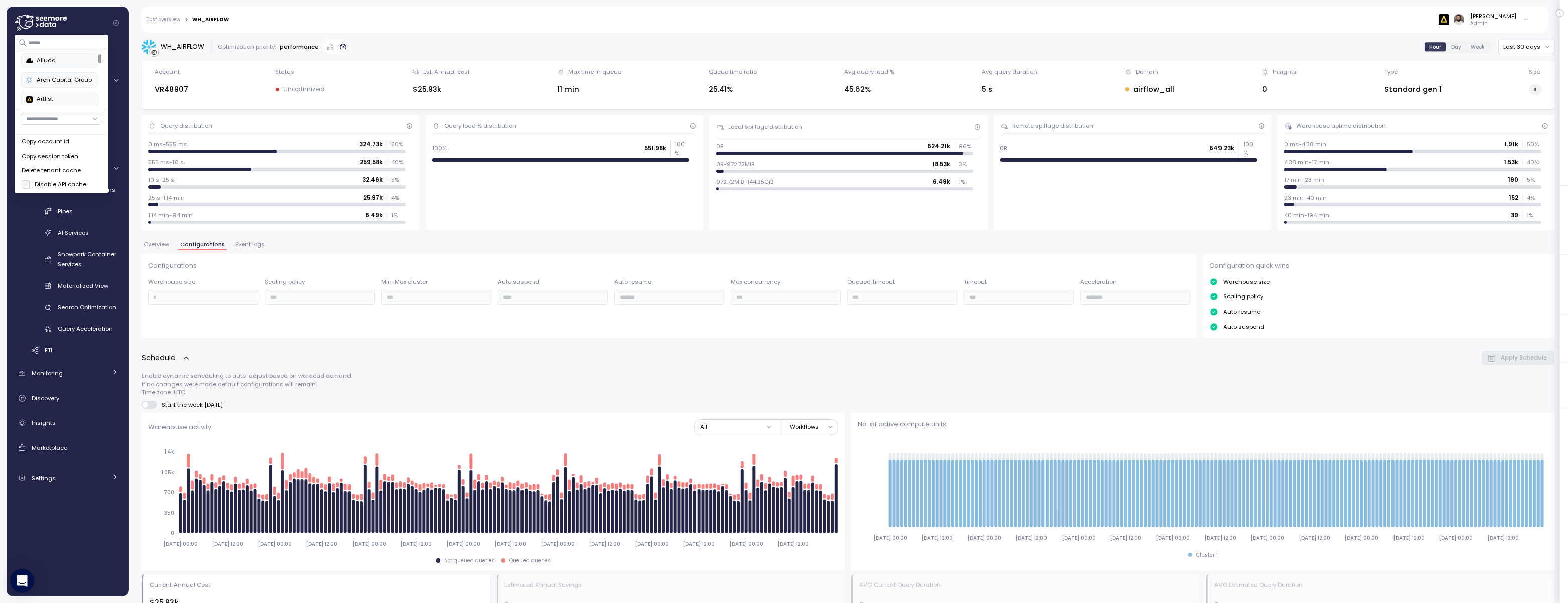
click at [45, 28] on icon at bounding box center [41, 23] width 52 height 16
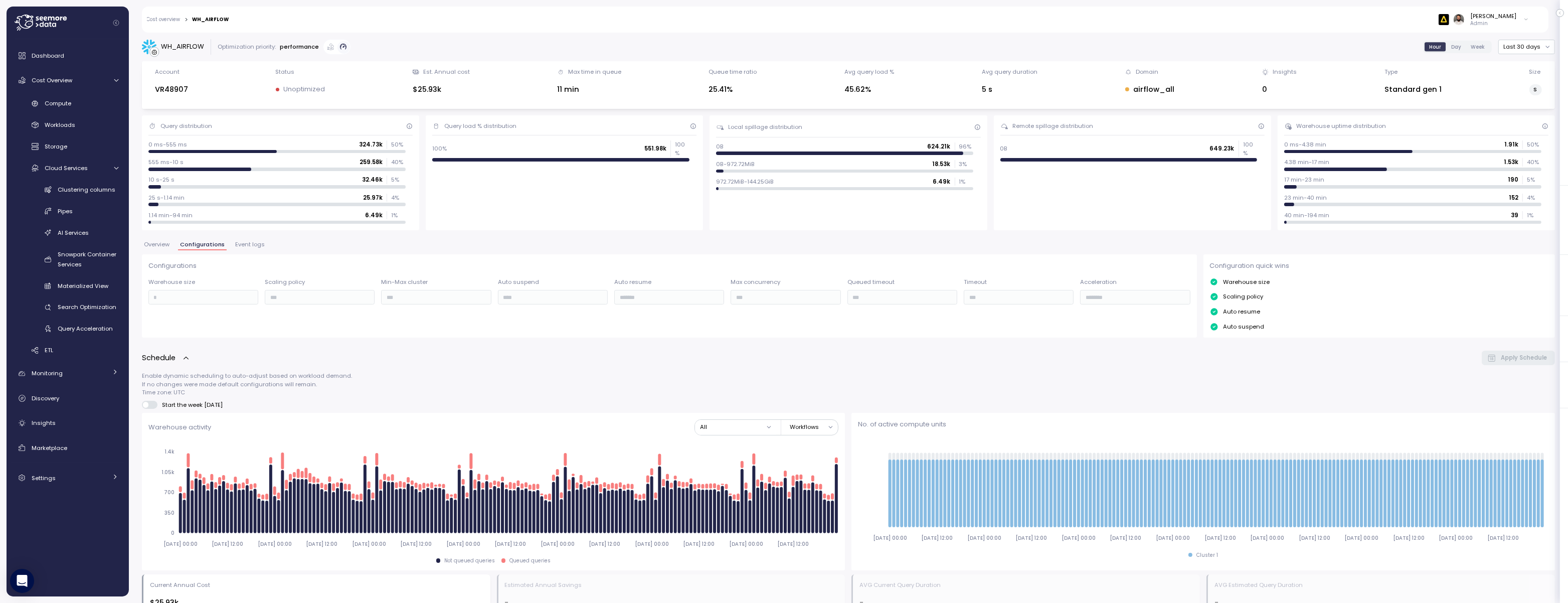
click at [44, 28] on icon at bounding box center [41, 23] width 52 height 16
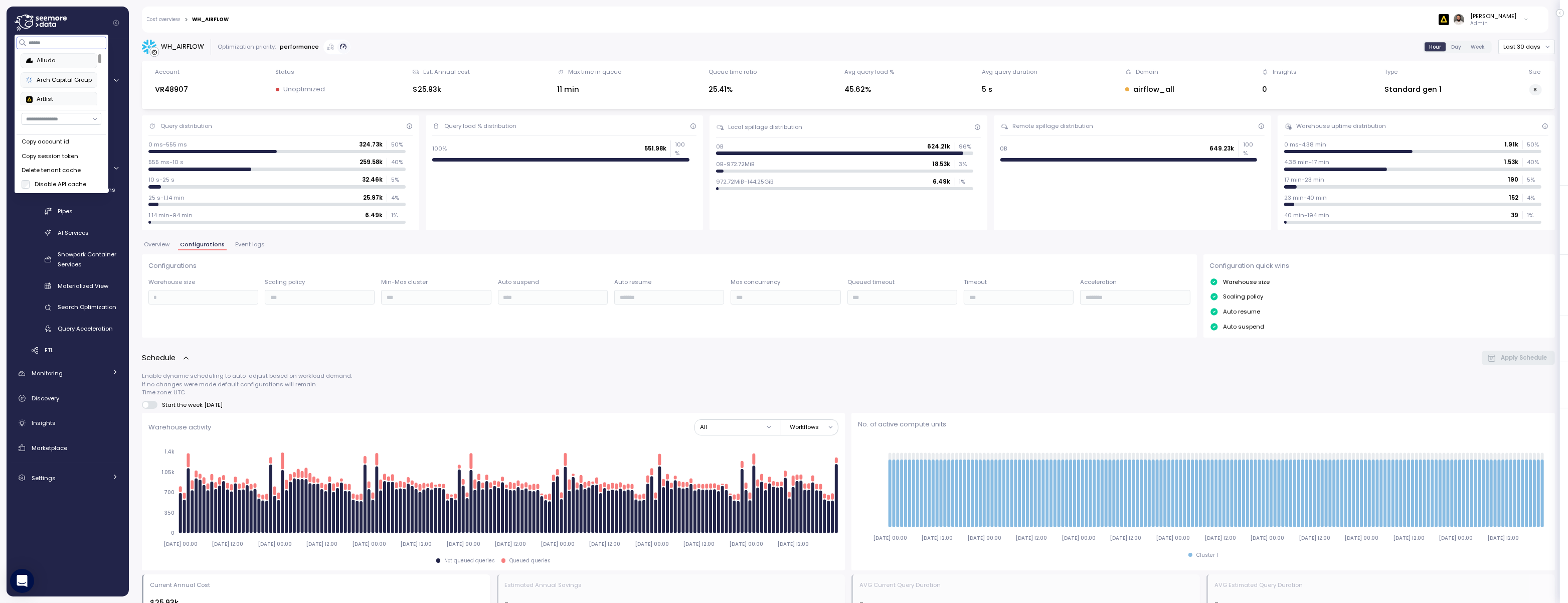
click at [55, 46] on input at bounding box center [62, 43] width 90 height 12
type input "*"
type input "***"
click at [21, 53] on button "PAGAYA" at bounding box center [52, 60] width 62 height 15
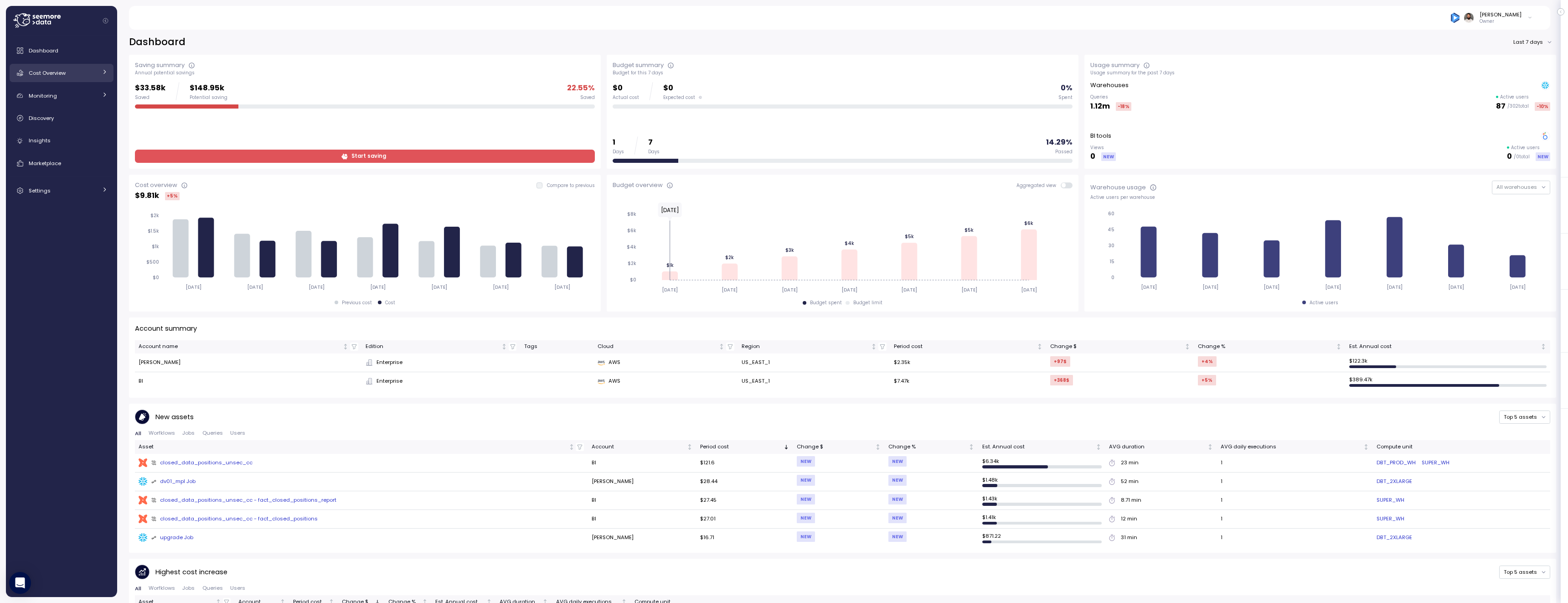
click at [70, 67] on link "Cost Overview" at bounding box center [61, 73] width 104 height 18
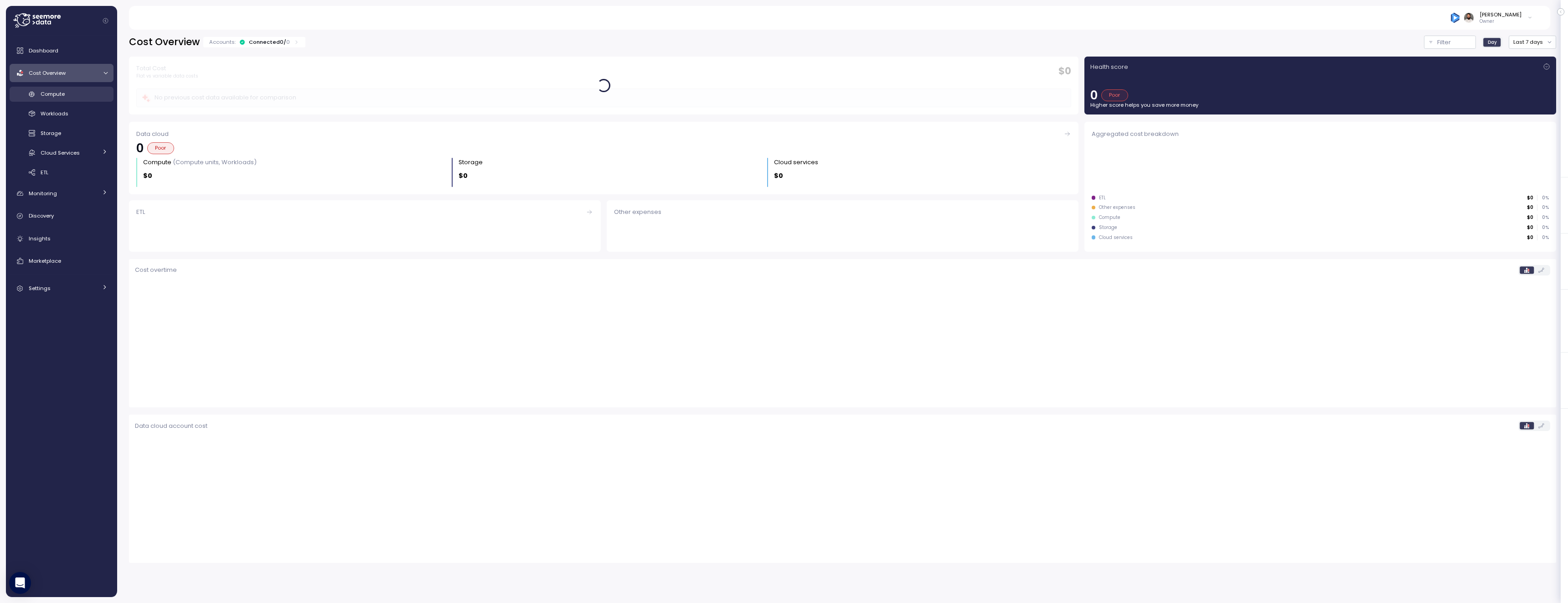
click at [71, 86] on link "Compute" at bounding box center [61, 94] width 104 height 15
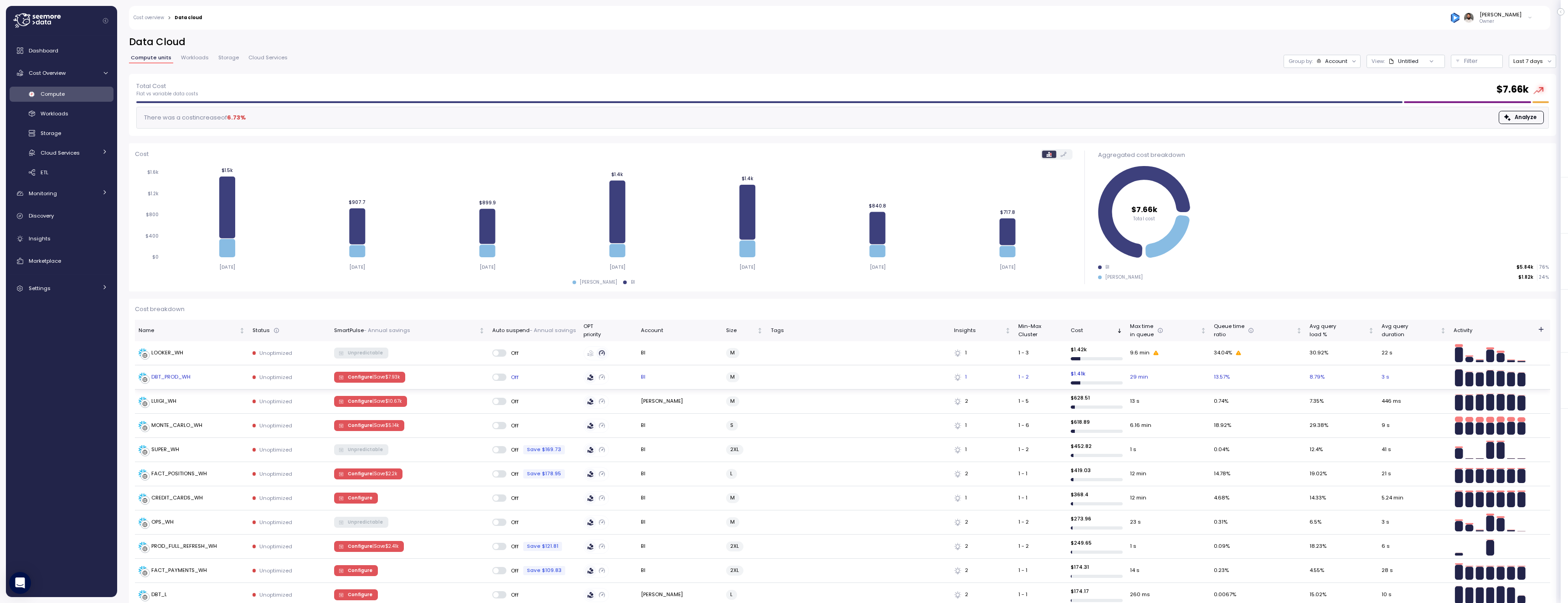
click at [1536, 381] on td at bounding box center [1541, 378] width 18 height 24
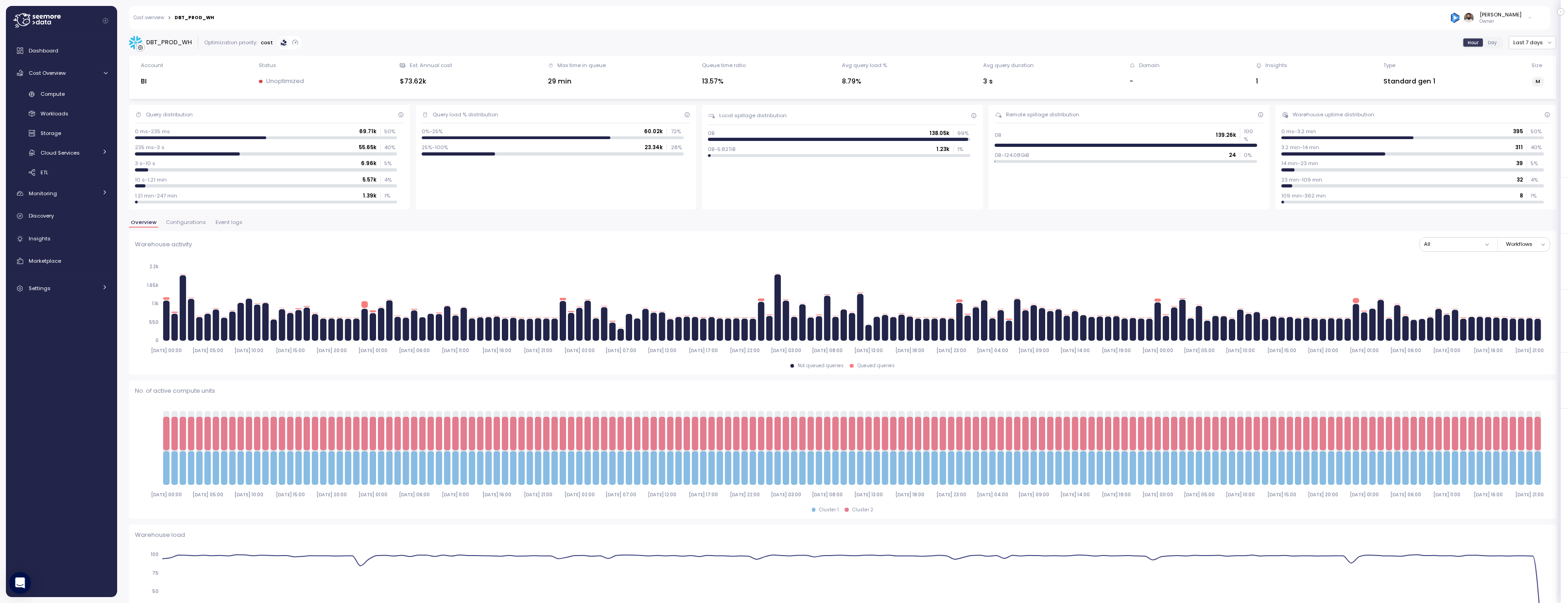
click at [190, 224] on span "Configurations" at bounding box center [186, 222] width 40 height 5
click at [189, 224] on span "Configurations" at bounding box center [186, 222] width 40 height 5
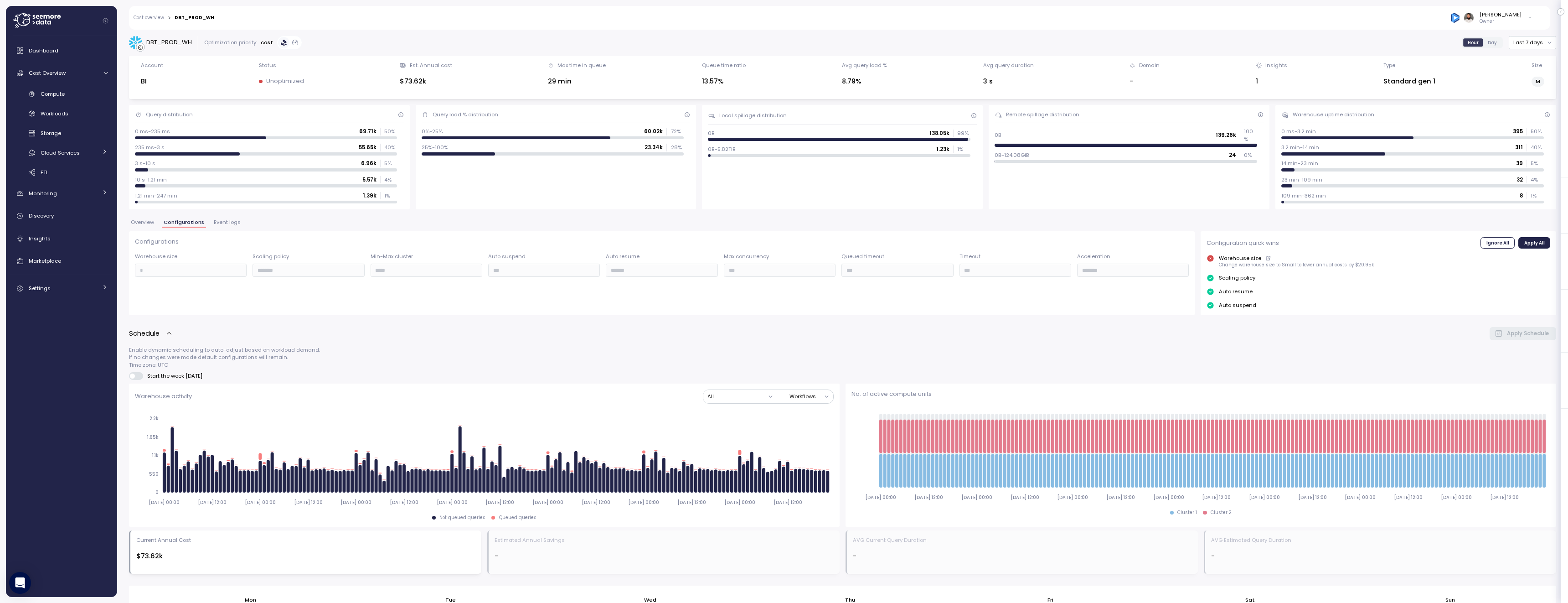
click at [152, 19] on link "Cost overview" at bounding box center [149, 17] width 30 height 4
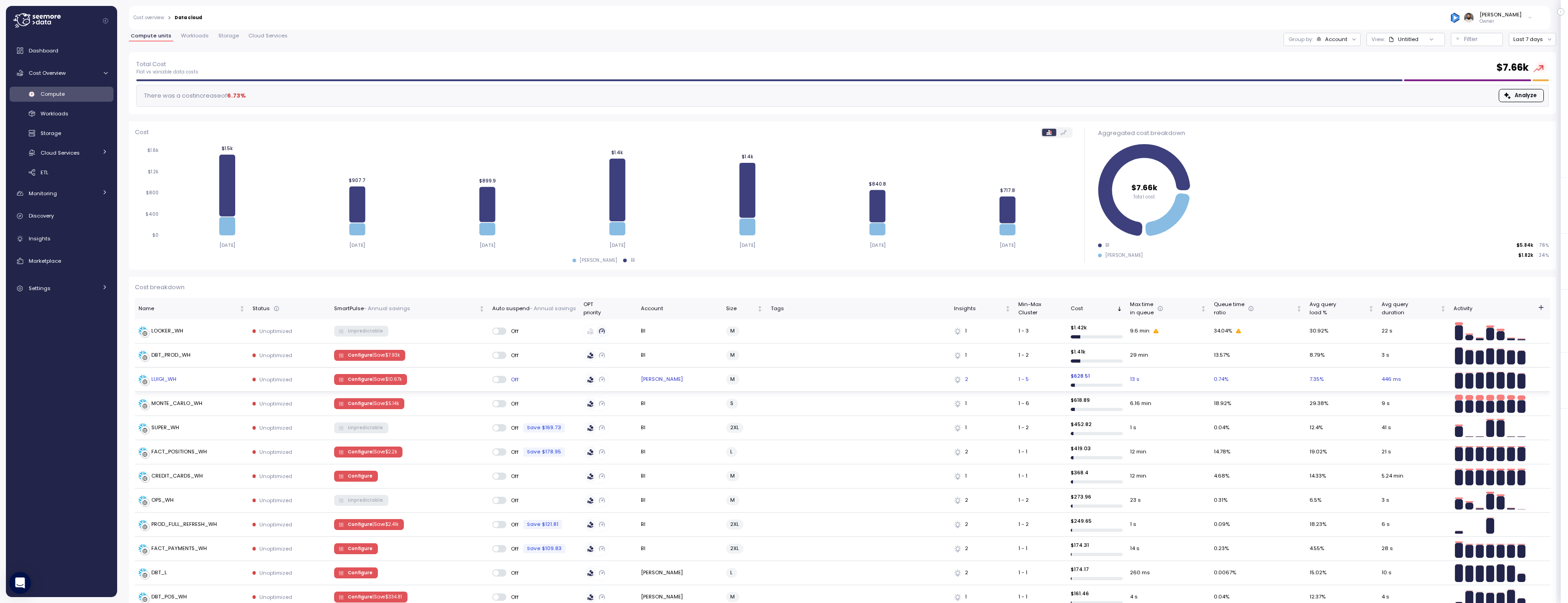
scroll to position [21, 0]
click at [209, 378] on div "LUIGI_WH" at bounding box center [192, 380] width 107 height 9
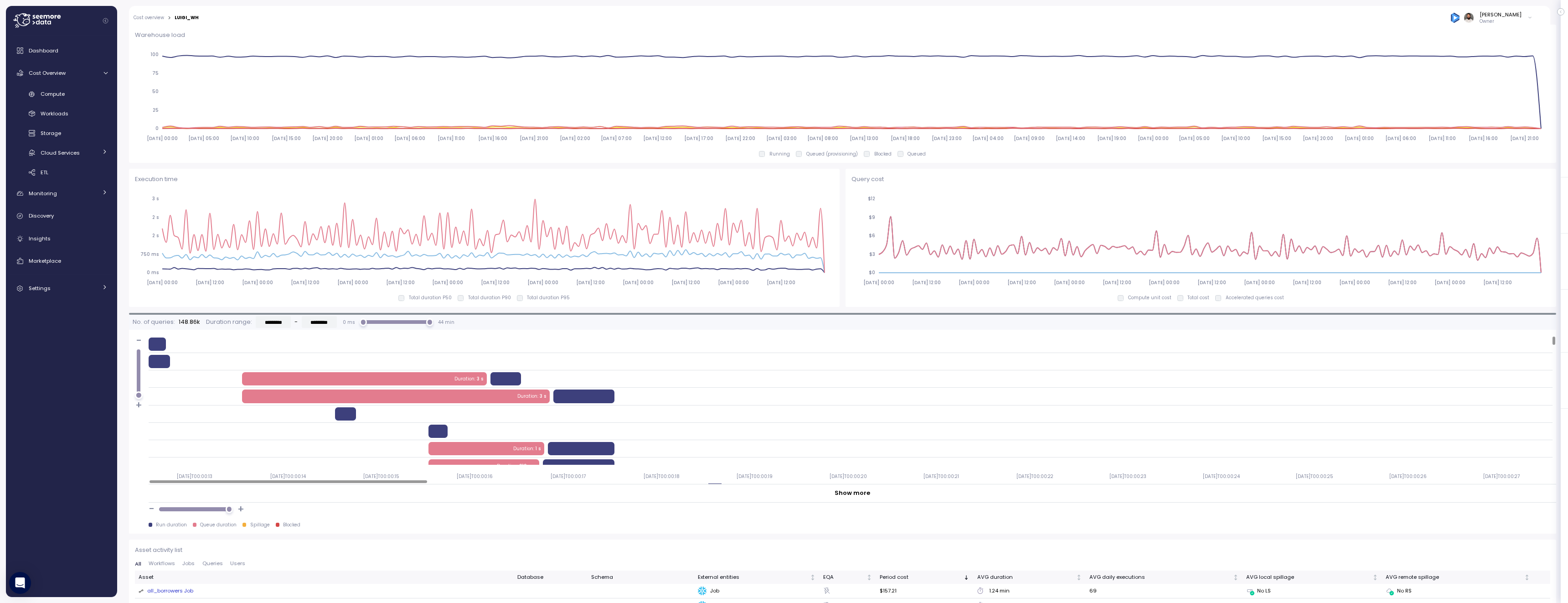
scroll to position [340, 0]
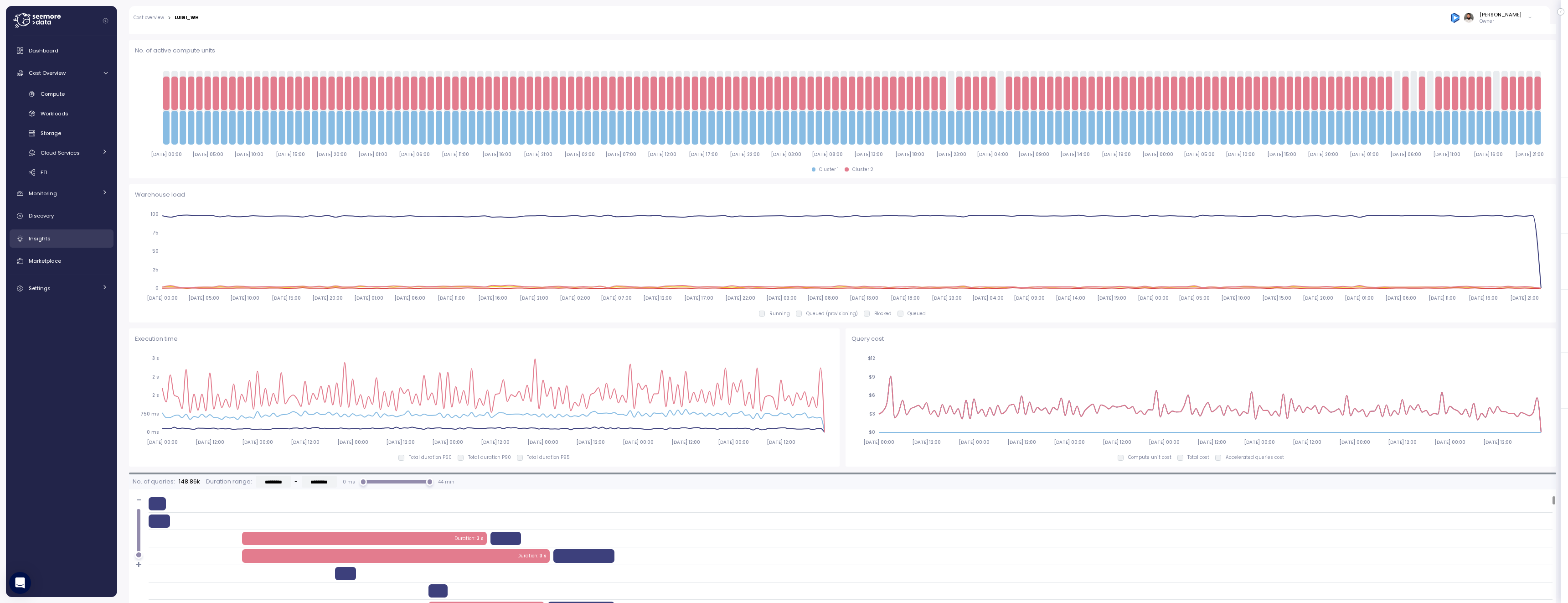
click at [67, 241] on div "Insights" at bounding box center [68, 238] width 79 height 9
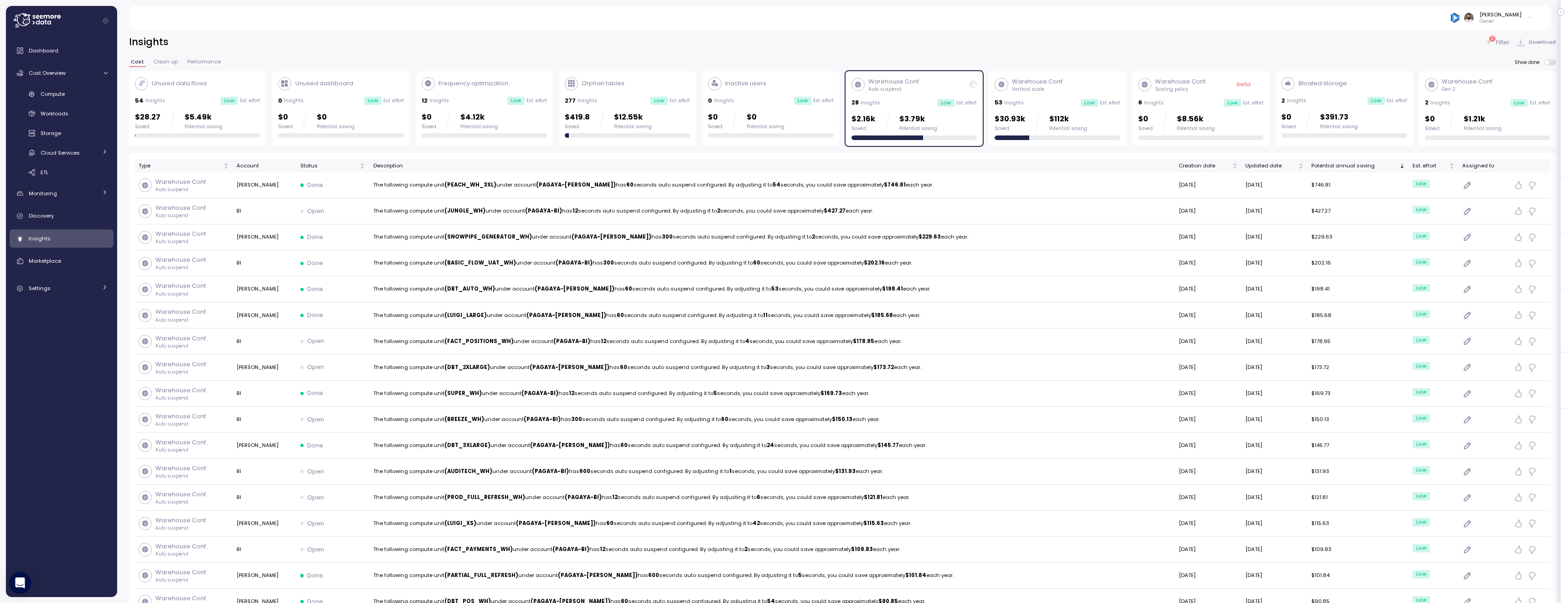
click at [857, 126] on div "Saved" at bounding box center [863, 129] width 24 height 6
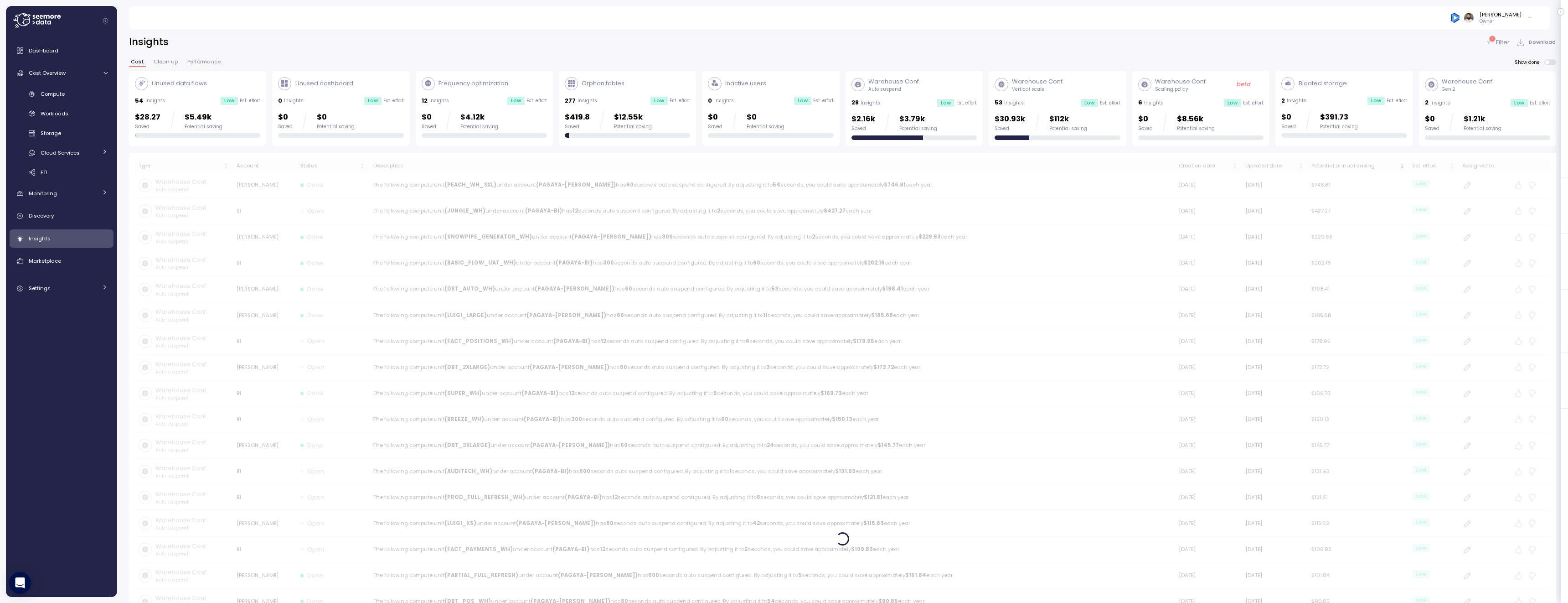
scroll to position [1, 0]
click at [1494, 117] on p "$1.21k" at bounding box center [1483, 118] width 38 height 12
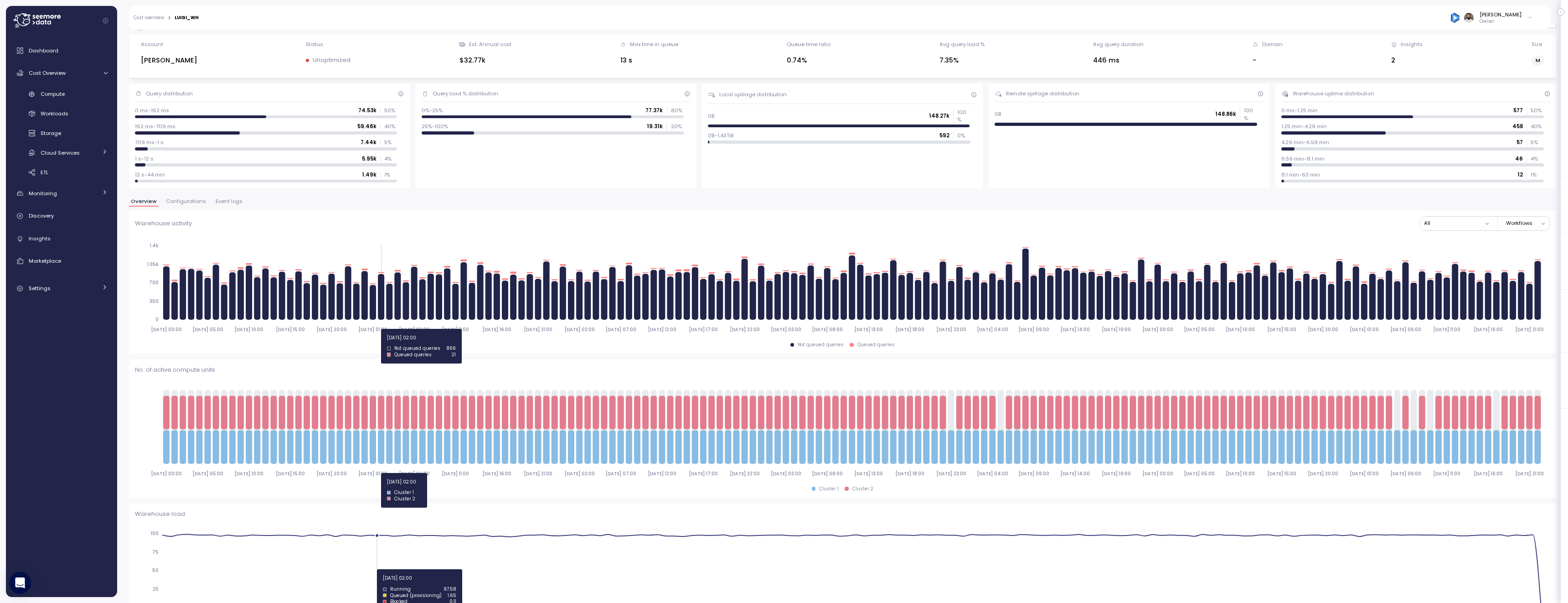
scroll to position [27, 0]
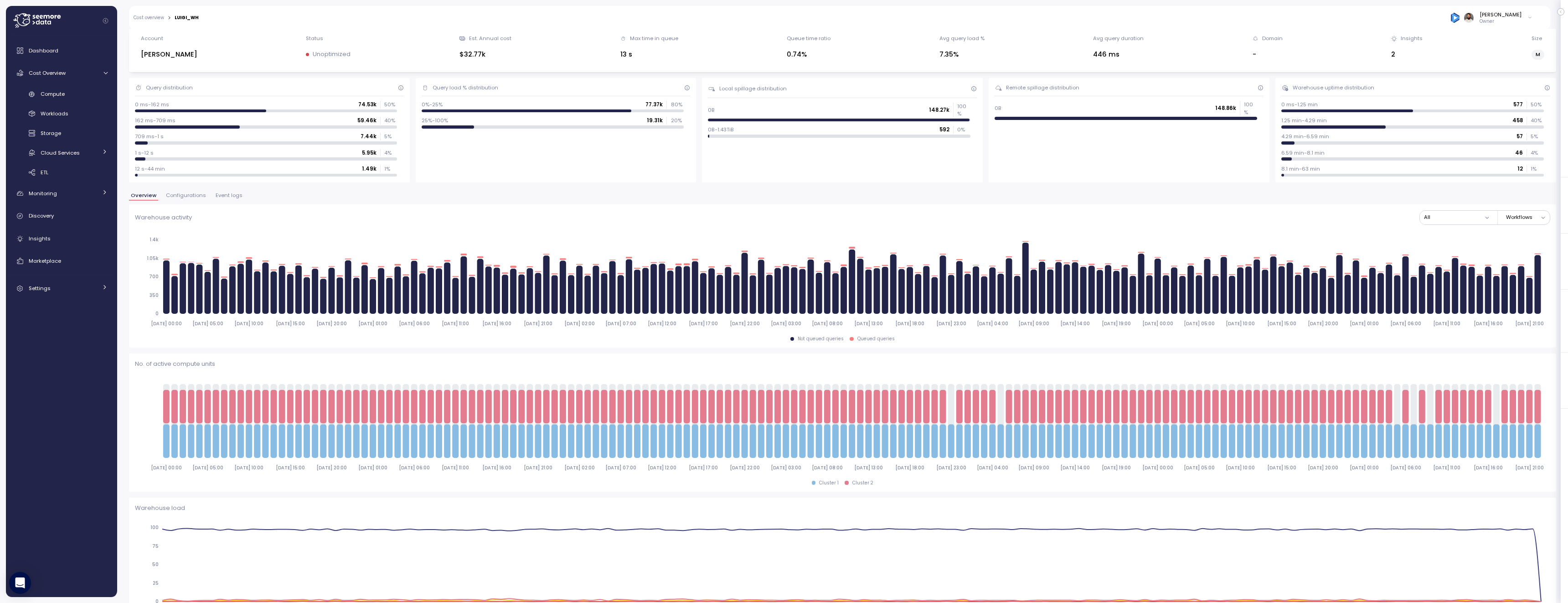
click at [171, 193] on span "Configurations" at bounding box center [186, 196] width 40 height 5
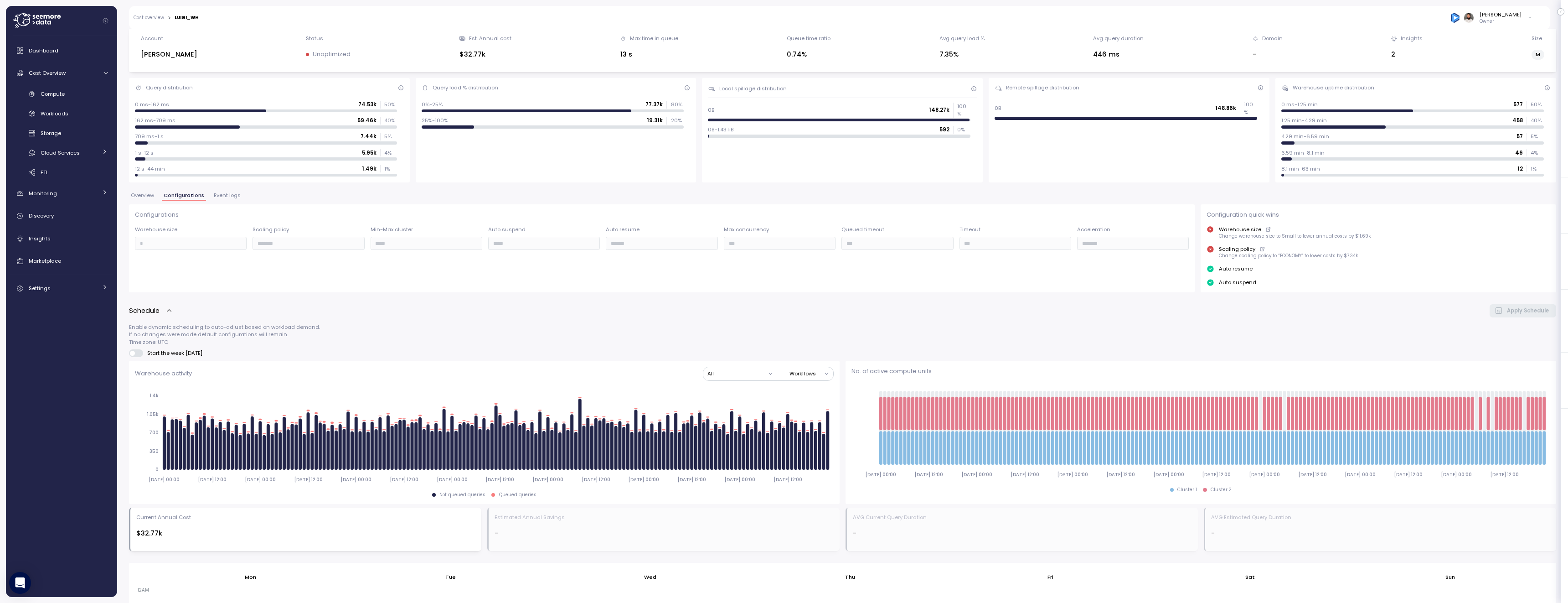
click at [147, 195] on span "Overview" at bounding box center [142, 196] width 23 height 5
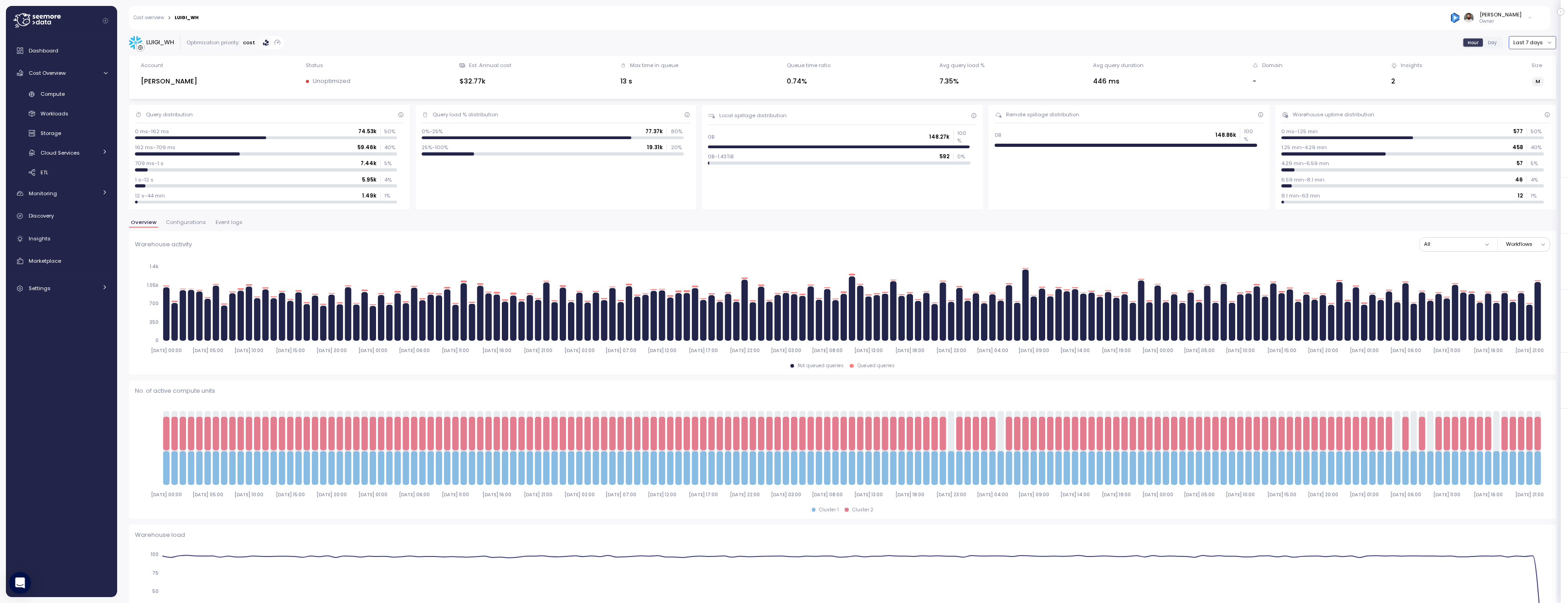
click at [1530, 44] on button "Last 7 days" at bounding box center [1533, 43] width 47 height 13
click at [1533, 111] on div "Last 30 days" at bounding box center [1536, 108] width 33 height 7
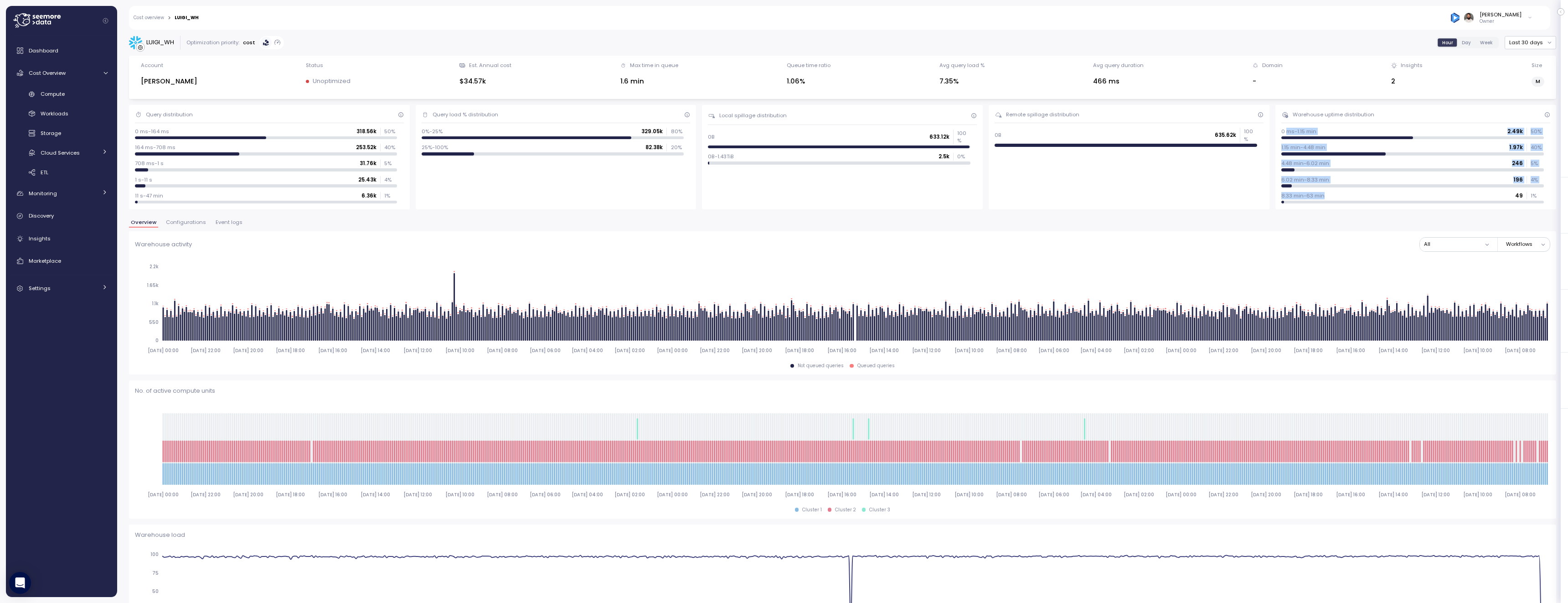
drag, startPoint x: 1298, startPoint y: 149, endPoint x: 1352, endPoint y: 194, distance: 70.3
click at [1354, 194] on div "0 ms-1.15 min 2.49k 50 % 1.15 min-4.48 min 1.97k 40 % 4.48 min-6.02 min 246 5 %…" at bounding box center [1416, 166] width 269 height 76
click at [1353, 196] on div "8.33 min-63 min 49 1 %" at bounding box center [1412, 196] width 262 height 7
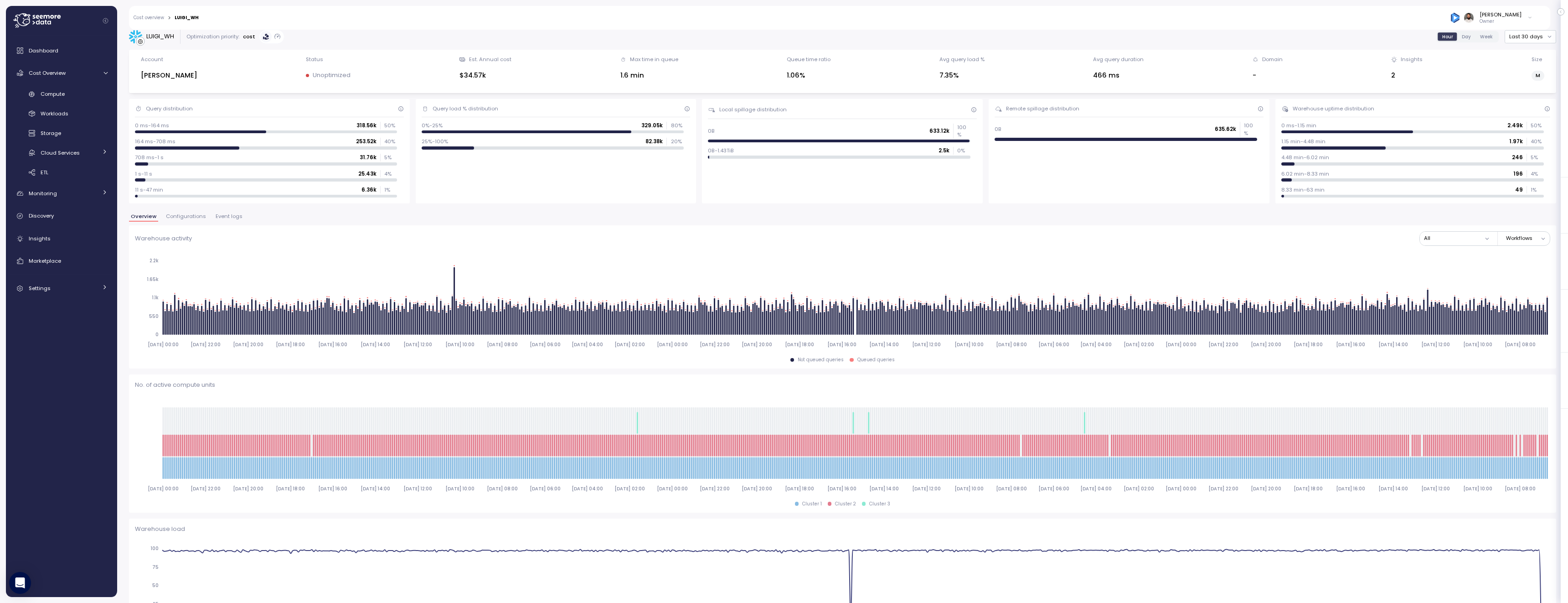
scroll to position [5, 0]
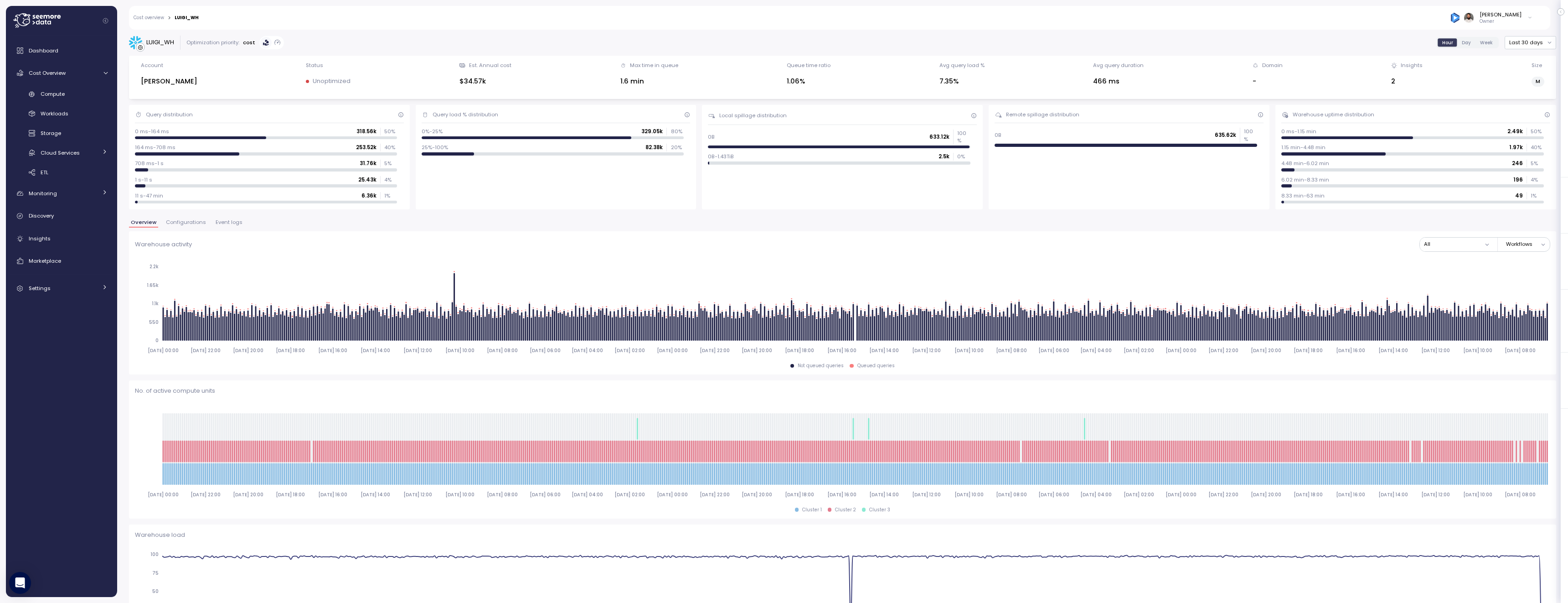
scroll to position [5, 0]
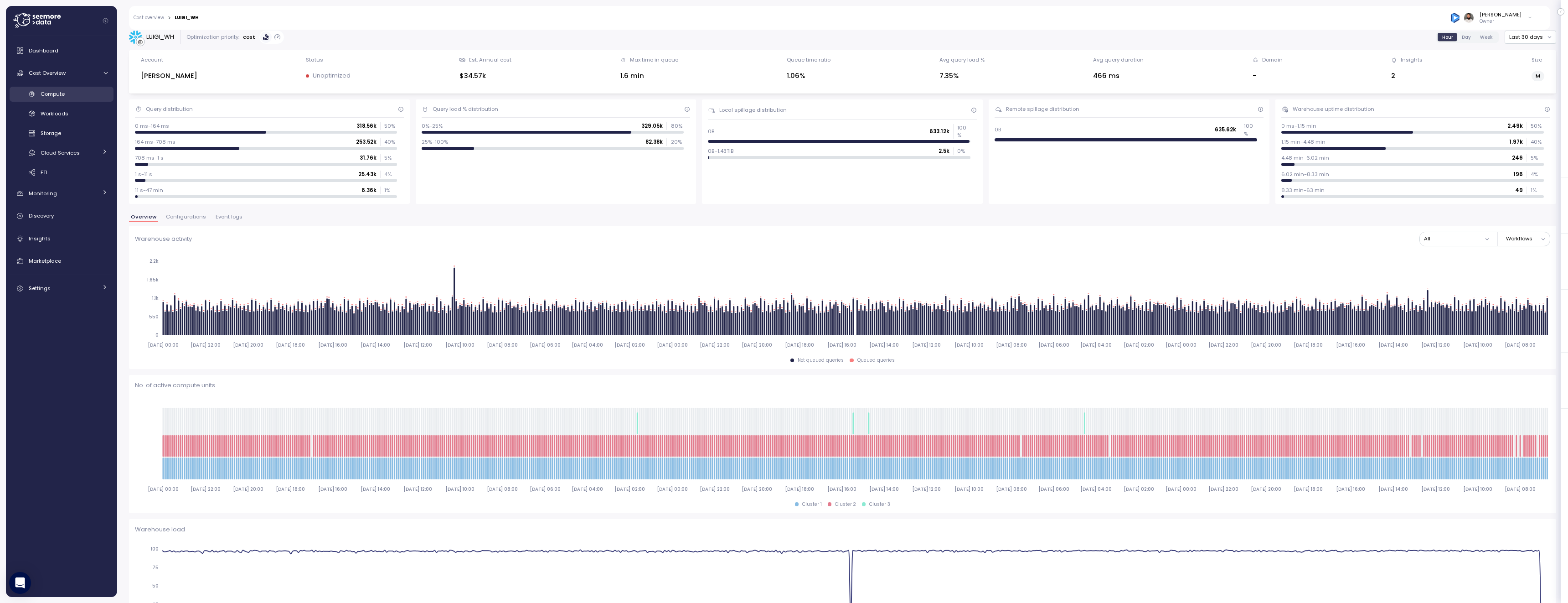
click at [80, 88] on link "Compute" at bounding box center [61, 94] width 104 height 15
click at [74, 94] on div "Compute" at bounding box center [74, 94] width 67 height 9
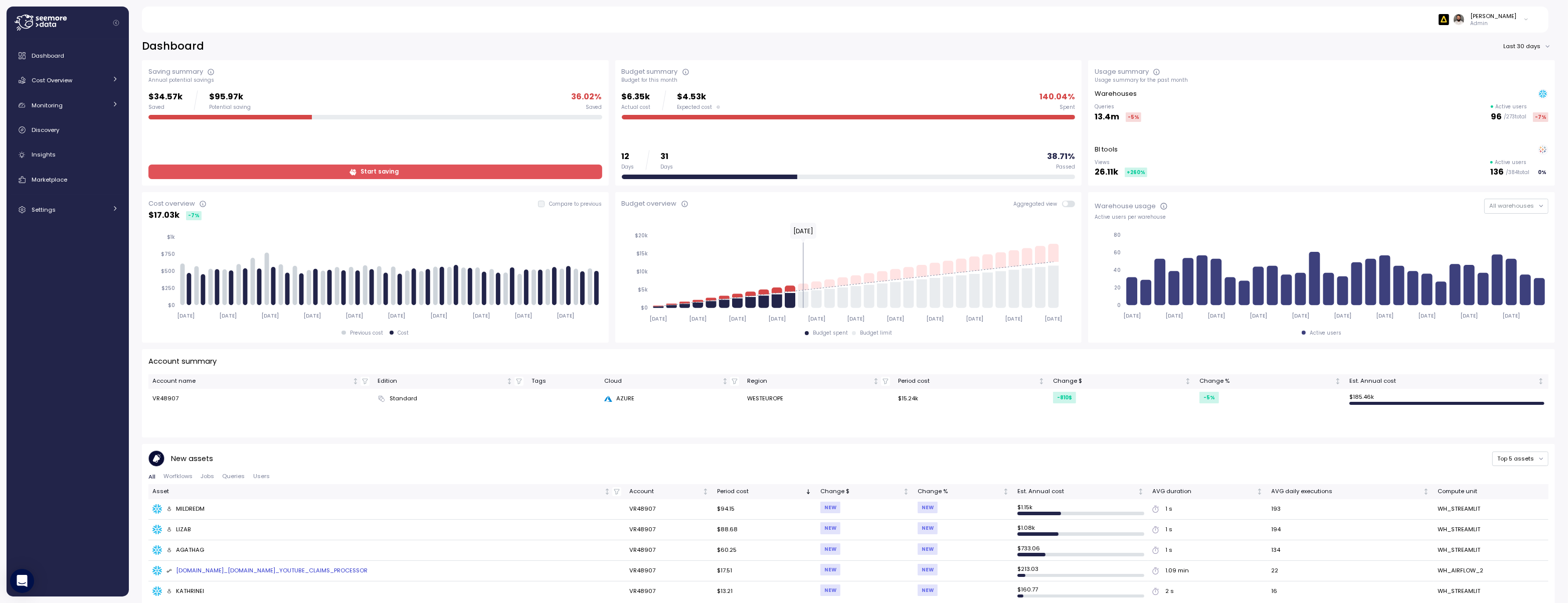
click at [108, 90] on div "Dashboard Cost Overview Compute Workloads Storage Cloud Services Clustering col…" at bounding box center [68, 133] width 114 height 174
click at [101, 80] on div "Cost Overview" at bounding box center [69, 80] width 75 height 10
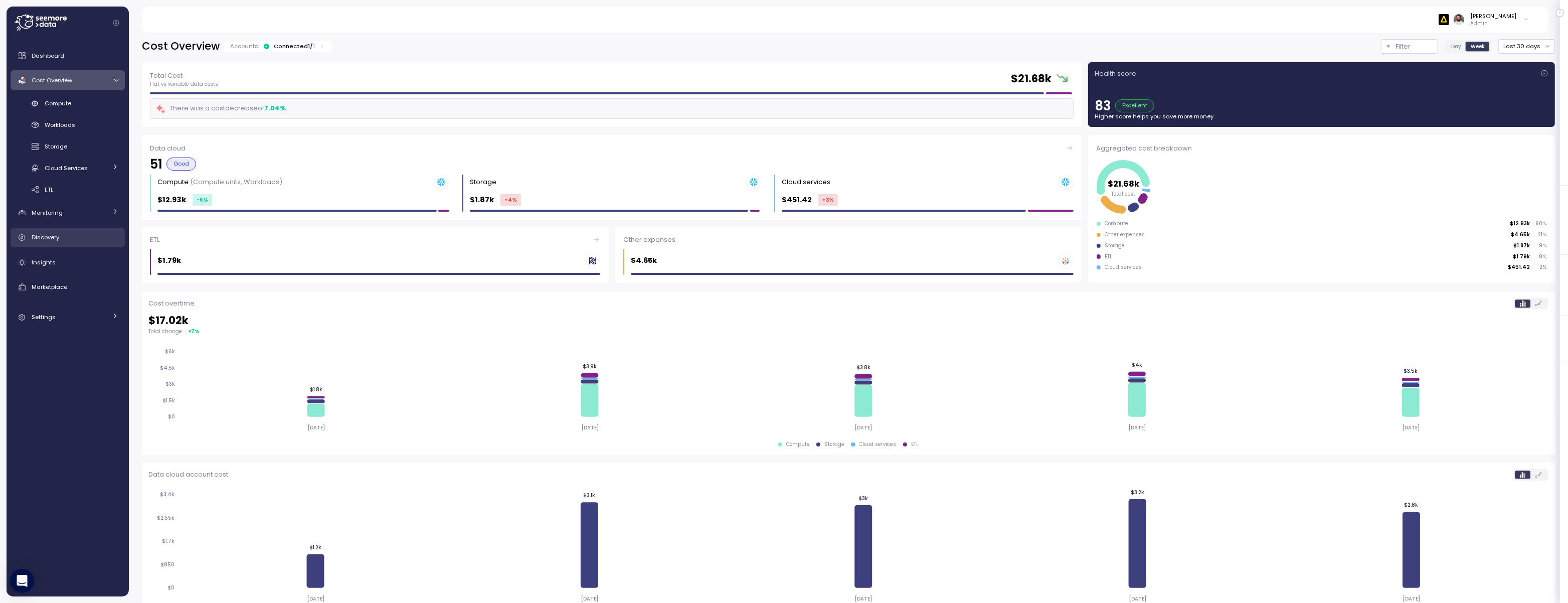
click at [58, 239] on span "Discovery" at bounding box center [45, 237] width 27 height 8
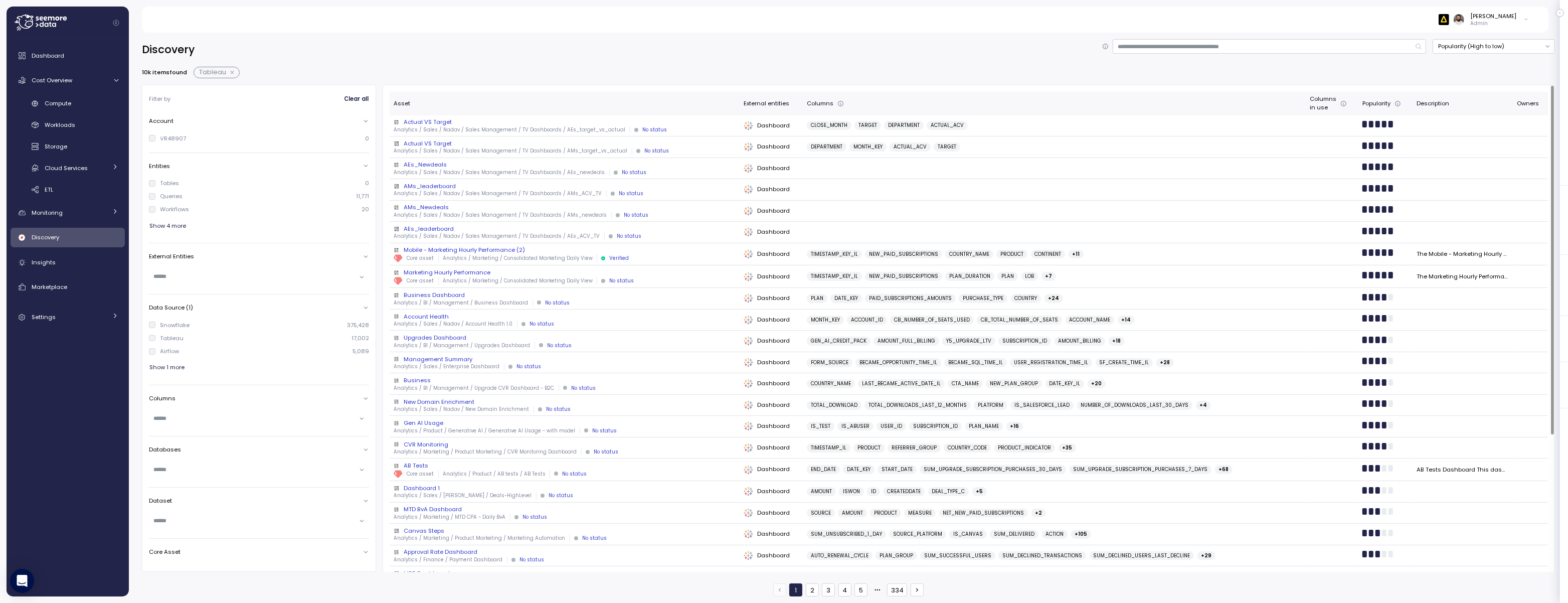
click at [654, 153] on div "Analytics / Sales / Nadav / Sales Management / TV Dashboards / AMs_target_vs_ac…" at bounding box center [564, 151] width 341 height 7
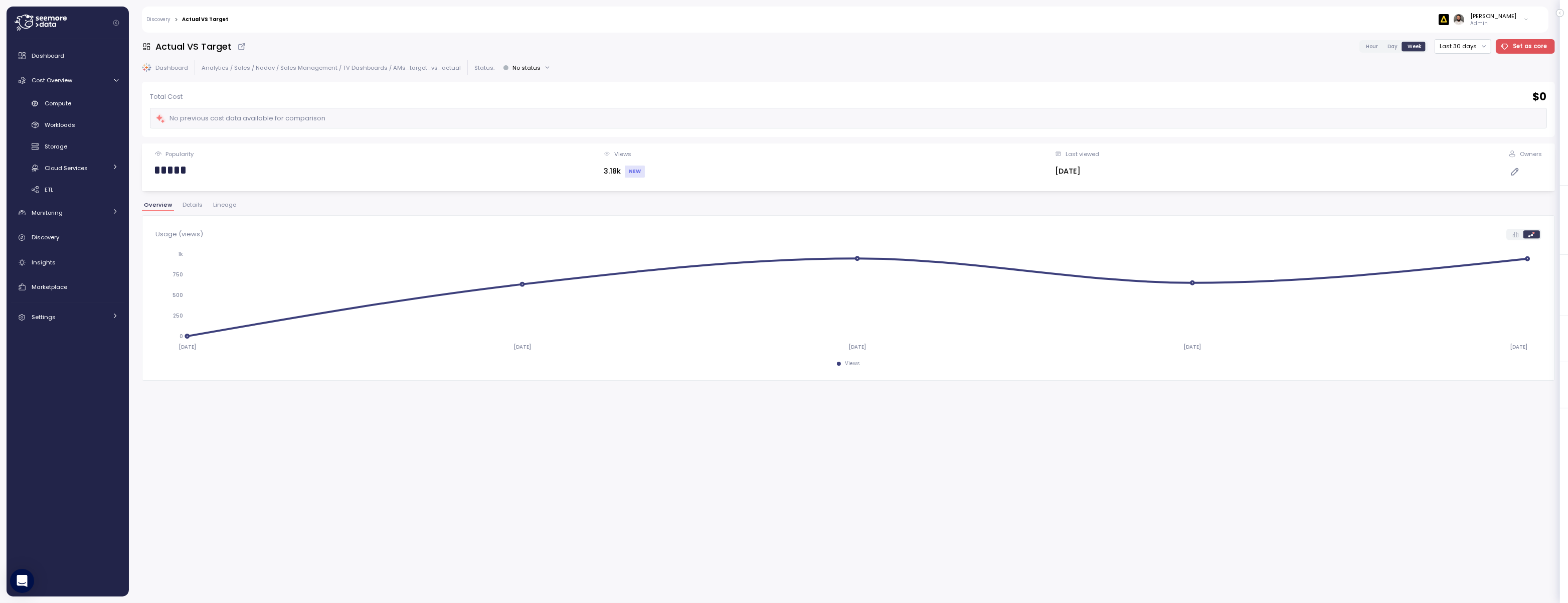
click at [216, 208] on span "Lineage" at bounding box center [224, 205] width 23 height 5
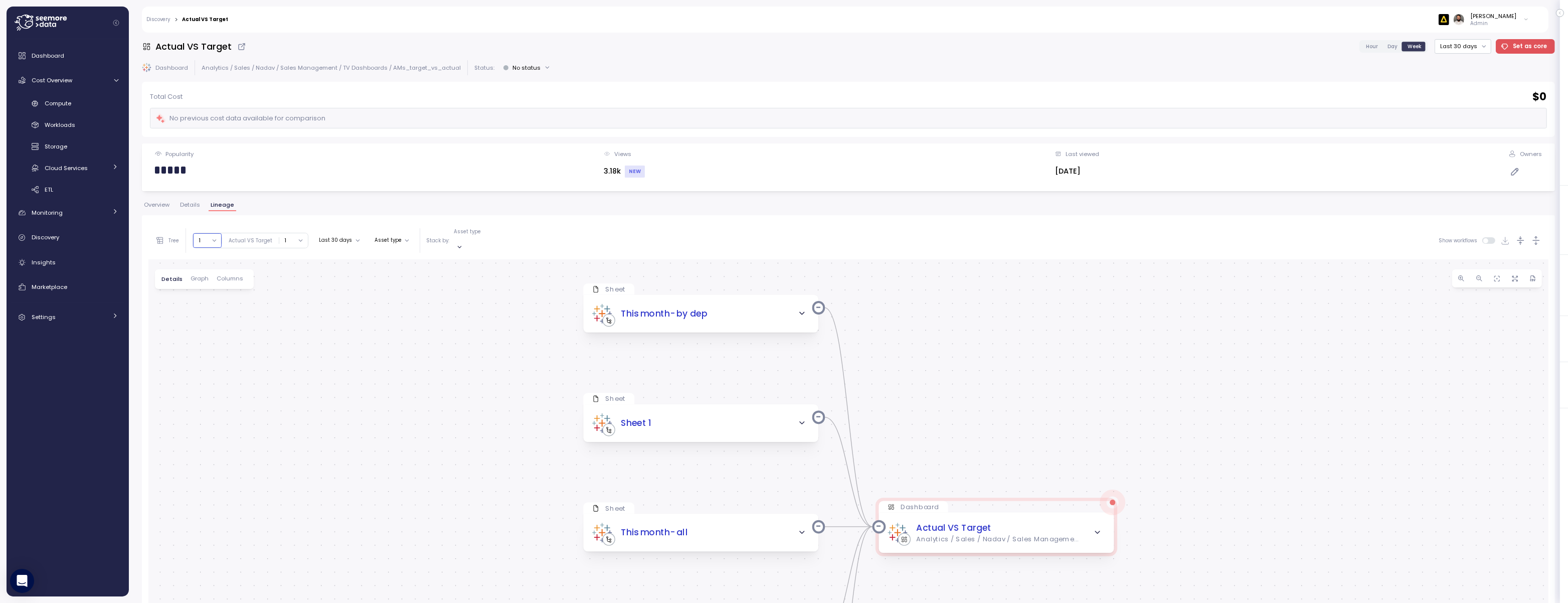
click at [211, 241] on button "1" at bounding box center [207, 241] width 29 height 15
click at [208, 316] on div "4" at bounding box center [207, 322] width 29 height 13
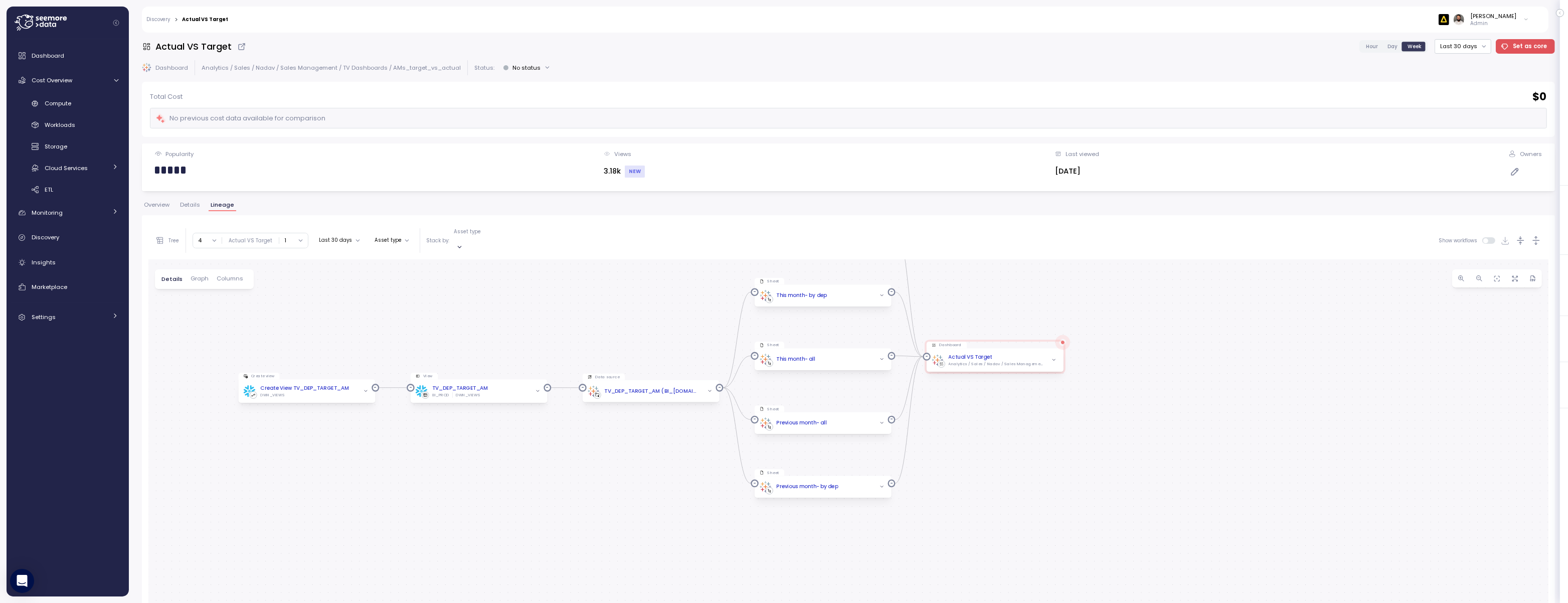
drag, startPoint x: 206, startPoint y: 468, endPoint x: 234, endPoint y: 332, distance: 138.9
click at [234, 332] on div "Sheet This month- by dep Dashboard Actual VS Target Analytics / Sales / Nadav /…" at bounding box center [848, 523] width 1400 height 527
click at [169, 17] on link "Discovery" at bounding box center [158, 19] width 23 height 5
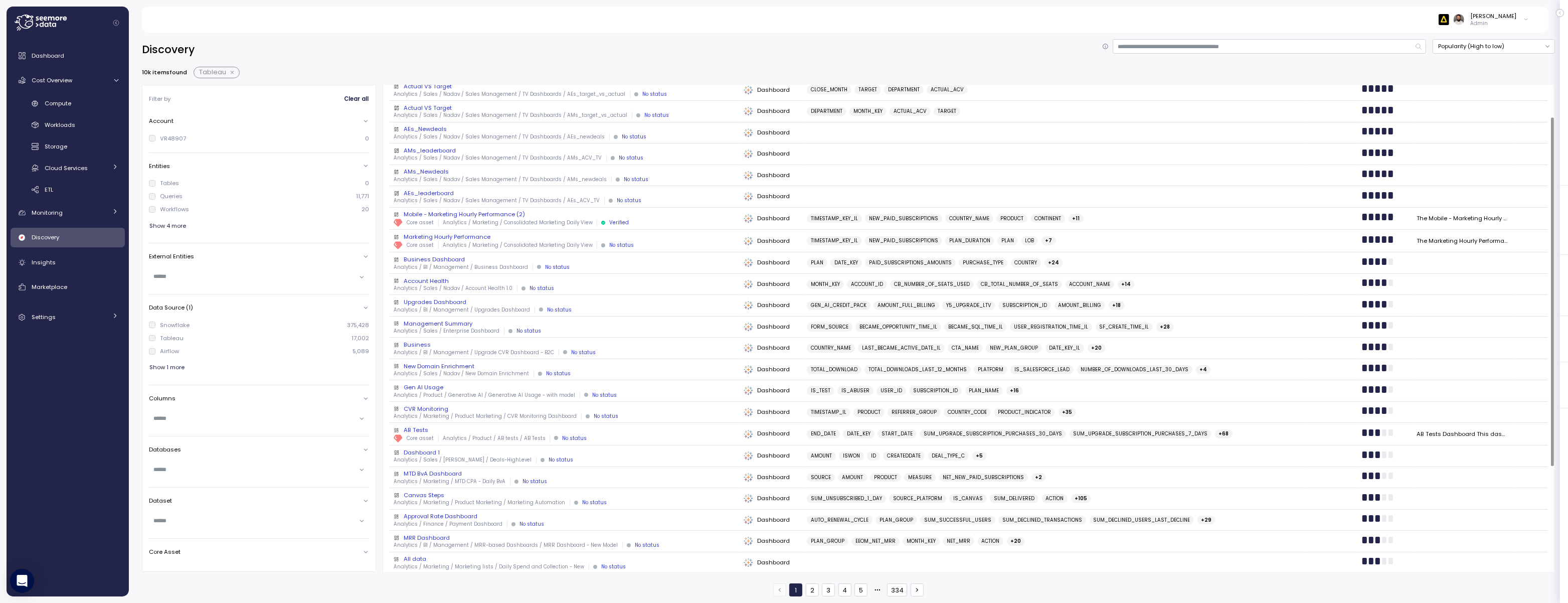
scroll to position [57, 0]
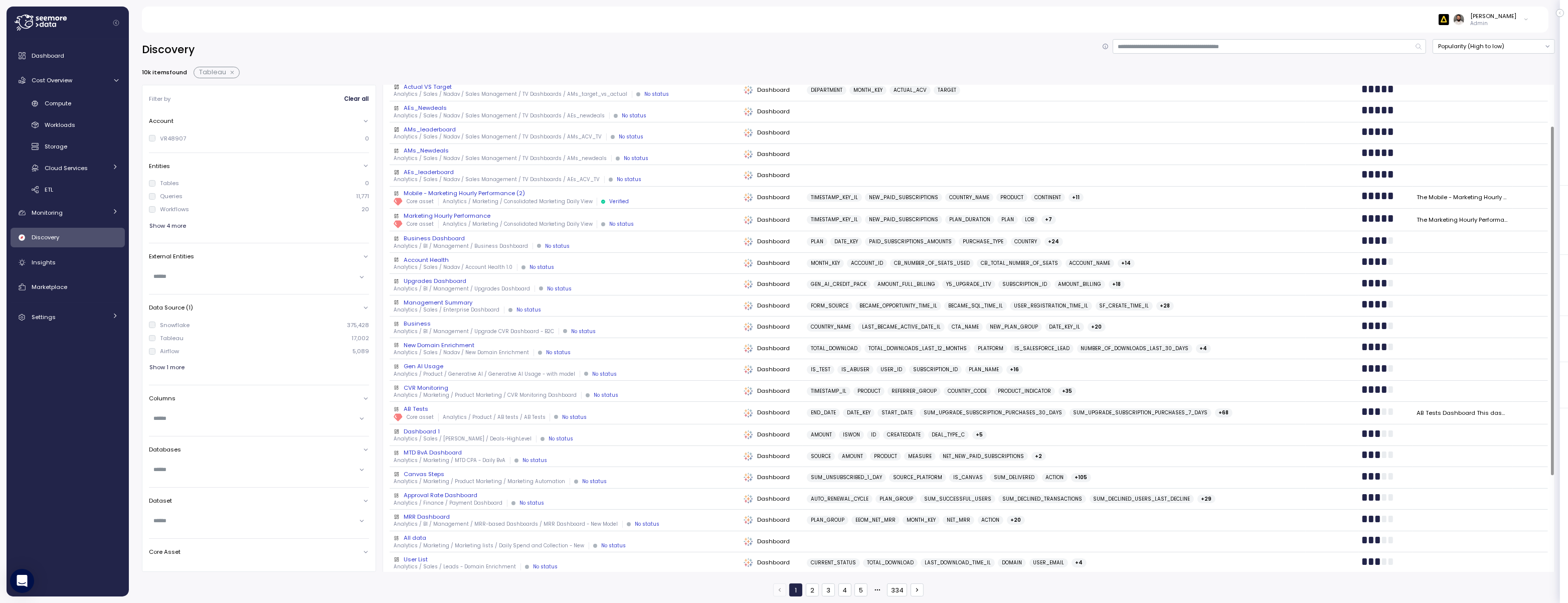
click at [479, 239] on div "Business Dashboard" at bounding box center [564, 239] width 341 height 8
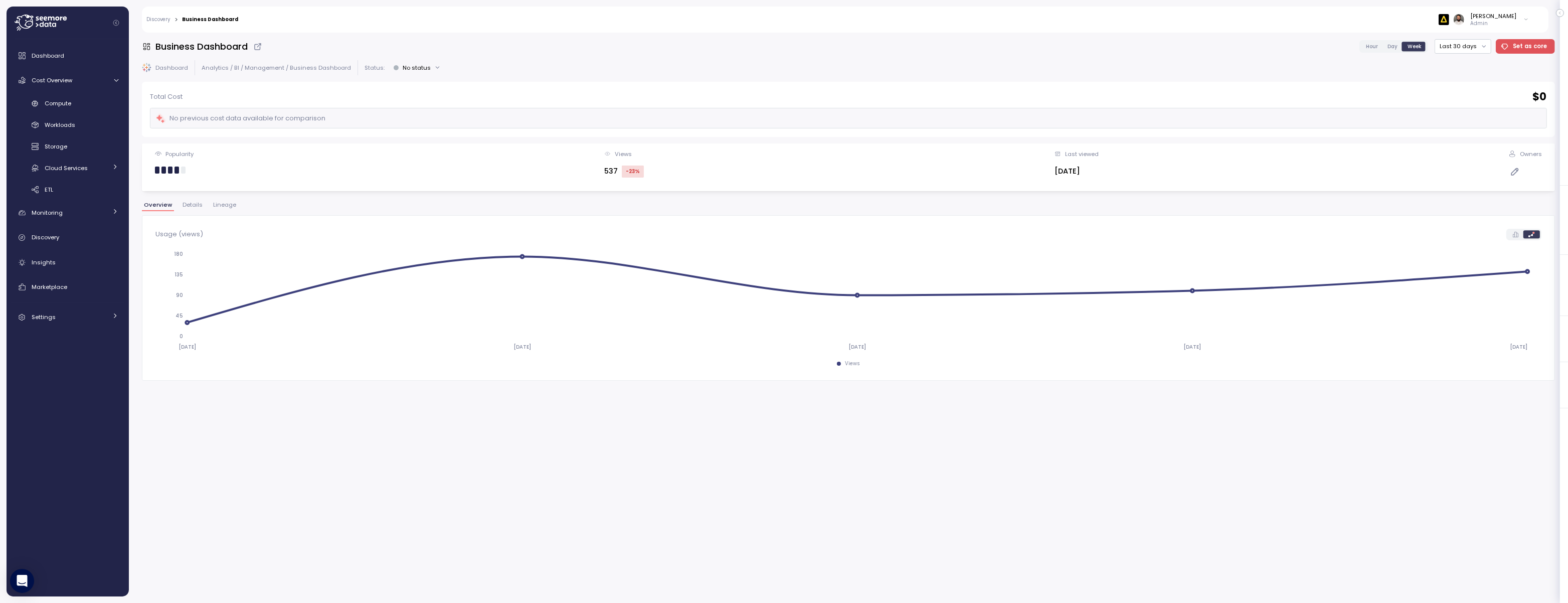
click at [224, 206] on span "Lineage" at bounding box center [224, 205] width 23 height 5
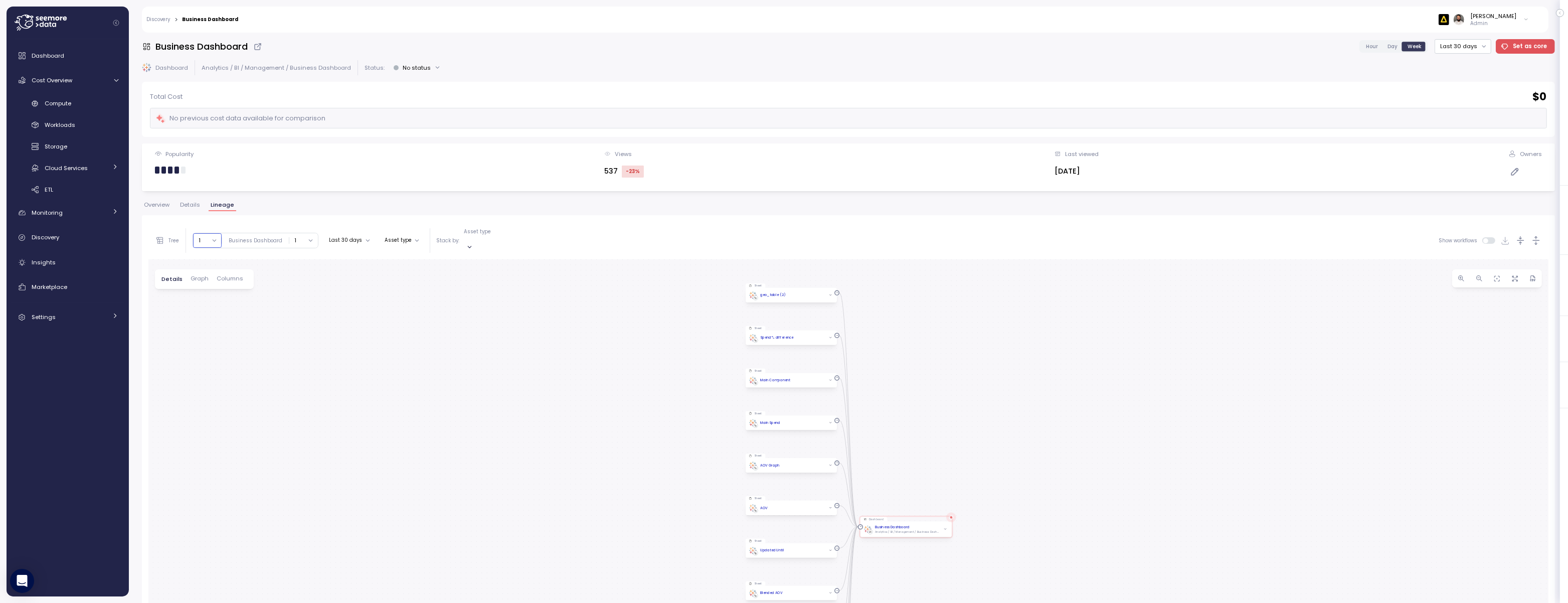
click at [209, 233] on button "1" at bounding box center [207, 241] width 29 height 15
click at [214, 314] on div "3" at bounding box center [207, 308] width 29 height 13
drag, startPoint x: 250, startPoint y: 404, endPoint x: 326, endPoint y: 159, distance: 256.5
click at [326, 159] on div "Business Dashboard Hour Day Week Last 30 days Set as core Dashboard Analytics /…" at bounding box center [848, 318] width 1413 height 557
click at [476, 234] on p "Asset type" at bounding box center [477, 232] width 27 height 7
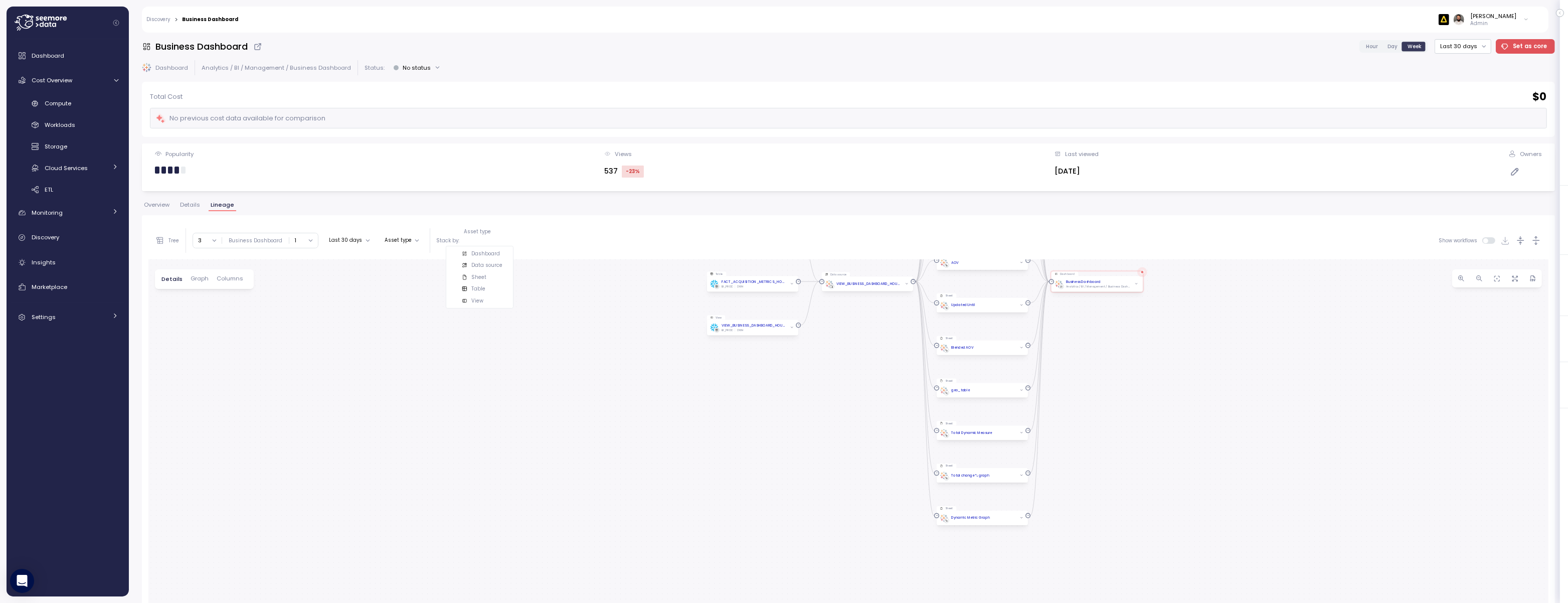
click at [490, 281] on div "Sheet" at bounding box center [479, 277] width 64 height 11
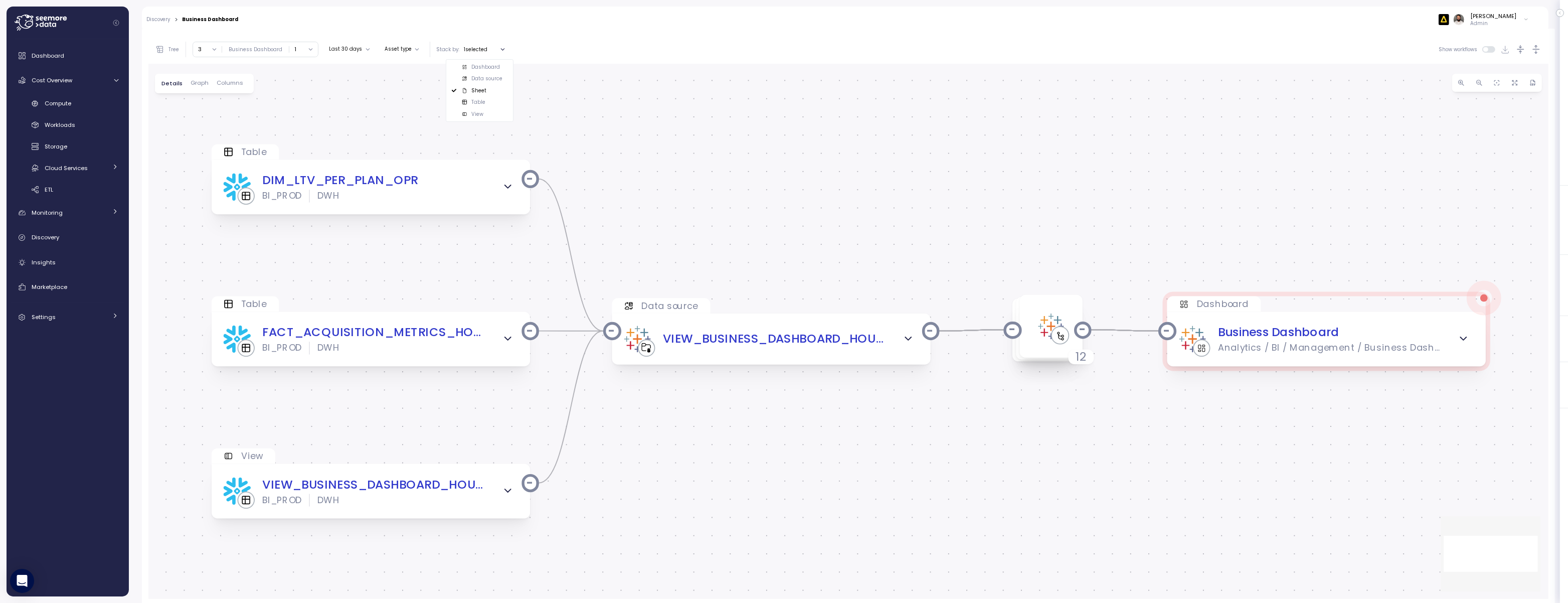
scroll to position [189, 0]
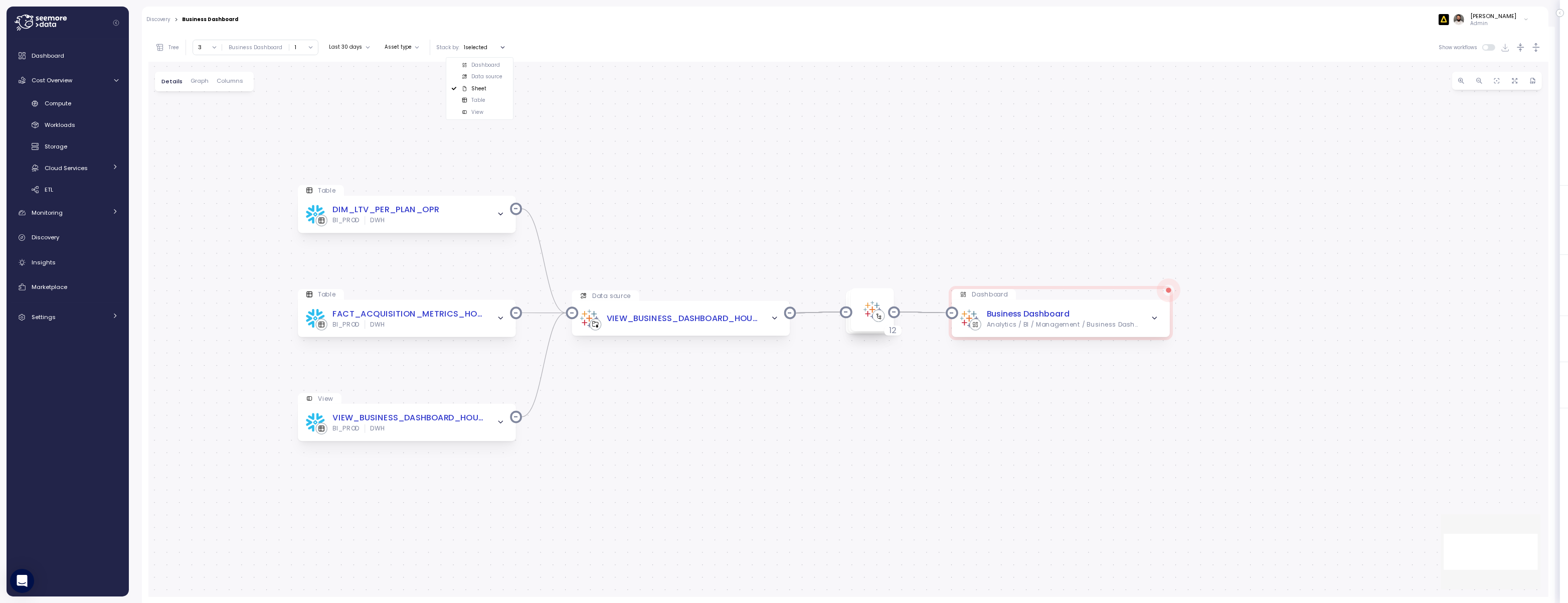
click at [485, 277] on div "Dashboard Business Dashboard Analytics / BI / Management / Business Dashboard D…" at bounding box center [848, 329] width 1400 height 535
click at [216, 44] on button "3" at bounding box center [207, 48] width 29 height 15
click at [211, 125] on div "7" at bounding box center [210, 126] width 3 height 8
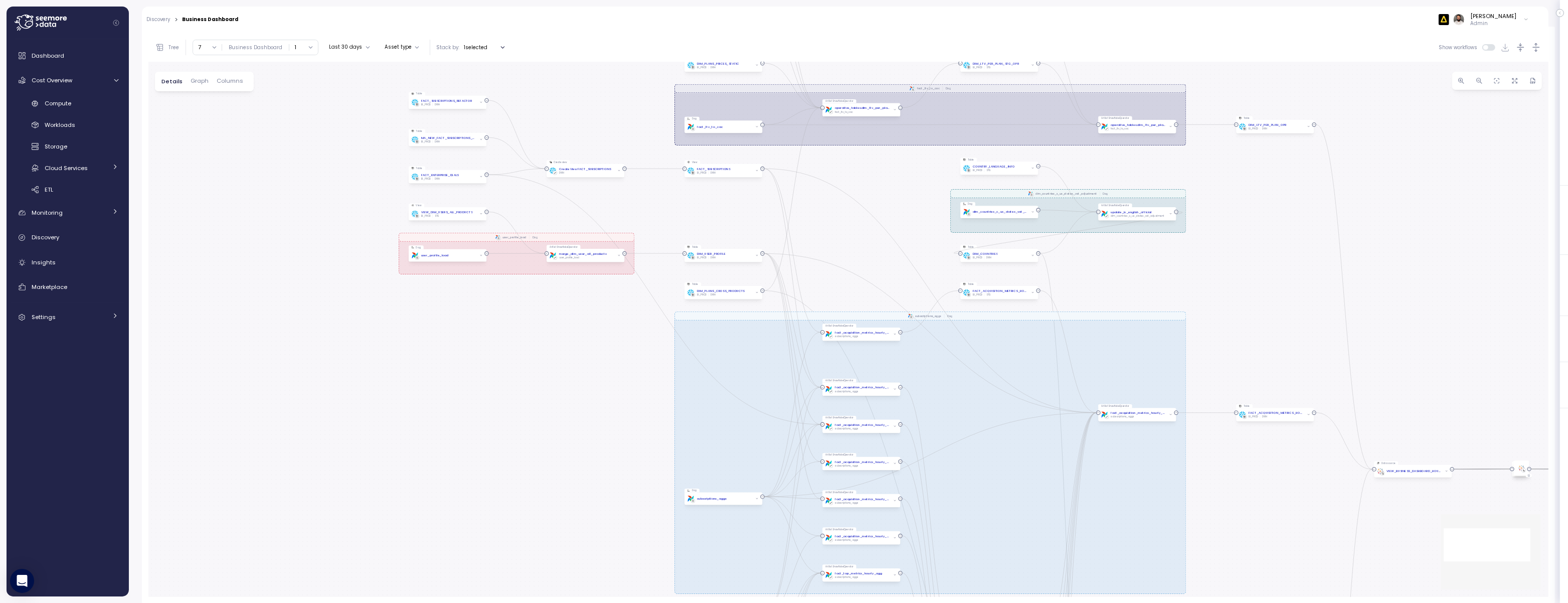
drag, startPoint x: 465, startPoint y: 233, endPoint x: 1, endPoint y: 135, distance: 474.2
click at [1, 135] on div "Action board Let's save 44.01k $ Annually $ 0 Saved We have 5 low effort insigh…" at bounding box center [784, 302] width 1568 height 603
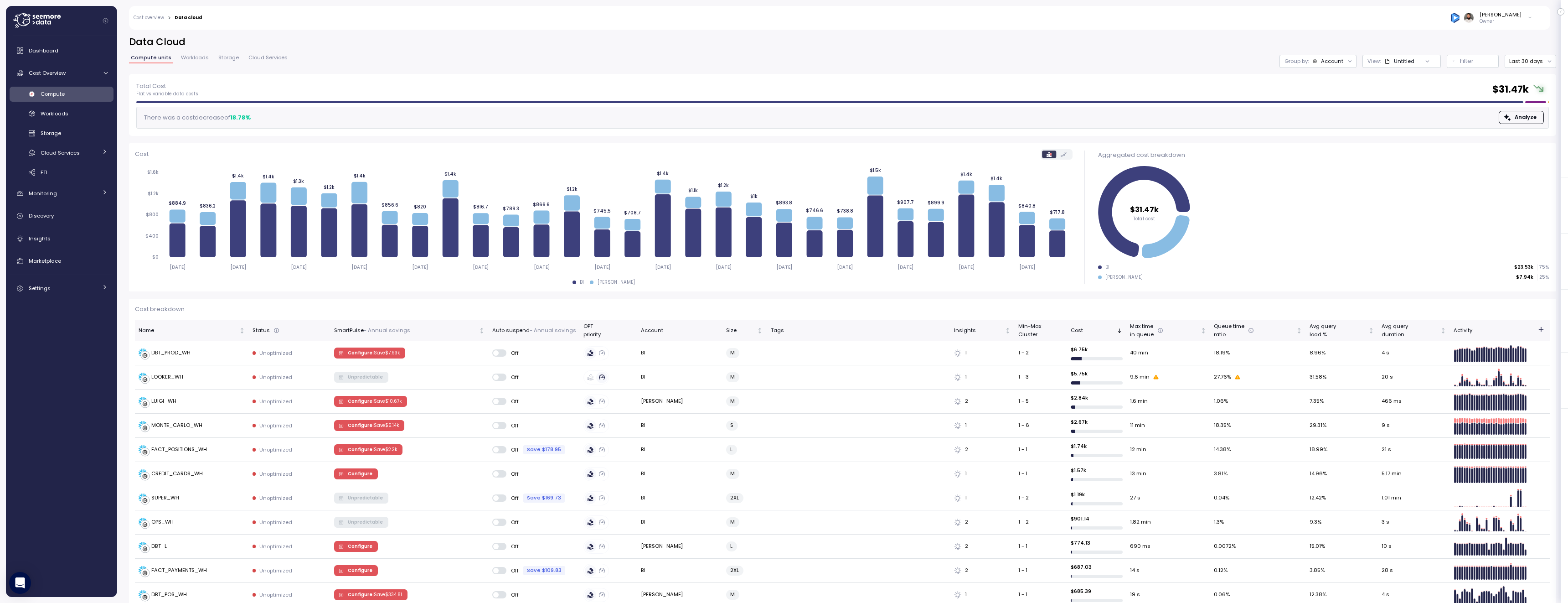
click at [76, 97] on div "Compute" at bounding box center [74, 94] width 67 height 9
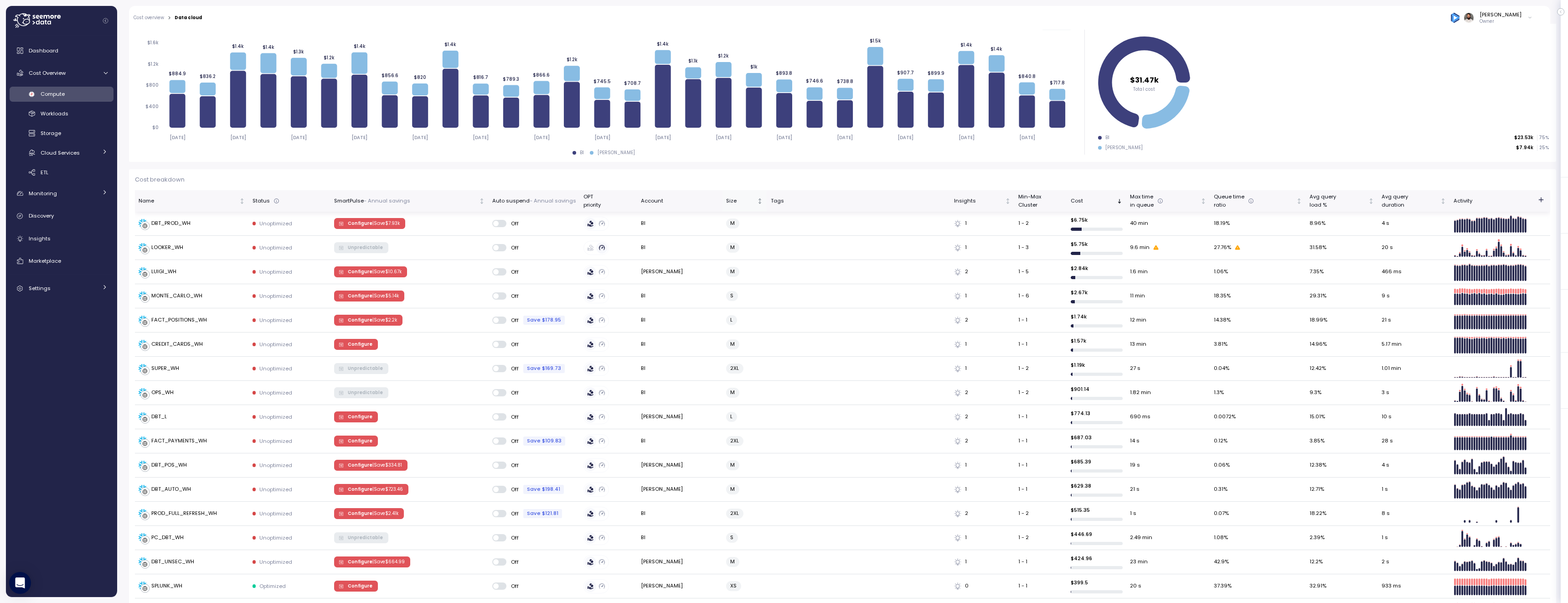
scroll to position [136, 0]
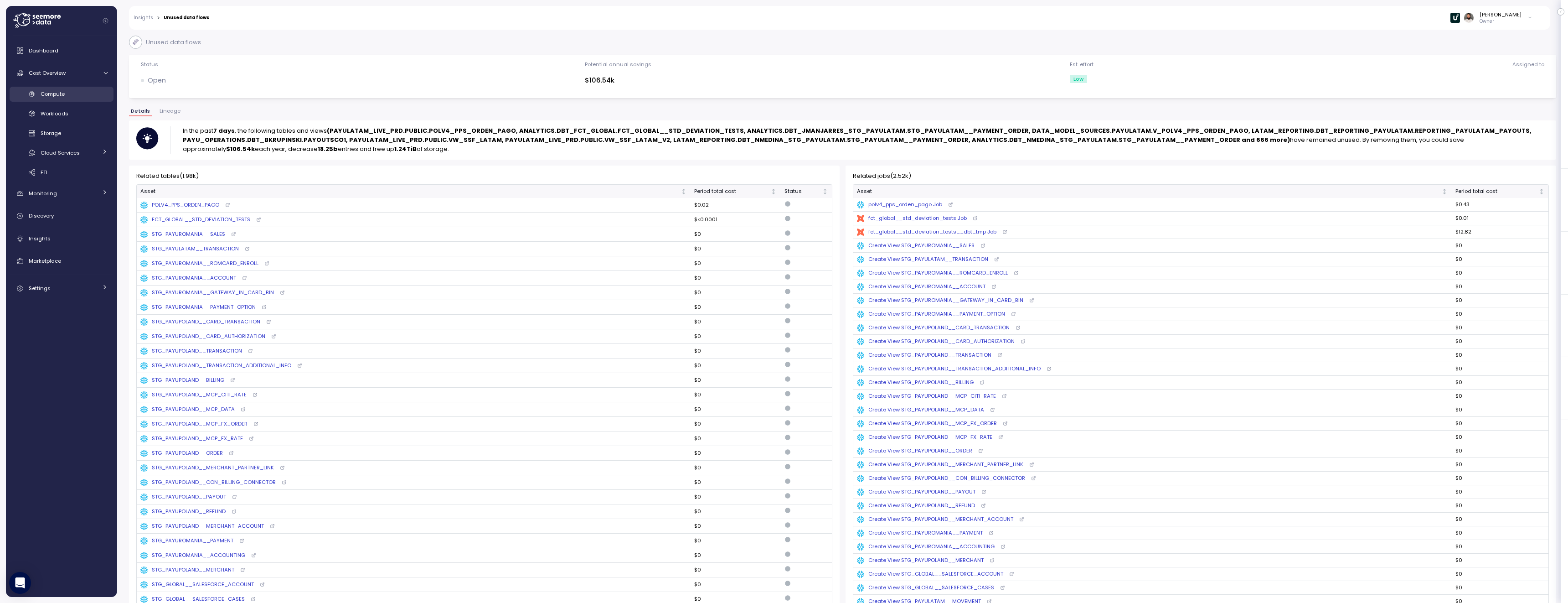
scroll to position [2, 0]
click at [68, 92] on div "Compute" at bounding box center [74, 94] width 67 height 9
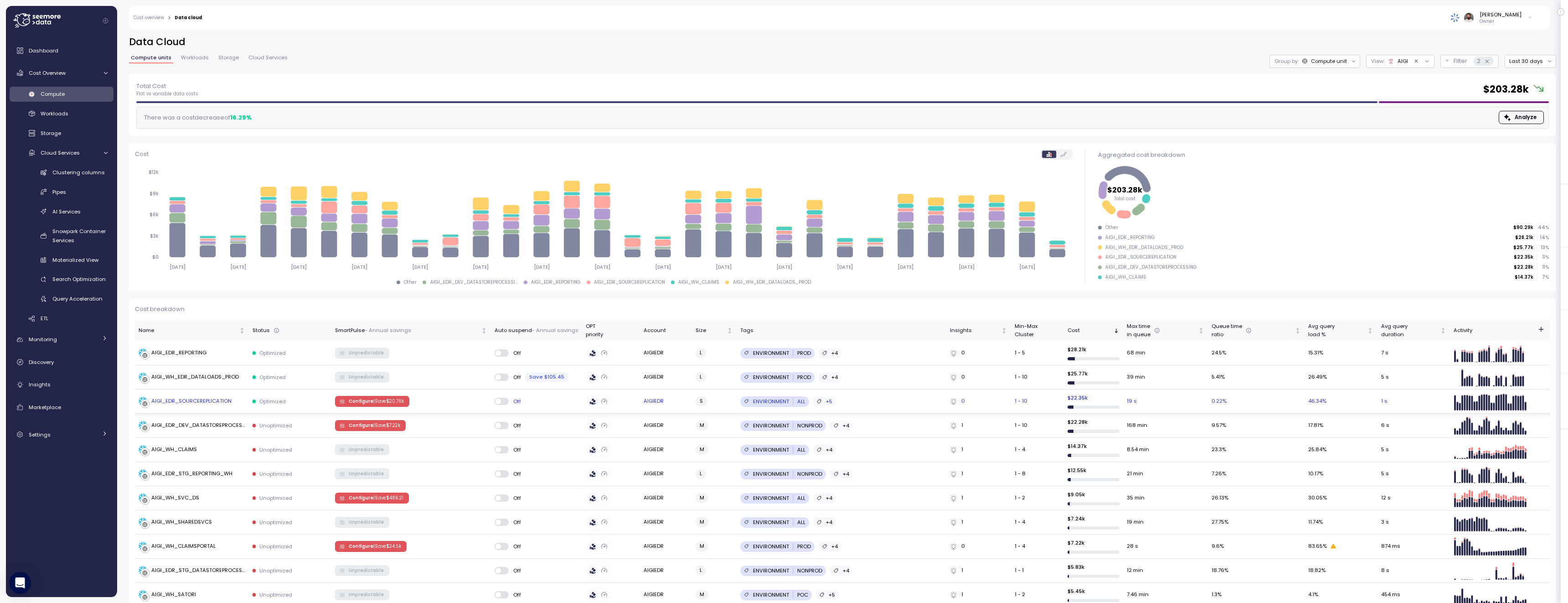
click at [250, 403] on td "Optimized" at bounding box center [290, 402] width 83 height 24
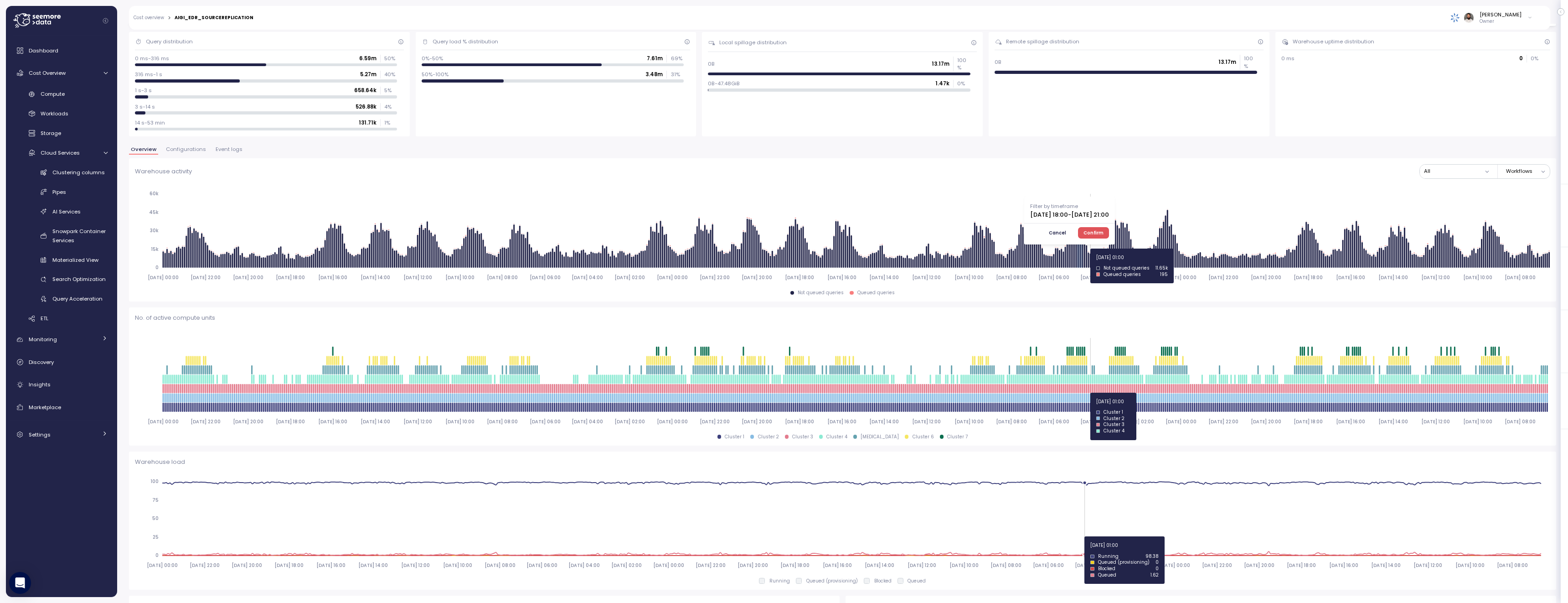
scroll to position [72, 0]
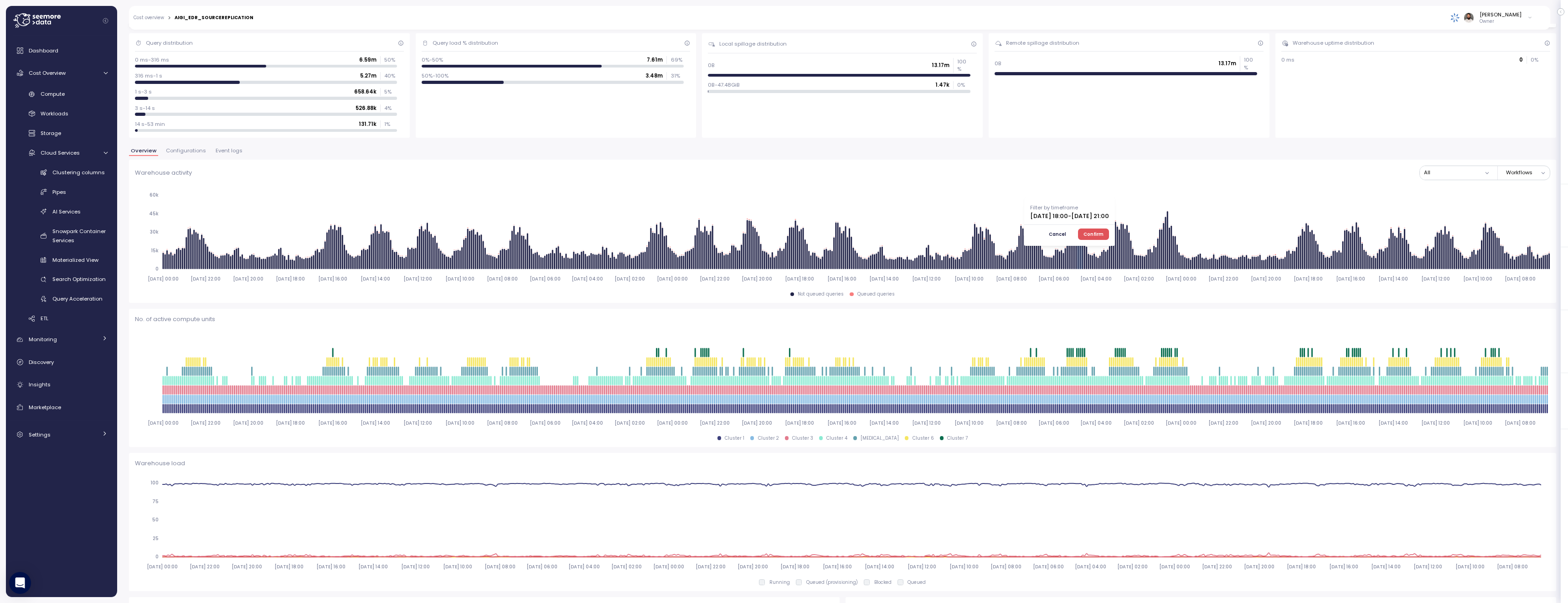
click at [1107, 233] on button "Confirm" at bounding box center [1094, 234] width 32 height 11
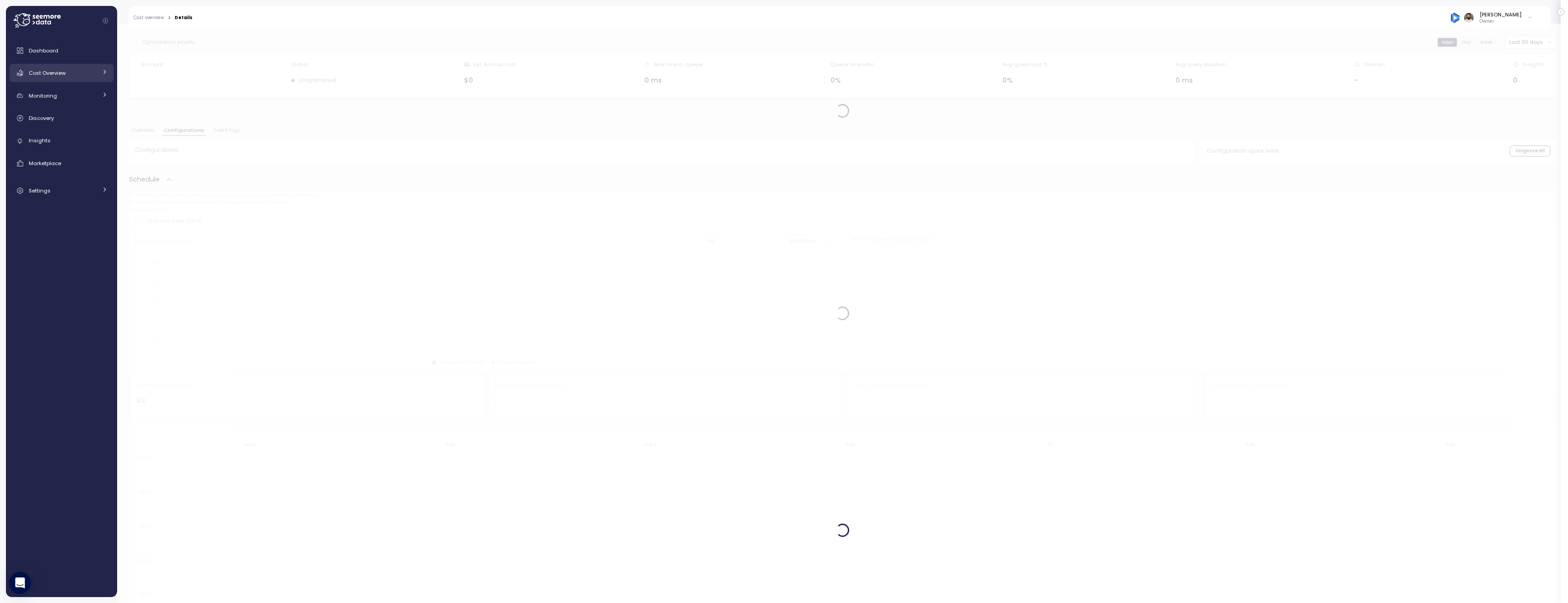
click at [66, 74] on div "Cost Overview" at bounding box center [63, 72] width 68 height 9
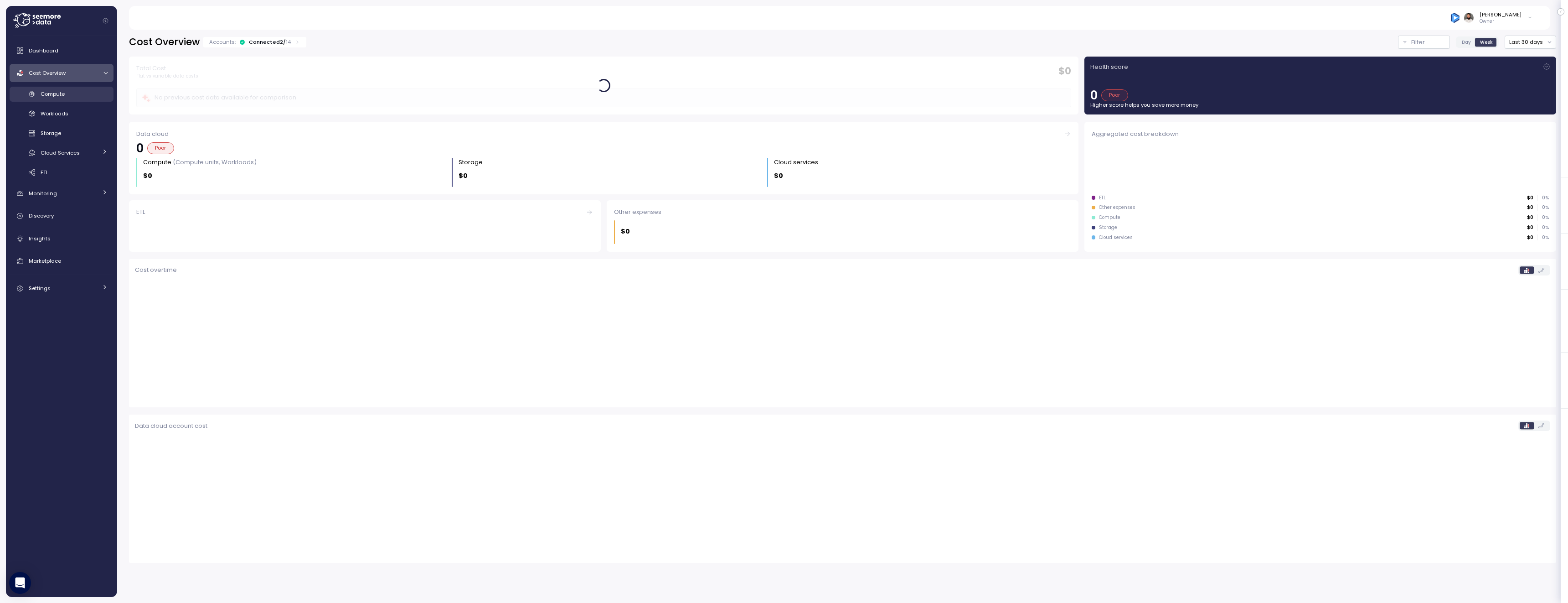
click at [68, 94] on div "Compute" at bounding box center [74, 94] width 67 height 9
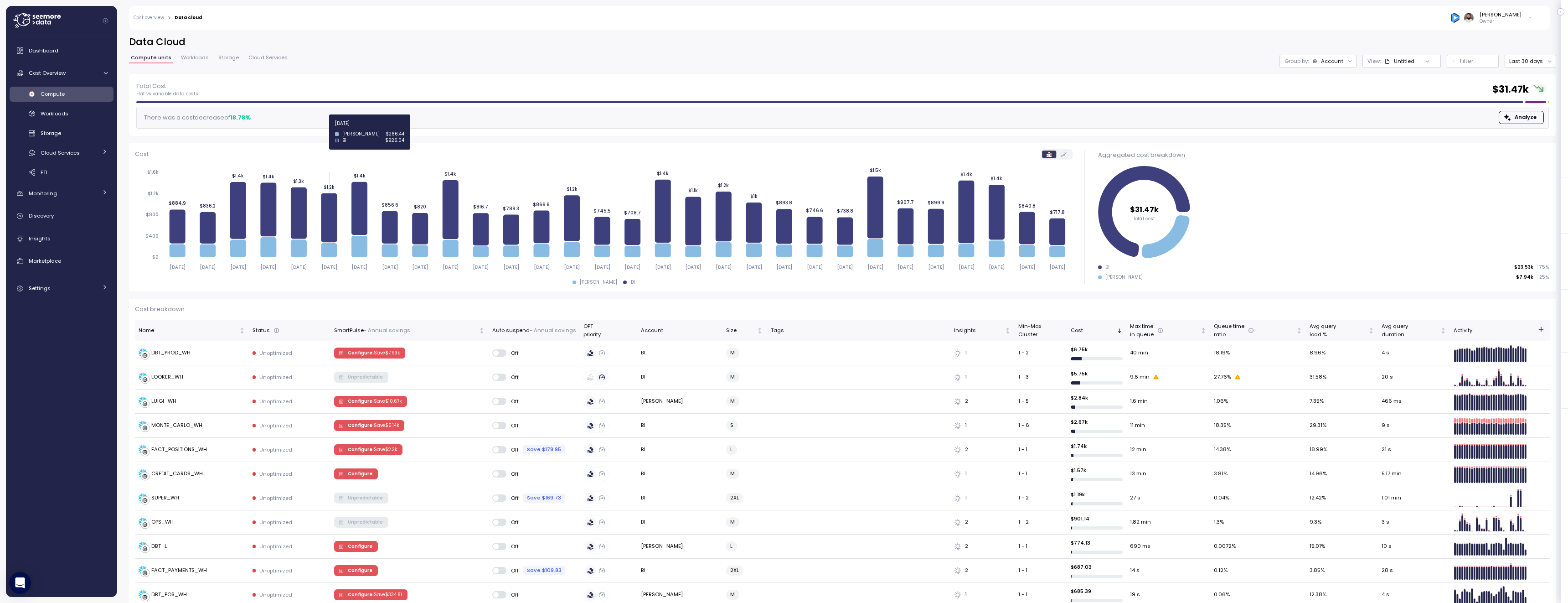
scroll to position [499, 0]
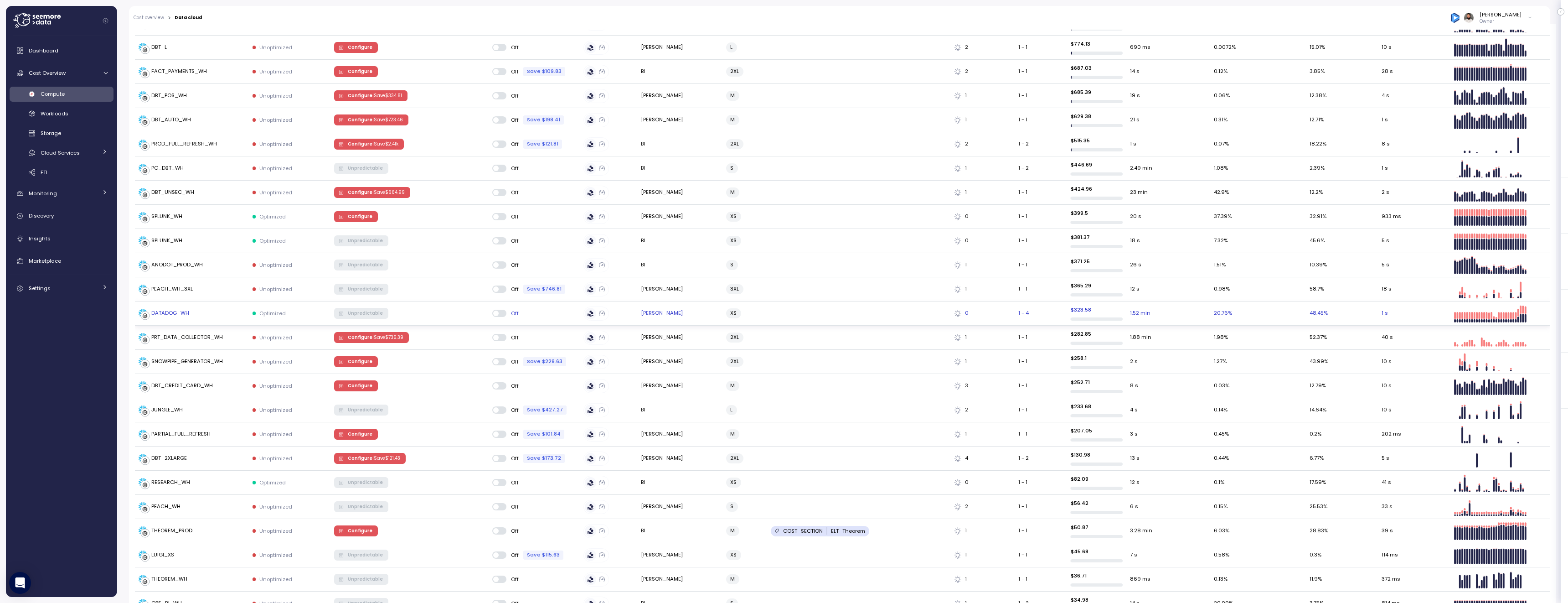
click at [186, 317] on div "DATADOG_WH" at bounding box center [170, 313] width 38 height 8
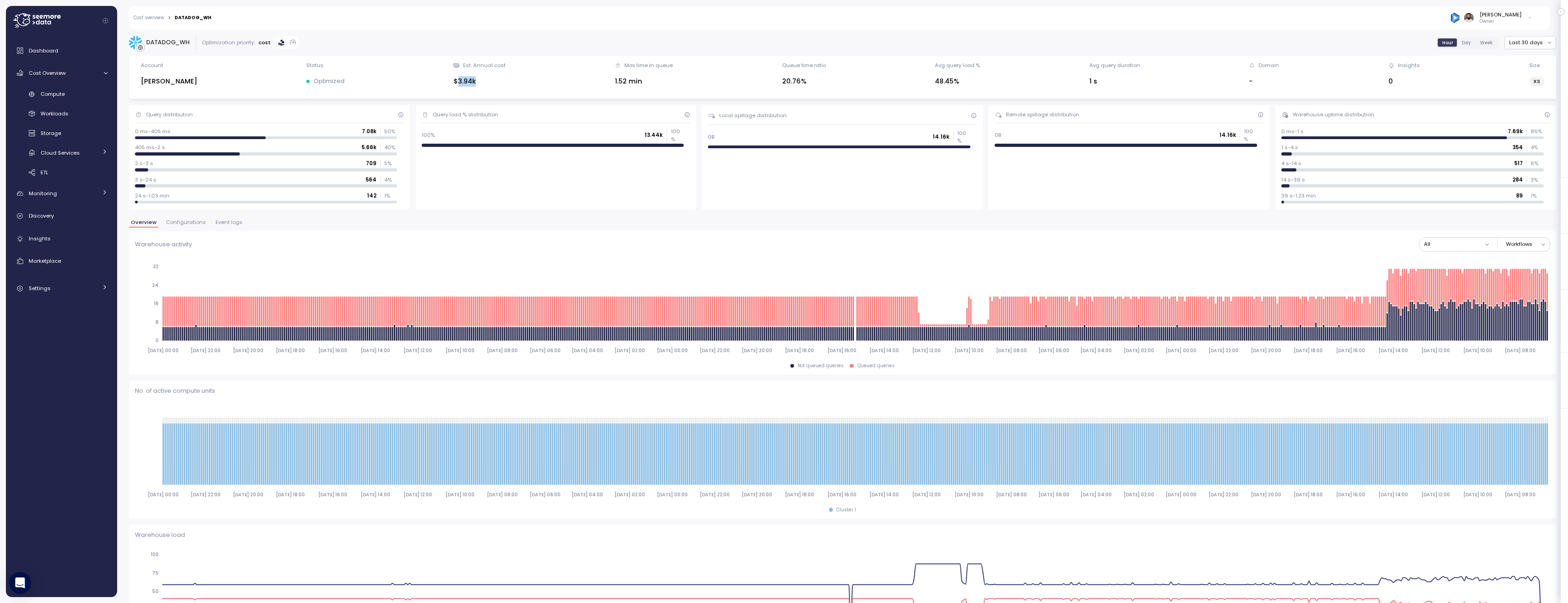
drag, startPoint x: 430, startPoint y: 85, endPoint x: 459, endPoint y: 85, distance: 29.0
click at [459, 85] on div "$3.94k" at bounding box center [479, 81] width 52 height 10
click at [184, 225] on span "Configurations" at bounding box center [186, 222] width 40 height 5
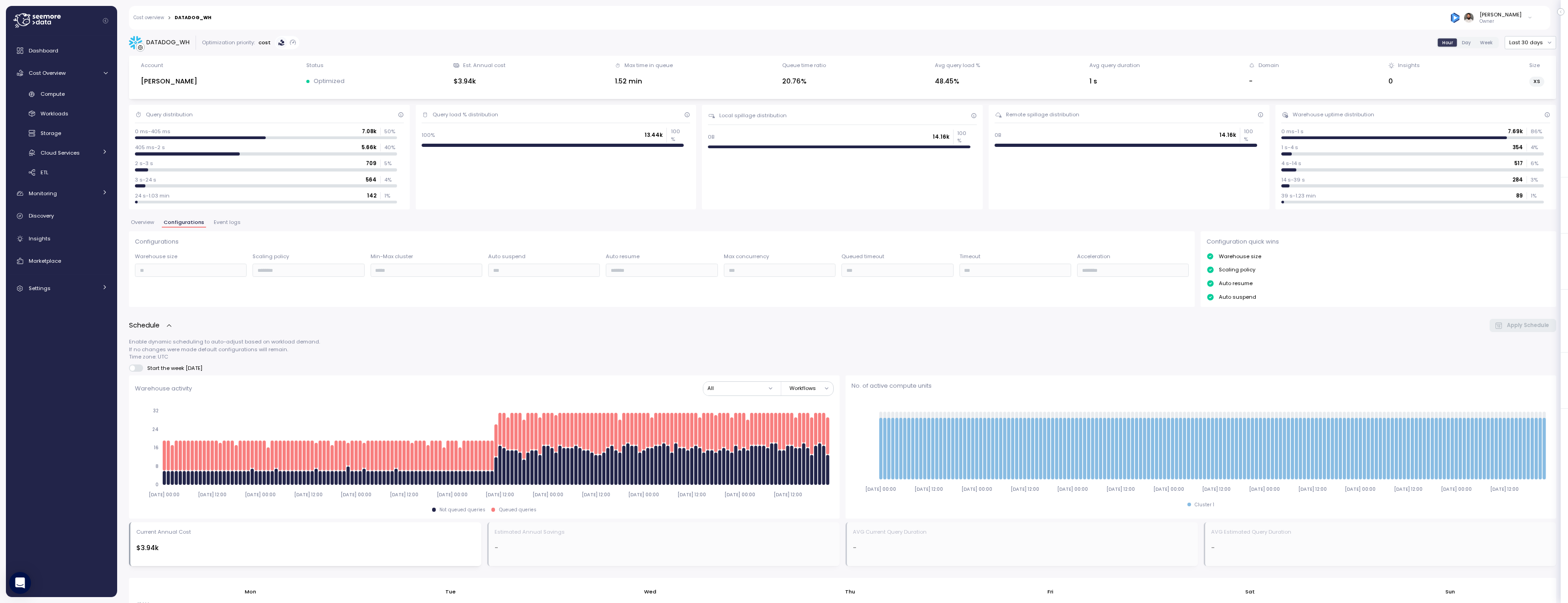
click at [138, 224] on span "Overview" at bounding box center [142, 222] width 23 height 5
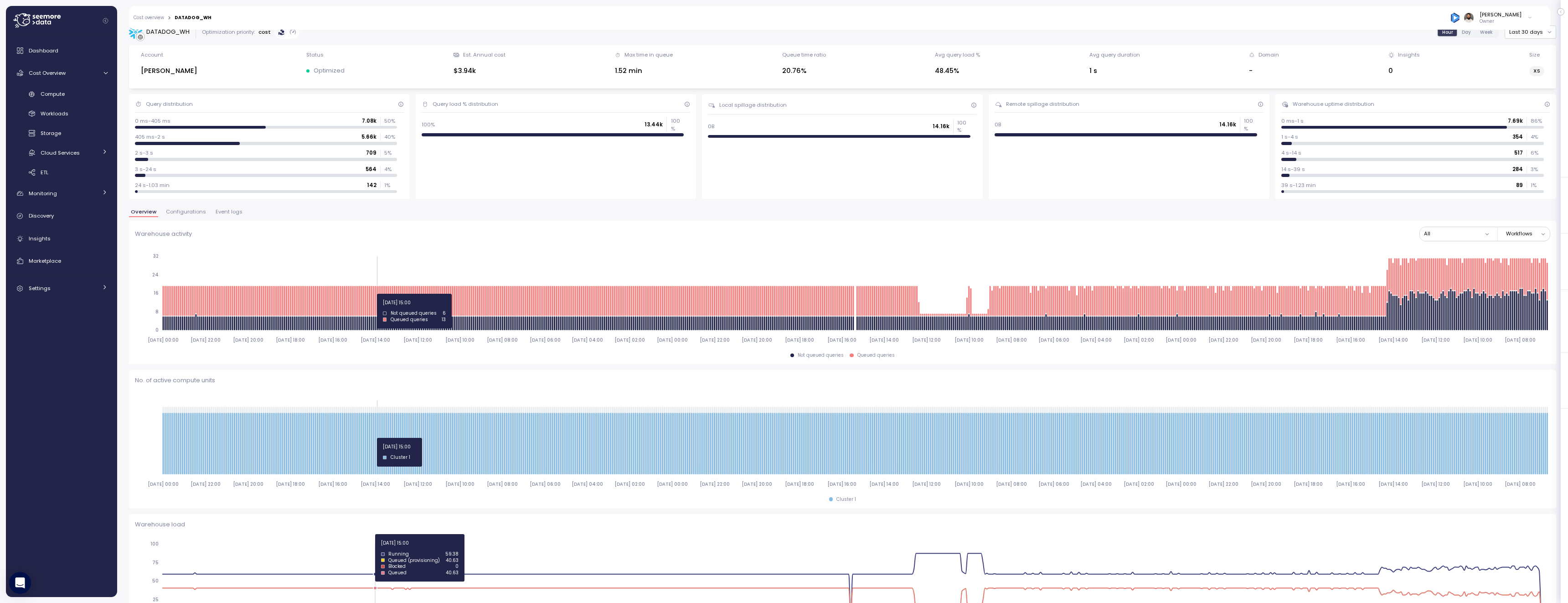
scroll to position [13, 0]
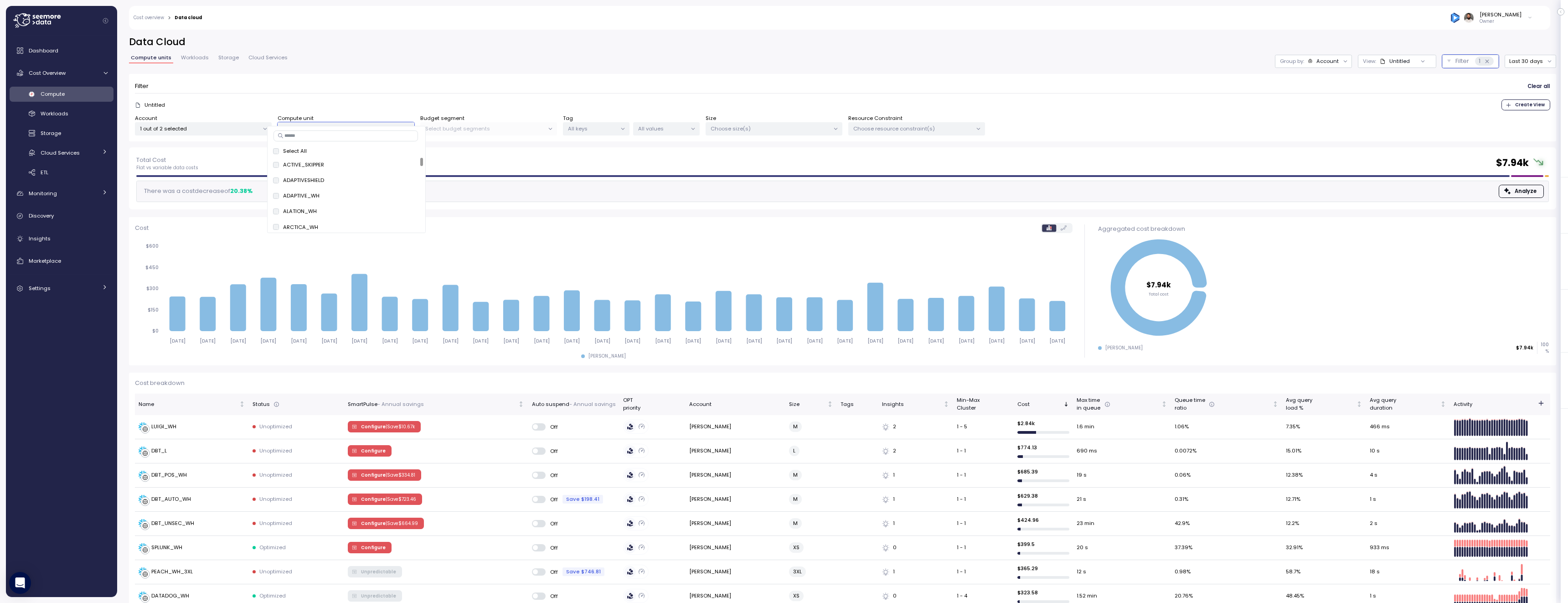
scroll to position [13, 0]
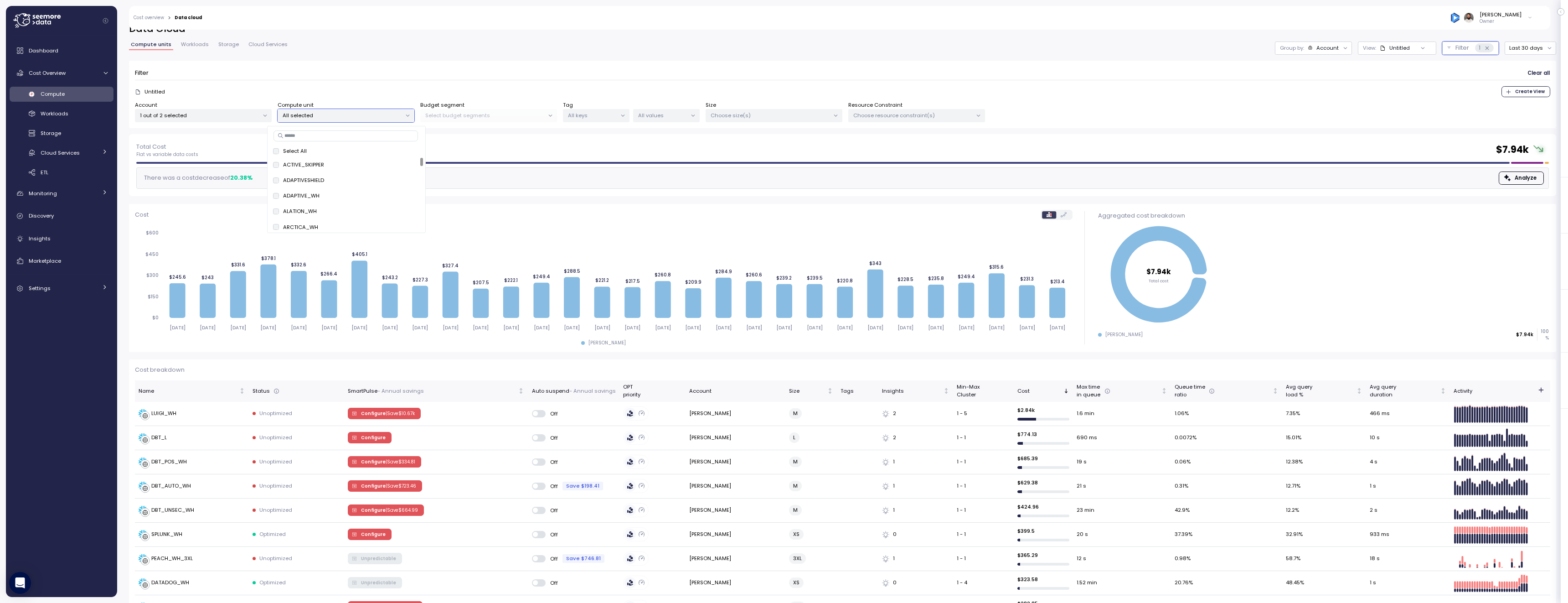
click at [340, 341] on div "[PERSON_NAME]" at bounding box center [604, 343] width 937 height 6
click at [1516, 54] on button "Last 30 days" at bounding box center [1530, 48] width 52 height 13
click at [1539, 90] on div "Last 7 days" at bounding box center [1533, 90] width 30 height 7
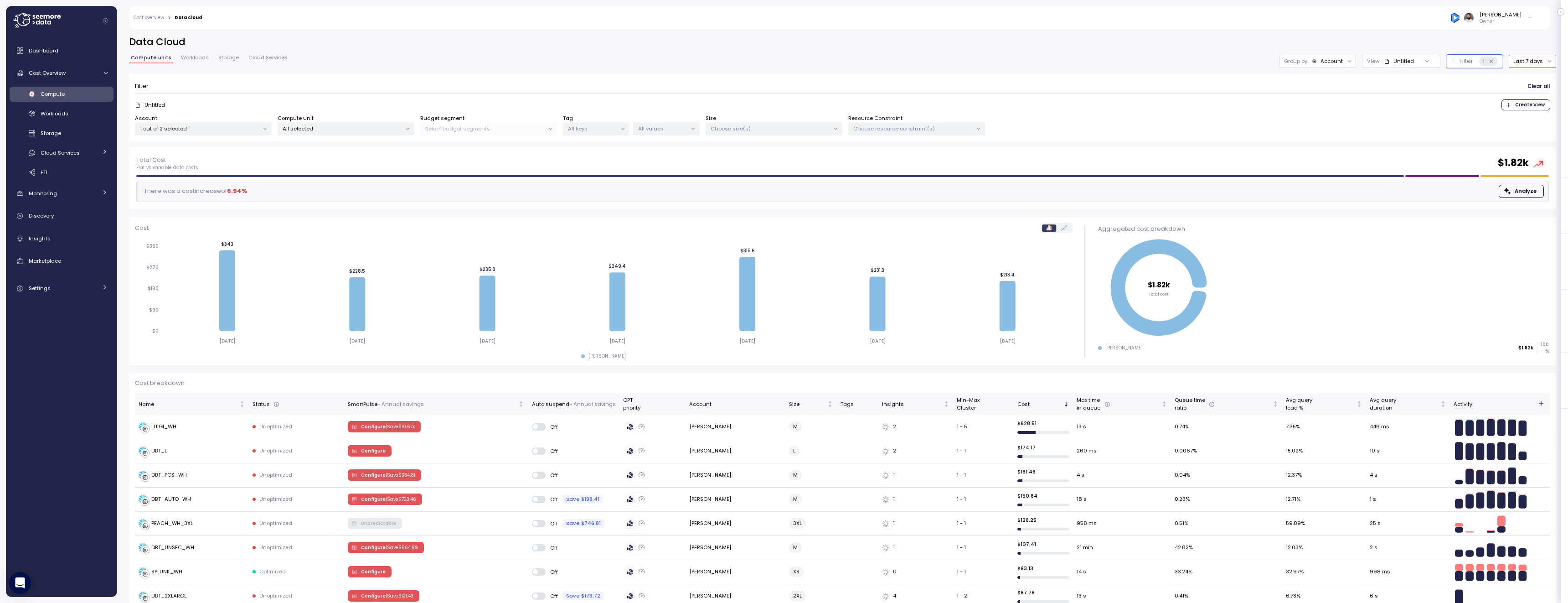
click at [1337, 60] on div "Account" at bounding box center [1331, 61] width 23 height 7
click at [1338, 108] on p "Compute unit" at bounding box center [1324, 111] width 36 height 7
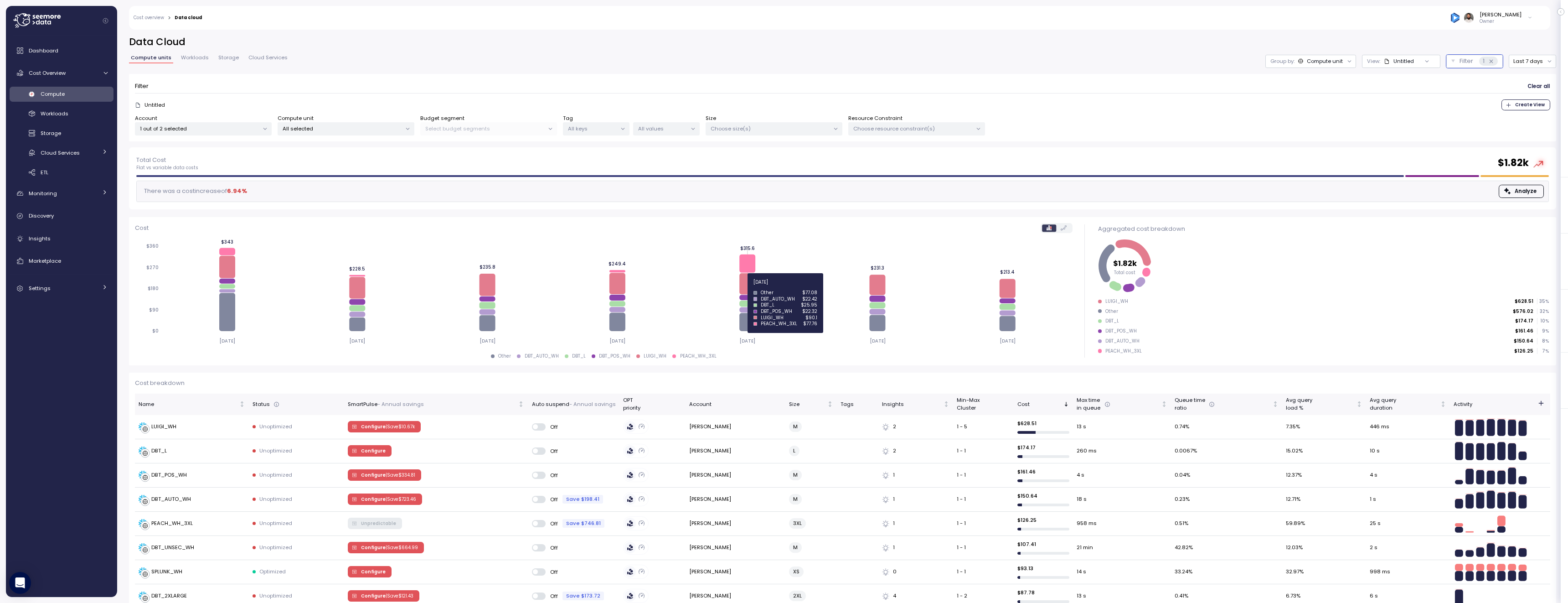
click at [749, 287] on icon at bounding box center [747, 283] width 16 height 21
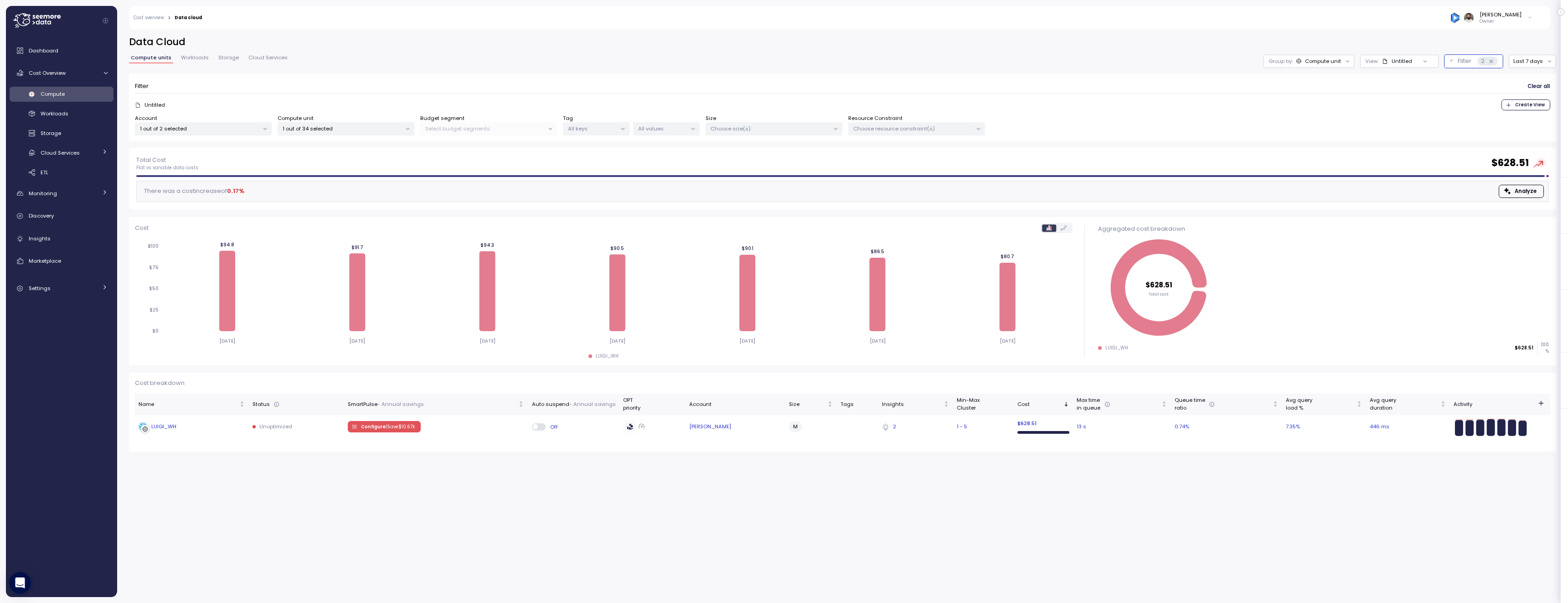
click at [491, 428] on td "Configure | Save $ 10.67k" at bounding box center [436, 426] width 184 height 24
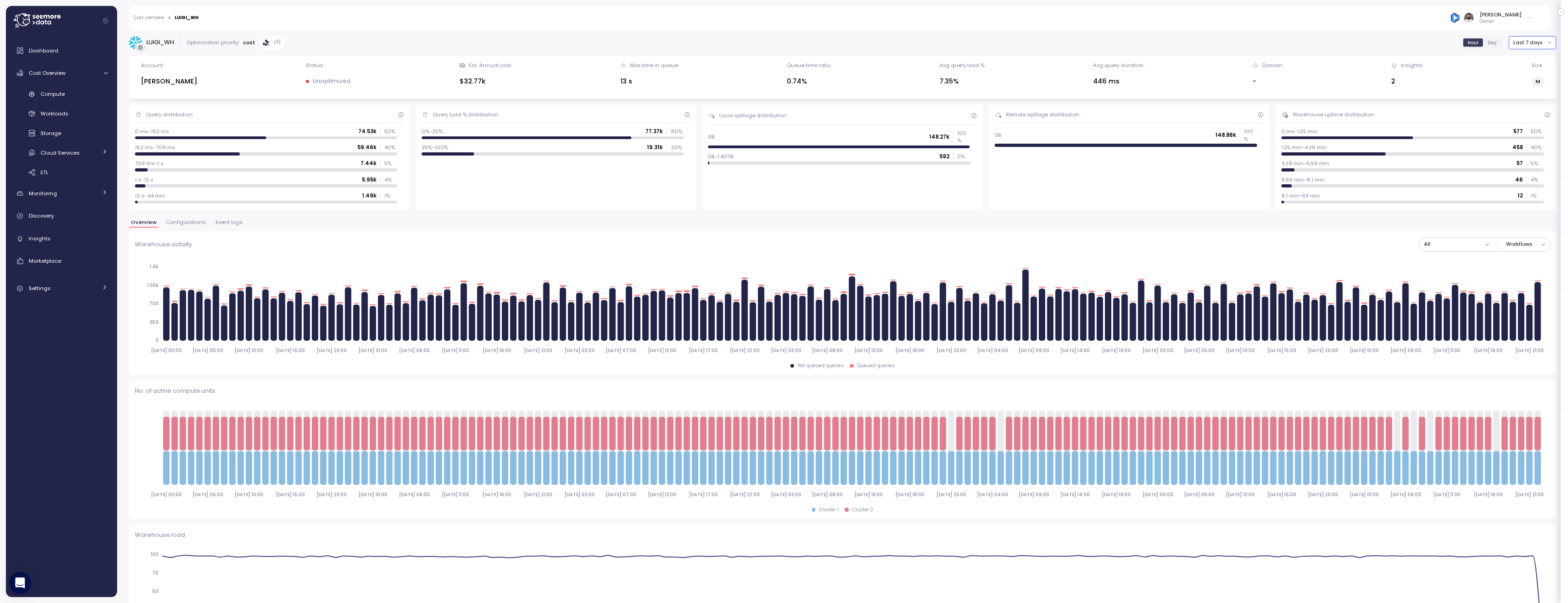
click at [1527, 44] on button "Last 7 days" at bounding box center [1533, 43] width 47 height 13
click at [1542, 109] on div "Last 30 days" at bounding box center [1536, 108] width 33 height 7
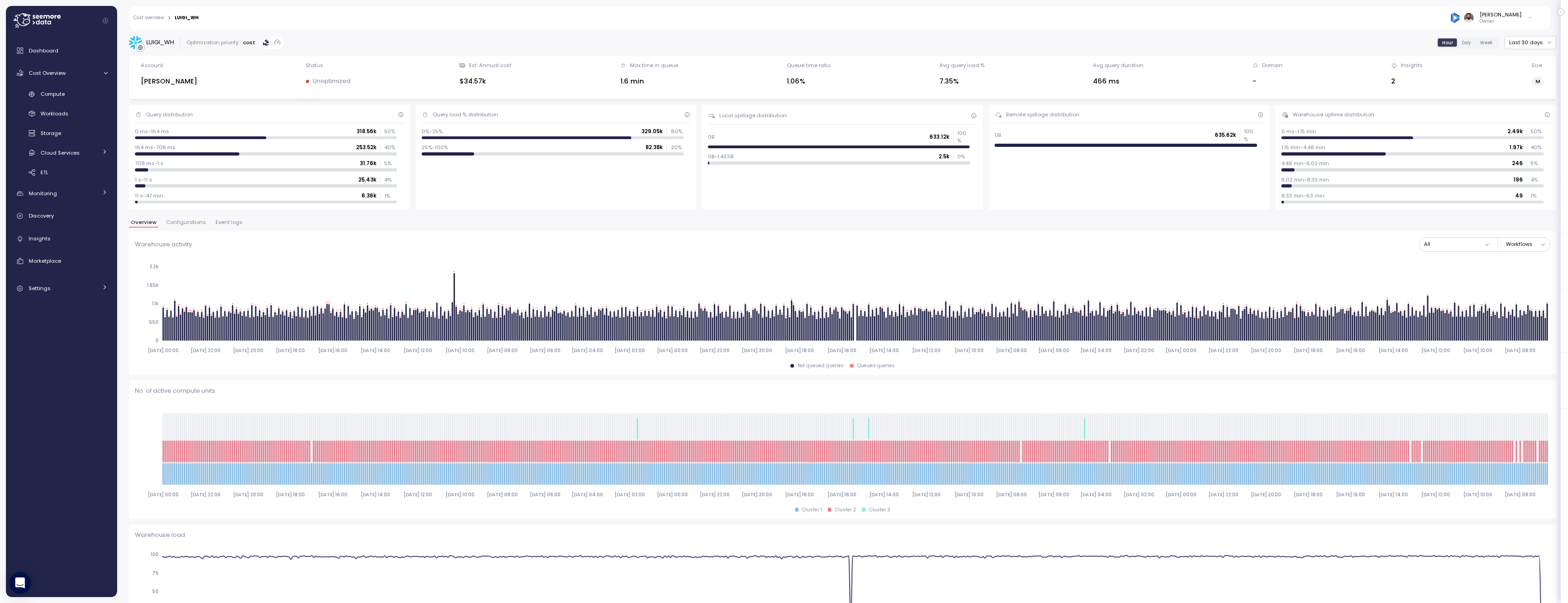
click at [154, 13] on div "Cost overview > LUIGI_WH Guy Biecher Owner" at bounding box center [833, 18] width 1409 height 24
click at [153, 15] on link "Cost overview" at bounding box center [149, 17] width 30 height 4
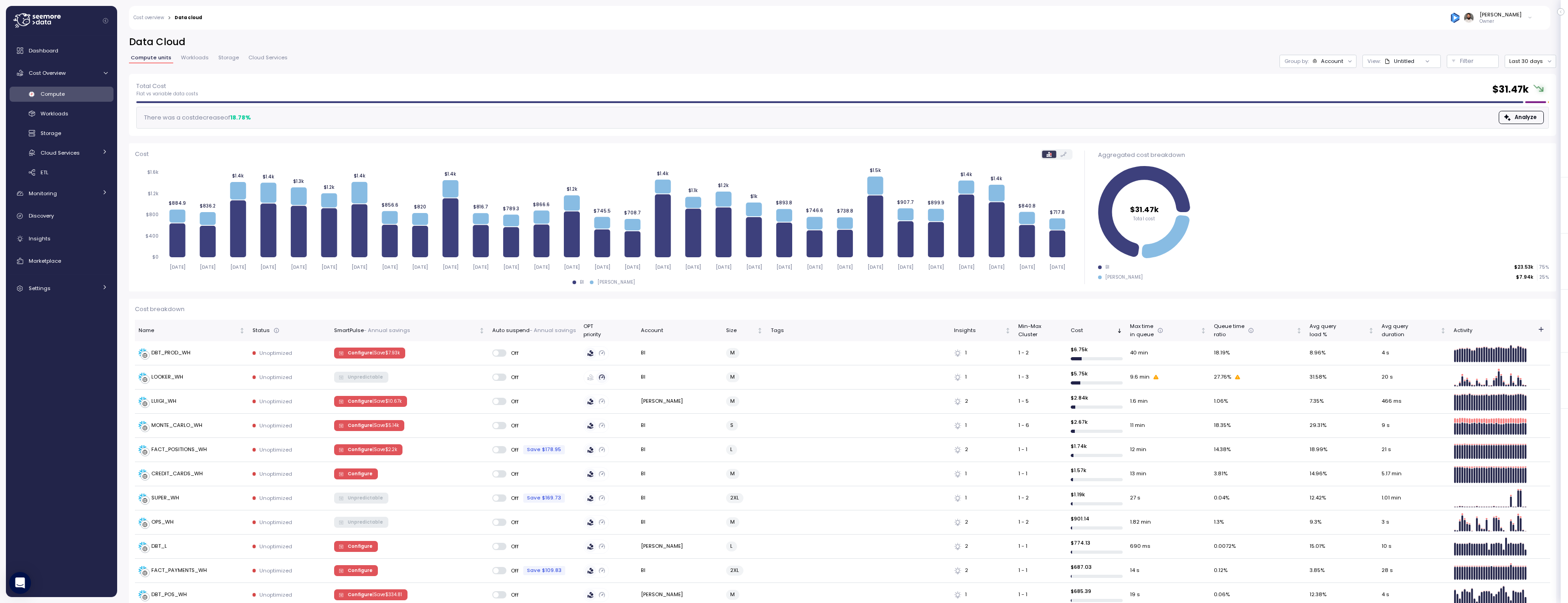
drag, startPoint x: 1556, startPoint y: 62, endPoint x: 1547, endPoint y: 60, distance: 9.2
click at [1553, 61] on div "Data Cloud Compute units Workloads Storage Cloud Services Group by: Account Vie…" at bounding box center [842, 313] width 1451 height 579
click at [1547, 60] on button "Last 30 days" at bounding box center [1530, 62] width 52 height 13
click at [1532, 104] on div "Last 7 days" at bounding box center [1533, 103] width 30 height 7
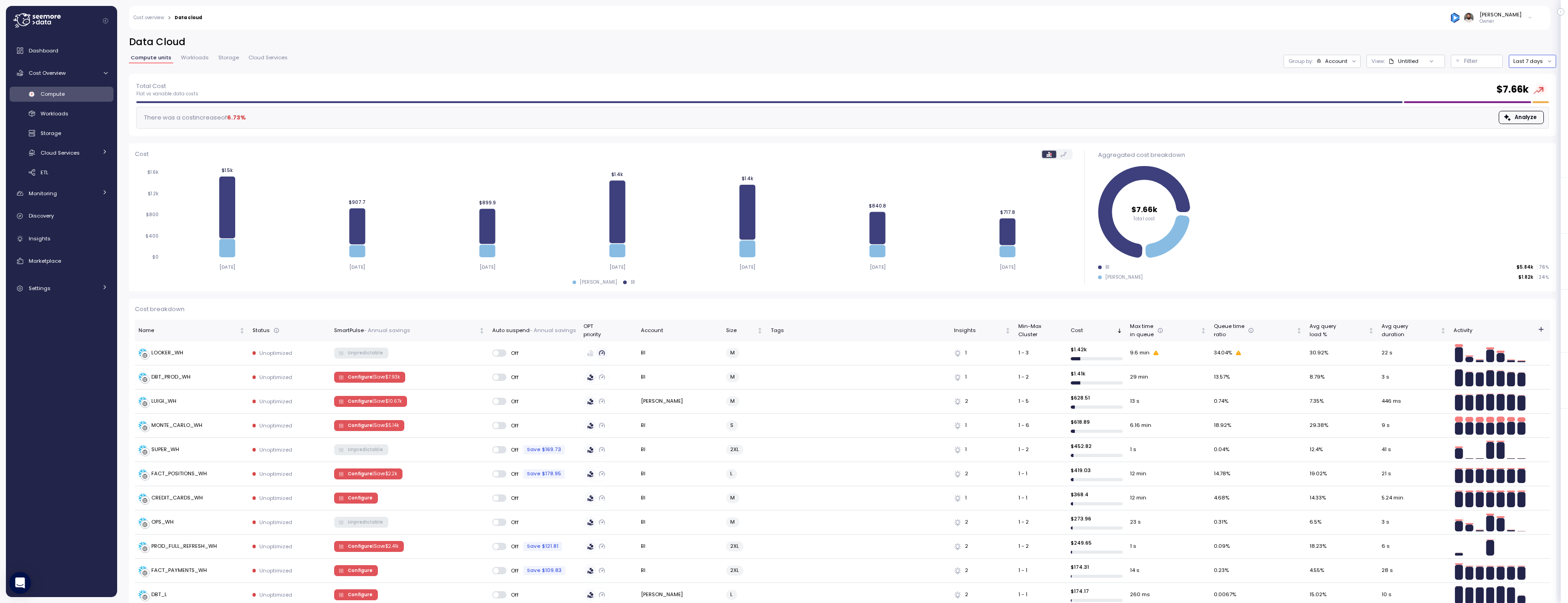
scroll to position [1, 0]
click at [247, 354] on td "LOOKER_WH" at bounding box center [192, 353] width 114 height 24
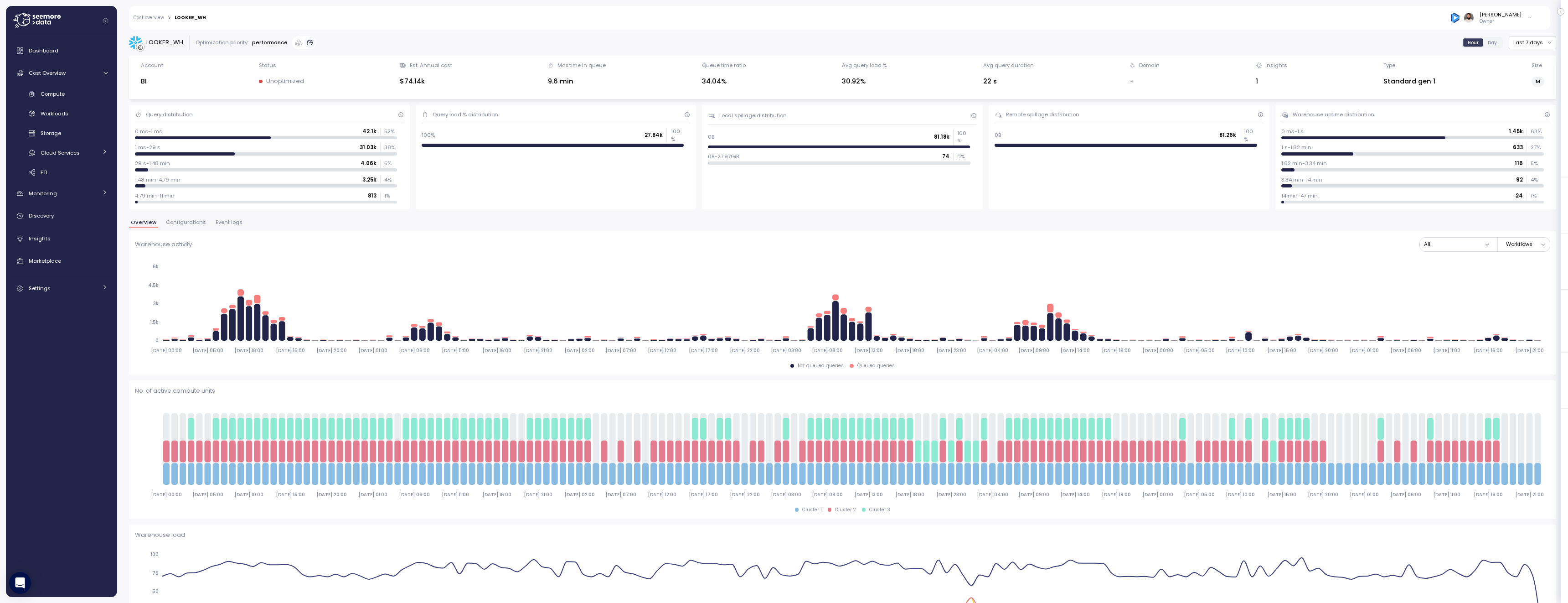
scroll to position [1, 0]
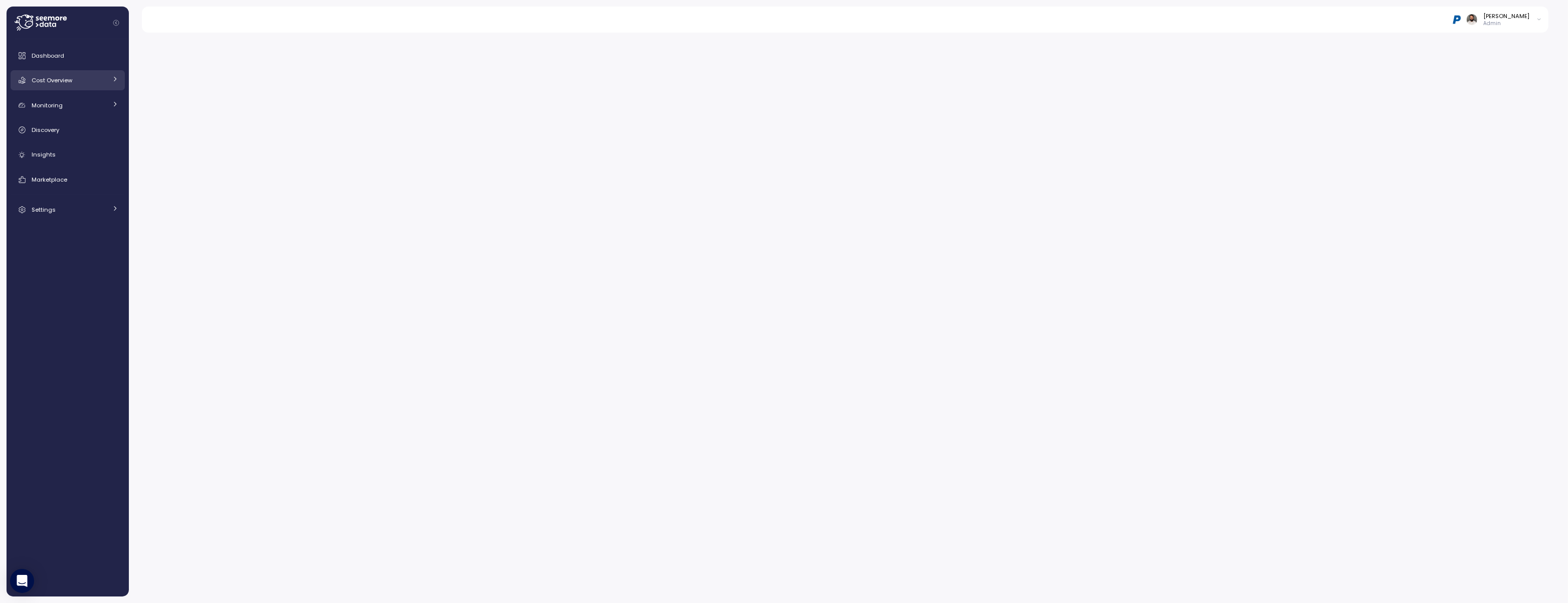
click at [75, 82] on div "Cost Overview" at bounding box center [69, 80] width 75 height 10
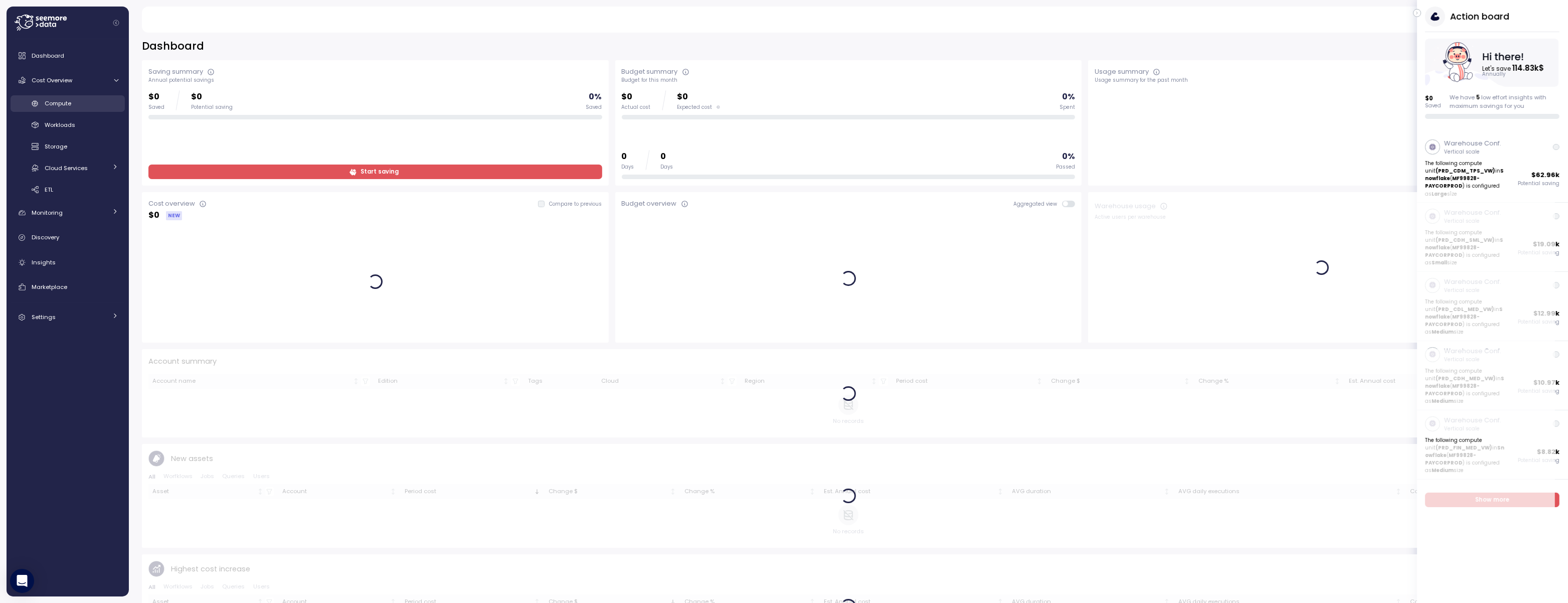
click at [68, 101] on span "Compute" at bounding box center [58, 103] width 27 height 8
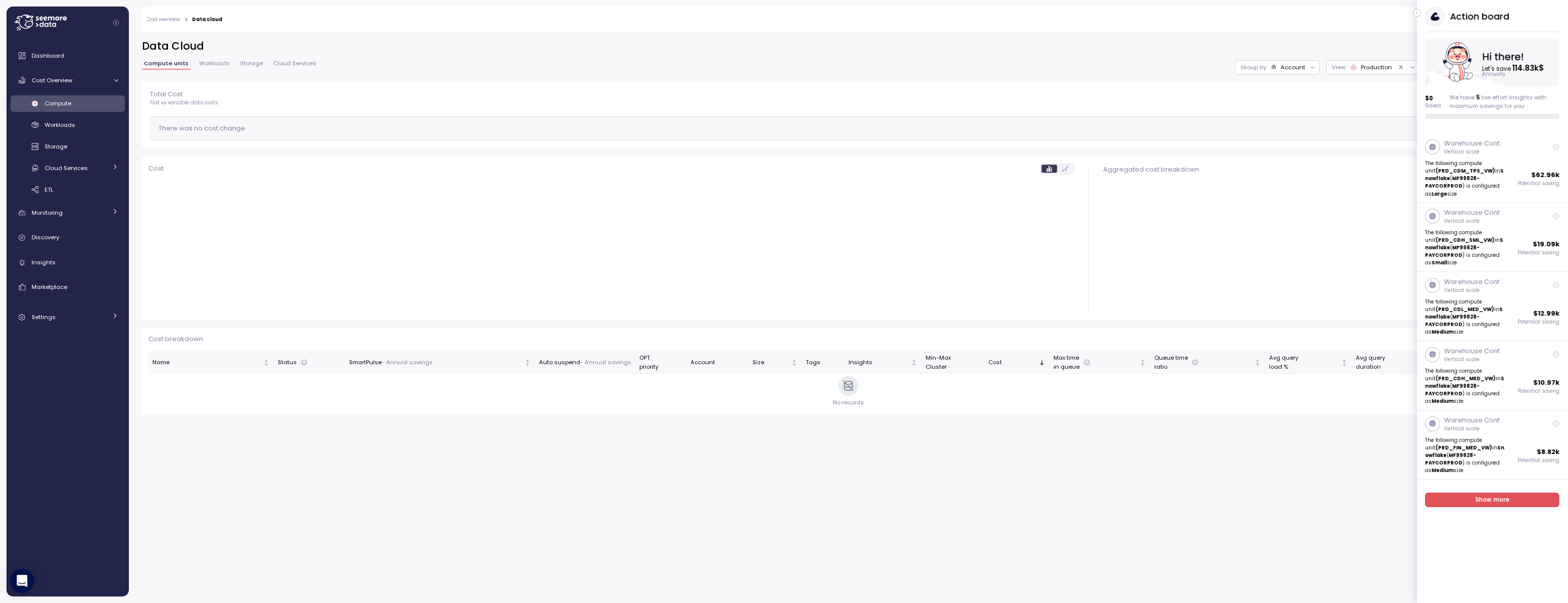
click at [1418, 11] on icon "button" at bounding box center [1417, 13] width 5 height 12
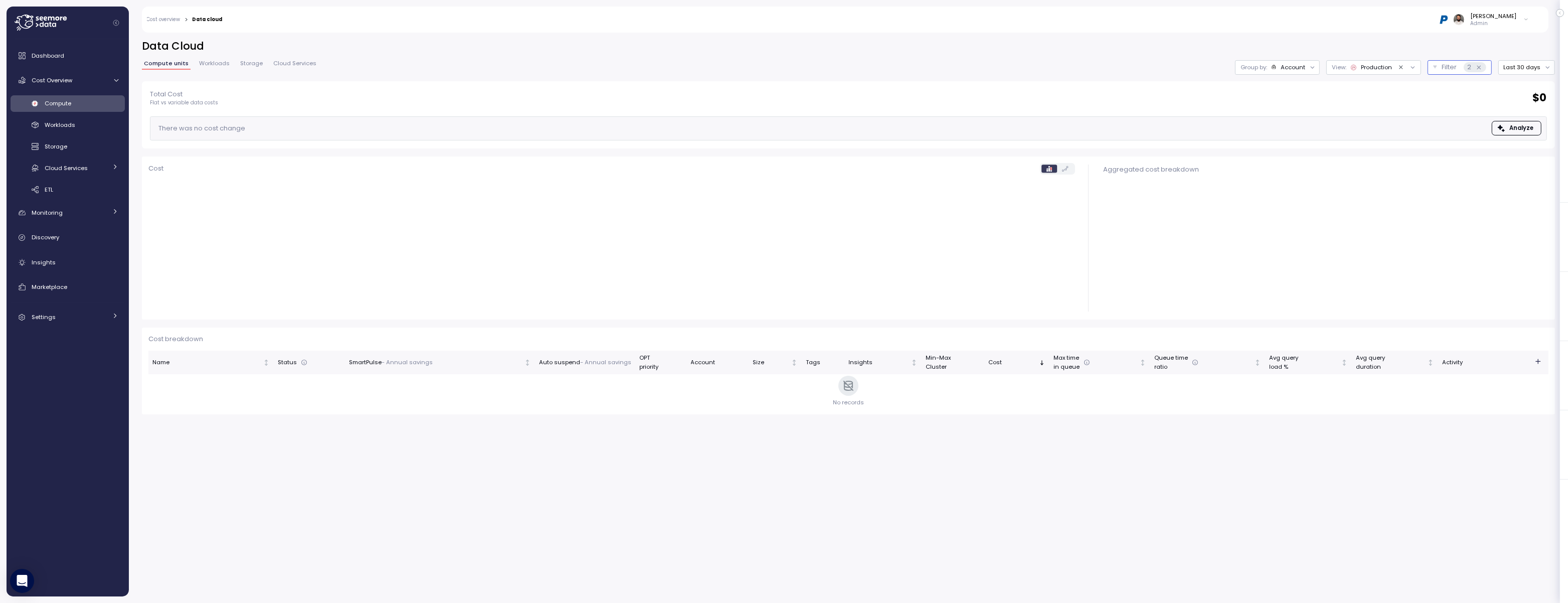
click at [1443, 64] on p "Filter" at bounding box center [1449, 67] width 15 height 10
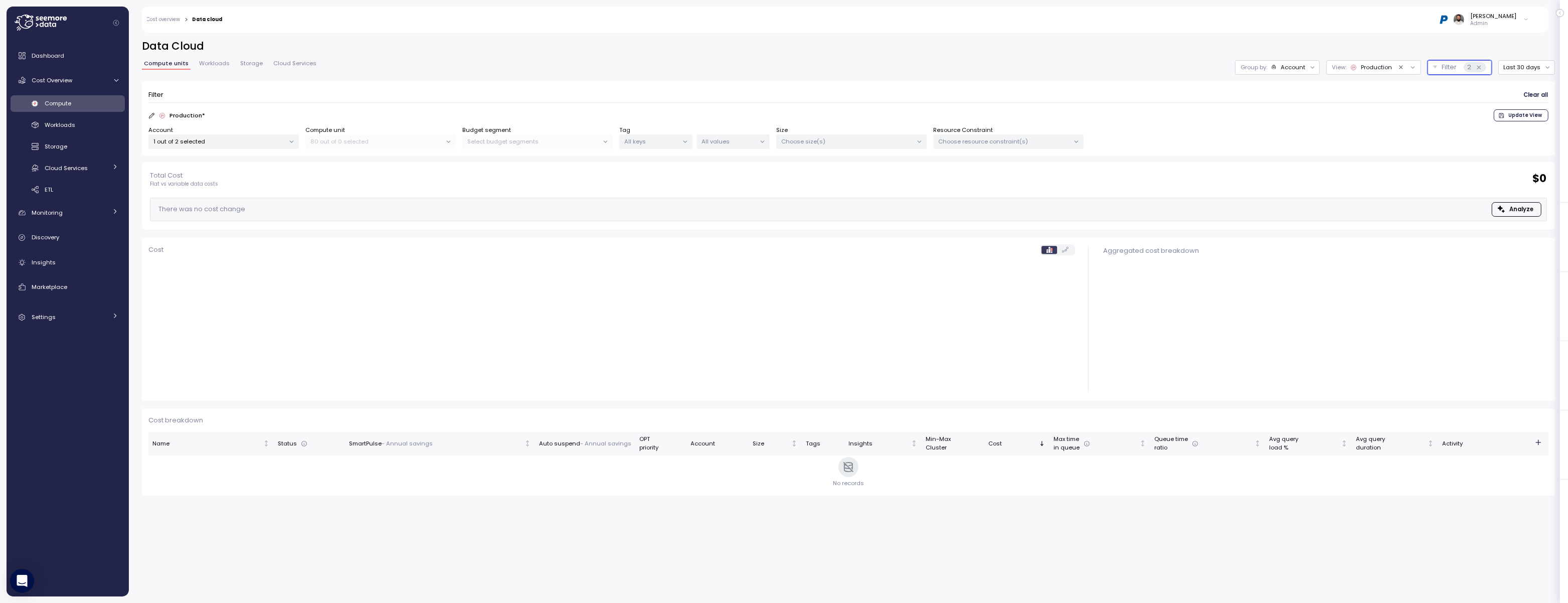
click at [202, 139] on p "1 out of 2 selected" at bounding box center [219, 141] width 131 height 8
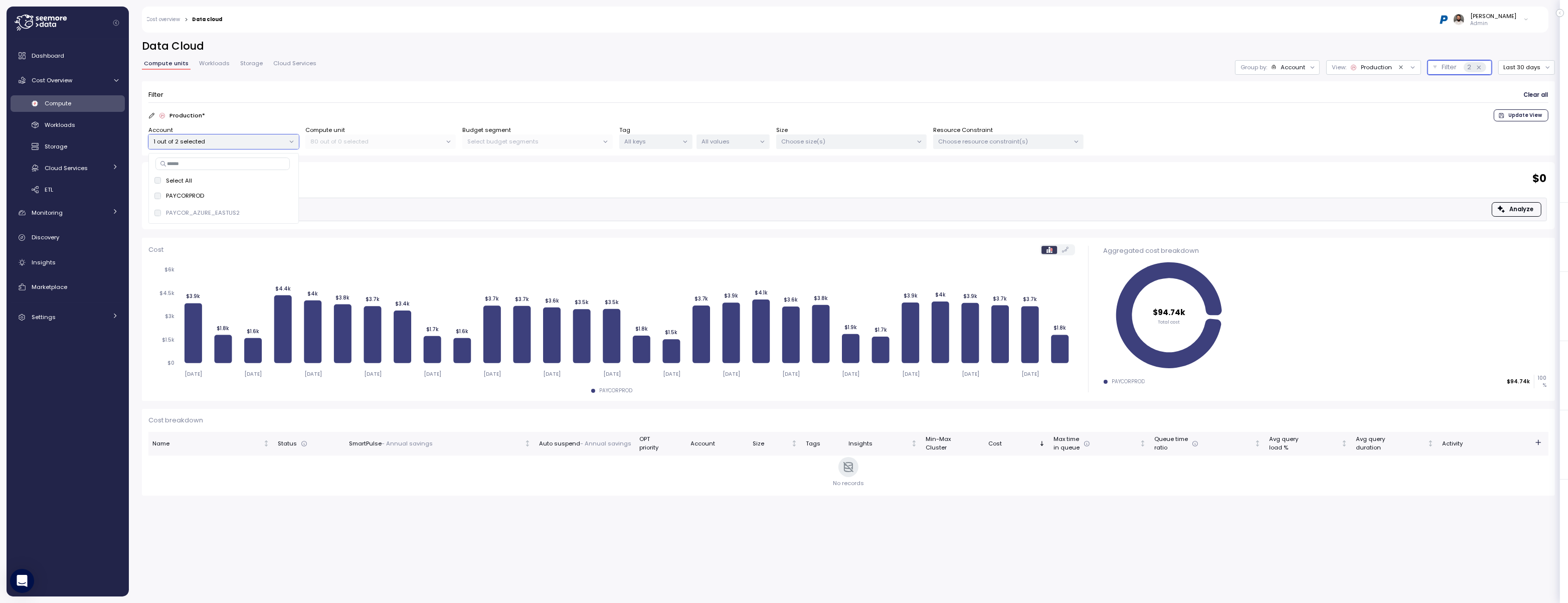
click at [356, 146] on div "80 out of 0 selected" at bounding box center [380, 142] width 151 height 15
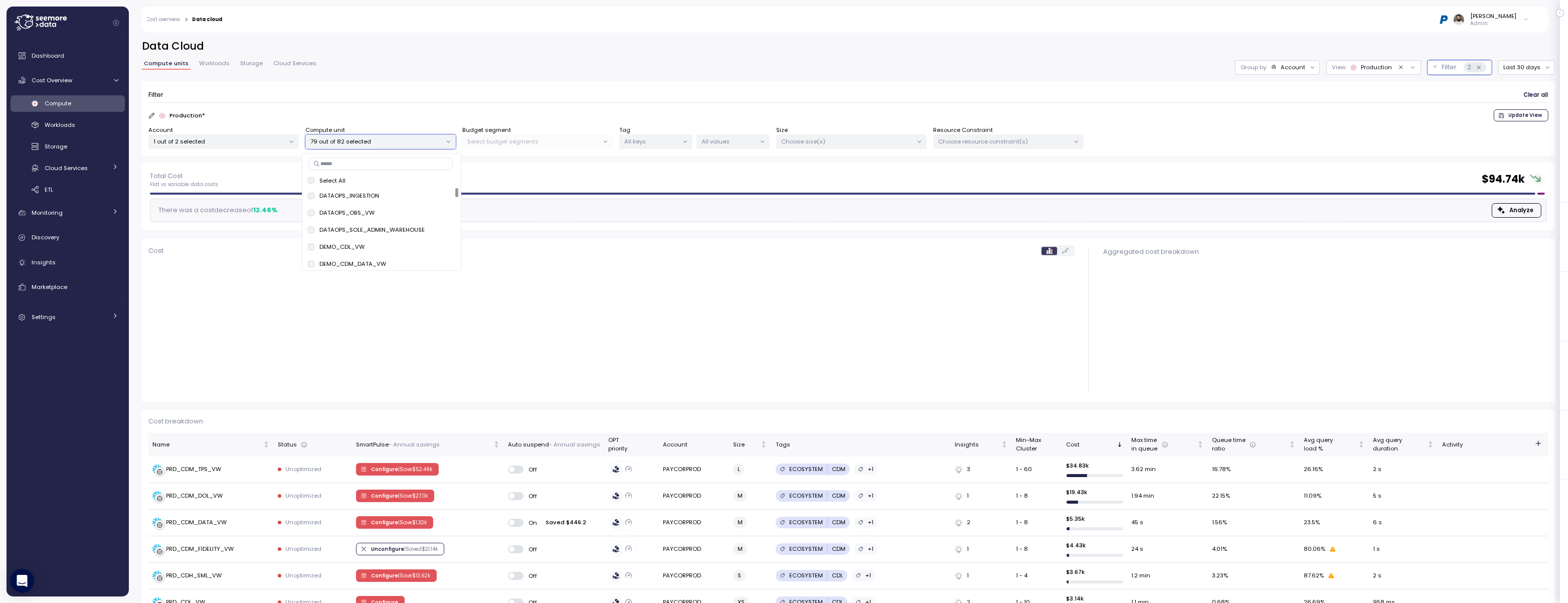
click at [363, 161] on input at bounding box center [380, 163] width 144 height 12
paste input "**********"
type input "**********"
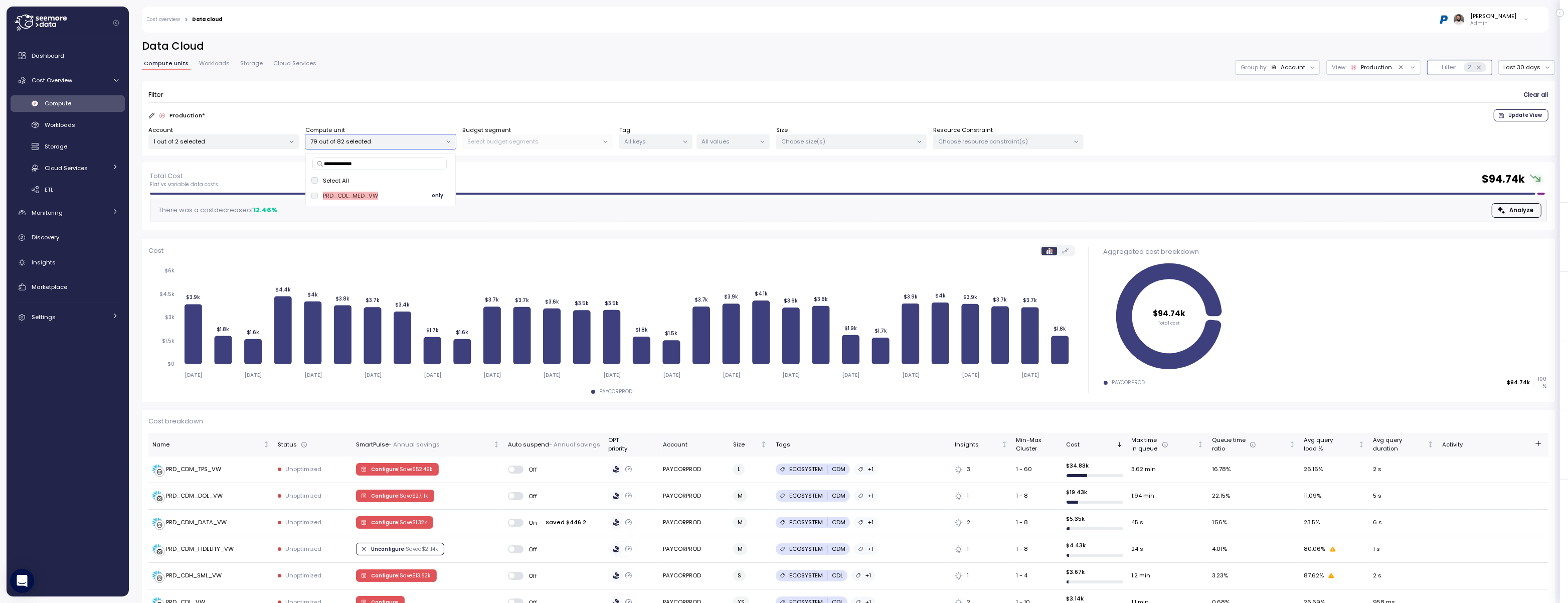
click at [433, 195] on span "only" at bounding box center [437, 196] width 11 height 11
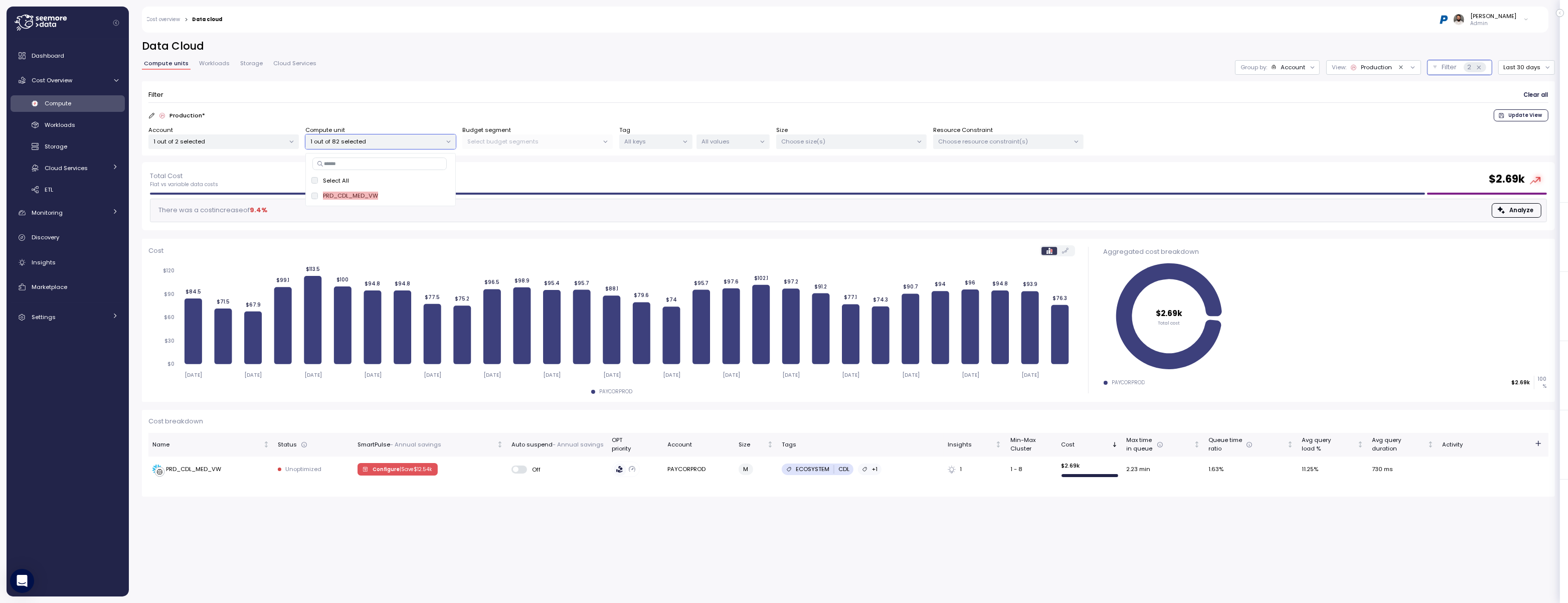
click at [503, 98] on div "Filter Clear all" at bounding box center [848, 95] width 1400 height 15
click at [191, 477] on td "PRD_CDL_MED_VW" at bounding box center [211, 469] width 125 height 26
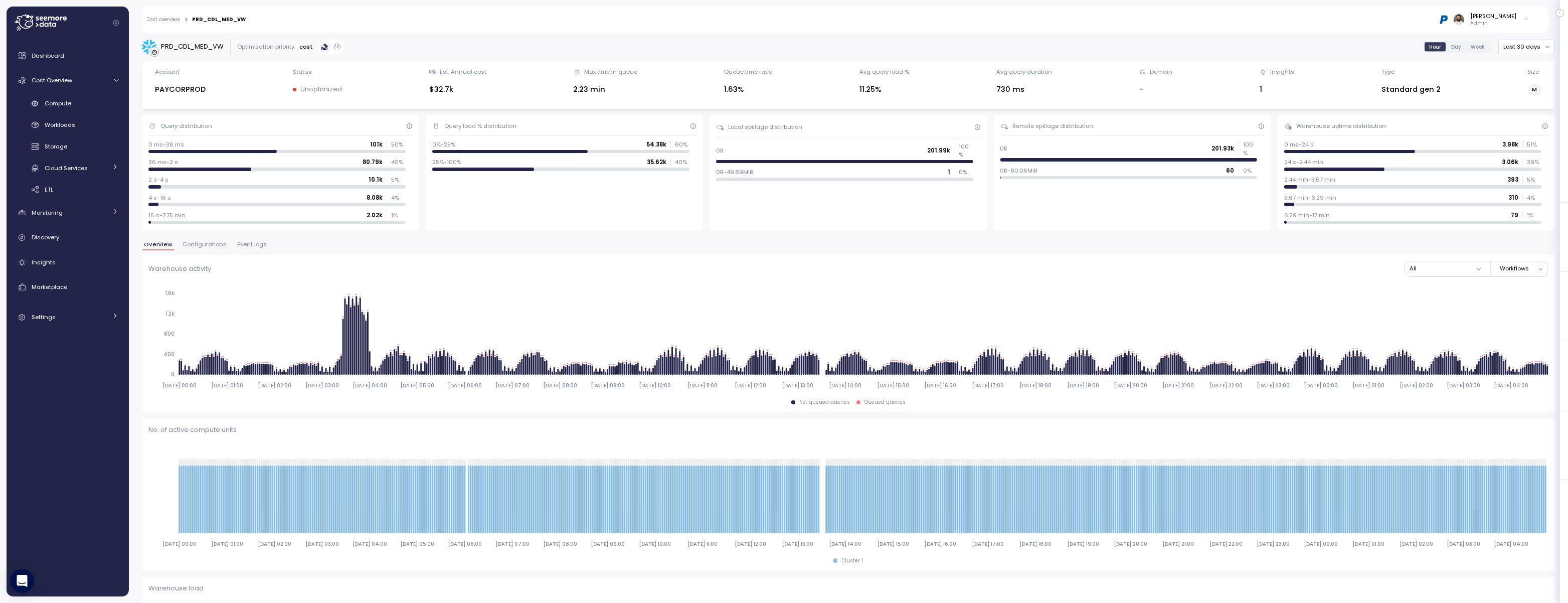
click at [218, 247] on span "Configurations" at bounding box center [205, 245] width 44 height 5
